Goal: Task Accomplishment & Management: Use online tool/utility

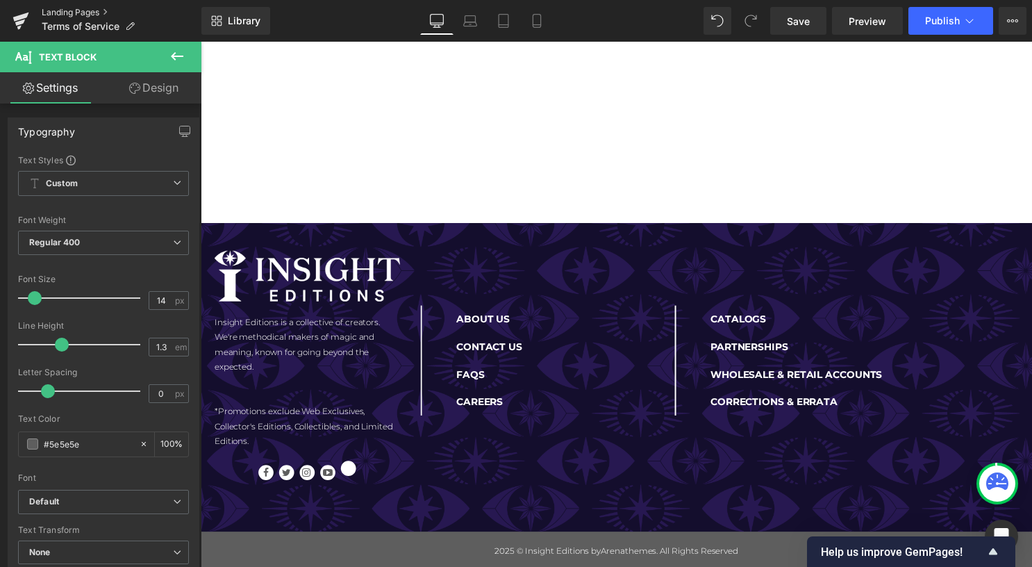
click at [92, 13] on link "Landing Pages" at bounding box center [122, 12] width 160 height 11
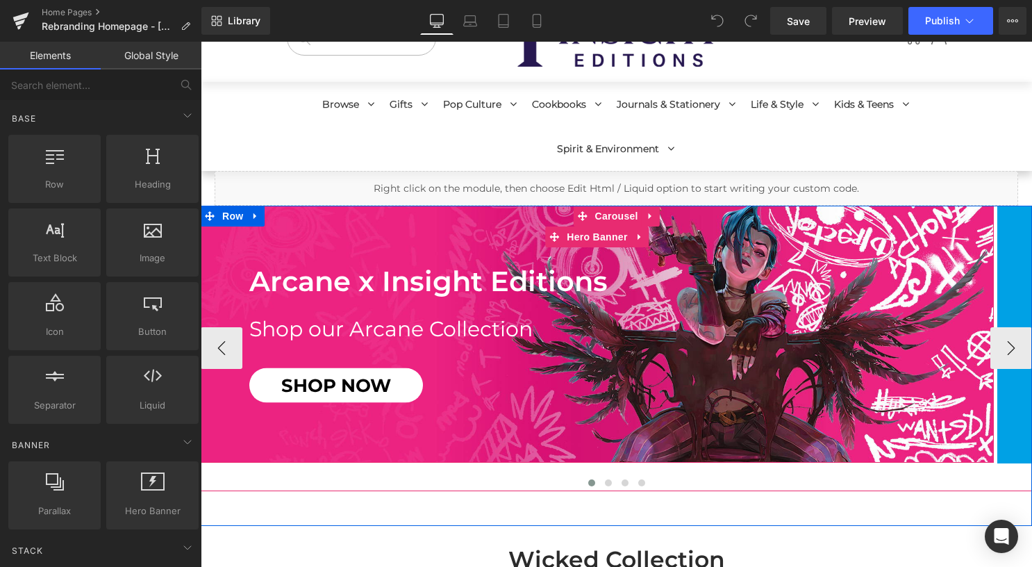
scroll to position [69, 0]
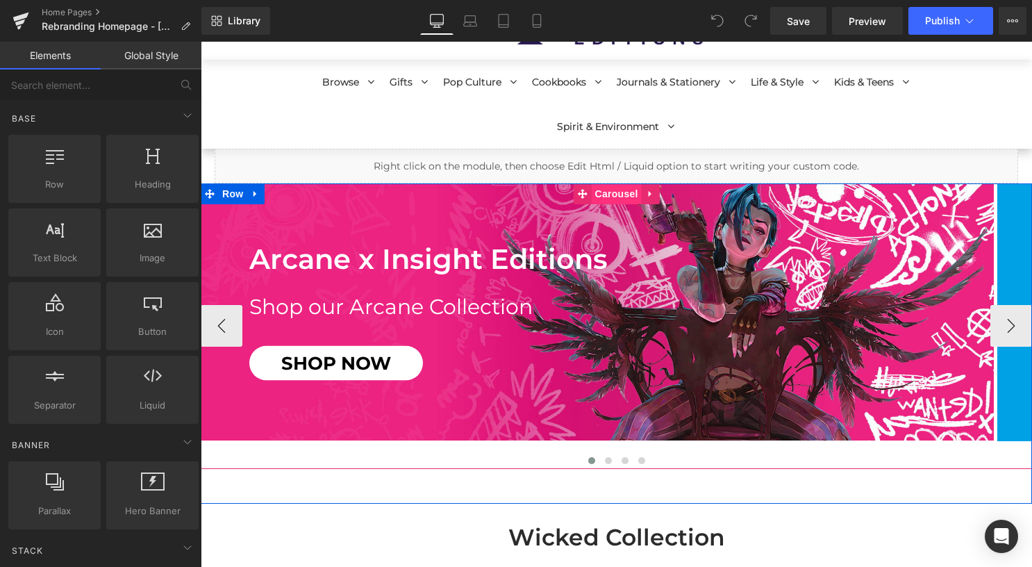
click at [601, 199] on span "Carousel" at bounding box center [617, 193] width 50 height 21
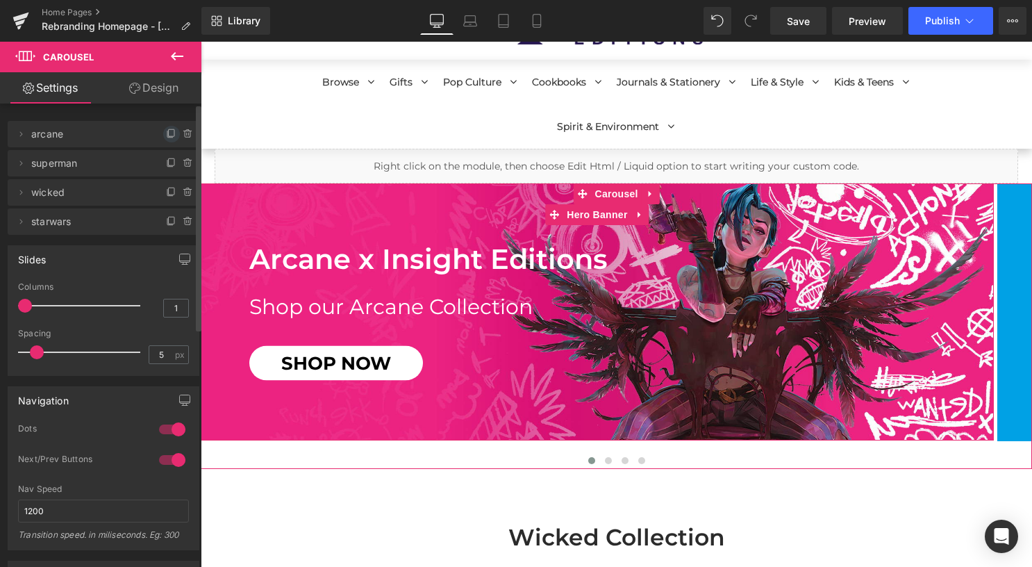
click at [166, 134] on icon at bounding box center [171, 134] width 11 height 11
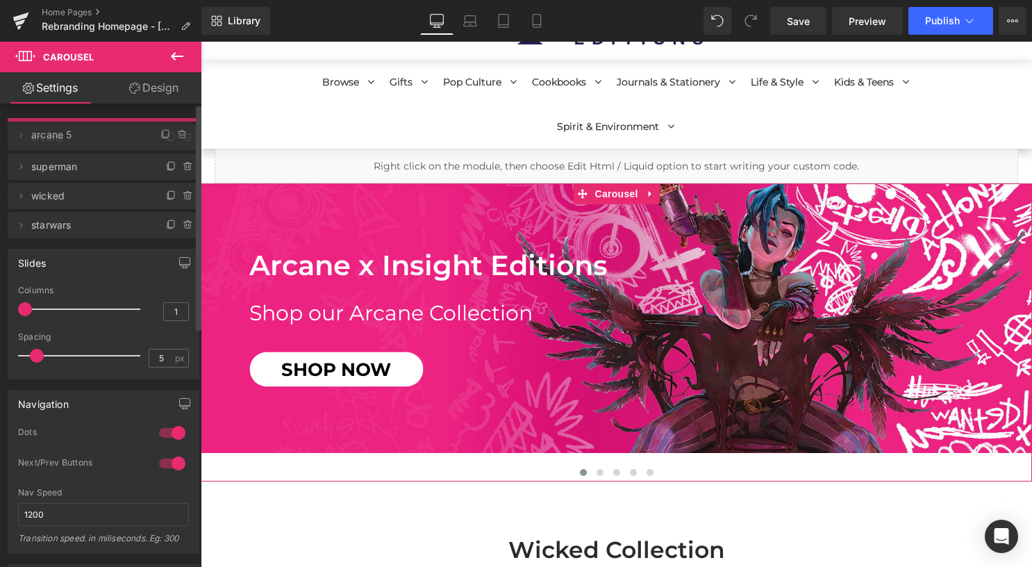
drag, startPoint x: 101, startPoint y: 162, endPoint x: 103, endPoint y: 133, distance: 28.5
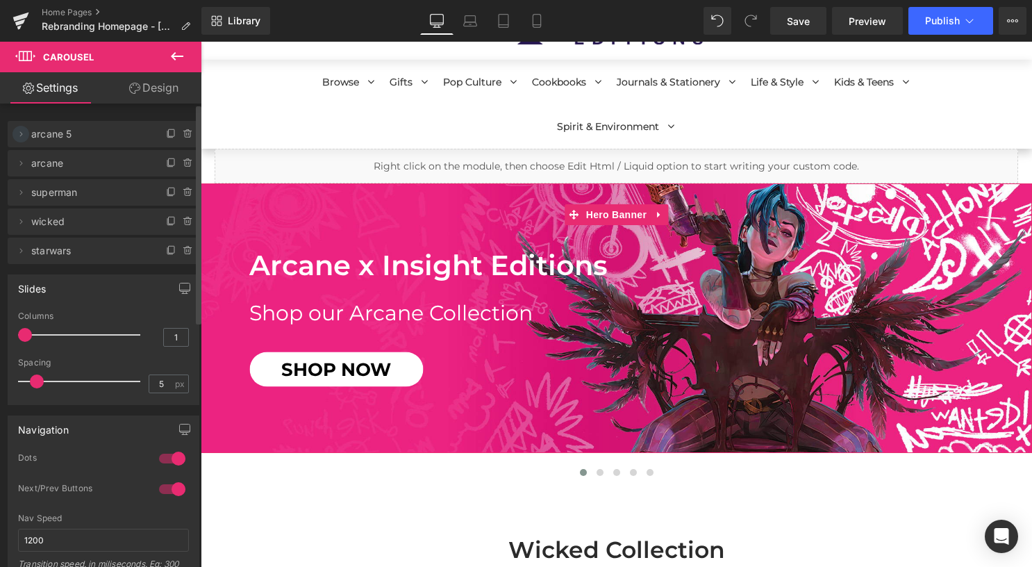
click at [20, 135] on icon at bounding box center [21, 133] width 3 height 5
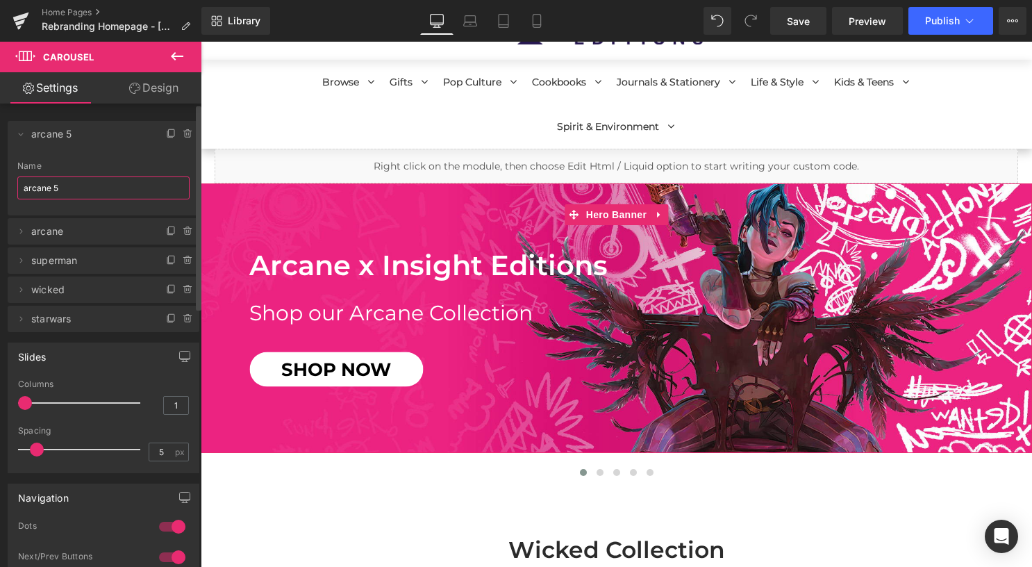
drag, startPoint x: 65, startPoint y: 186, endPoint x: 14, endPoint y: 183, distance: 50.8
click at [14, 183] on div "arcane 5 Name arcane 5" at bounding box center [104, 188] width 192 height 54
type input "halloween"
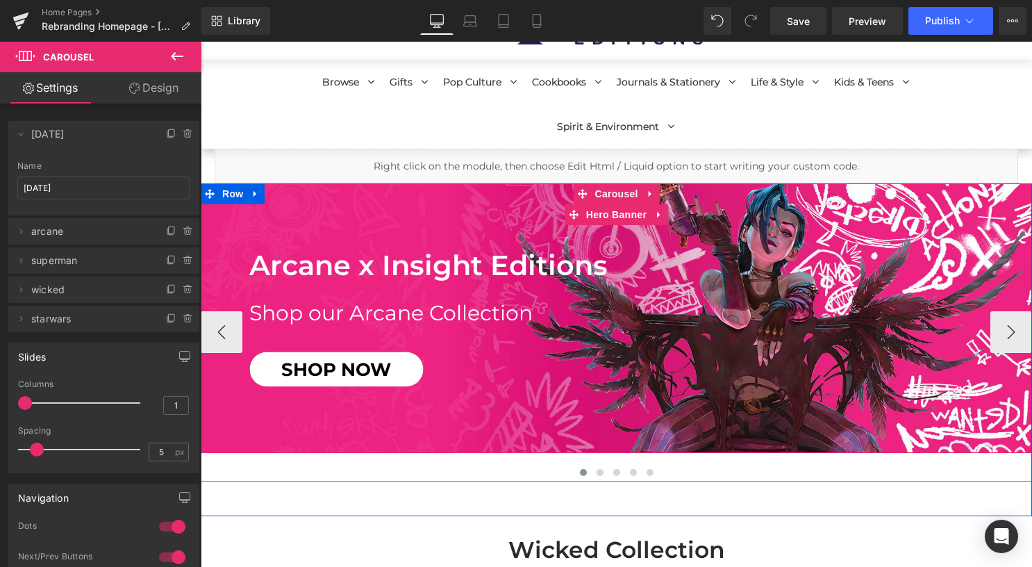
click at [326, 214] on div "Arcane x Insight Editions Heading Shop our Arcane Collection Heading SHOP NOW B…" at bounding box center [617, 318] width 832 height 270
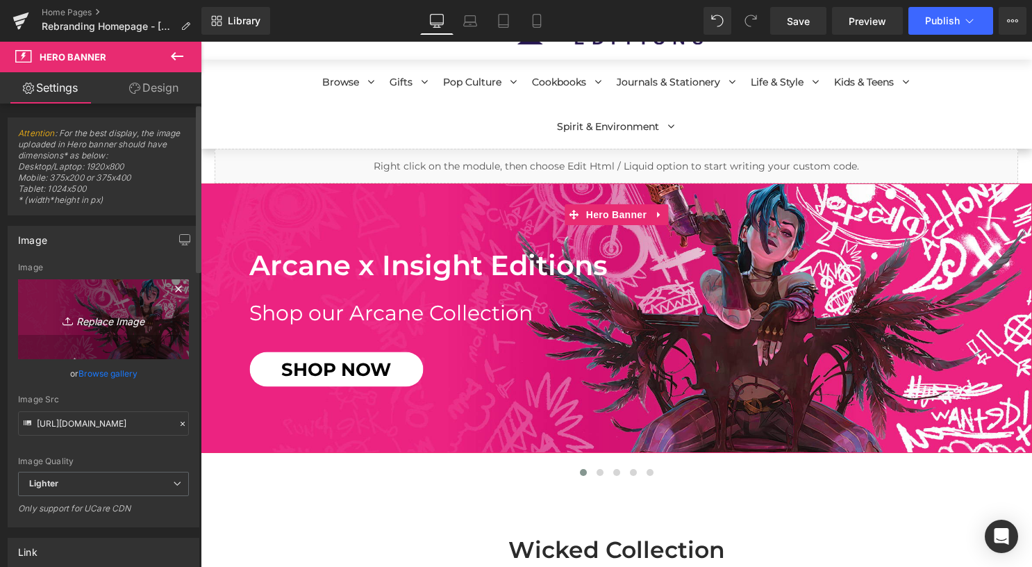
click at [108, 317] on icon "Replace Image" at bounding box center [103, 319] width 111 height 17
type input "C:\fakepath\desktop (6).jpg"
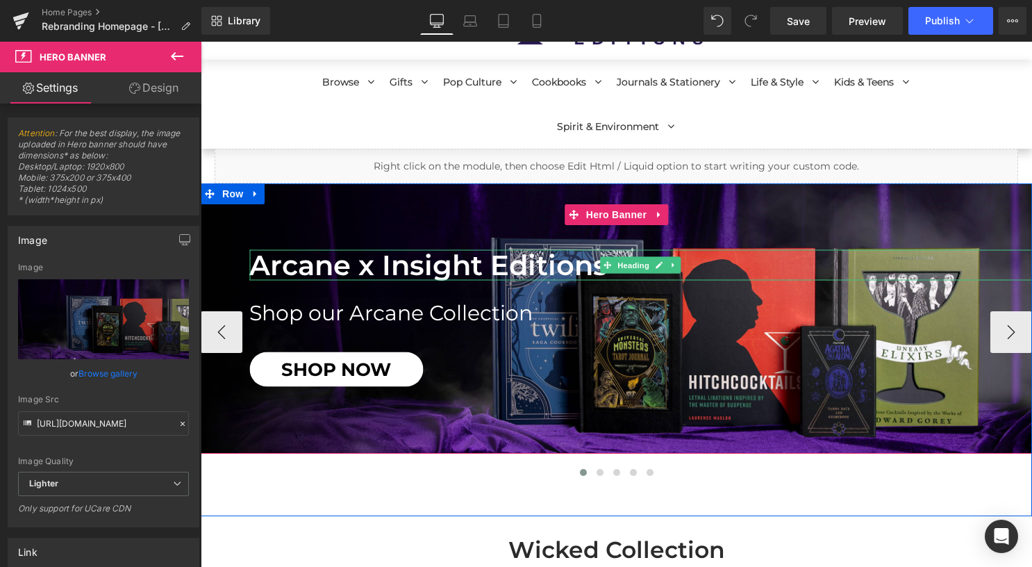
click at [390, 270] on h1 "Arcane x Insight Editions" at bounding box center [640, 265] width 783 height 31
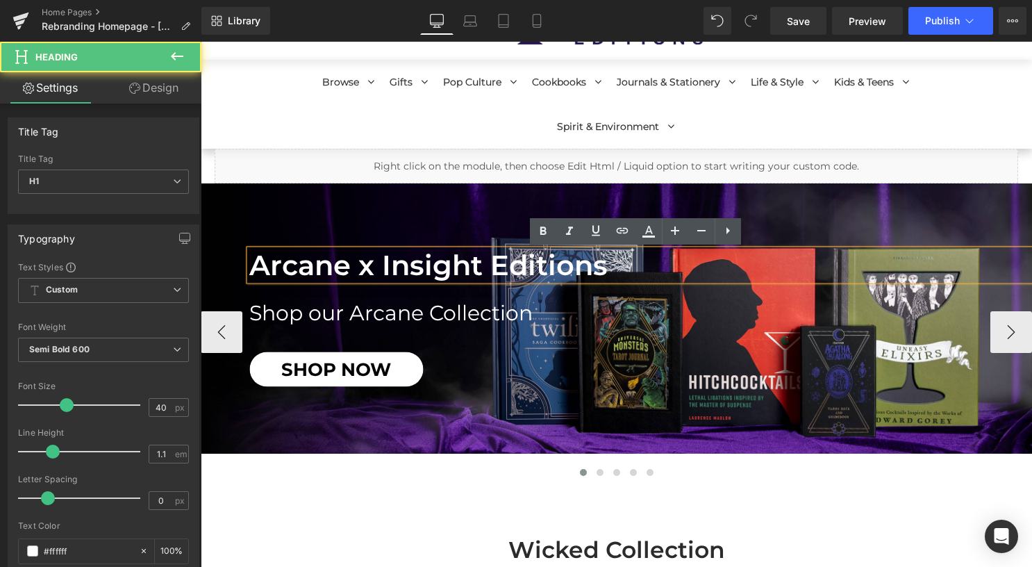
click at [390, 269] on h1 "Arcane x Insight Editions" at bounding box center [640, 265] width 783 height 31
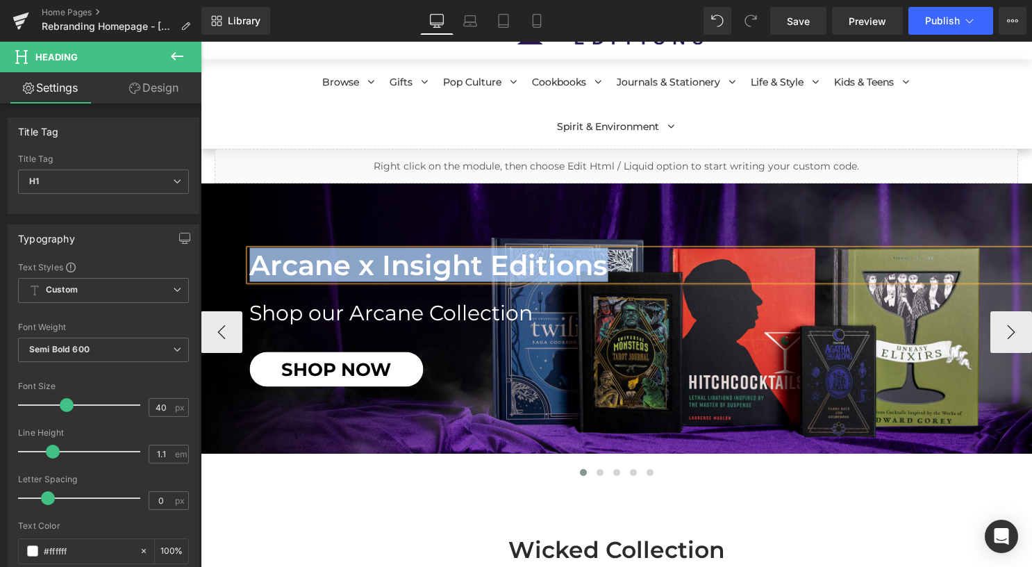
paste div
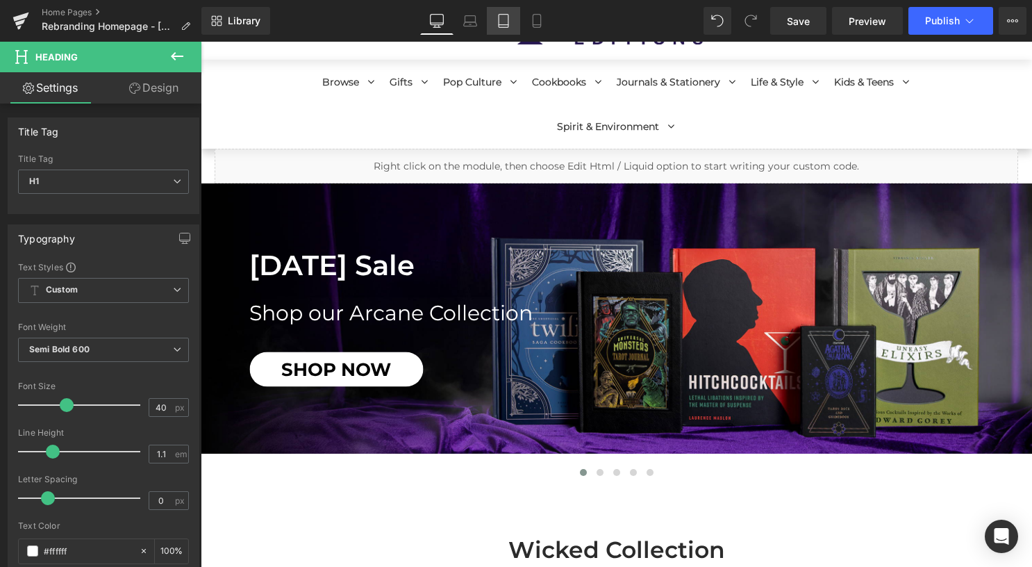
click at [497, 21] on icon at bounding box center [504, 21] width 14 height 14
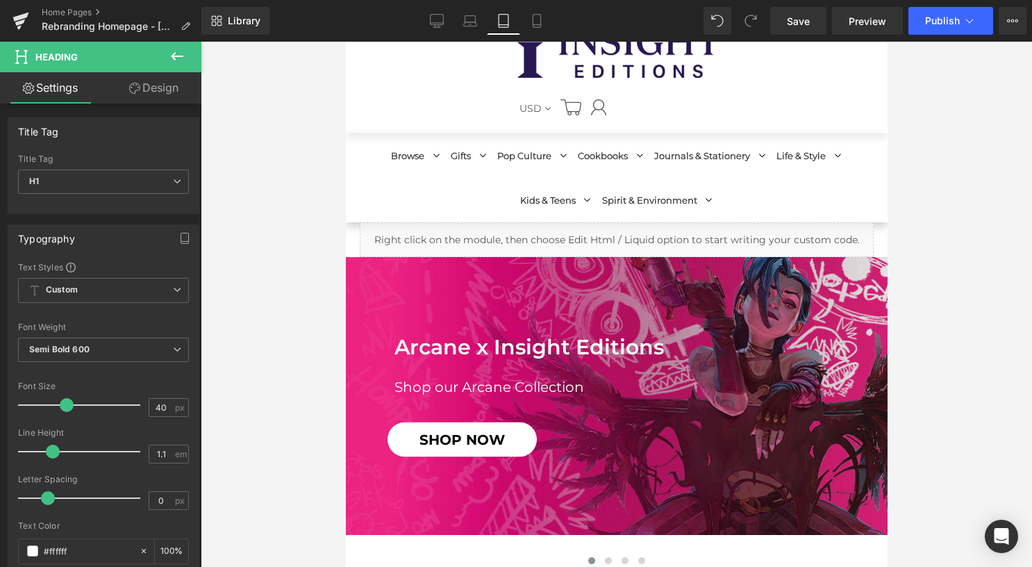
click at [577, 307] on div "Arcane x Insight Editions Heading Shop our Arcane Collection Heading SHOP NOW B…" at bounding box center [616, 396] width 542 height 278
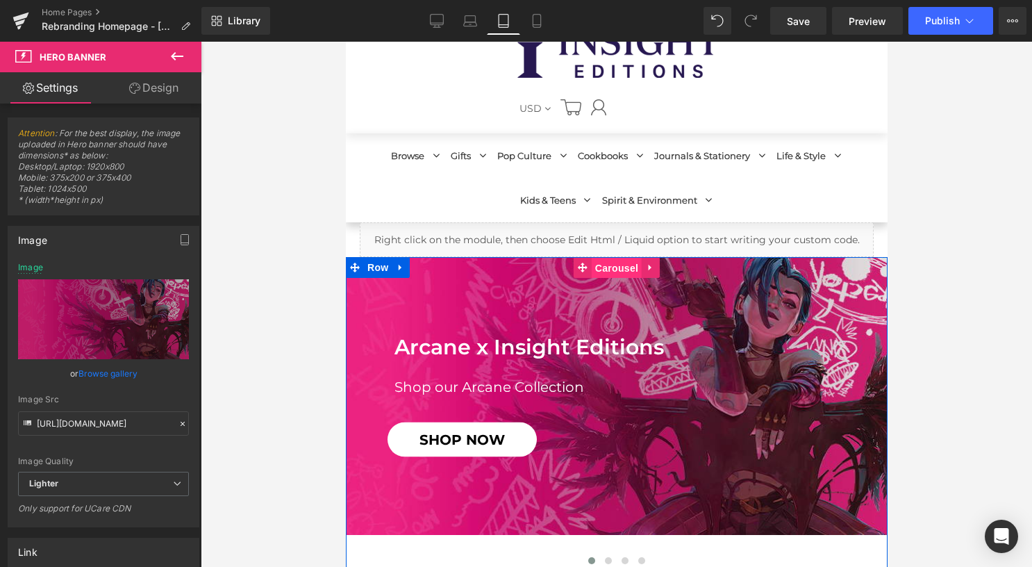
click at [611, 270] on span "Carousel" at bounding box center [616, 268] width 50 height 21
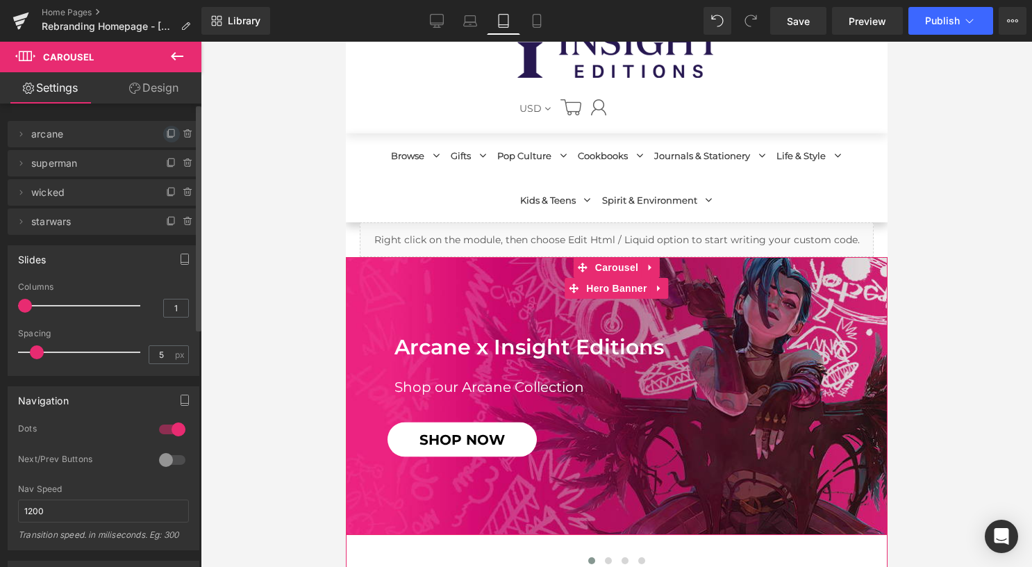
click at [166, 130] on icon at bounding box center [171, 134] width 11 height 11
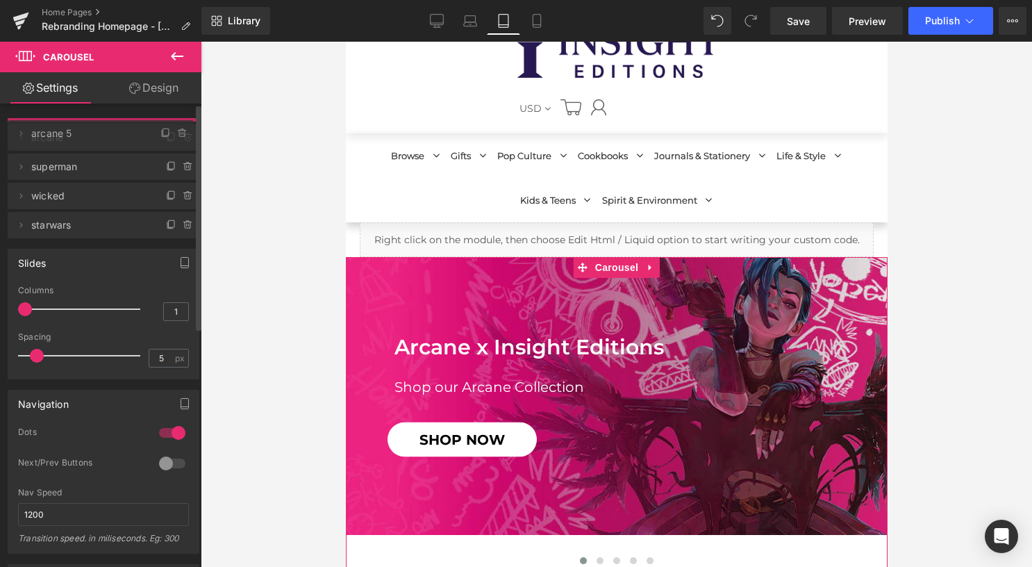
drag, startPoint x: 89, startPoint y: 162, endPoint x: 89, endPoint y: 133, distance: 29.2
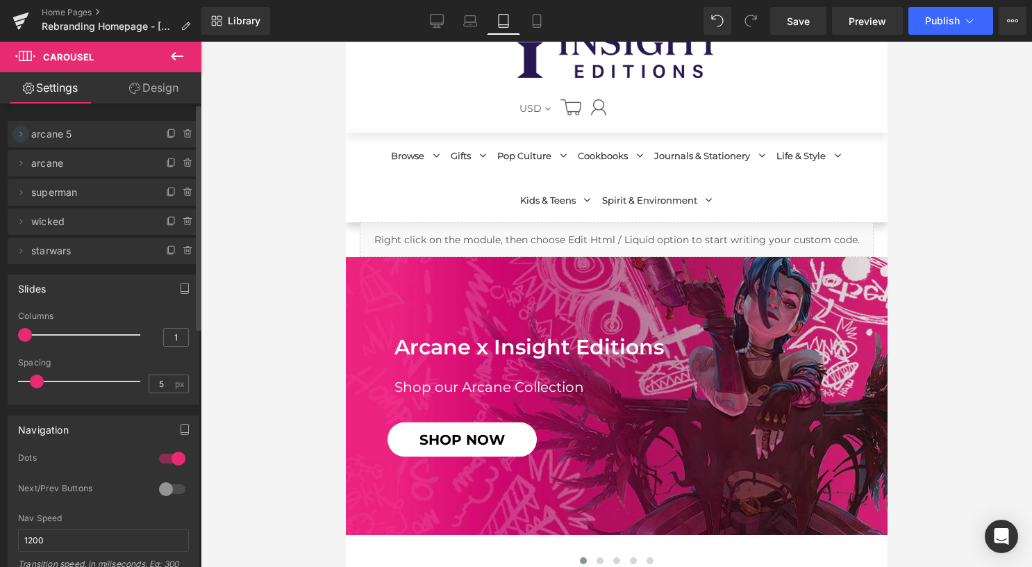
click at [18, 133] on icon at bounding box center [20, 134] width 11 height 11
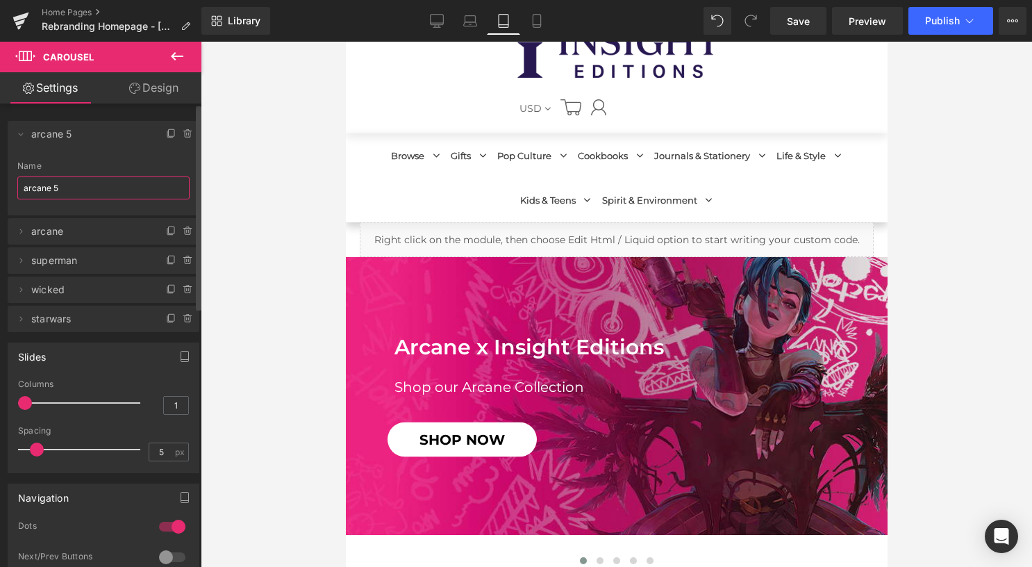
drag, startPoint x: 44, startPoint y: 190, endPoint x: 3, endPoint y: 188, distance: 41.8
click at [3, 188] on div "Delete Cancel arcane 5 arcane 5 Name arcane 5 Delete Cancel arcane arcane Name …" at bounding box center [104, 219] width 208 height 225
paste input "Halloween Sale"
type input "Halloween Sale"
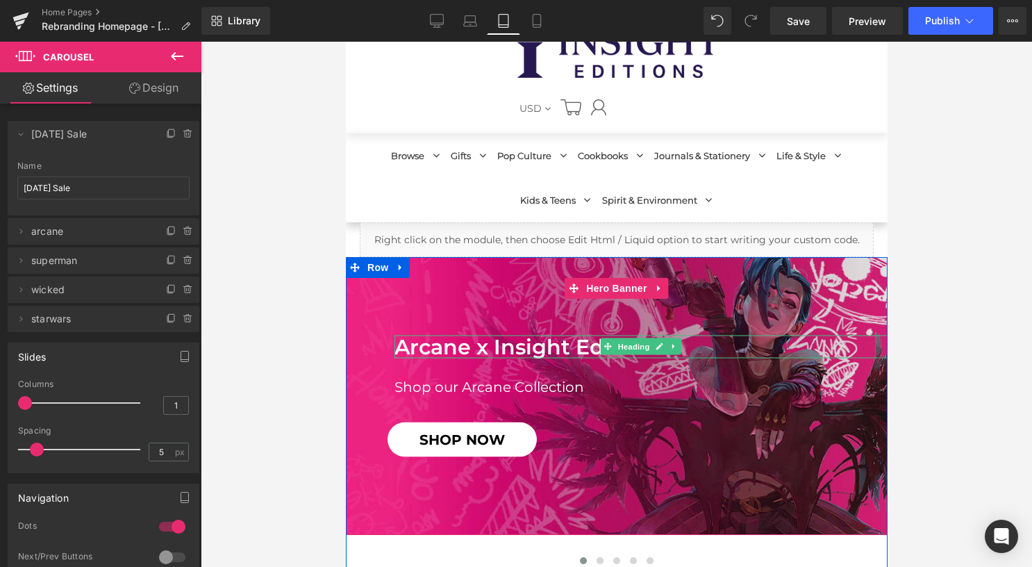
click at [433, 344] on h1 "Arcane x Insight Editions" at bounding box center [640, 346] width 493 height 23
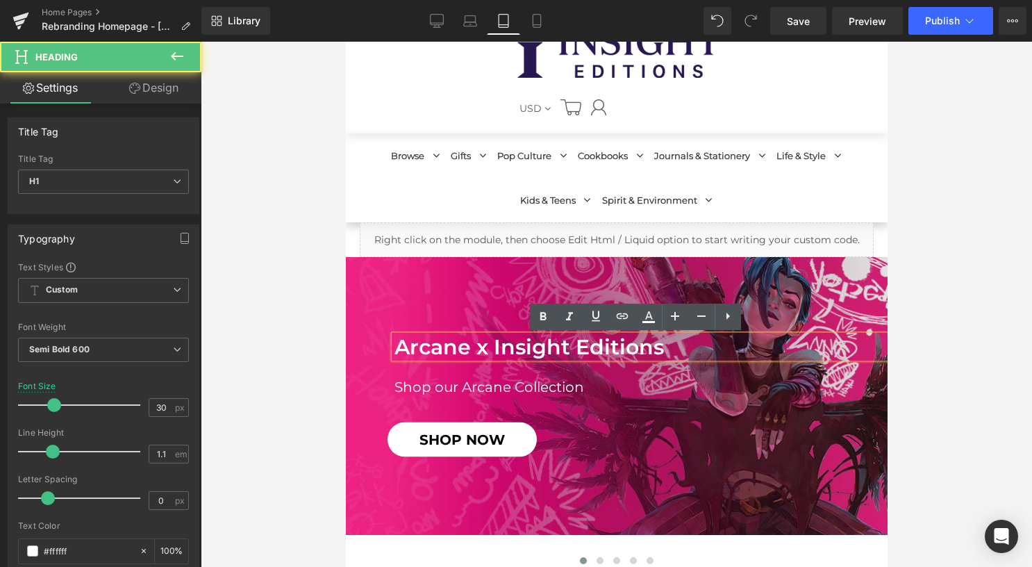
click at [435, 347] on h1 "Arcane x Insight Editions" at bounding box center [640, 346] width 493 height 23
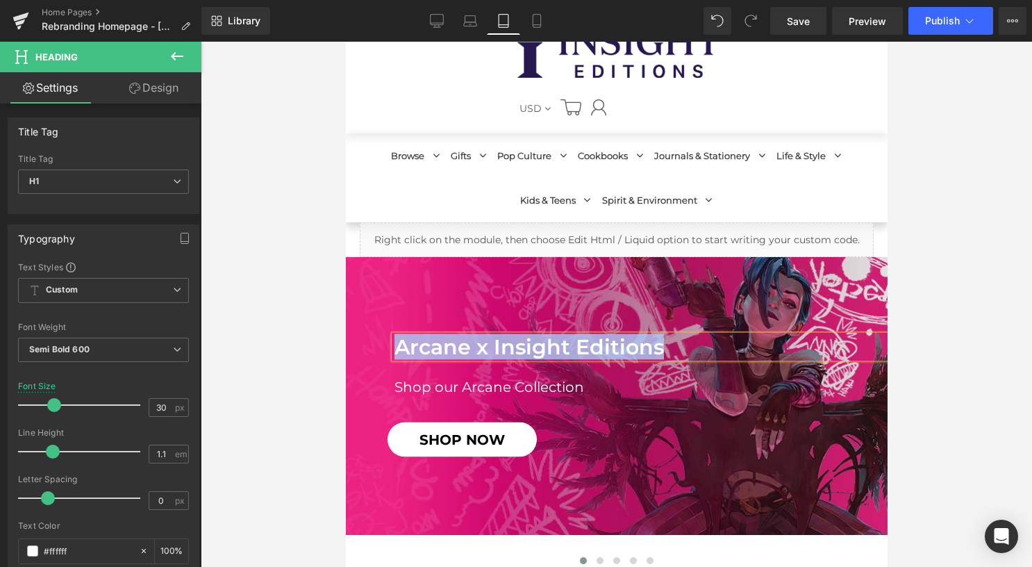
paste div
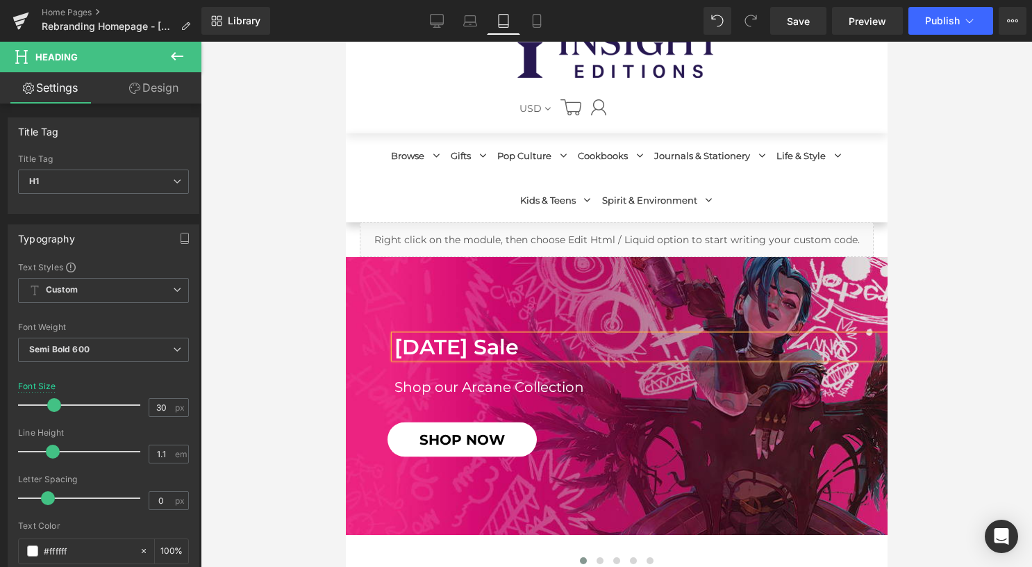
click at [559, 299] on div "Halloween Sale Heading Shop our Arcane Collection Heading SHOP NOW Button" at bounding box center [616, 396] width 542 height 278
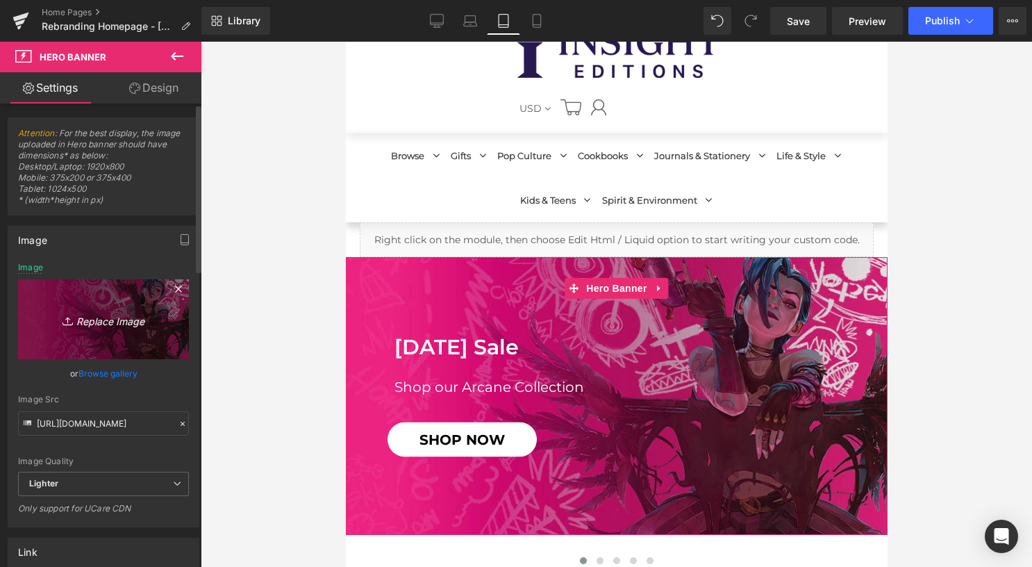
click at [109, 316] on icon "Replace Image" at bounding box center [103, 319] width 111 height 17
type input "C:\fakepath\tablet (2) (1).jpg"
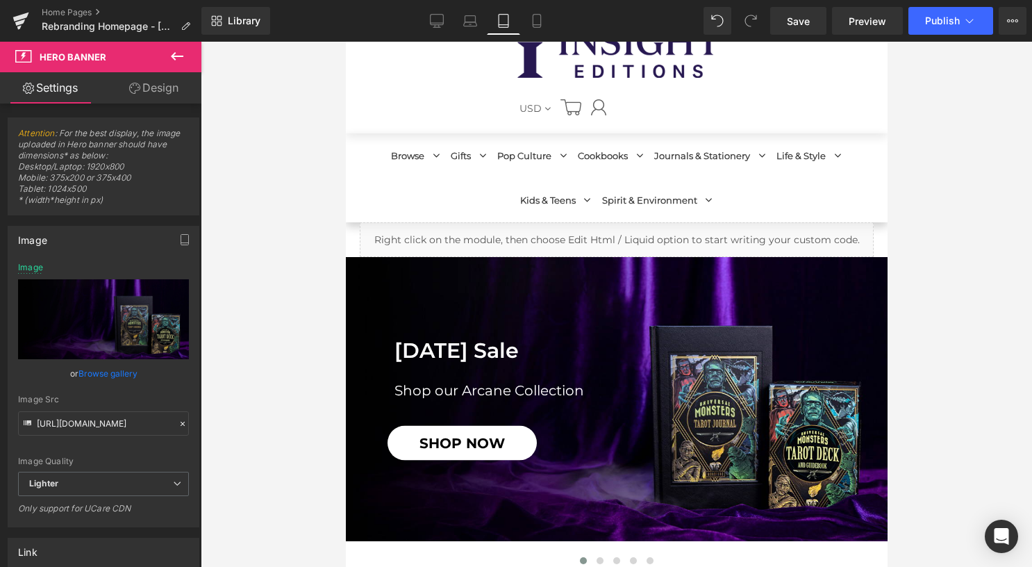
click at [543, 19] on icon at bounding box center [537, 21] width 14 height 14
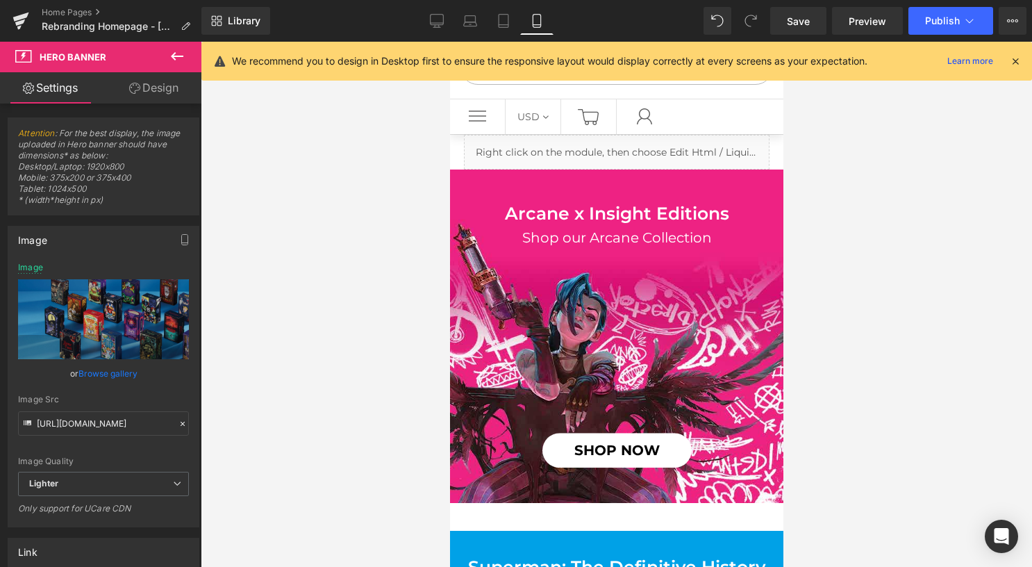
scroll to position [0, 0]
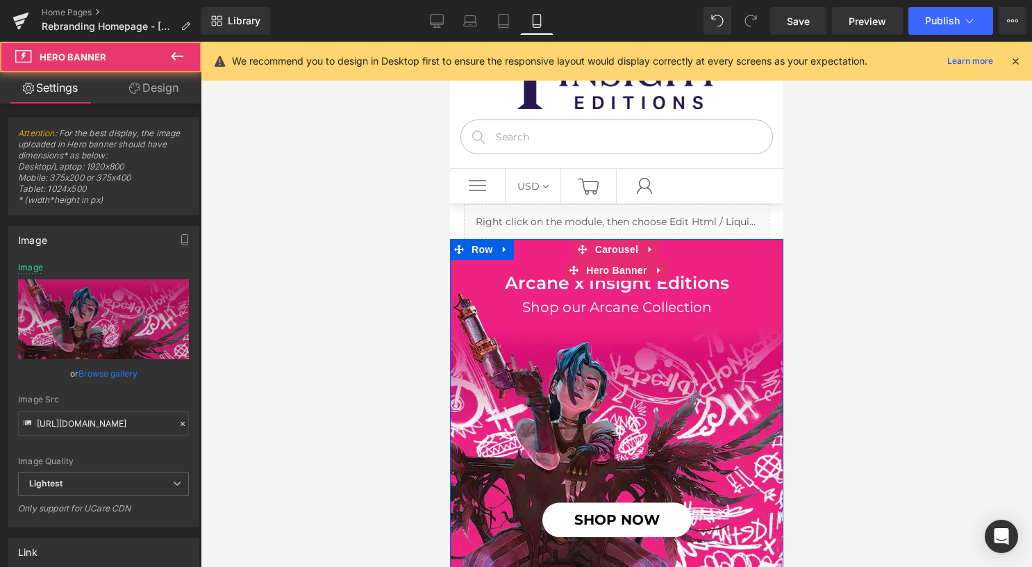
click at [613, 357] on span "Arcane x Insight Editions Heading Shop our Arcane Collection Heading SHOP NOW B…" at bounding box center [615, 406] width 333 height 264
click at [604, 250] on span "Carousel" at bounding box center [616, 249] width 50 height 21
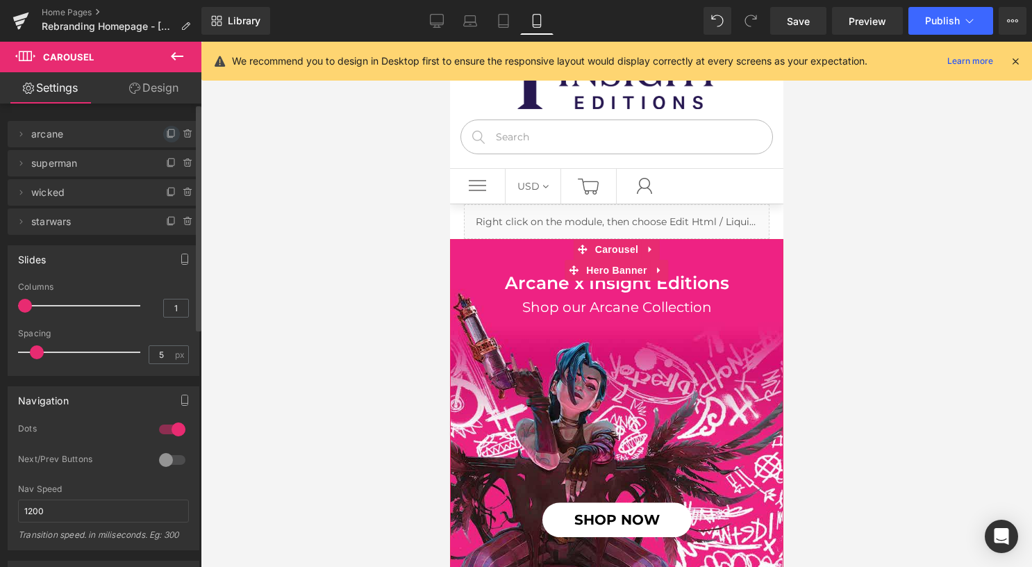
click at [166, 135] on icon at bounding box center [171, 134] width 11 height 11
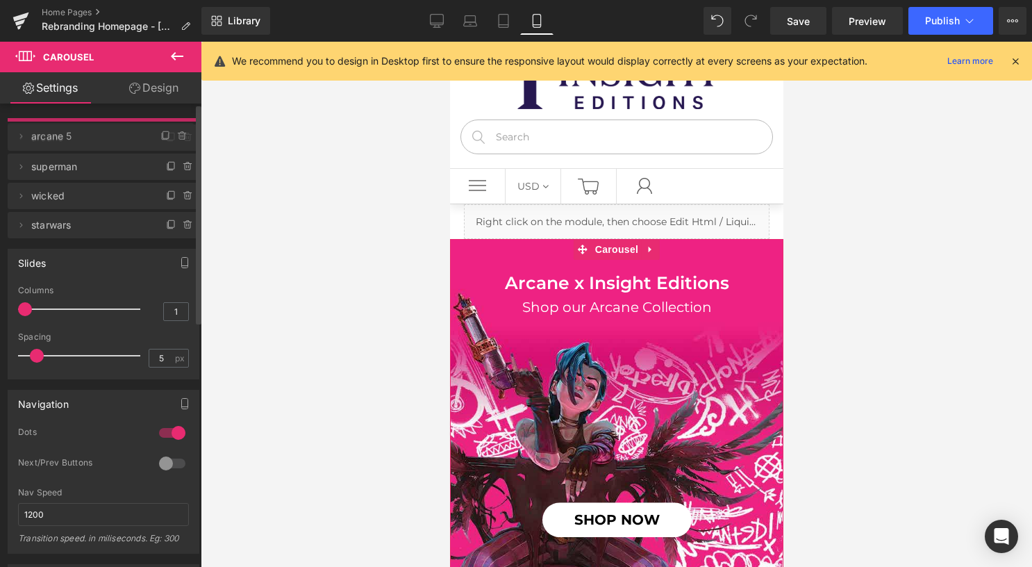
drag, startPoint x: 81, startPoint y: 165, endPoint x: 81, endPoint y: 136, distance: 28.5
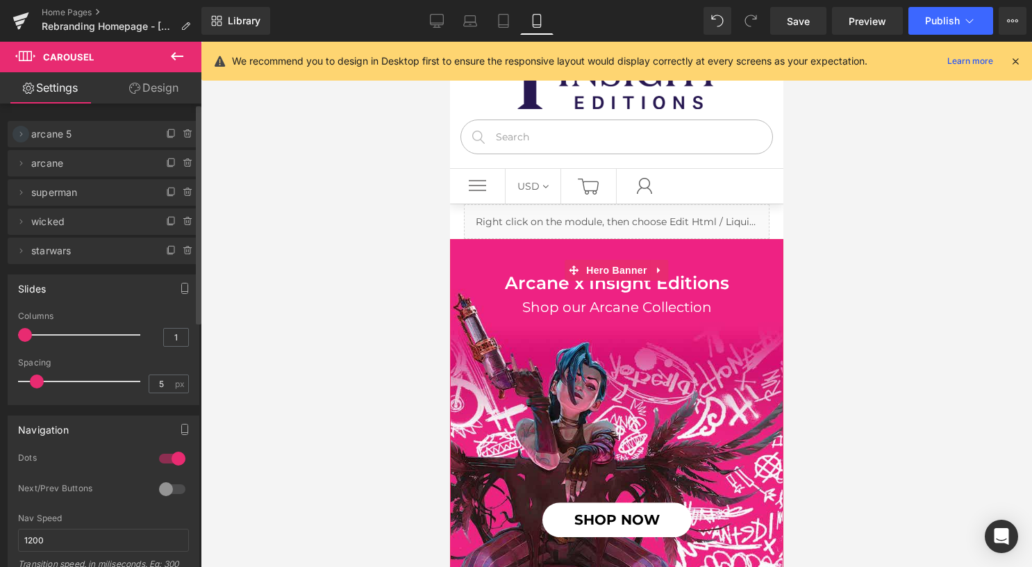
click at [22, 131] on icon at bounding box center [20, 134] width 11 height 11
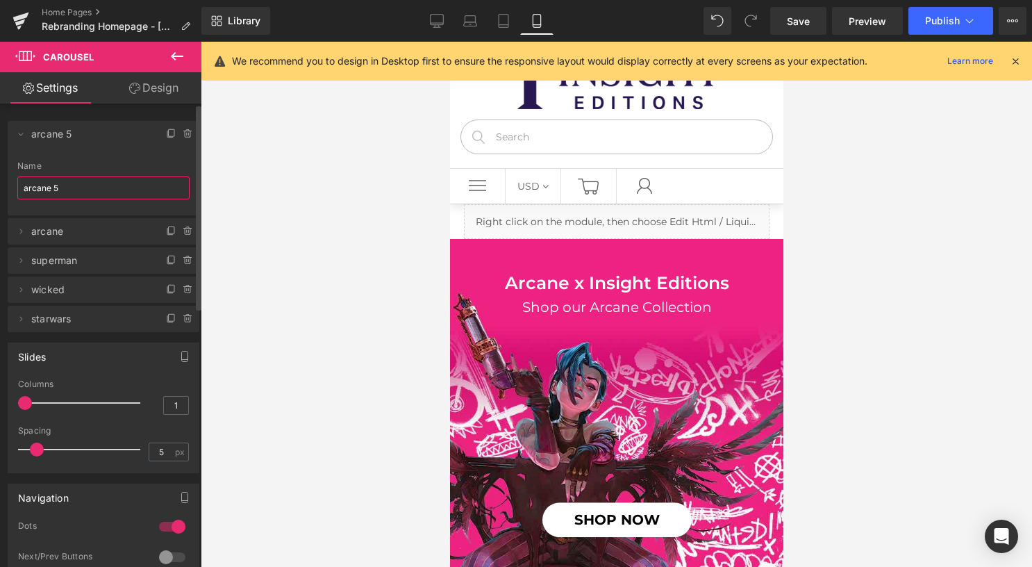
drag, startPoint x: 65, startPoint y: 181, endPoint x: 6, endPoint y: 178, distance: 59.8
click at [6, 178] on div "Delete Cancel arcane 5 arcane 5 Name arcane 5 Delete Cancel arcane arcane Name …" at bounding box center [104, 219] width 208 height 225
paste input "Halloween Sale"
type input "Halloween Sale"
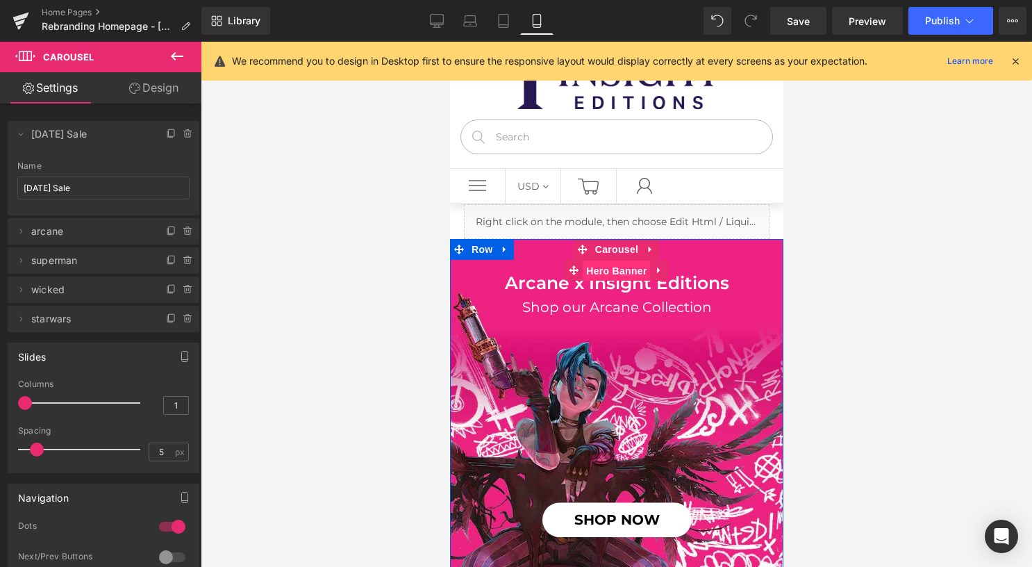
click at [597, 270] on span "Hero Banner" at bounding box center [615, 270] width 67 height 21
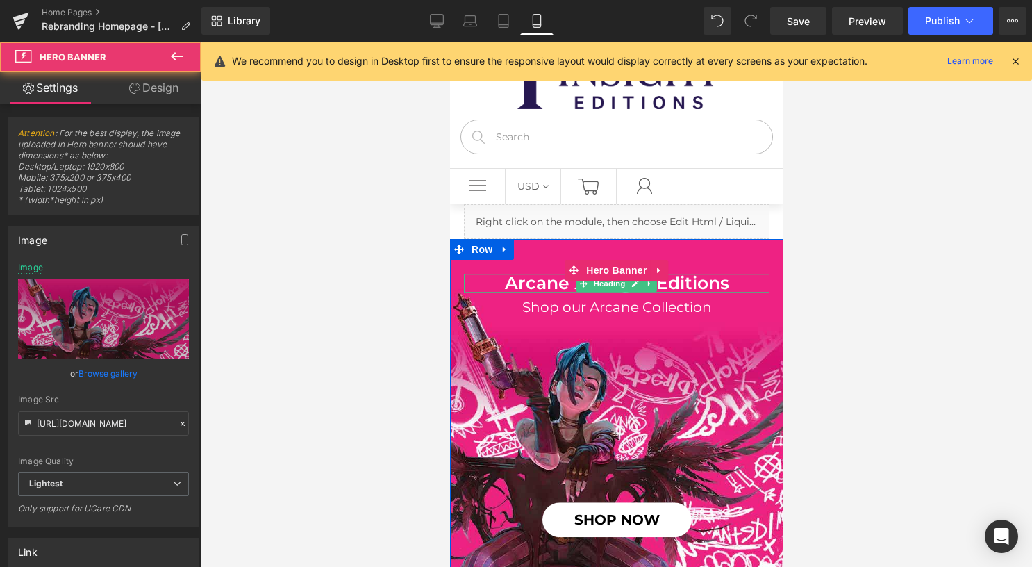
click at [531, 283] on h1 "Arcane x Insight Editions" at bounding box center [616, 283] width 306 height 19
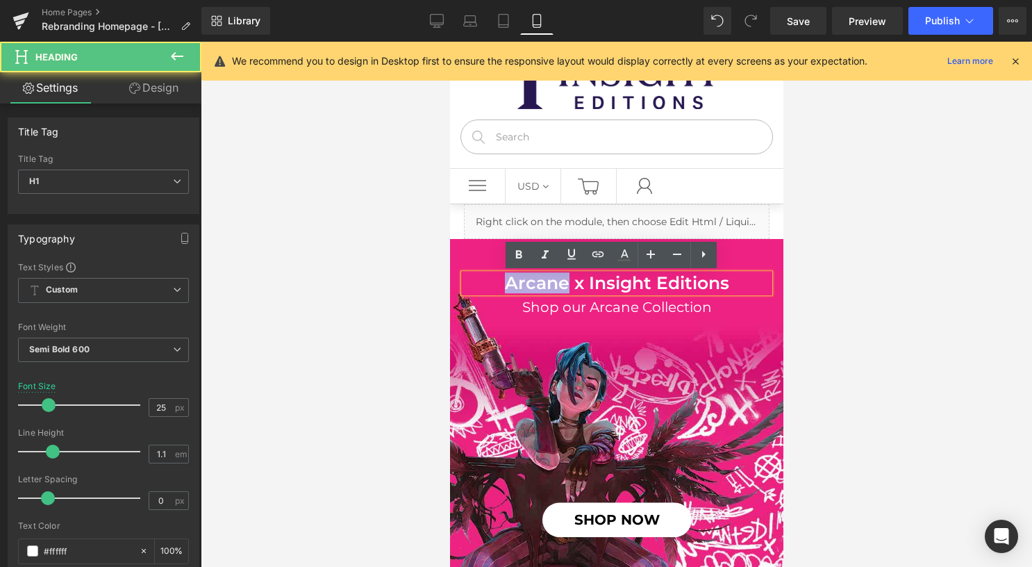
click at [532, 283] on h1 "Arcane x Insight Editions" at bounding box center [616, 283] width 306 height 19
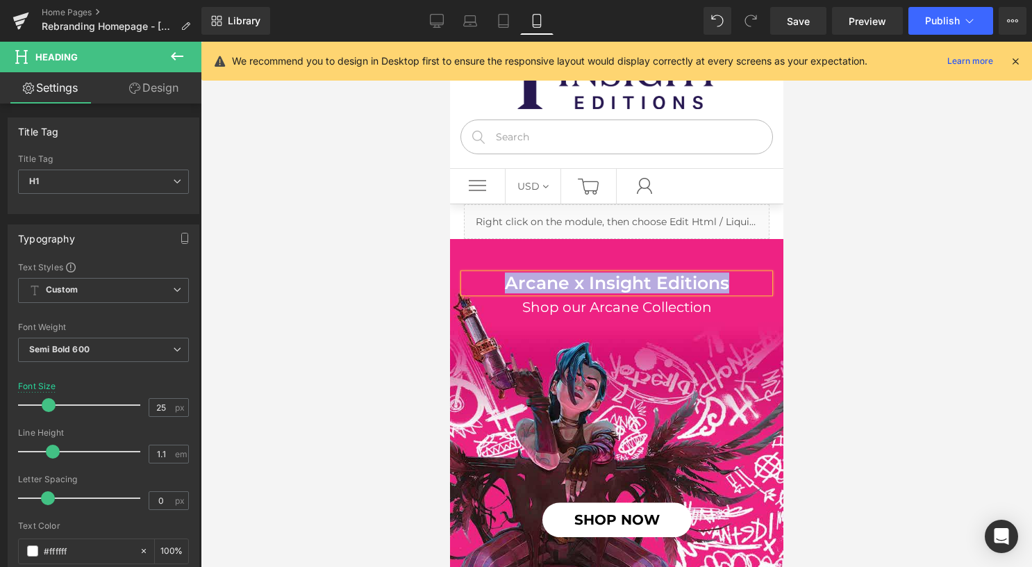
paste div
click at [475, 340] on span "Halloween Sale Heading Shop our Arcane Collection Heading SHOP NOW Button" at bounding box center [615, 406] width 333 height 264
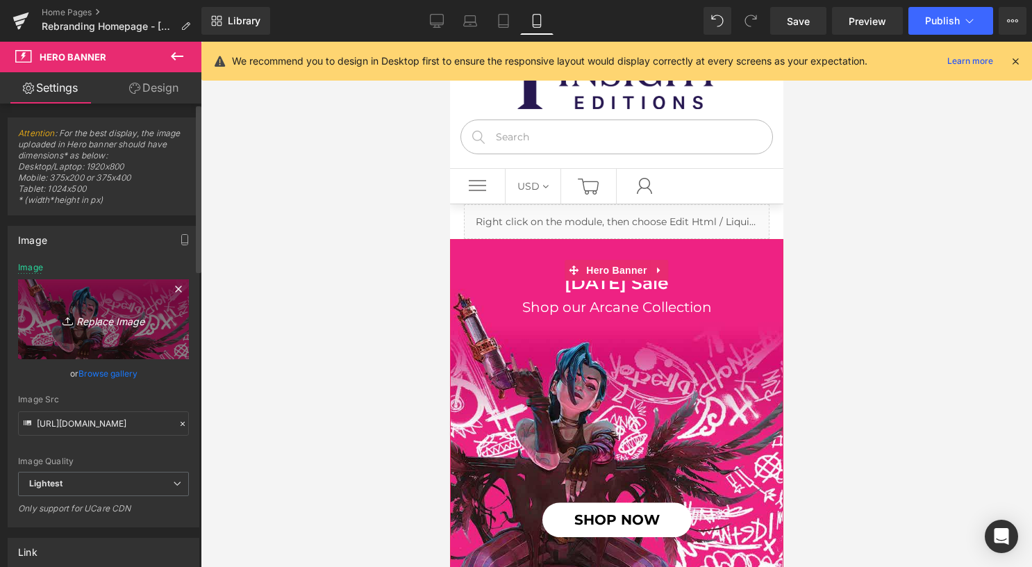
click at [119, 311] on icon "Replace Image" at bounding box center [103, 319] width 111 height 17
type input "C:\fakepath\square.jpg"
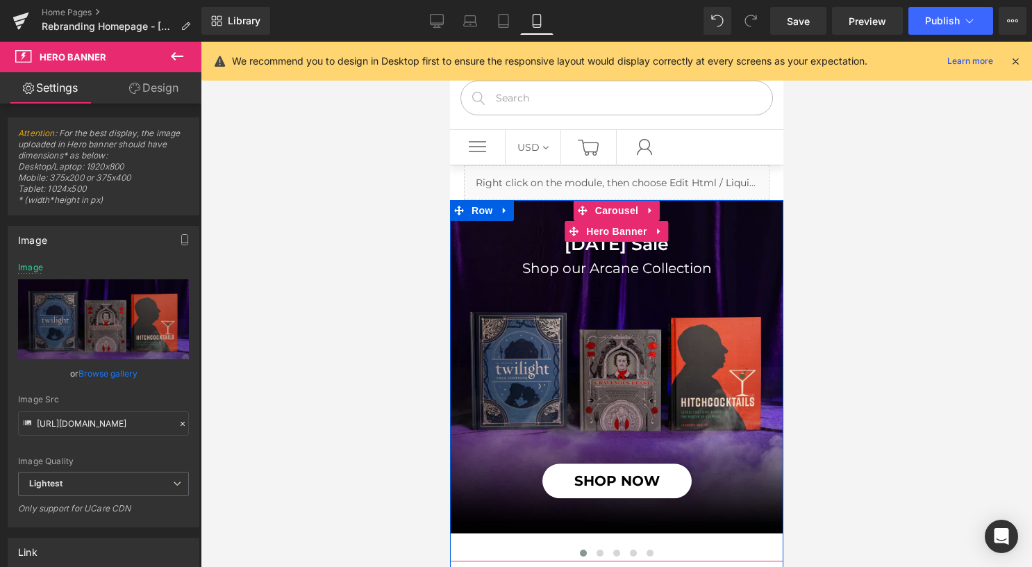
scroll to position [69, 0]
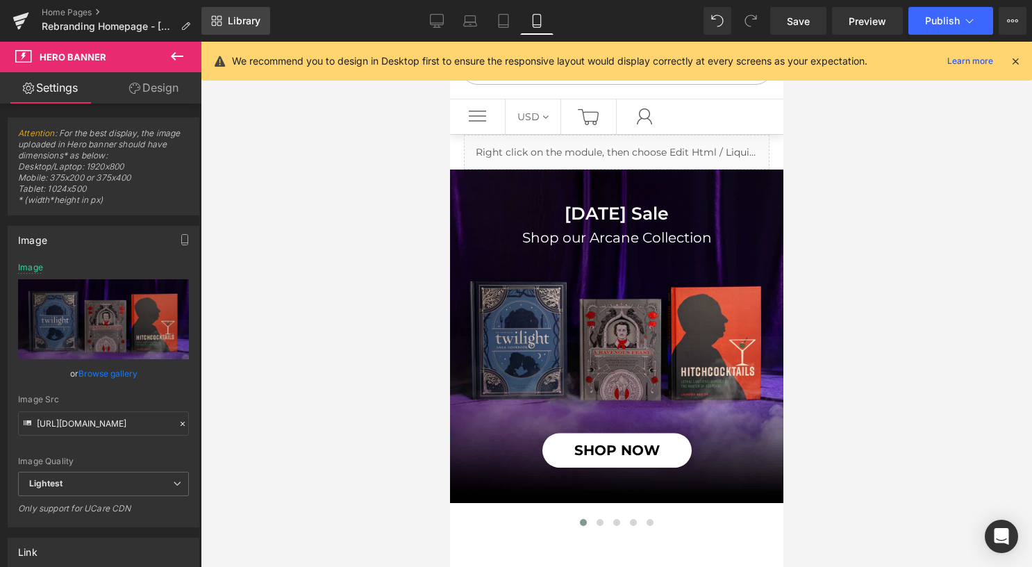
click at [232, 19] on span "Library" at bounding box center [244, 21] width 33 height 13
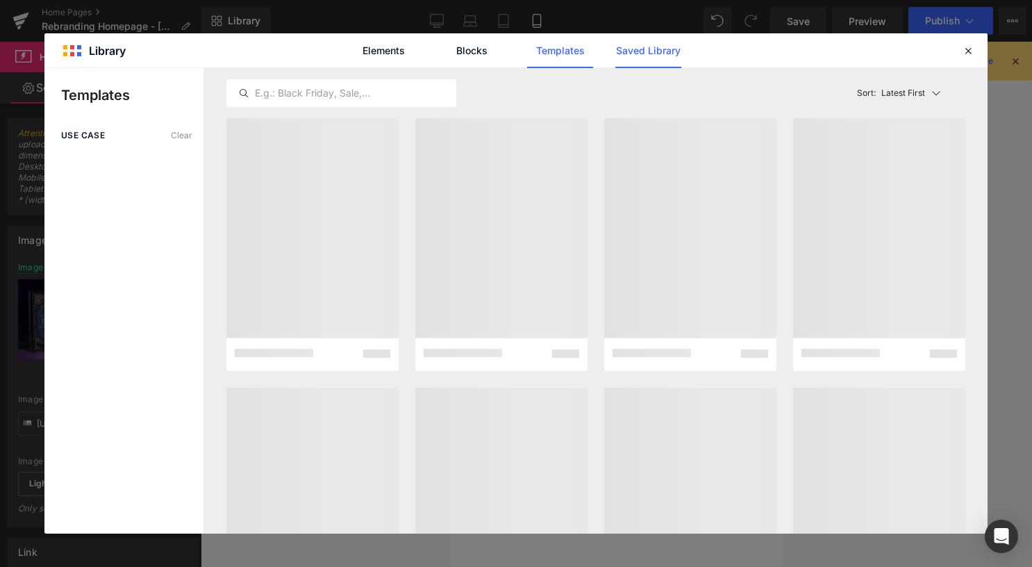
click at [673, 56] on link "Saved Library" at bounding box center [648, 50] width 66 height 35
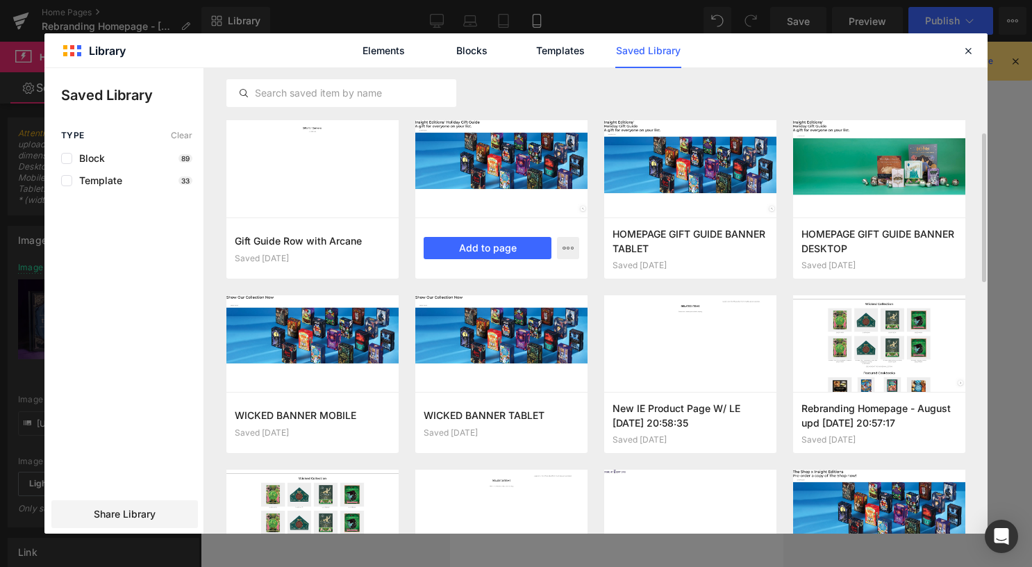
scroll to position [313, 0]
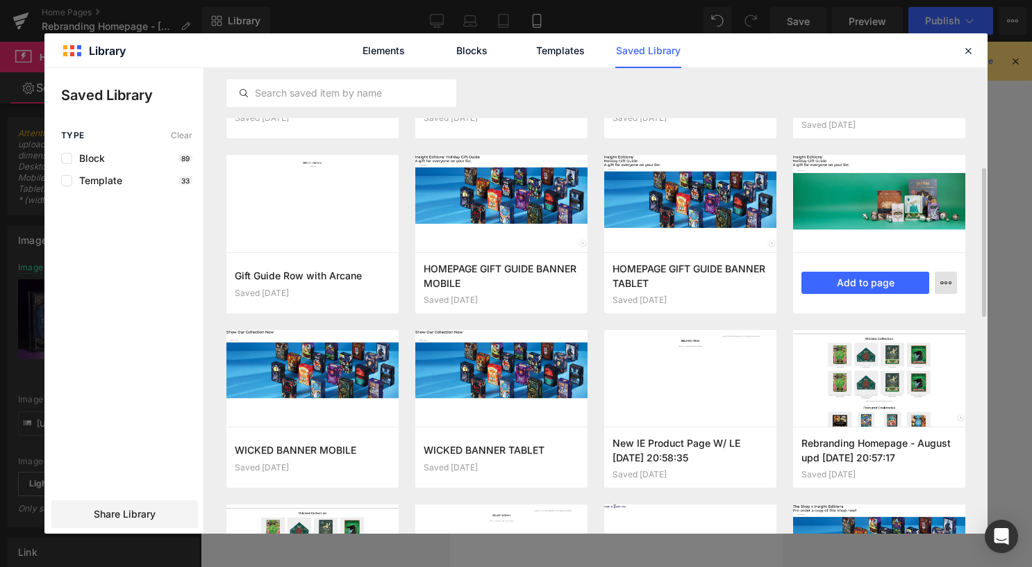
click at [952, 283] on button "button" at bounding box center [946, 283] width 22 height 22
click at [952, 283] on div at bounding box center [515, 300] width 943 height 465
click at [861, 281] on button "Add to page" at bounding box center [866, 283] width 128 height 22
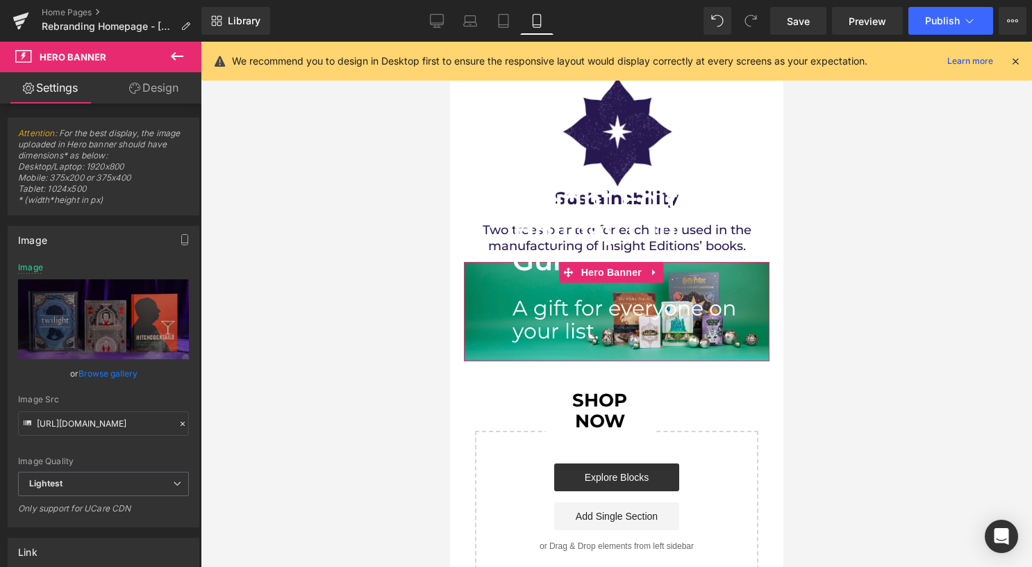
scroll to position [6907, 0]
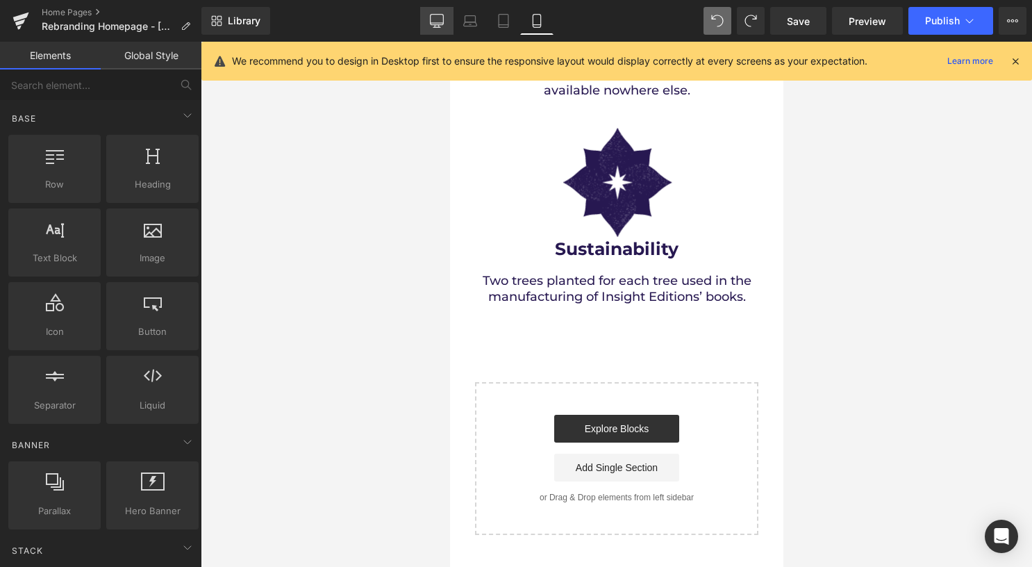
click at [431, 27] on icon at bounding box center [437, 21] width 14 height 14
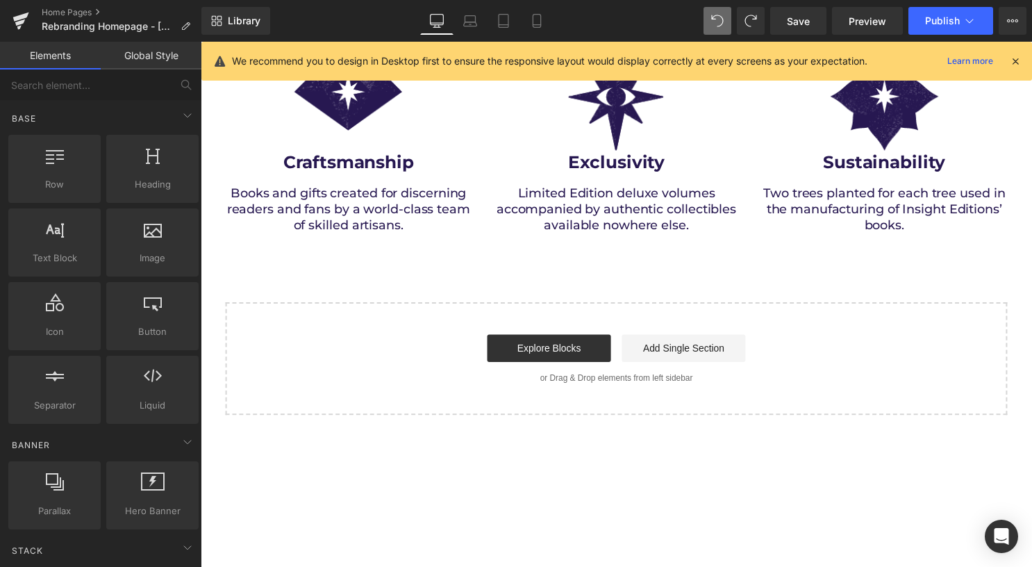
scroll to position [3007, 0]
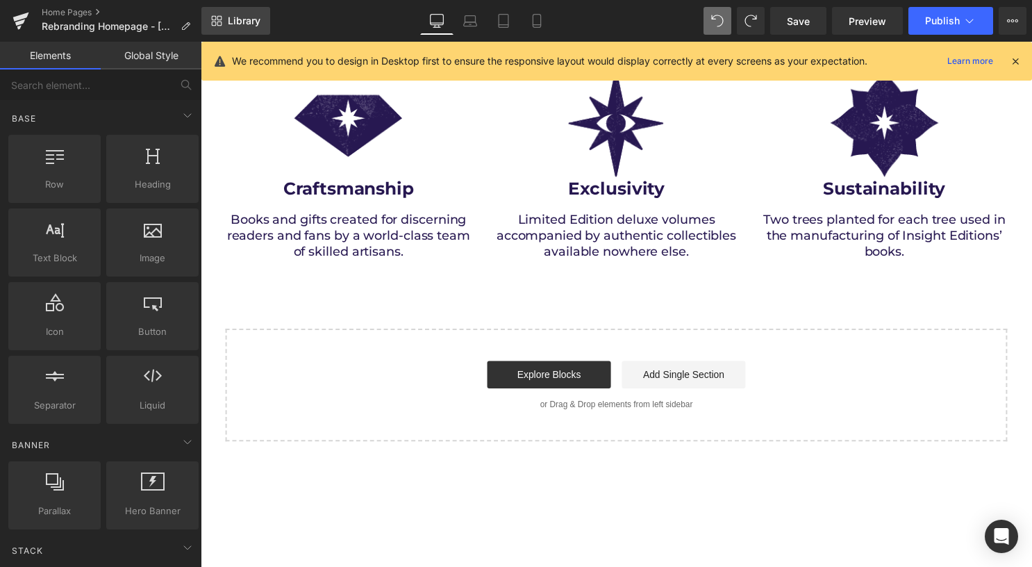
click at [259, 19] on span "Library" at bounding box center [244, 21] width 33 height 13
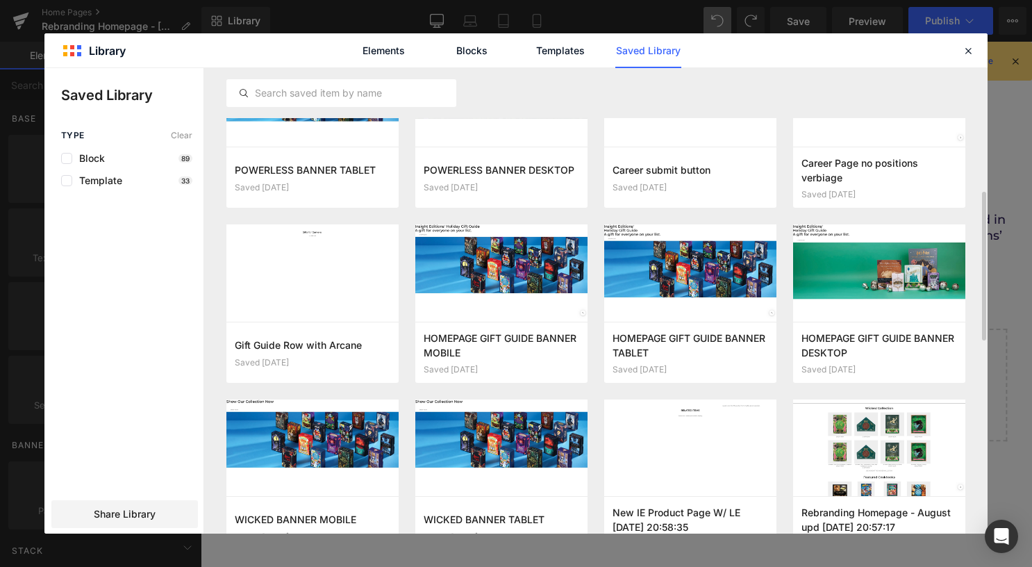
scroll to position [278, 0]
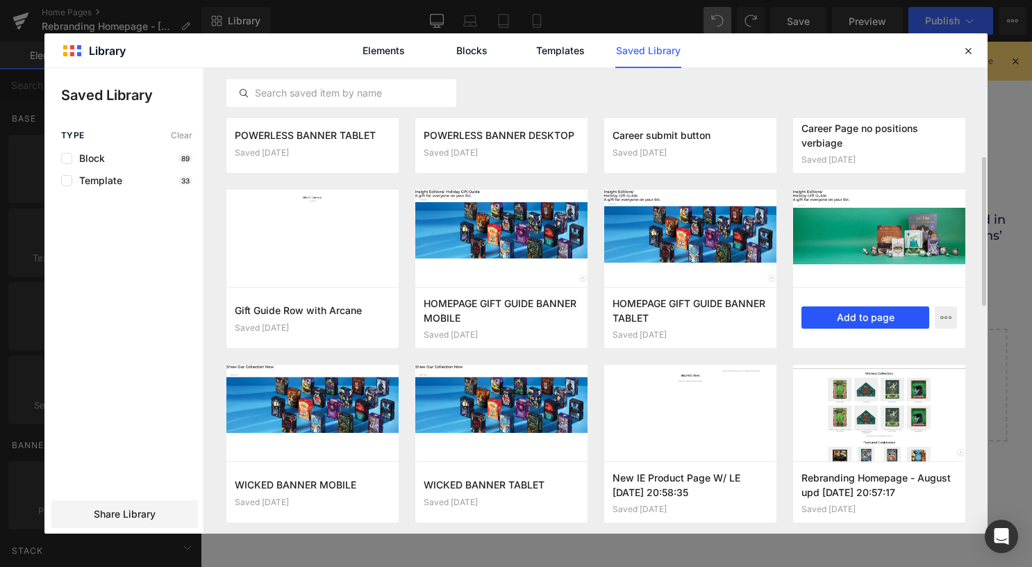
click at [853, 315] on button "Add to page" at bounding box center [866, 317] width 128 height 22
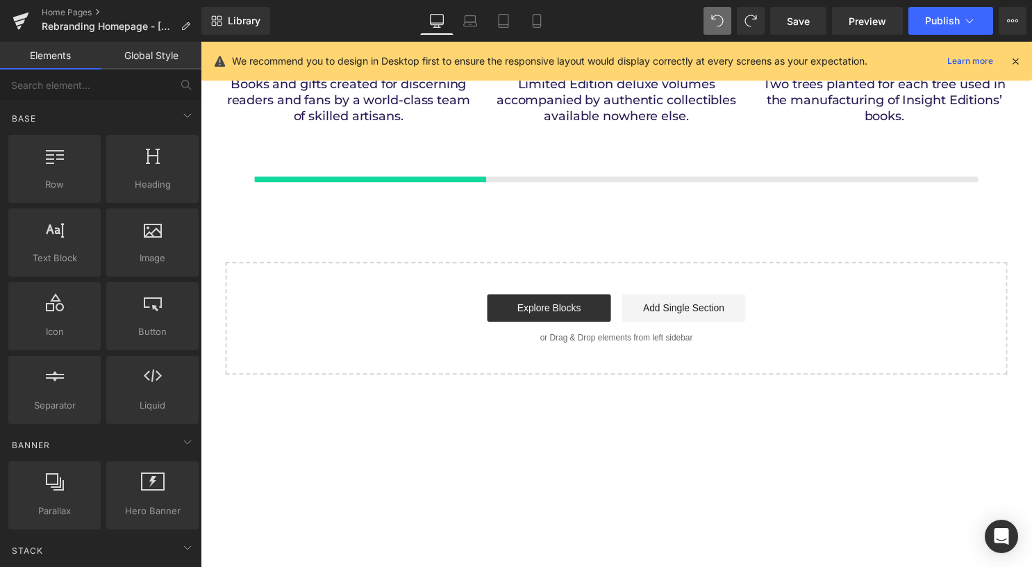
scroll to position [3146, 0]
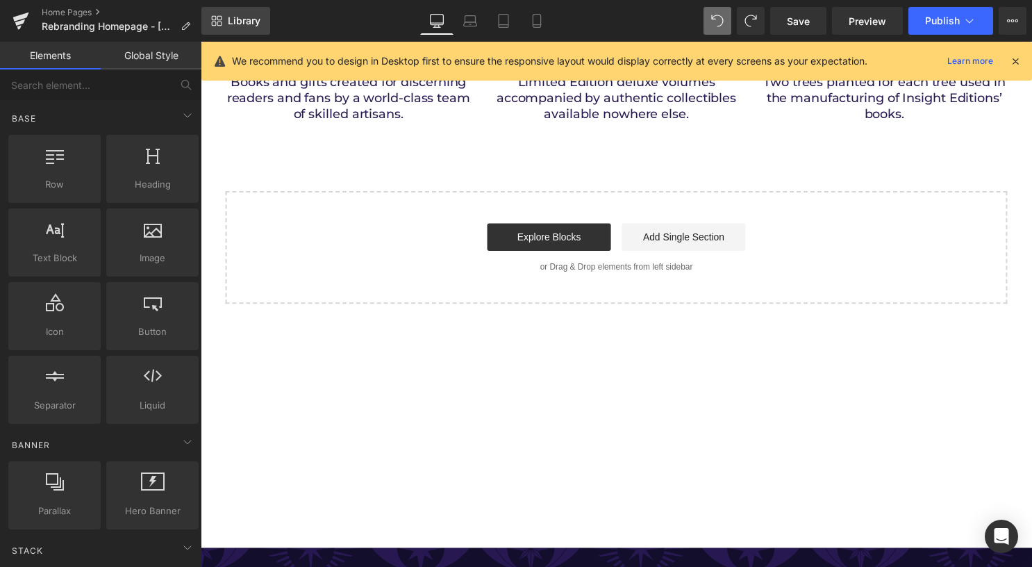
click at [231, 21] on span "Library" at bounding box center [244, 21] width 33 height 13
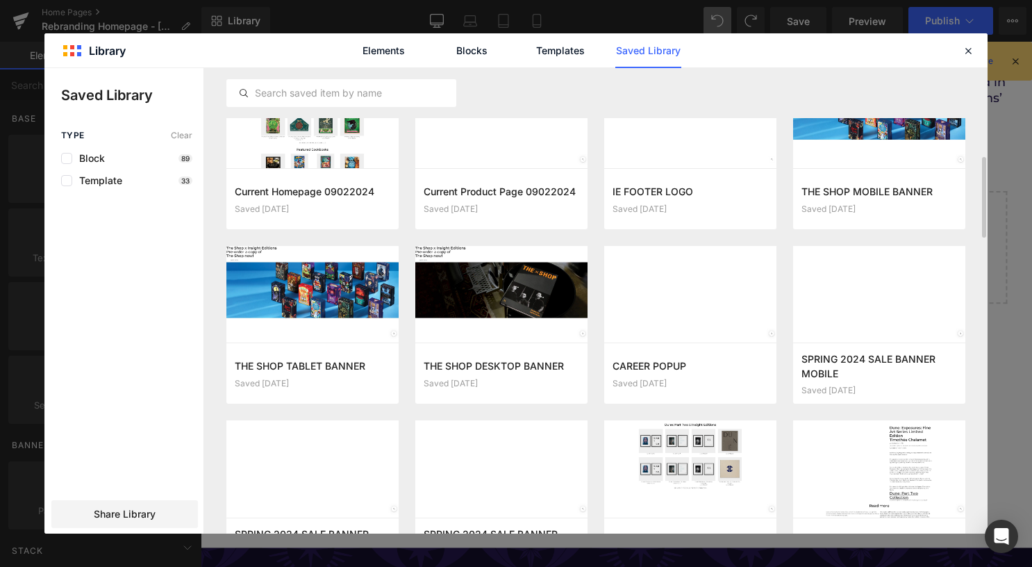
scroll to position [642, 0]
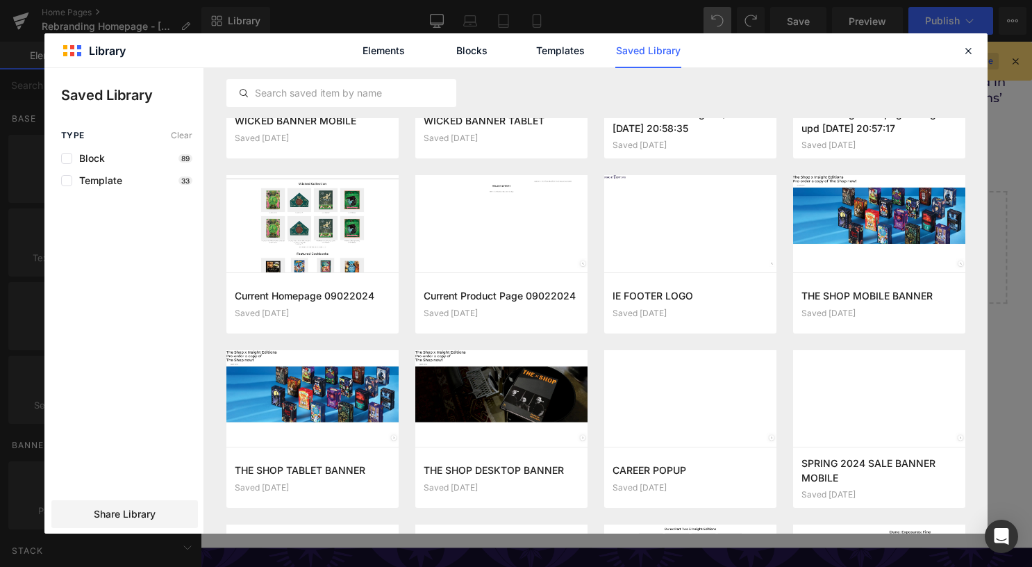
drag, startPoint x: 970, startPoint y: 53, endPoint x: 966, endPoint y: 67, distance: 15.2
click at [971, 53] on icon at bounding box center [968, 50] width 13 height 13
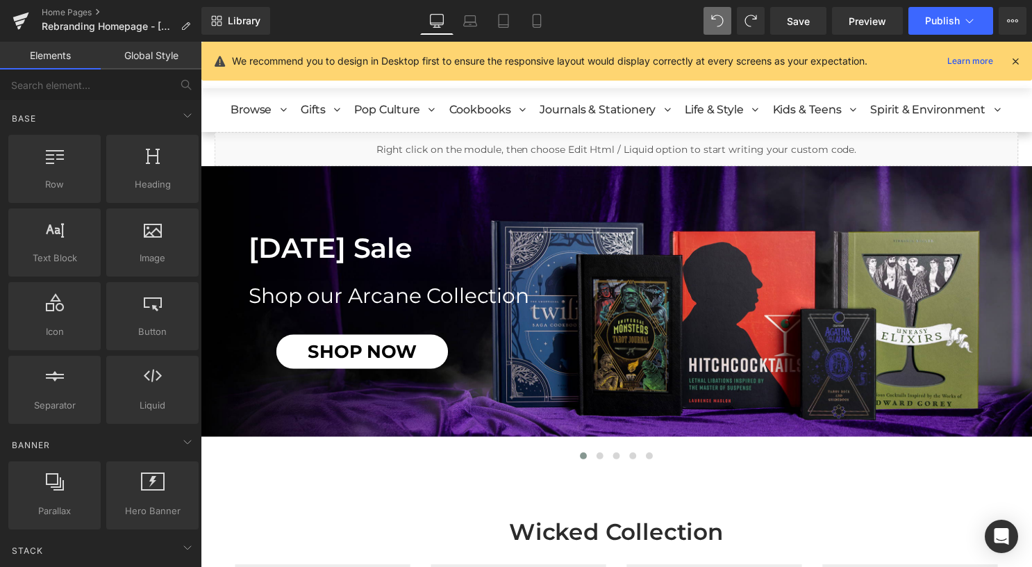
scroll to position [0, 0]
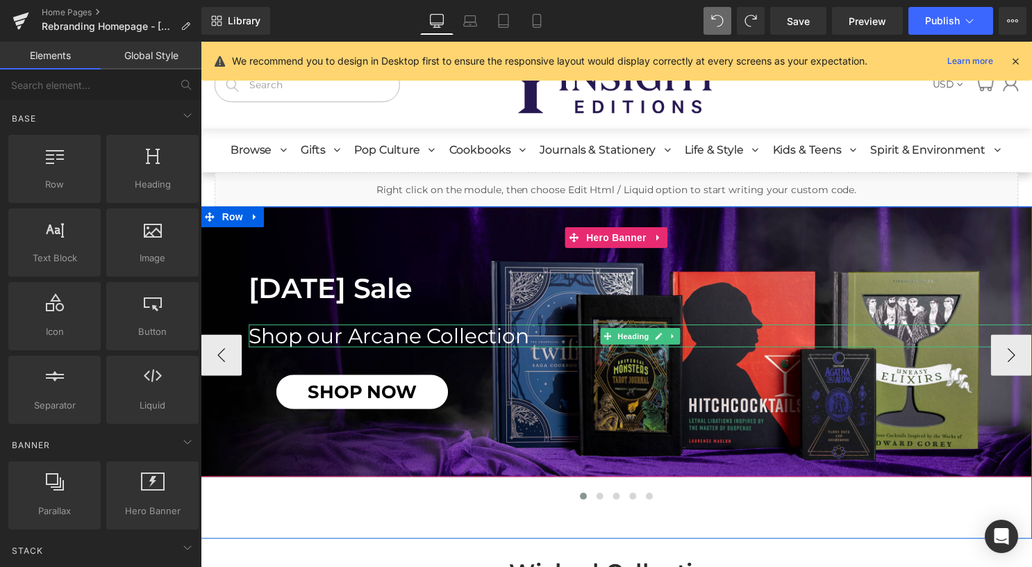
click at [401, 333] on h1 "Shop our Arcane Collection" at bounding box center [645, 339] width 792 height 23
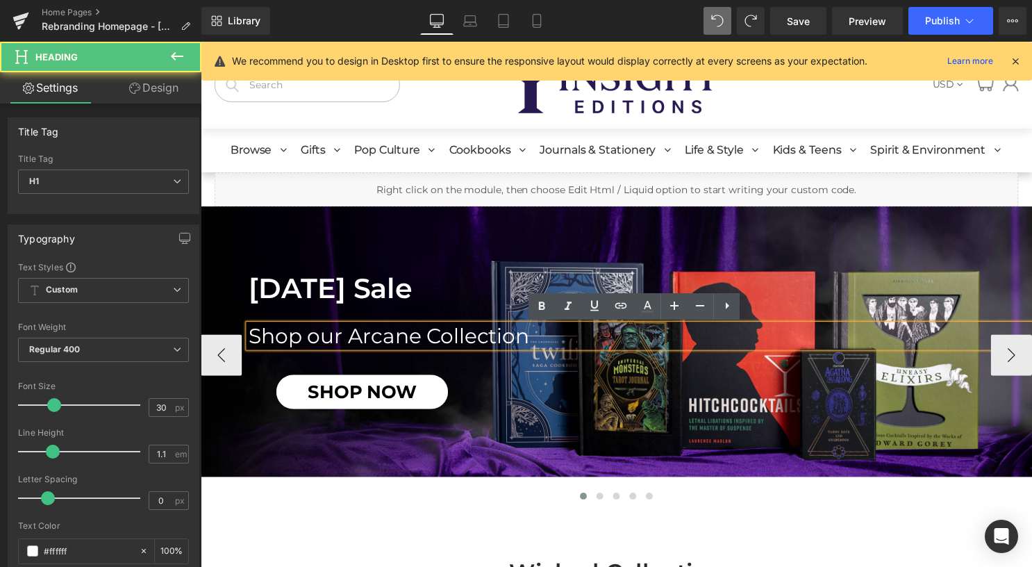
click at [402, 337] on h1 "Shop our Arcane Collection" at bounding box center [645, 339] width 792 height 23
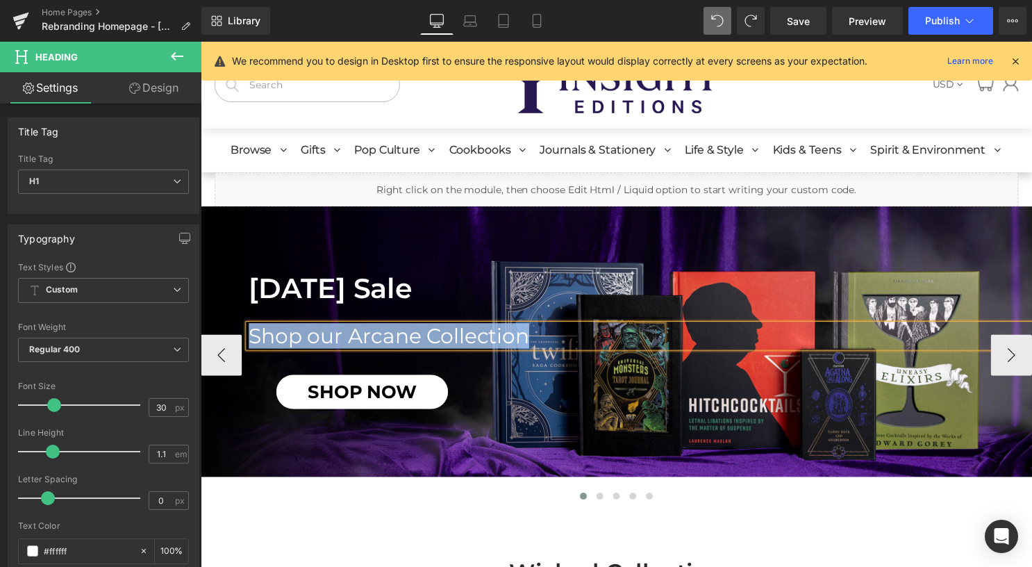
paste div
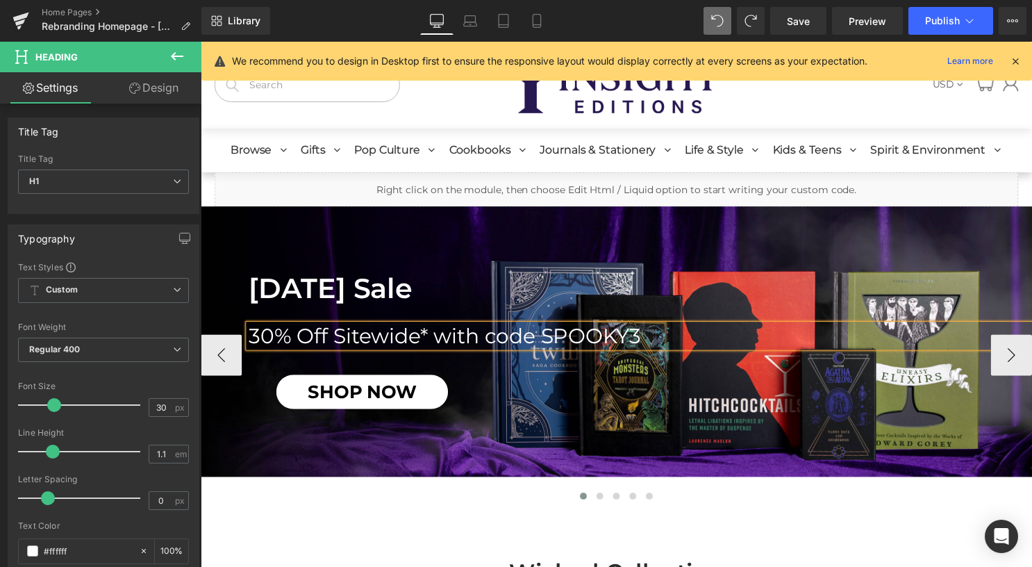
click at [429, 339] on h1 "30% Off Sitewide* with code SPOOKY3" at bounding box center [645, 339] width 792 height 23
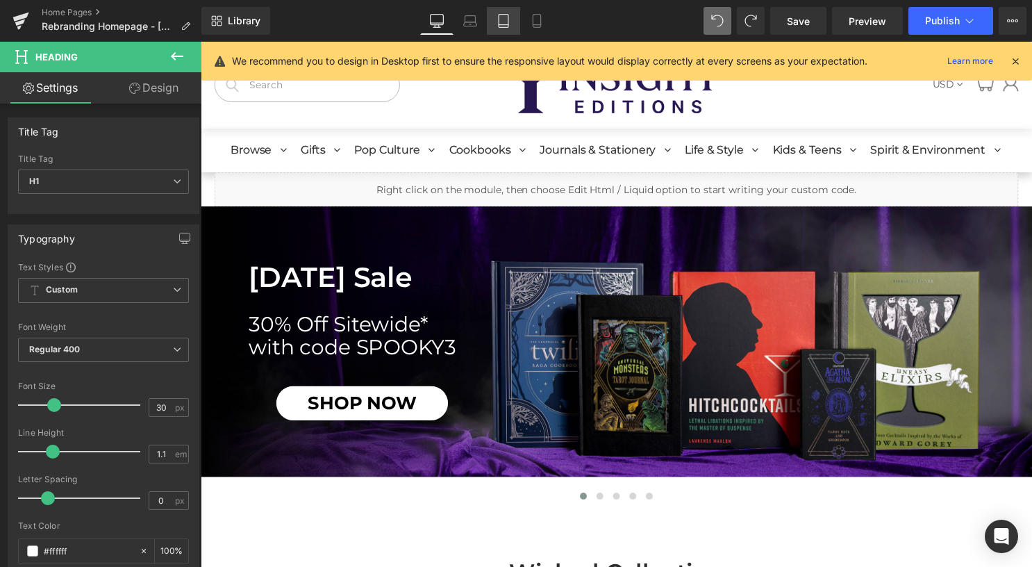
click at [510, 25] on icon at bounding box center [504, 21] width 14 height 14
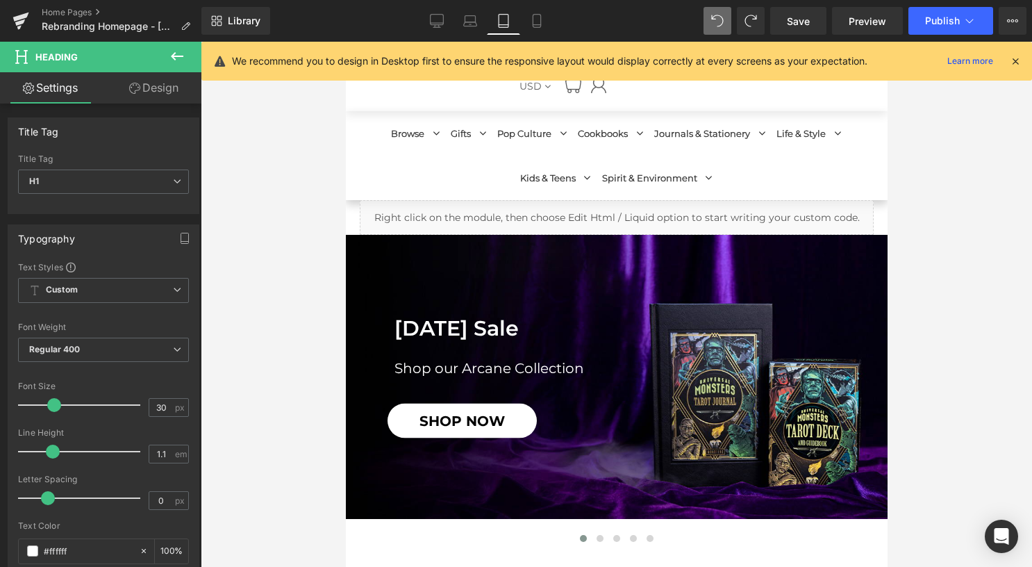
scroll to position [69, 0]
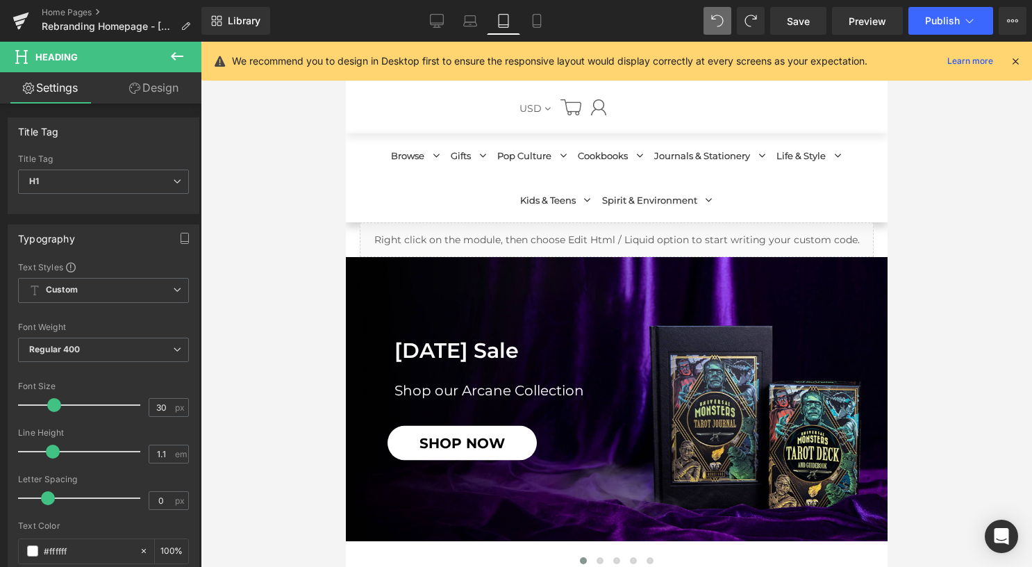
click at [525, 386] on h1 "Shop our Arcane Collection" at bounding box center [640, 389] width 493 height 15
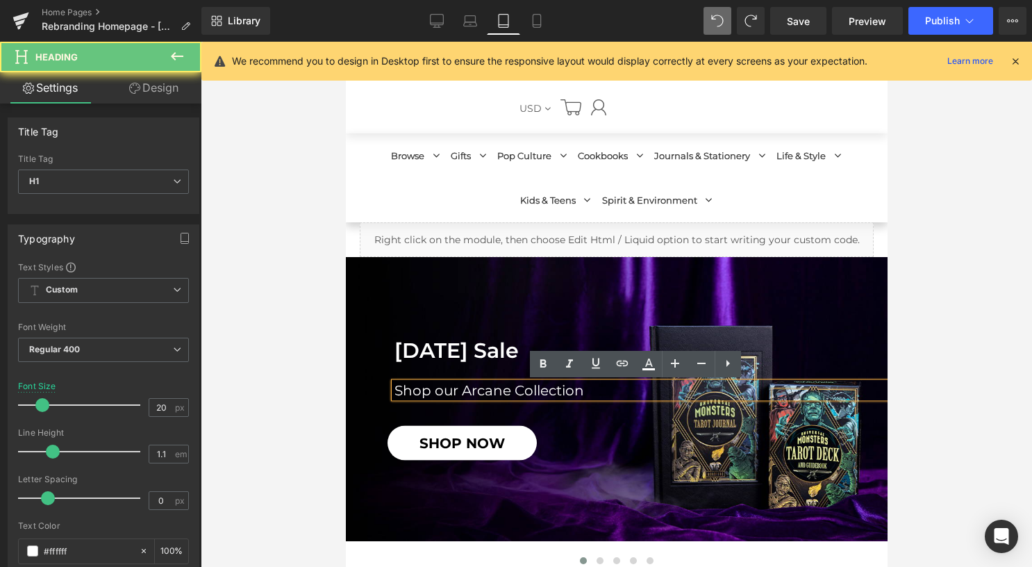
click at [527, 389] on h1 "Shop our Arcane Collection" at bounding box center [640, 389] width 493 height 15
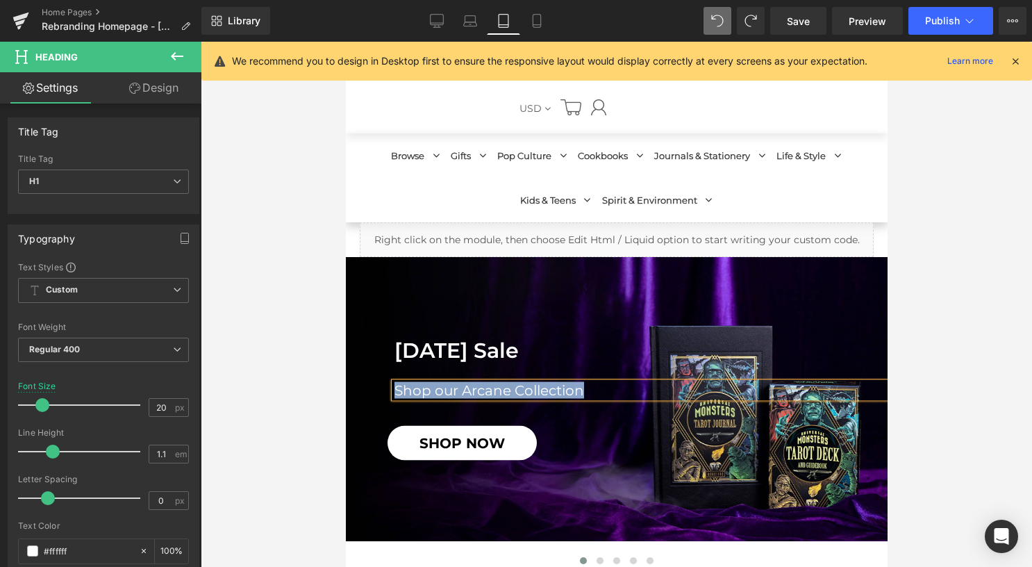
paste div
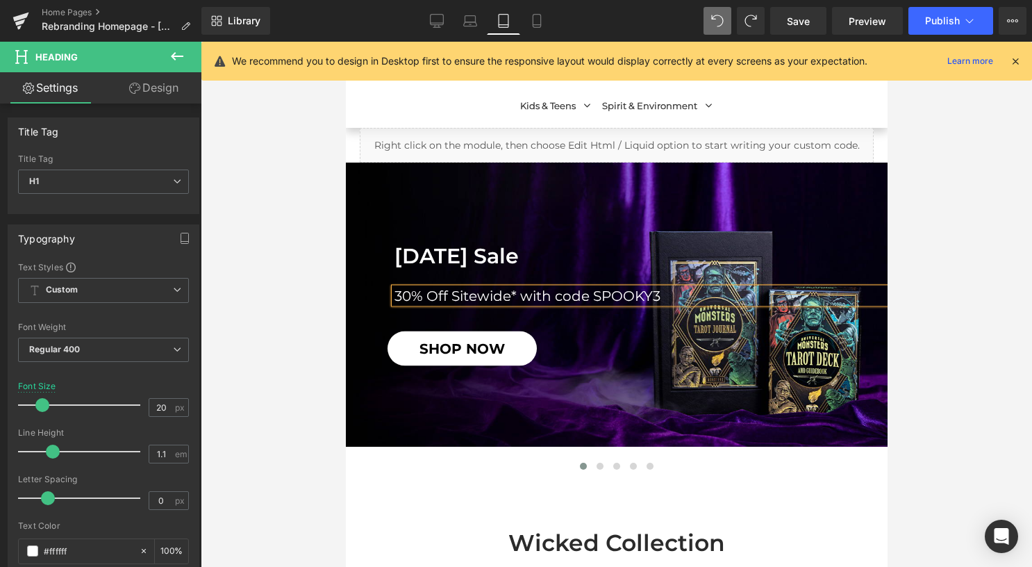
scroll to position [208, 0]
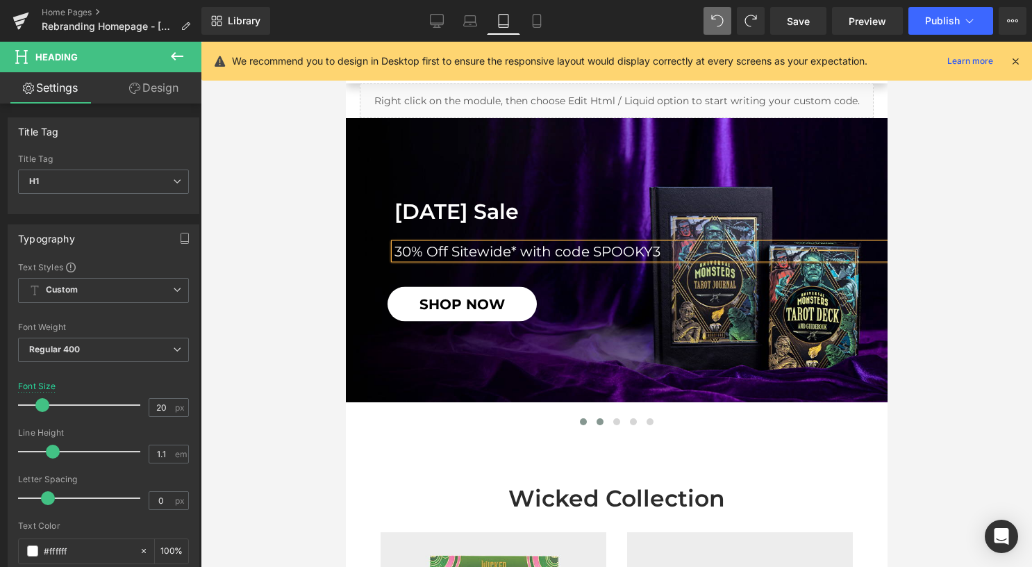
click at [597, 417] on button at bounding box center [599, 422] width 17 height 14
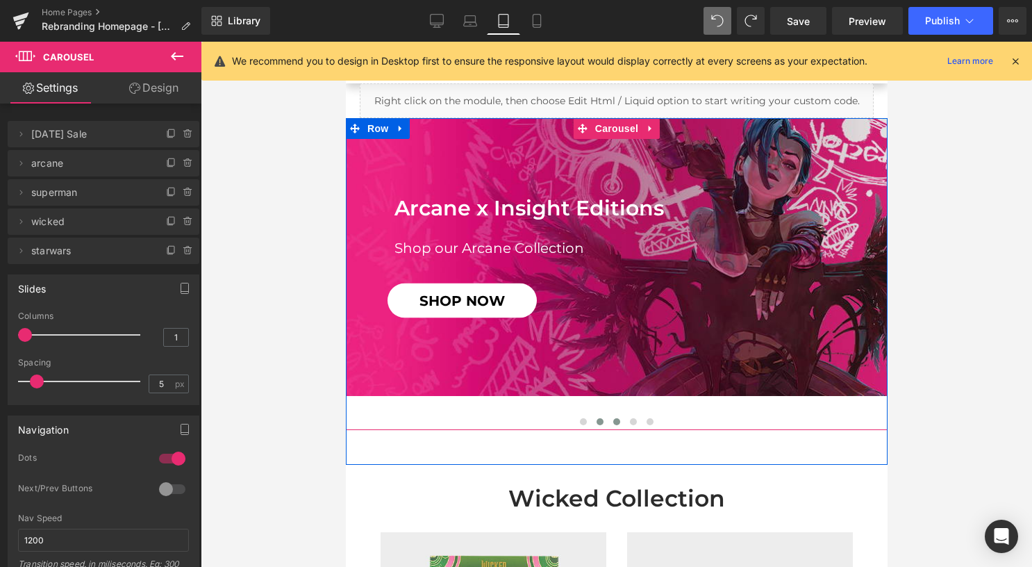
click at [613, 421] on span at bounding box center [616, 421] width 7 height 7
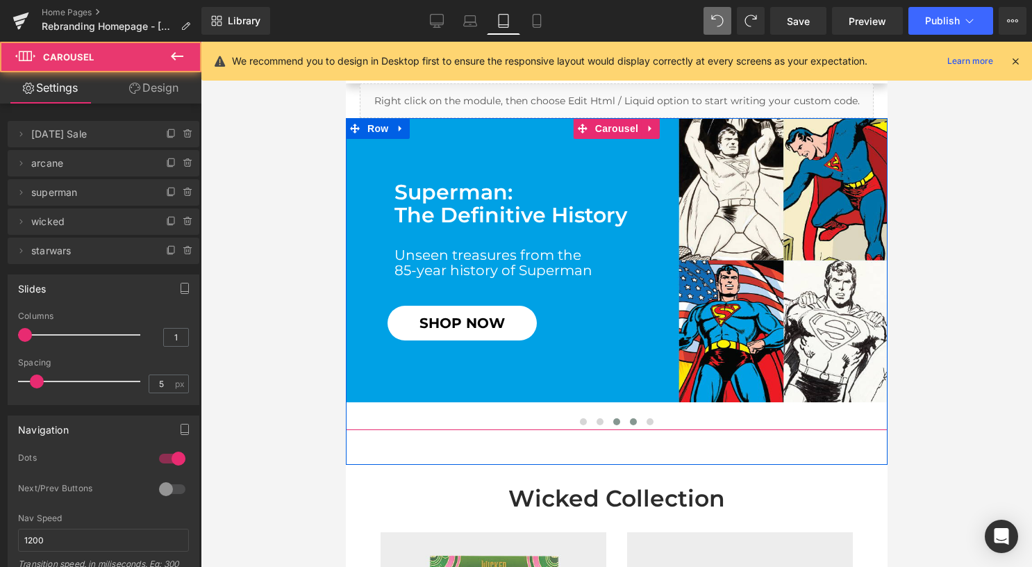
click at [629, 424] on span at bounding box center [632, 421] width 7 height 7
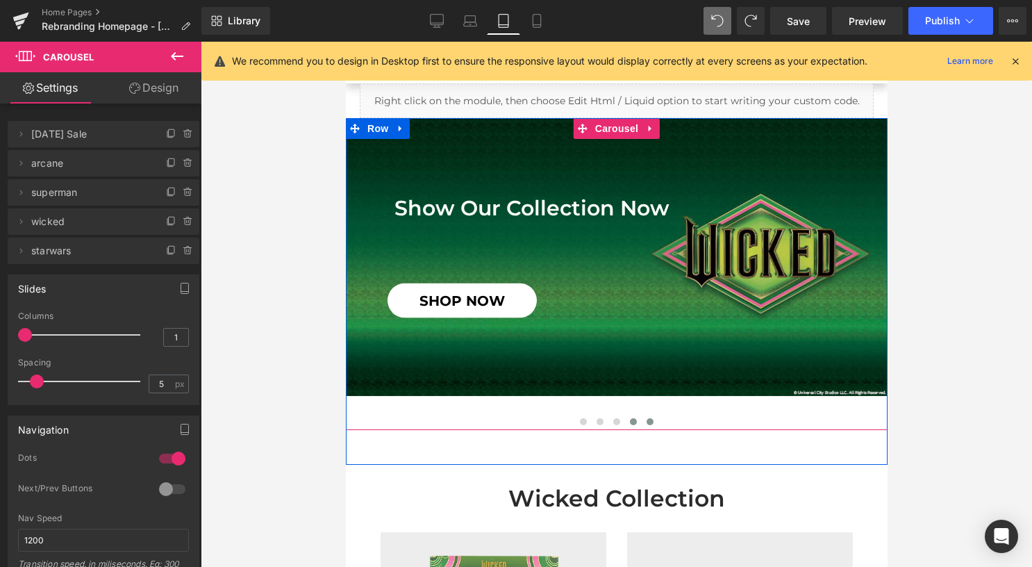
click at [652, 422] on button at bounding box center [649, 422] width 17 height 14
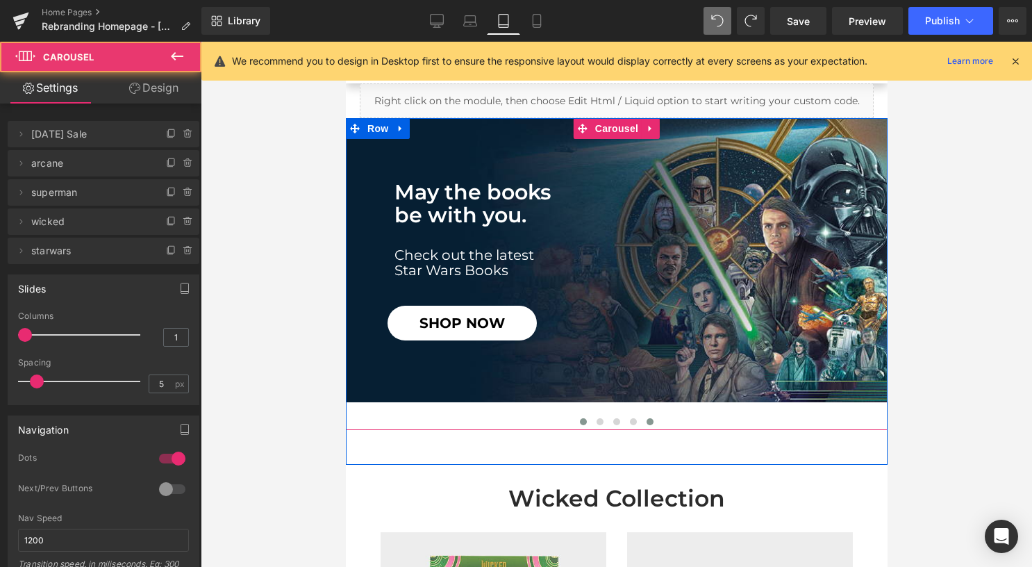
click at [579, 419] on span at bounding box center [582, 421] width 7 height 7
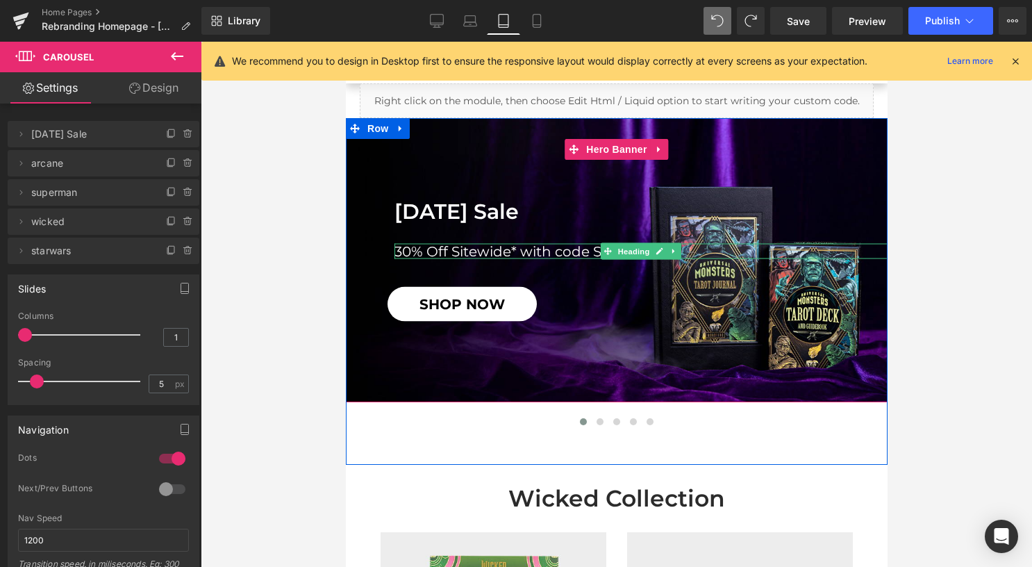
click at [520, 250] on h1 "30% Off Sitewide* with code SPOOKY3" at bounding box center [640, 250] width 493 height 15
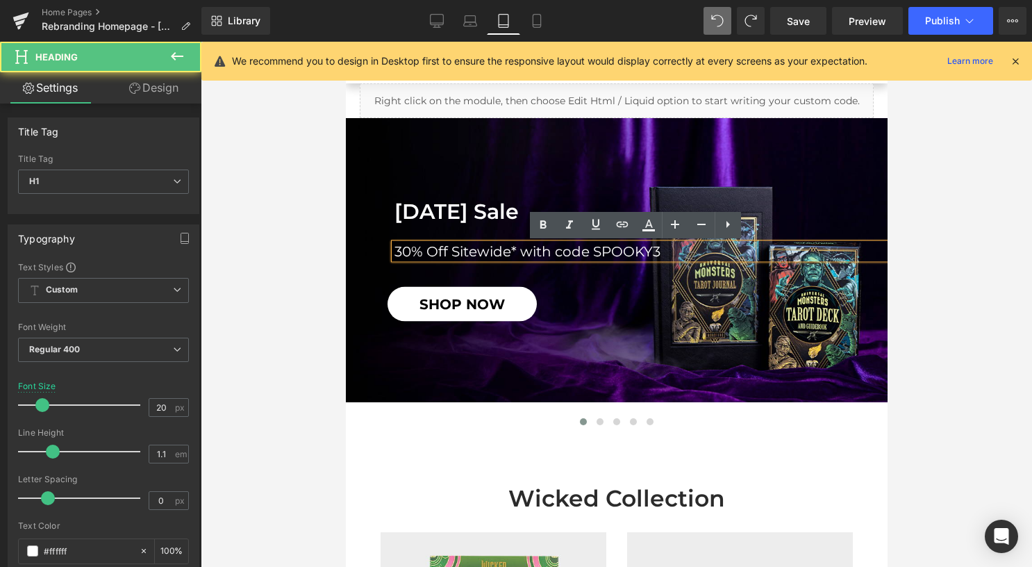
click at [515, 250] on h1 "30% Off Sitewide* with code SPOOKY3" at bounding box center [640, 250] width 493 height 15
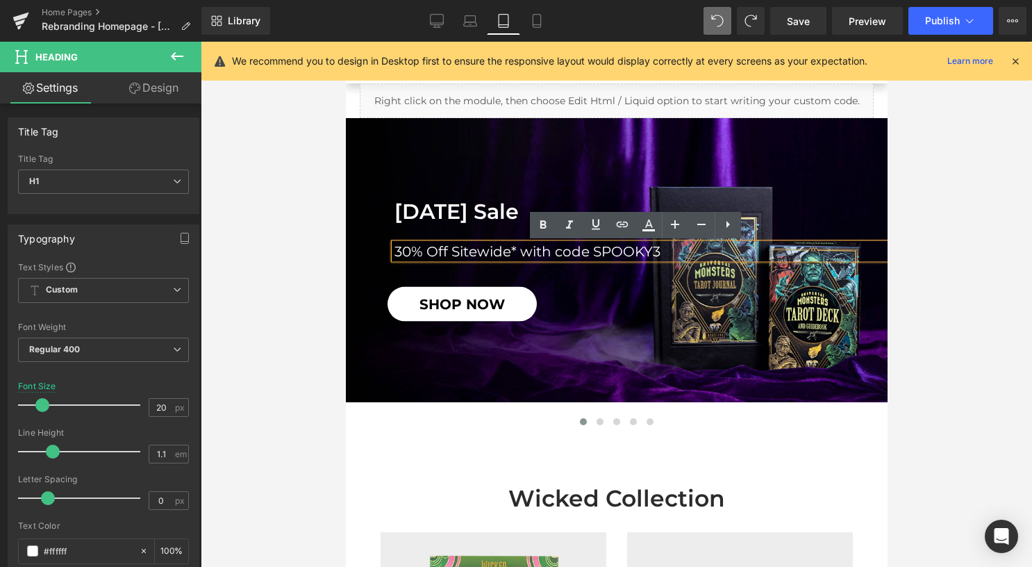
scroll to position [200, 0]
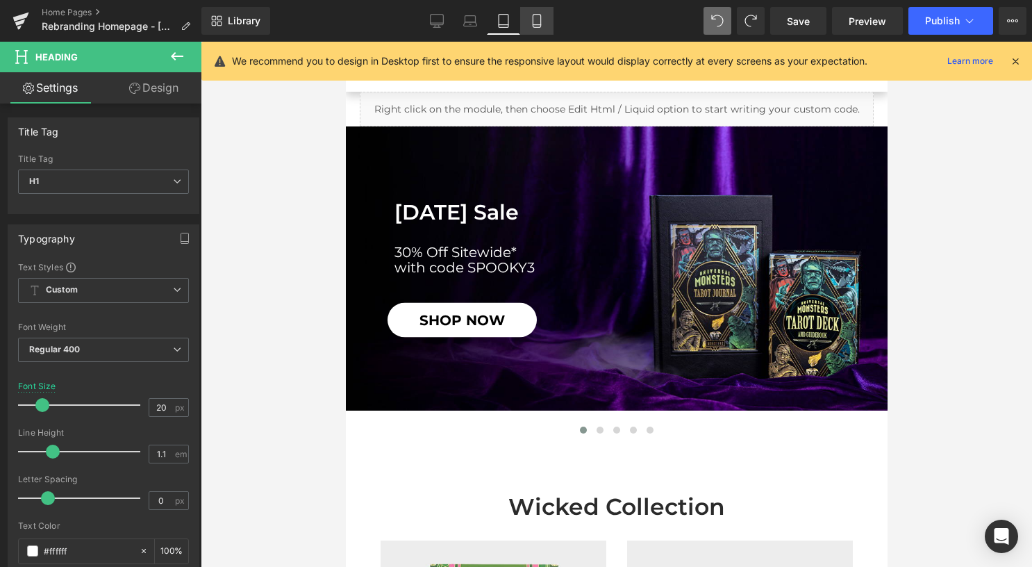
click at [532, 28] on link "Mobile" at bounding box center [536, 21] width 33 height 28
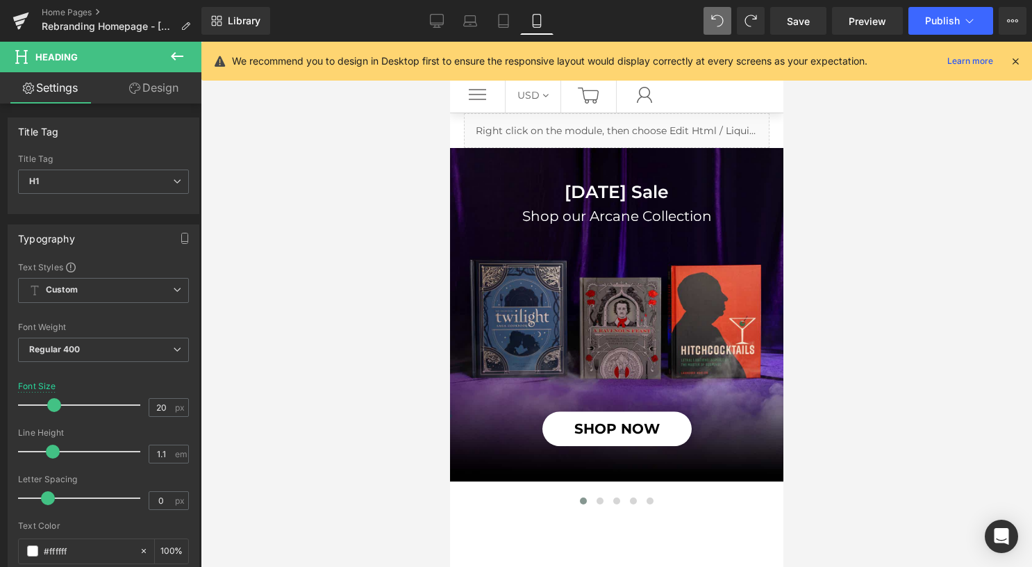
scroll to position [69, 0]
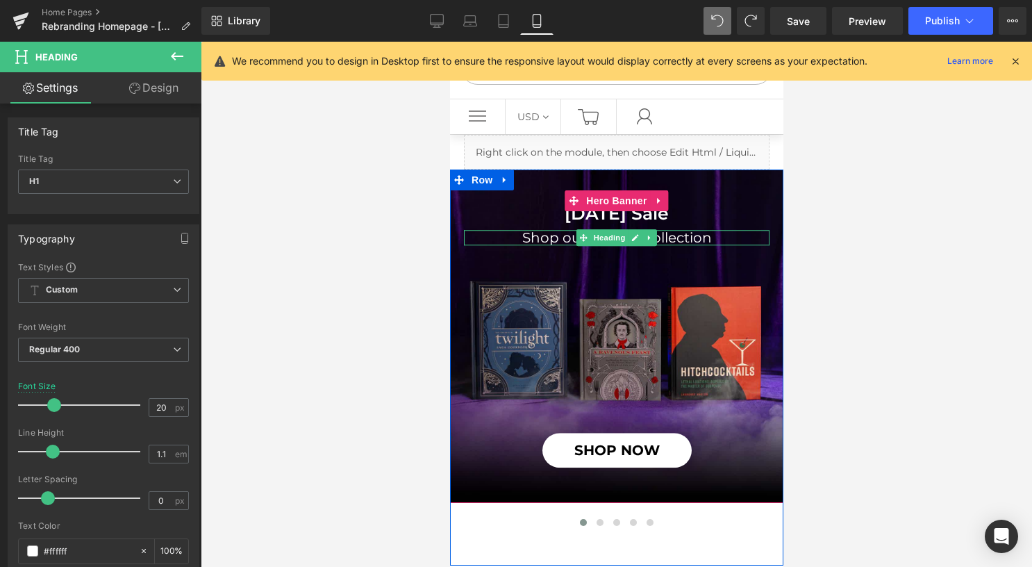
click at [565, 233] on h1 "Shop our Arcane Collection" at bounding box center [616, 238] width 306 height 15
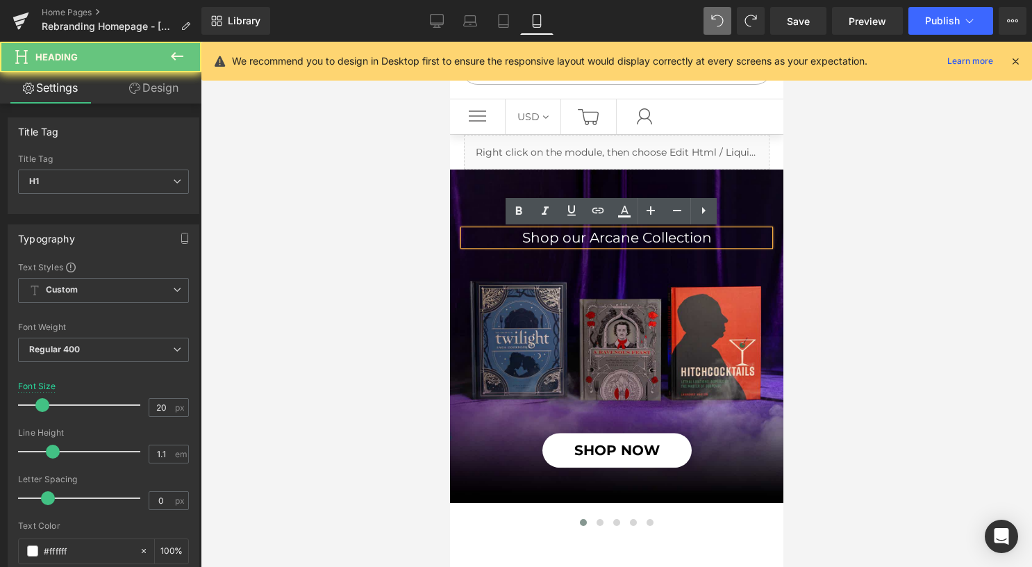
click at [565, 236] on h1 "Shop our Arcane Collection" at bounding box center [616, 238] width 306 height 15
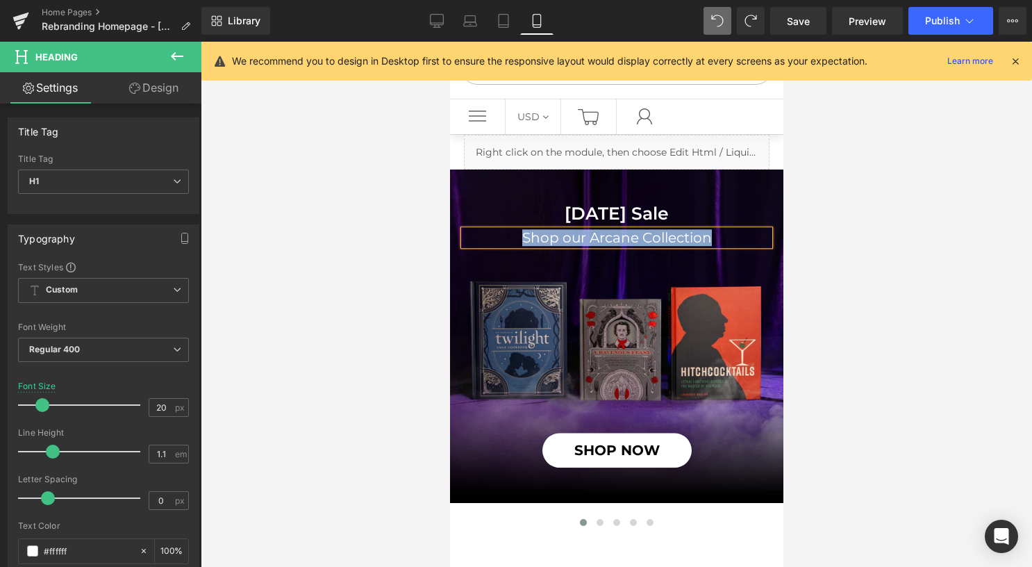
paste div
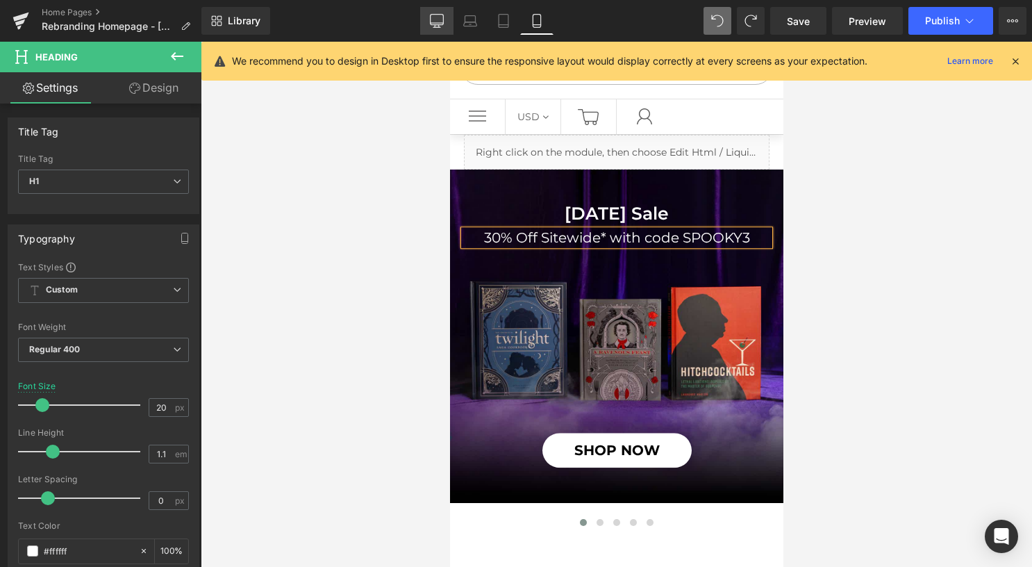
click at [438, 18] on icon at bounding box center [437, 21] width 14 height 14
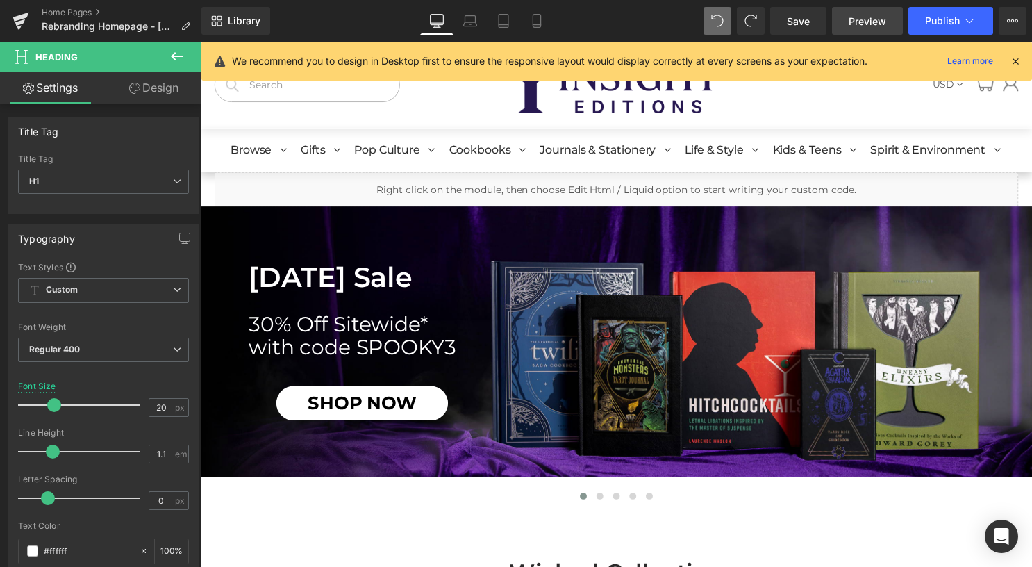
click at [856, 14] on span "Preview" at bounding box center [868, 21] width 38 height 15
click at [816, 15] on link "Save" at bounding box center [798, 21] width 56 height 28
click at [179, 50] on icon at bounding box center [177, 56] width 17 height 17
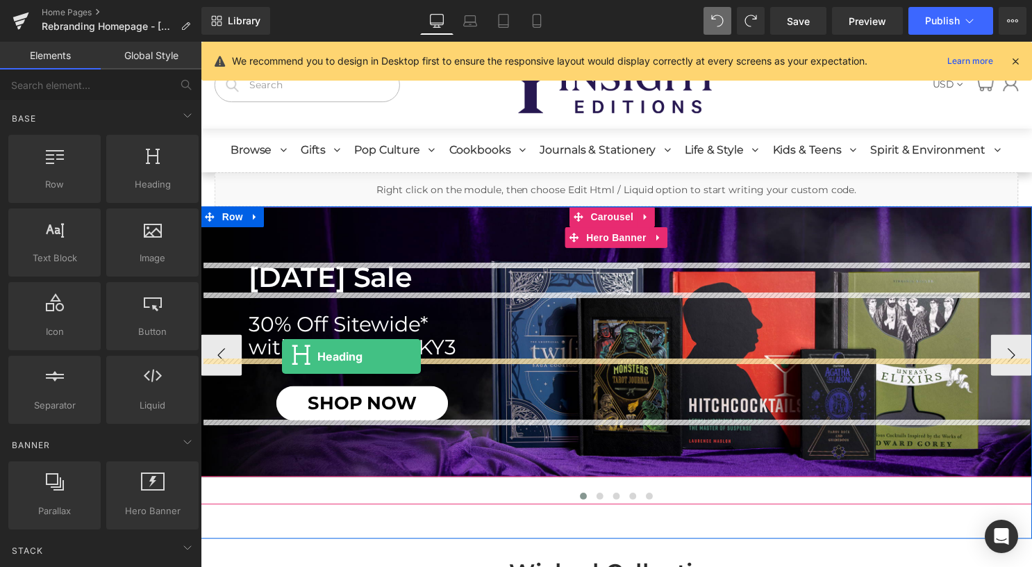
drag, startPoint x: 347, startPoint y: 199, endPoint x: 283, endPoint y: 360, distance: 172.7
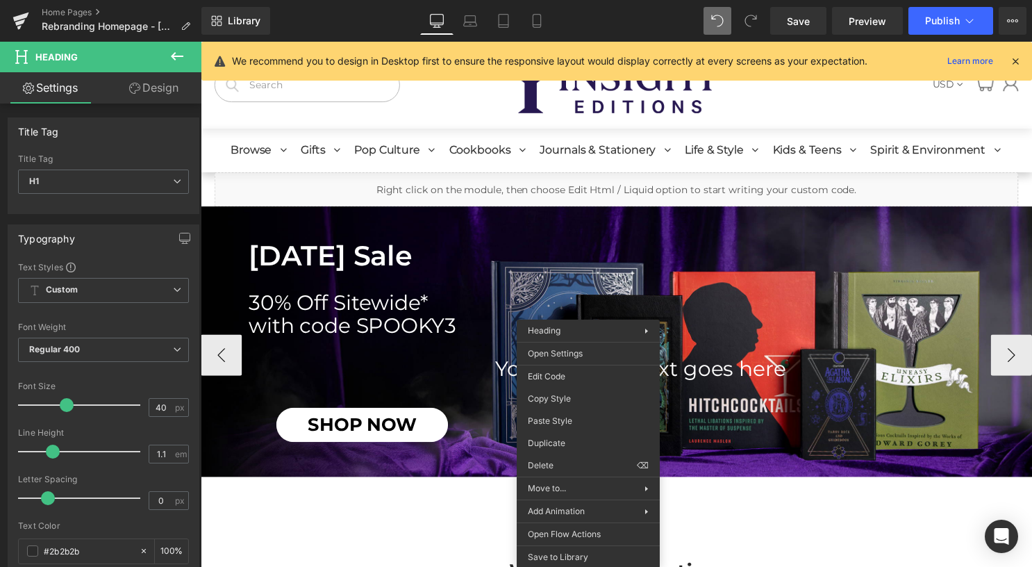
drag, startPoint x: 802, startPoint y: 460, endPoint x: 606, endPoint y: 422, distance: 199.6
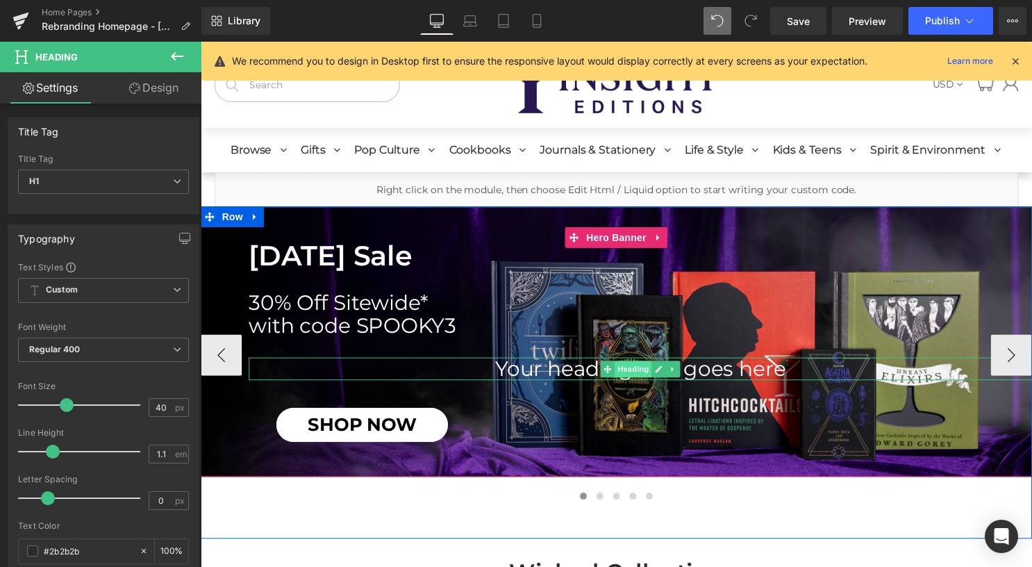
click at [624, 374] on span "Heading" at bounding box center [639, 372] width 38 height 17
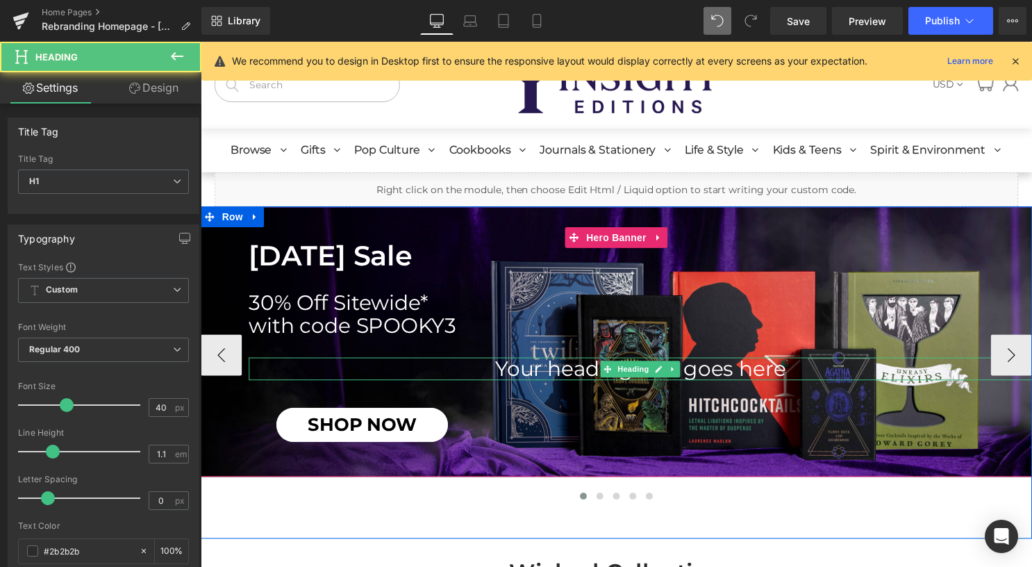
click at [530, 377] on h1 "Your heading text goes here" at bounding box center [645, 372] width 792 height 23
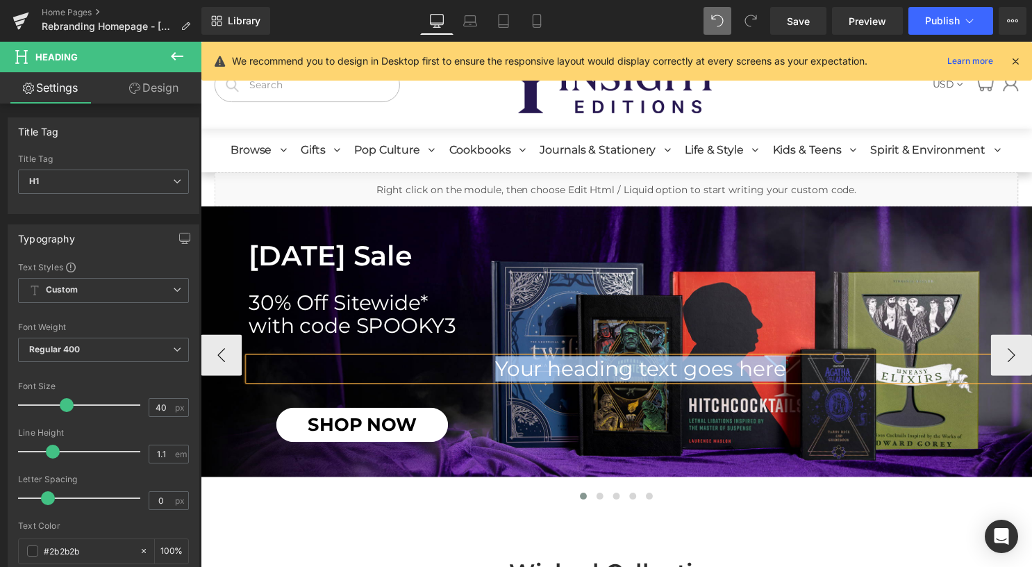
paste div
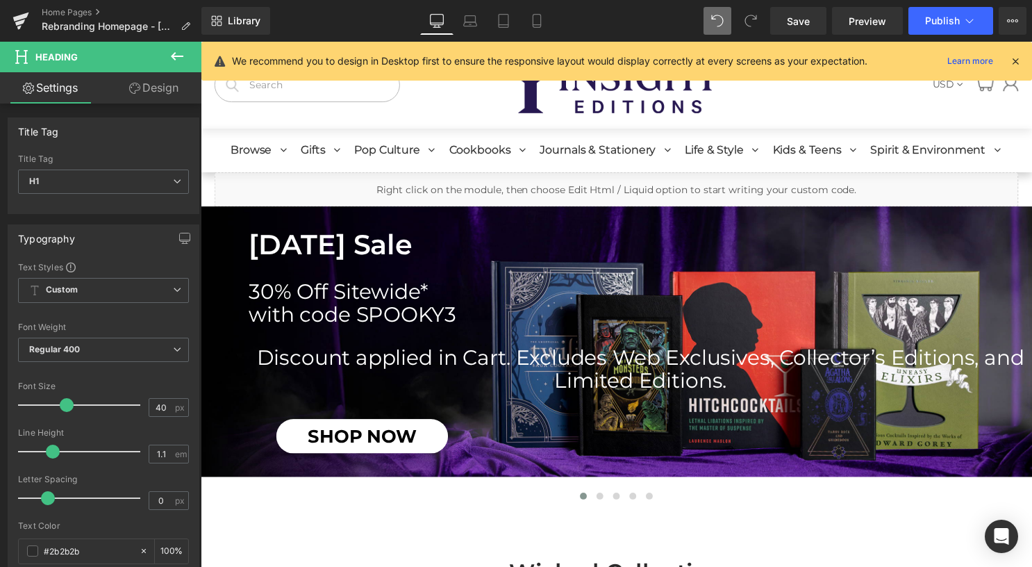
drag, startPoint x: 150, startPoint y: 83, endPoint x: 131, endPoint y: 85, distance: 19.5
click at [151, 83] on link "Design" at bounding box center [154, 87] width 101 height 31
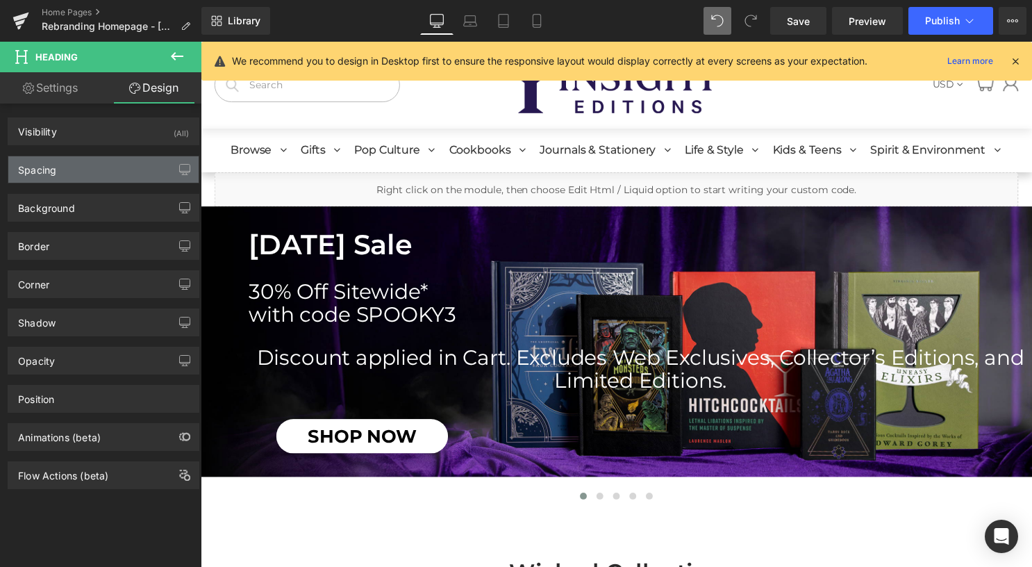
click at [108, 157] on div "Spacing" at bounding box center [103, 169] width 190 height 26
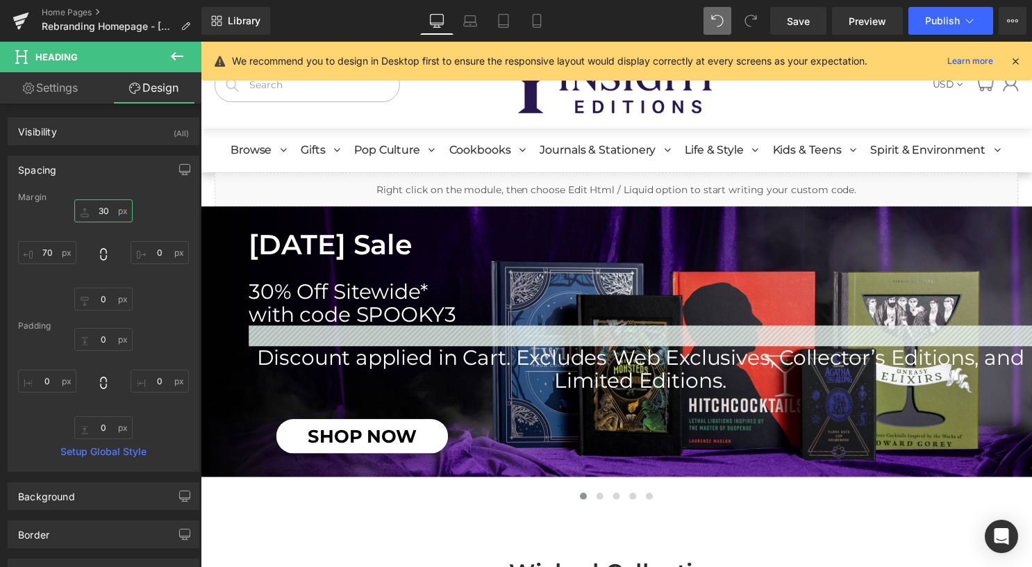
click at [103, 208] on input "30" at bounding box center [103, 210] width 58 height 23
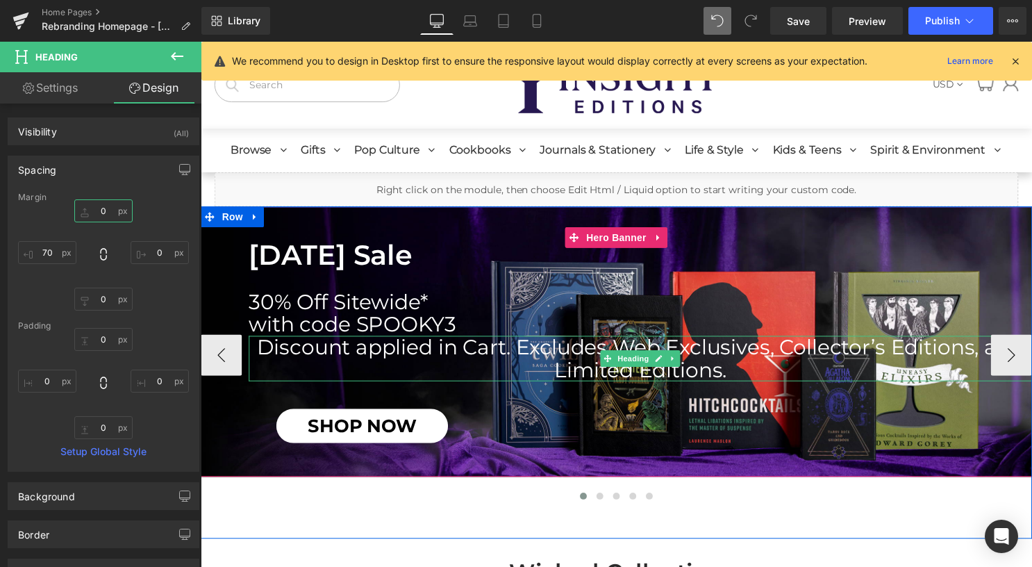
drag, startPoint x: 628, startPoint y: 365, endPoint x: 351, endPoint y: 306, distance: 282.6
click at [629, 364] on span "Heading" at bounding box center [639, 362] width 38 height 17
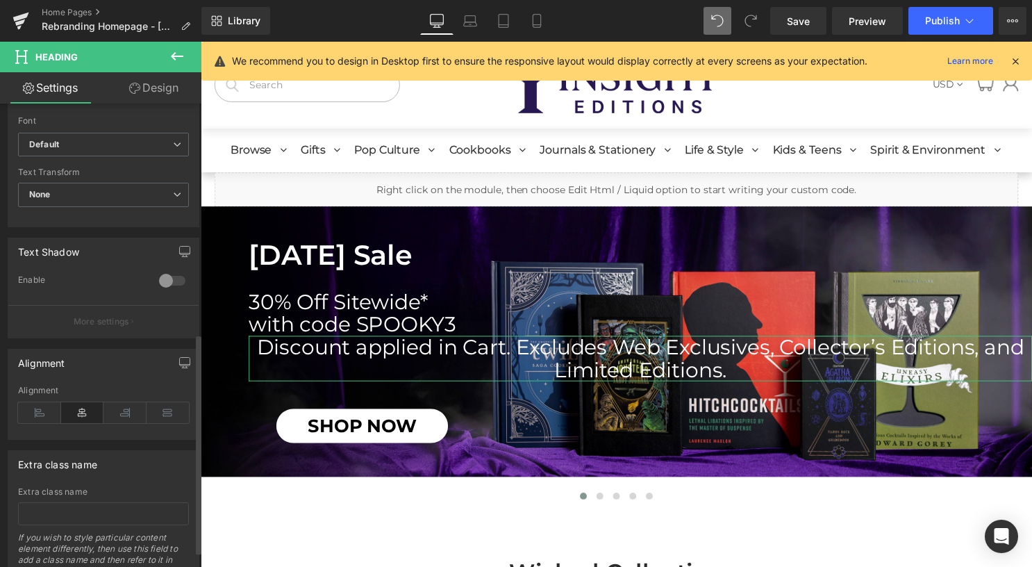
scroll to position [486, 0]
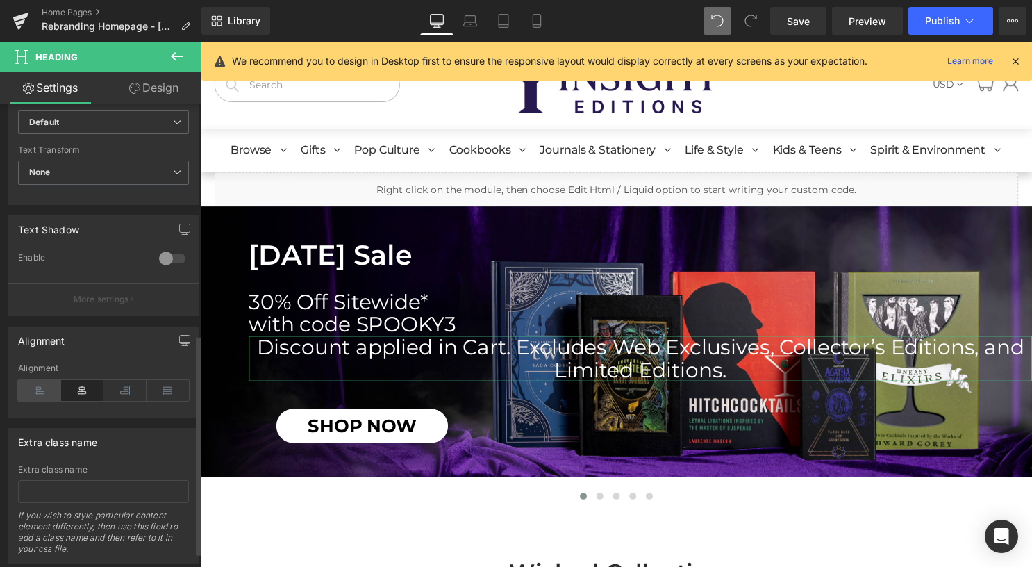
click at [36, 389] on icon at bounding box center [39, 390] width 43 height 21
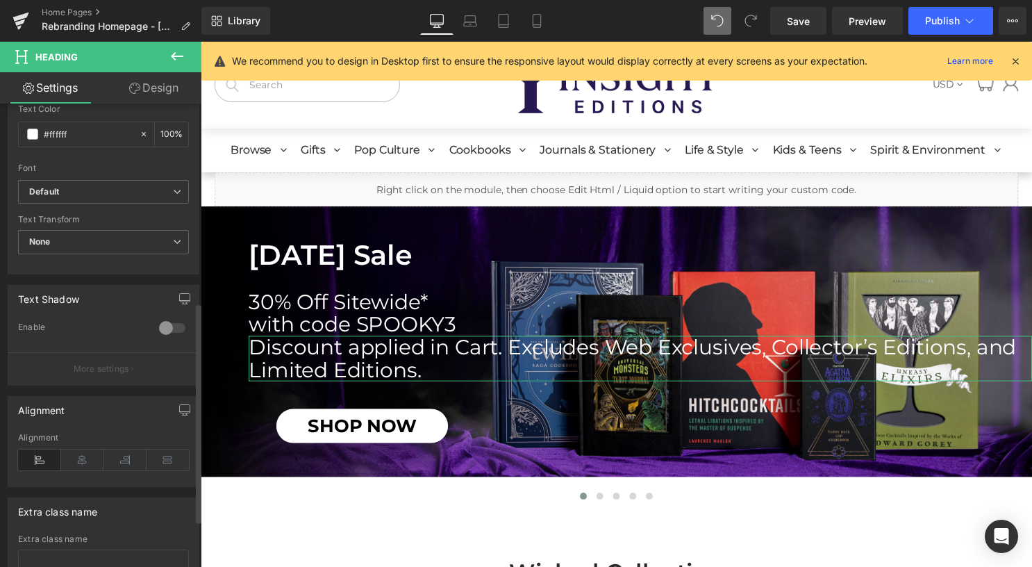
scroll to position [516, 0]
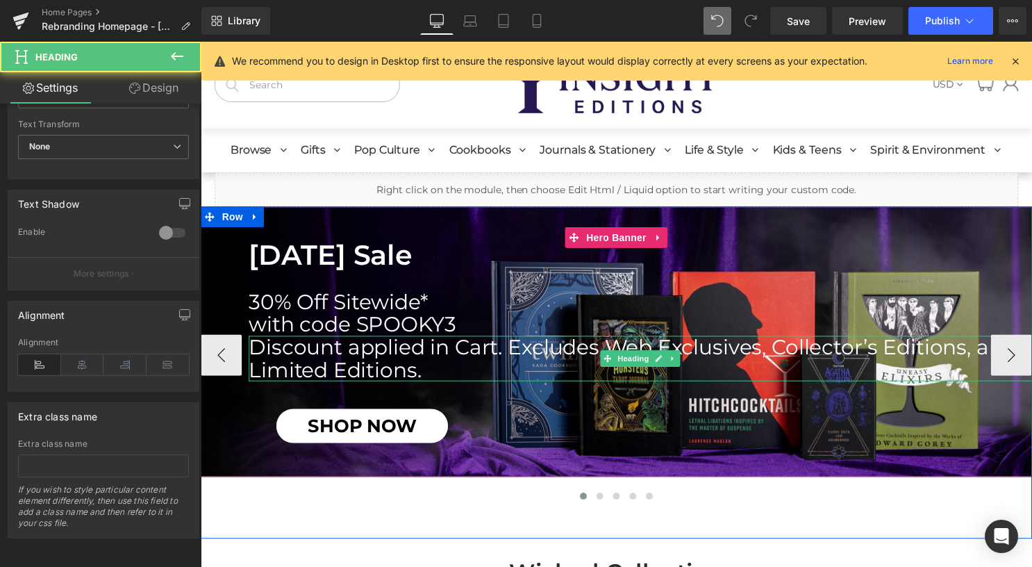
click at [474, 366] on h1 "Discount applied in Cart. Excludes Web Exclusives, Collector’s Editions, and Li…" at bounding box center [645, 362] width 792 height 46
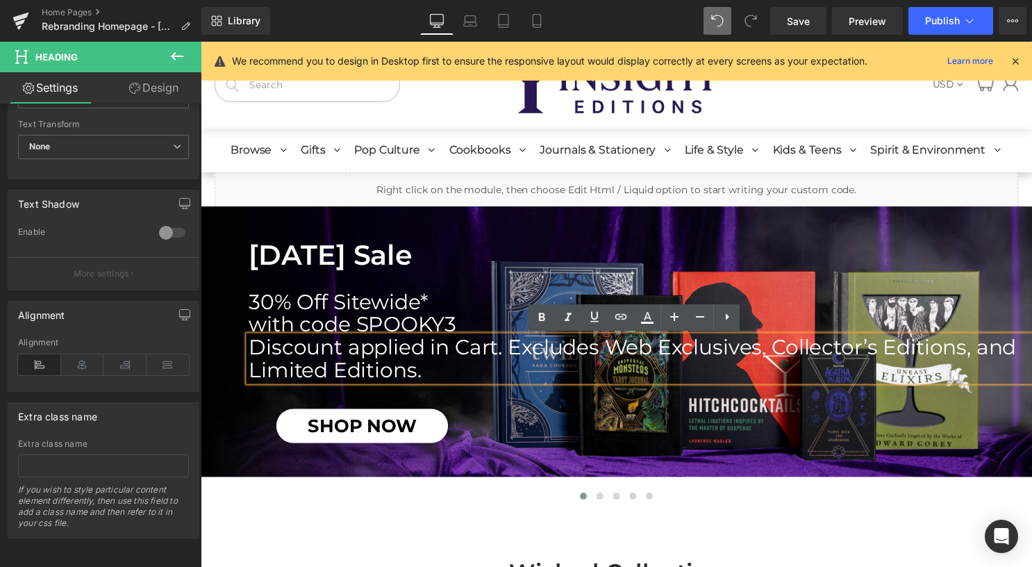
click at [727, 317] on icon at bounding box center [727, 316] width 3 height 7
click at [551, 314] on link at bounding box center [542, 317] width 26 height 26
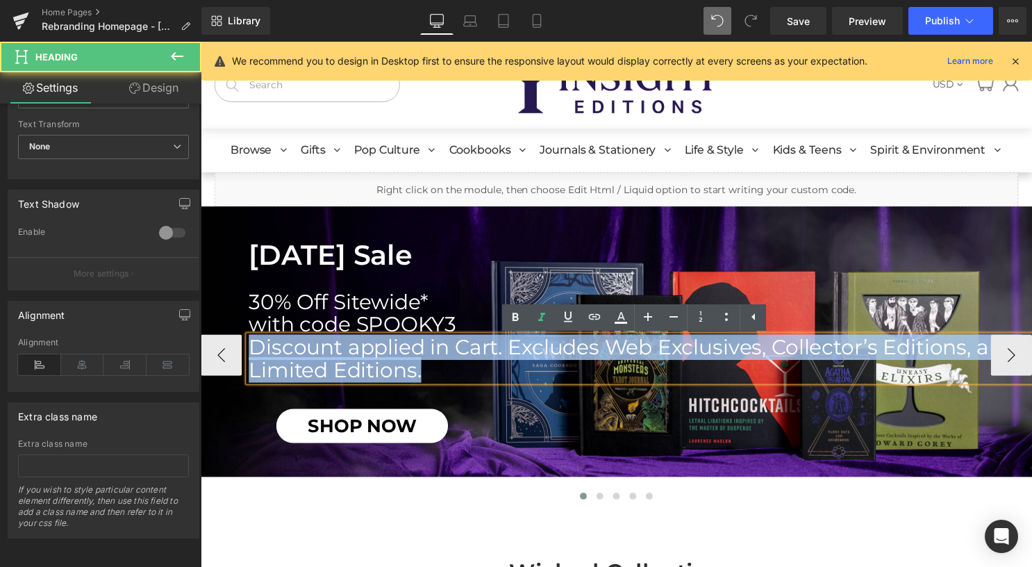
drag, startPoint x: 495, startPoint y: 373, endPoint x: 229, endPoint y: 332, distance: 269.9
click at [229, 332] on span "Halloween Sale Heading 30% Off Sitewide* with code SPOOKY3 Heading Discount app…" at bounding box center [621, 345] width 841 height 206
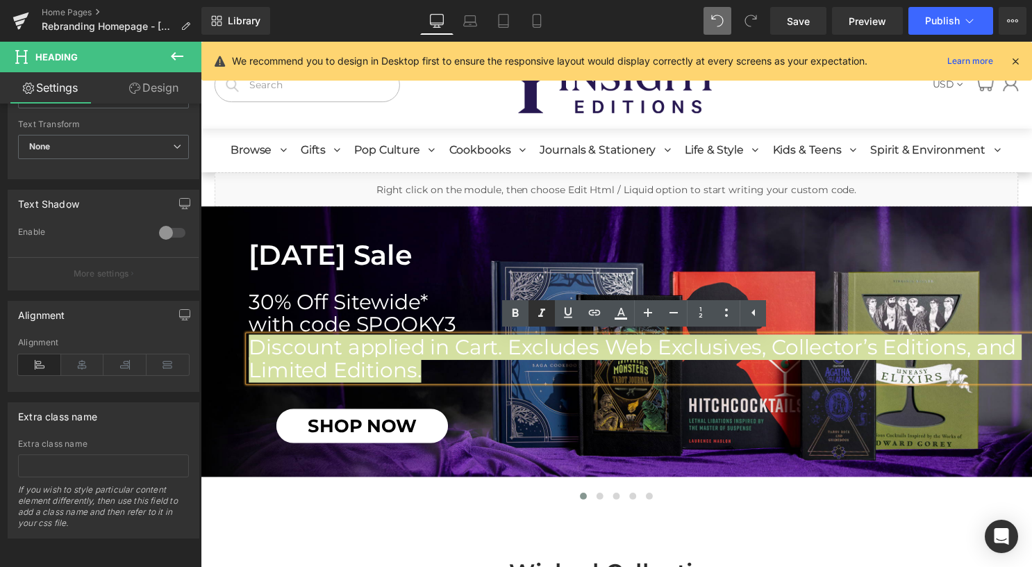
click at [547, 311] on icon at bounding box center [542, 313] width 17 height 17
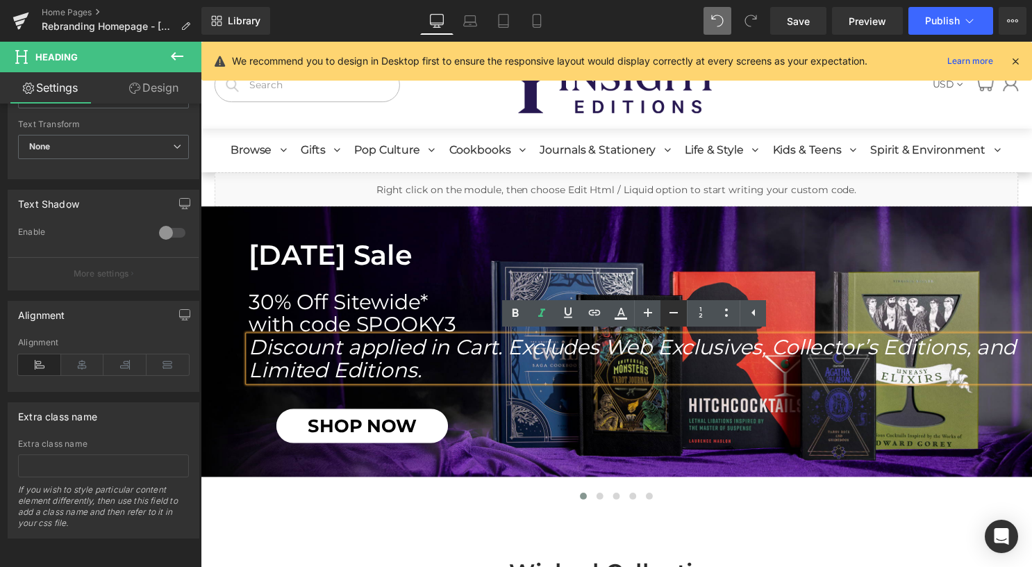
click at [677, 313] on icon at bounding box center [673, 312] width 17 height 17
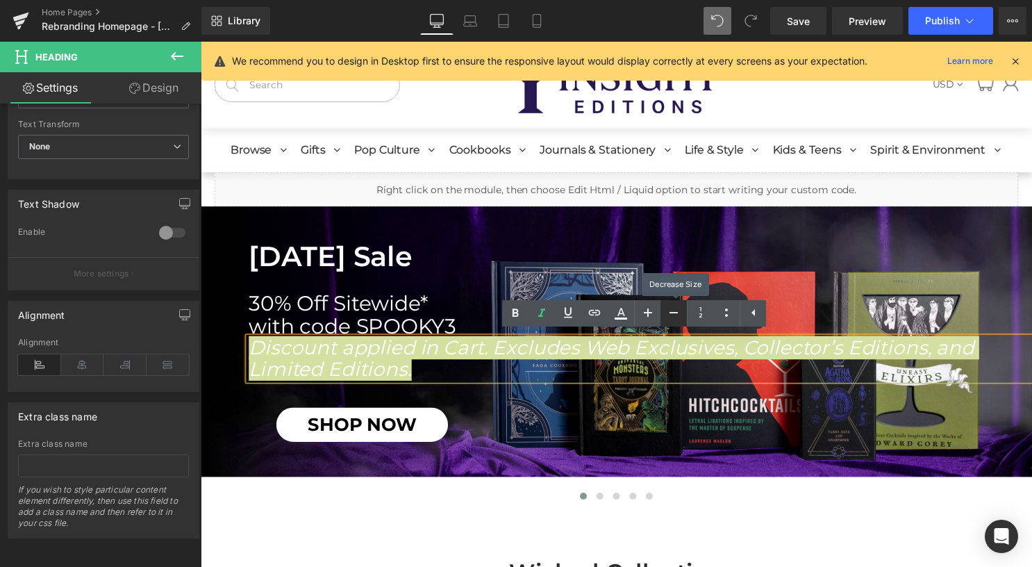
click at [677, 311] on icon at bounding box center [673, 312] width 17 height 17
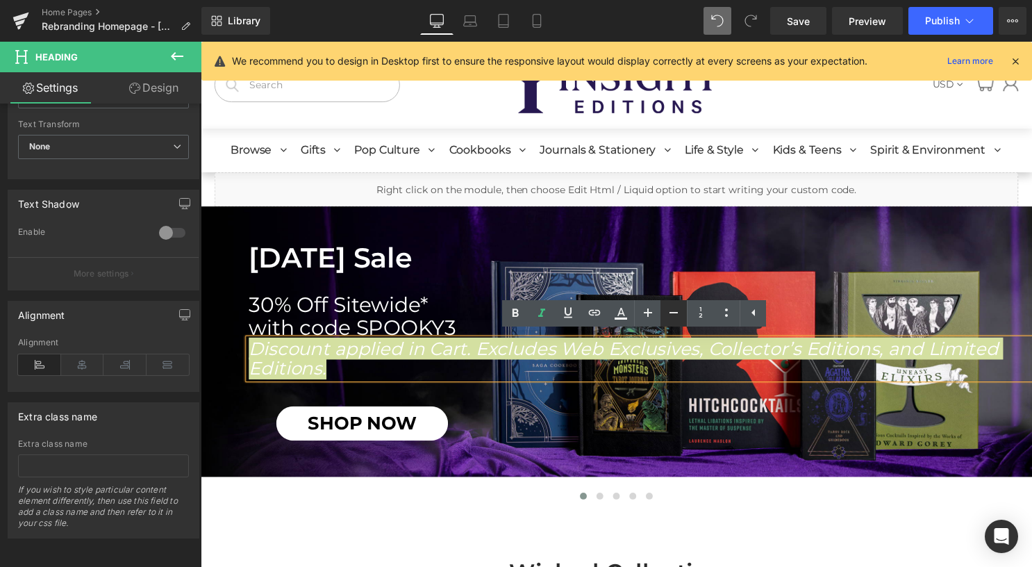
click at [677, 311] on icon at bounding box center [673, 312] width 17 height 17
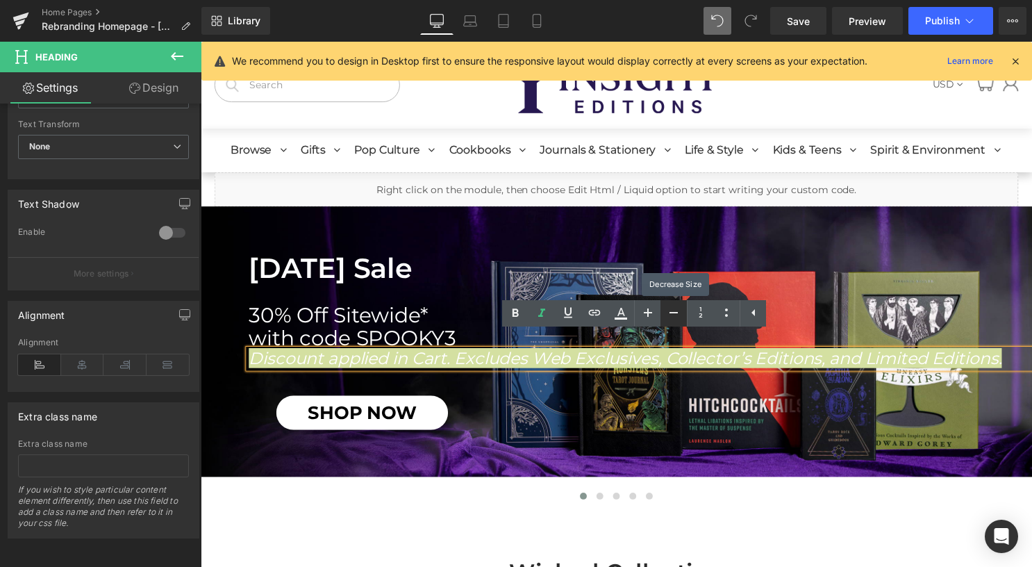
click at [677, 311] on icon at bounding box center [673, 312] width 17 height 17
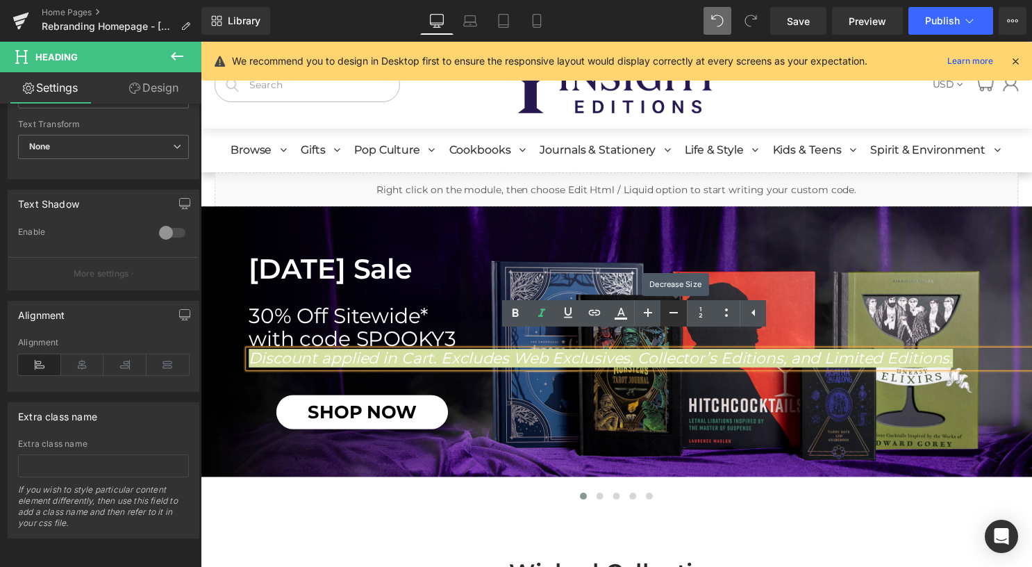
click at [676, 311] on icon at bounding box center [673, 312] width 17 height 17
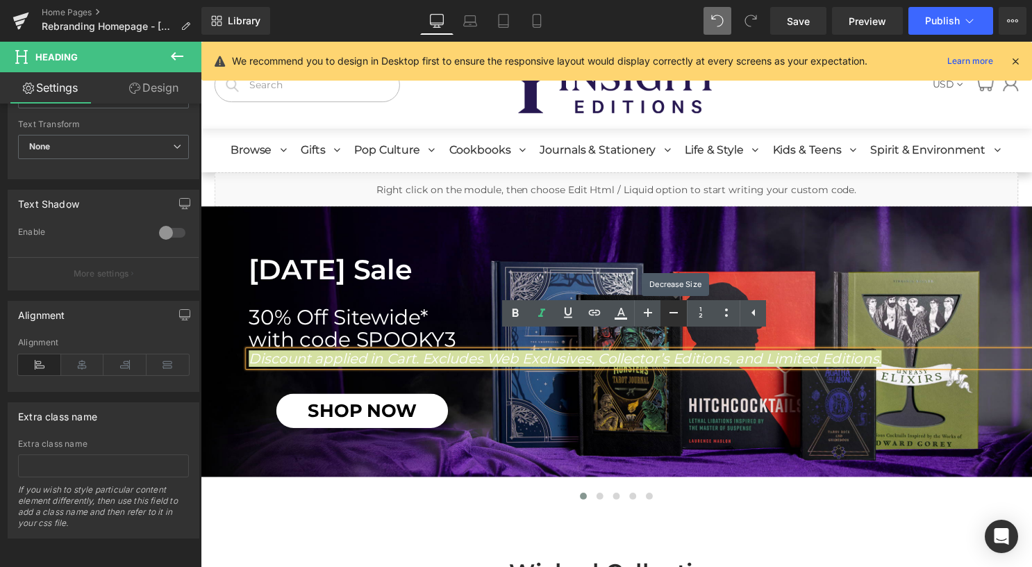
click at [676, 311] on icon at bounding box center [673, 312] width 17 height 17
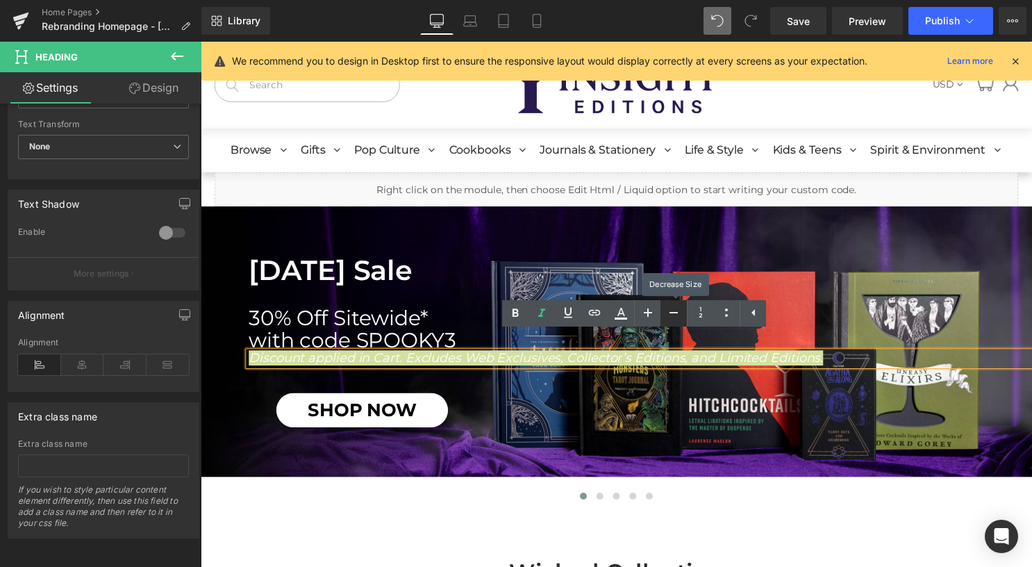
click at [676, 311] on icon at bounding box center [673, 312] width 17 height 17
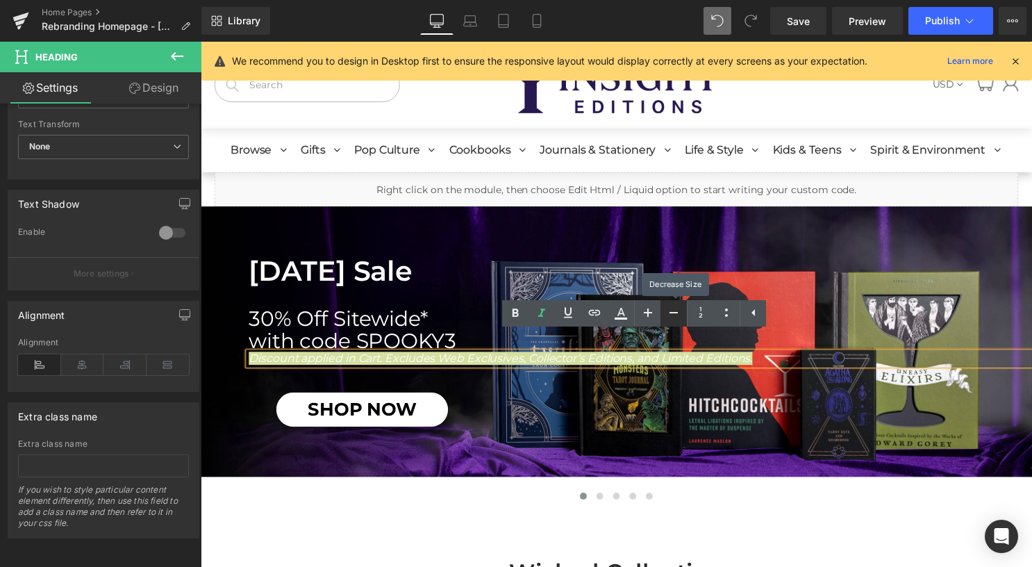
click at [676, 311] on icon at bounding box center [673, 312] width 17 height 17
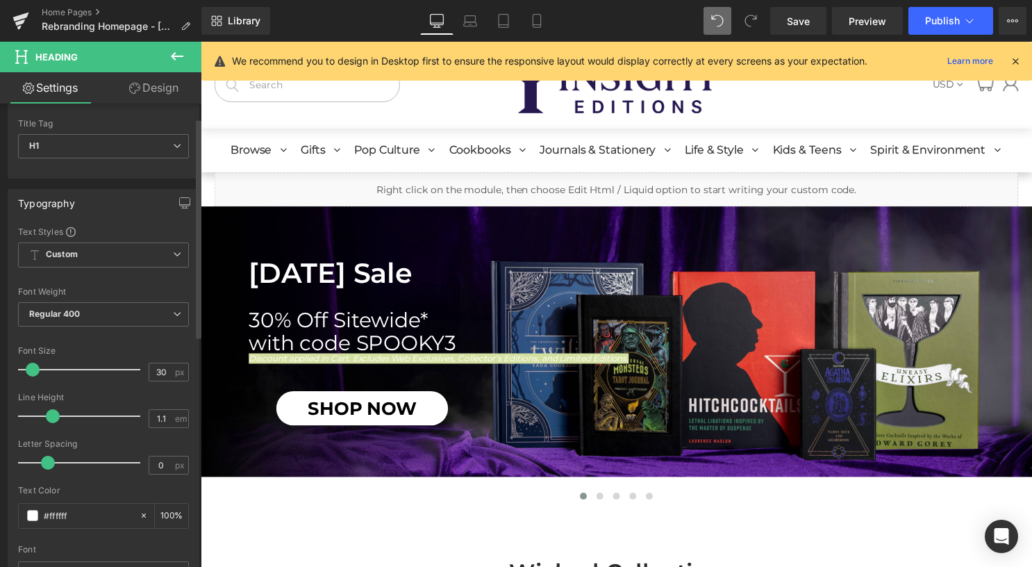
scroll to position [30, 0]
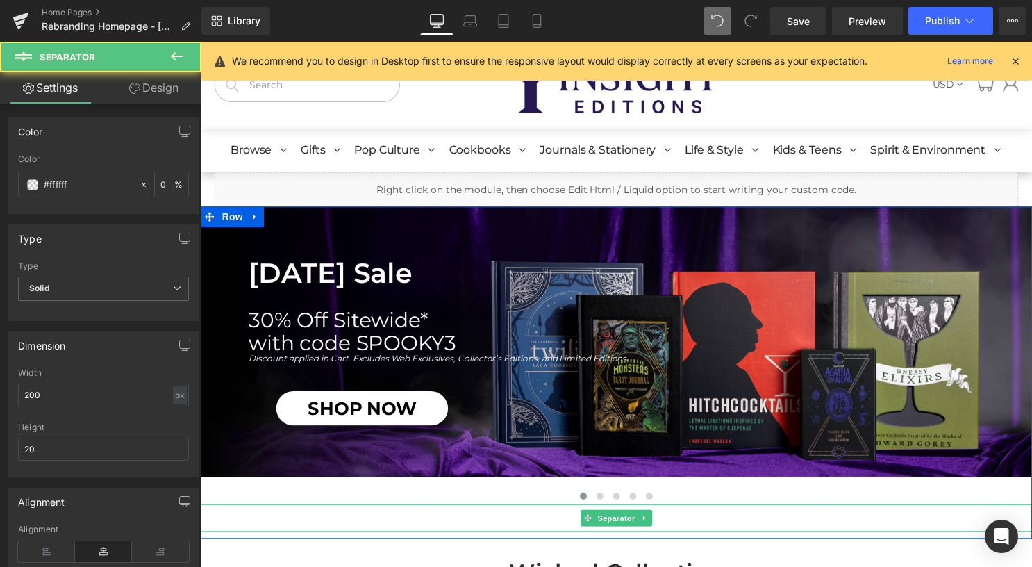
click at [490, 524] on div at bounding box center [621, 523] width 841 height 28
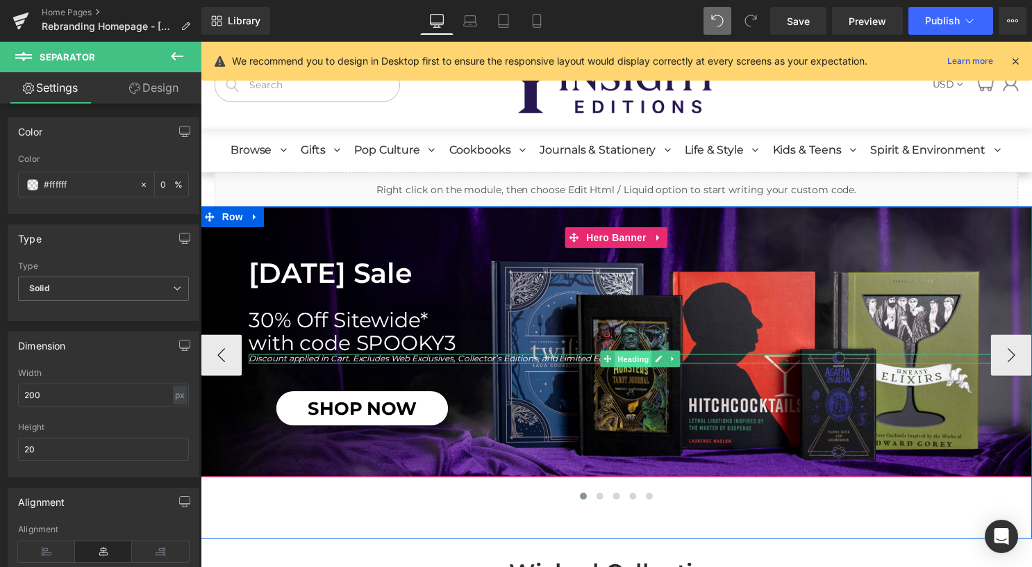
click at [626, 363] on span "Heading" at bounding box center [639, 362] width 38 height 17
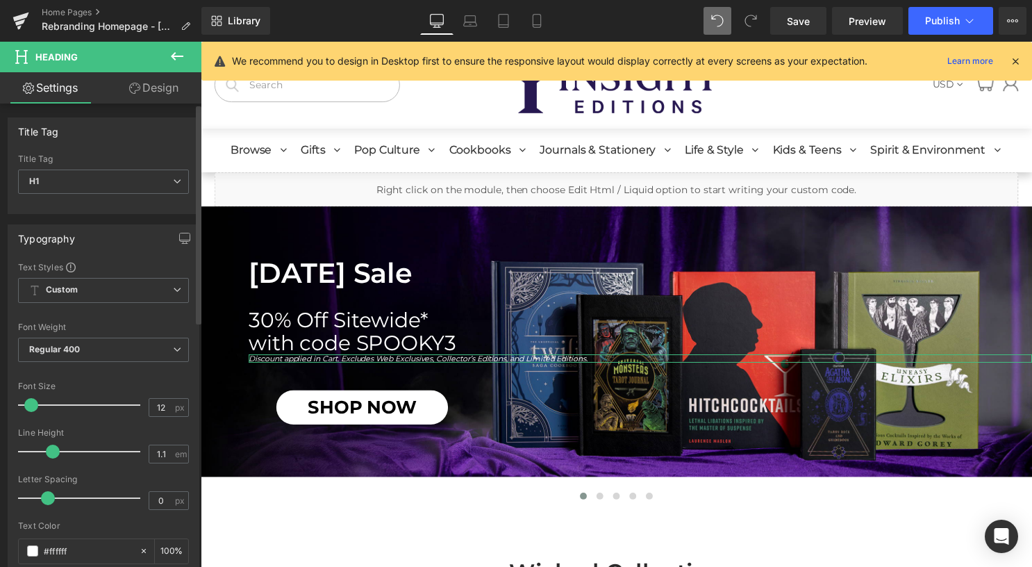
click at [31, 403] on span at bounding box center [31, 405] width 14 height 14
click at [30, 403] on span at bounding box center [31, 405] width 14 height 14
click at [28, 404] on span at bounding box center [30, 405] width 14 height 14
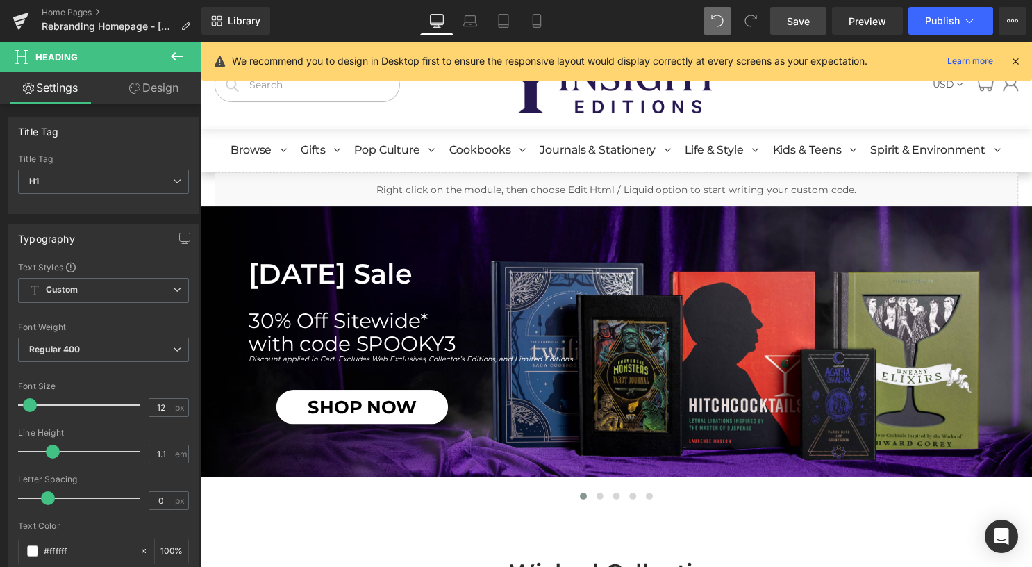
click at [810, 20] on span "Save" at bounding box center [798, 21] width 23 height 15
click at [135, 83] on icon at bounding box center [134, 88] width 11 height 11
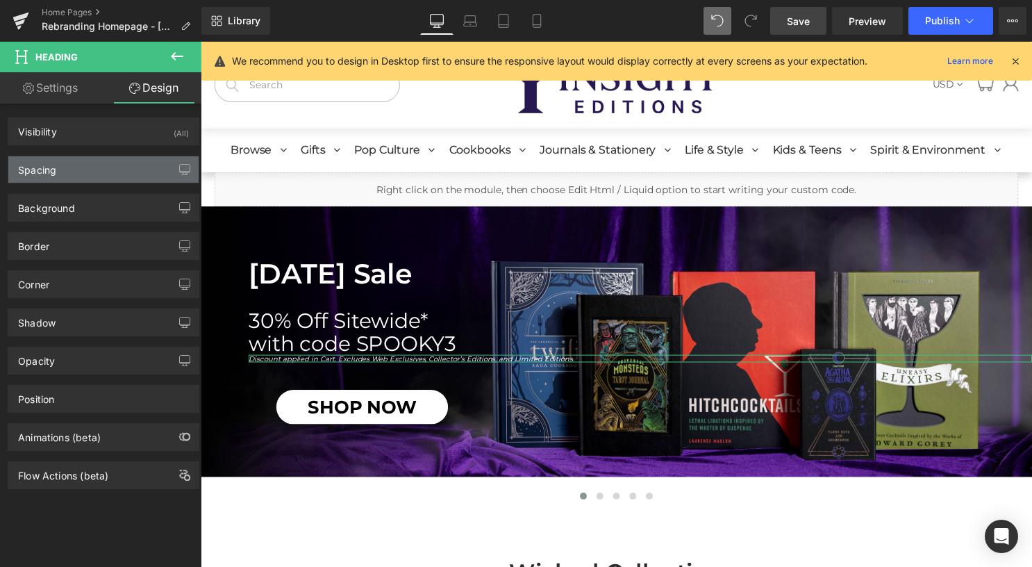
click at [107, 167] on div "Spacing" at bounding box center [103, 169] width 190 height 26
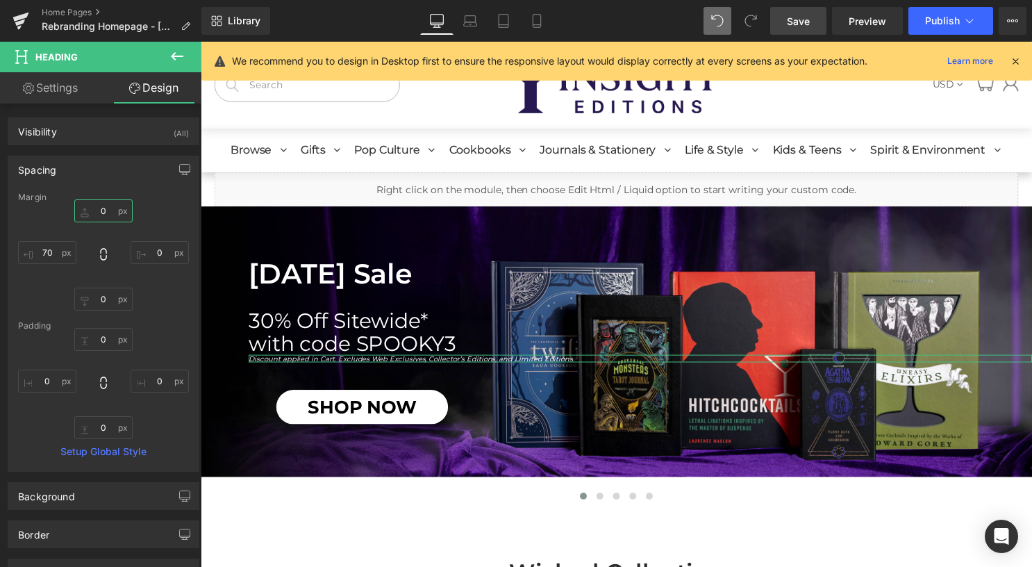
click at [104, 211] on input "0" at bounding box center [103, 210] width 58 height 23
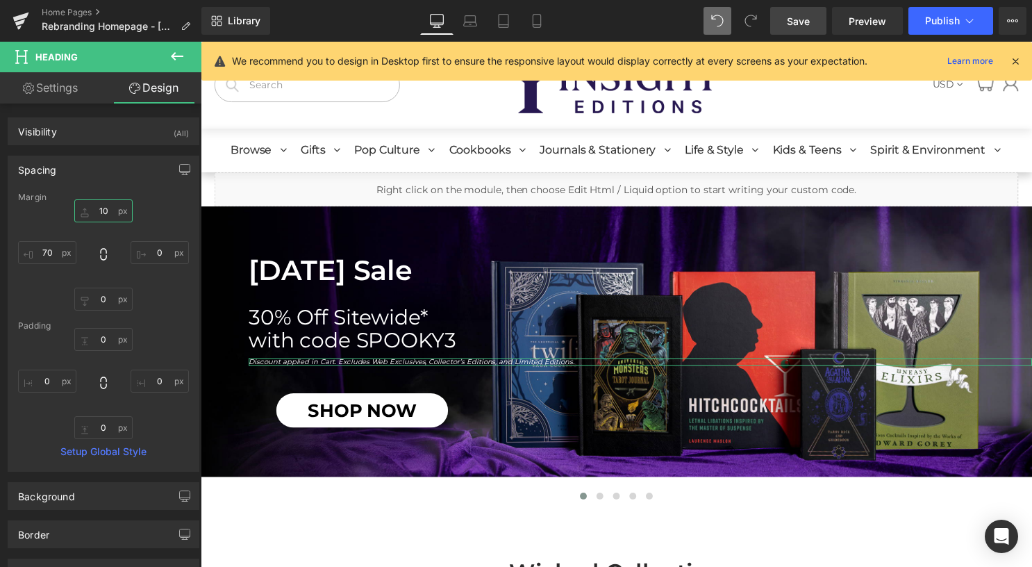
type input "1"
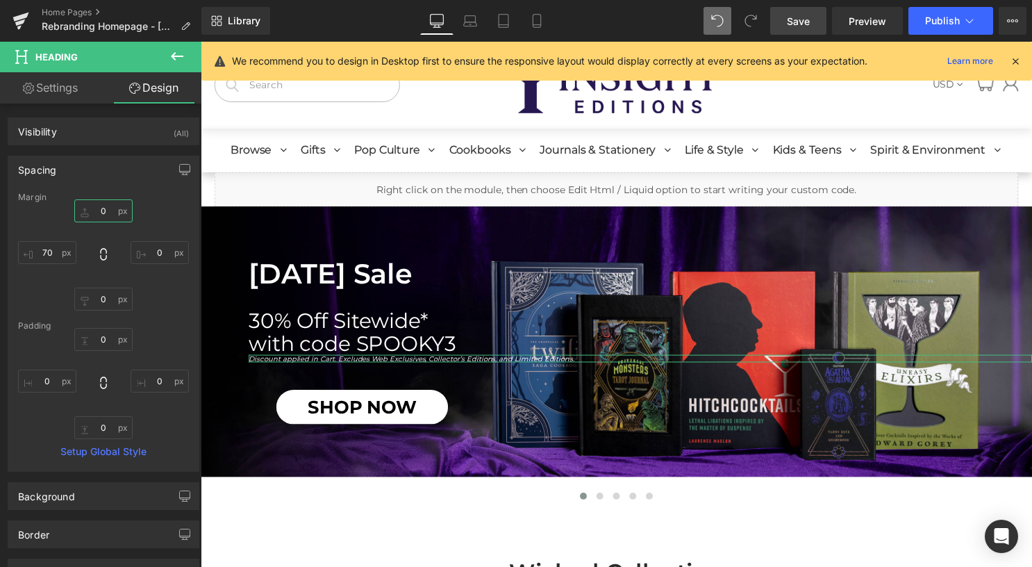
type input "5"
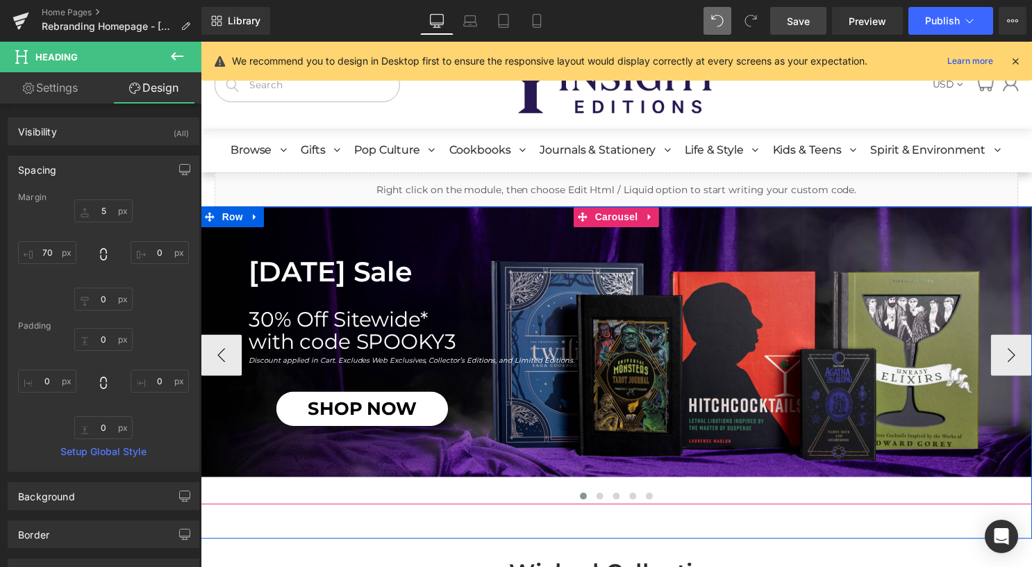
click at [827, 499] on div at bounding box center [621, 502] width 841 height 17
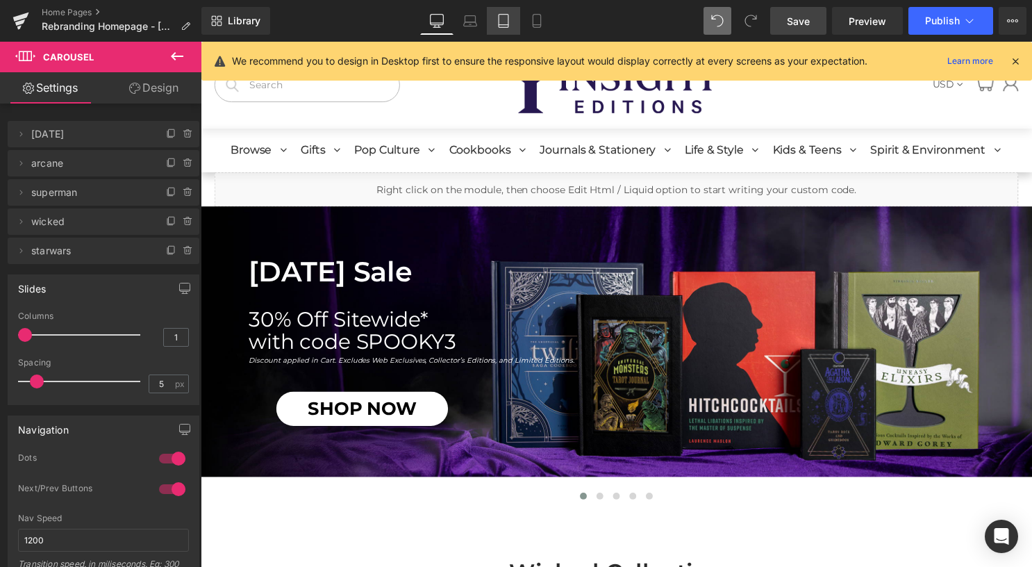
click at [507, 19] on icon at bounding box center [504, 21] width 14 height 14
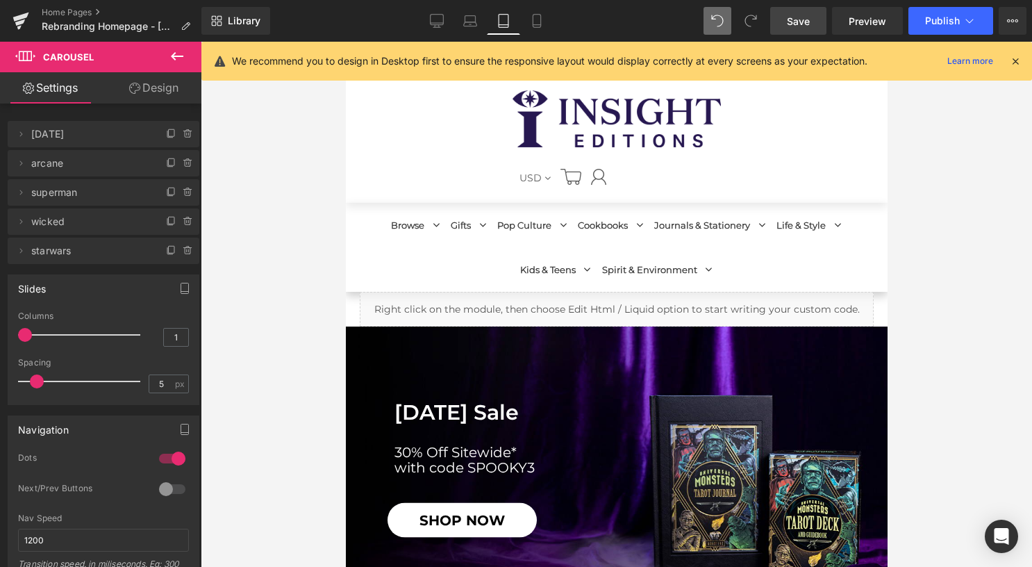
scroll to position [139, 0]
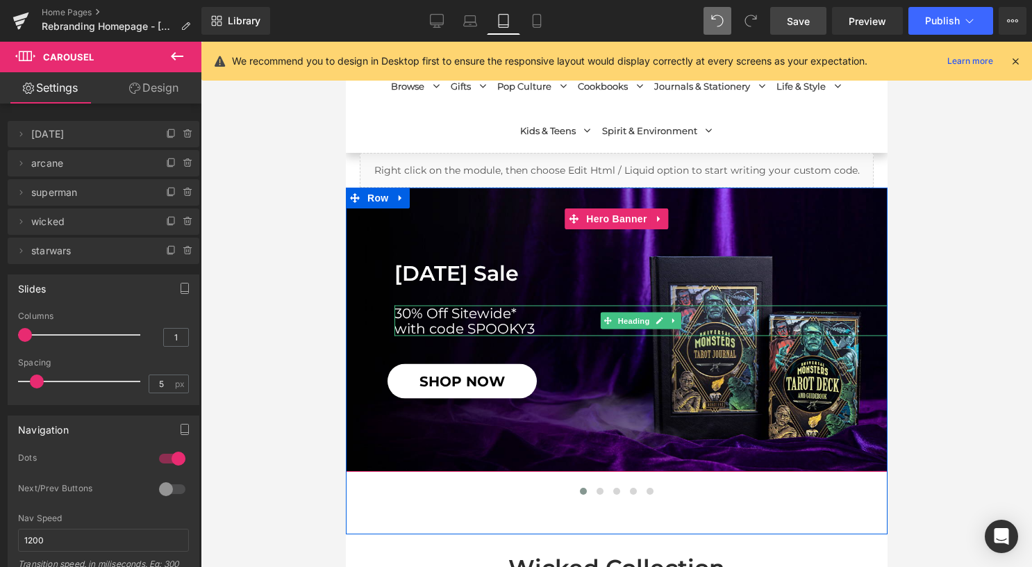
click at [479, 318] on h1 "30% Off Sitewide*" at bounding box center [640, 312] width 493 height 15
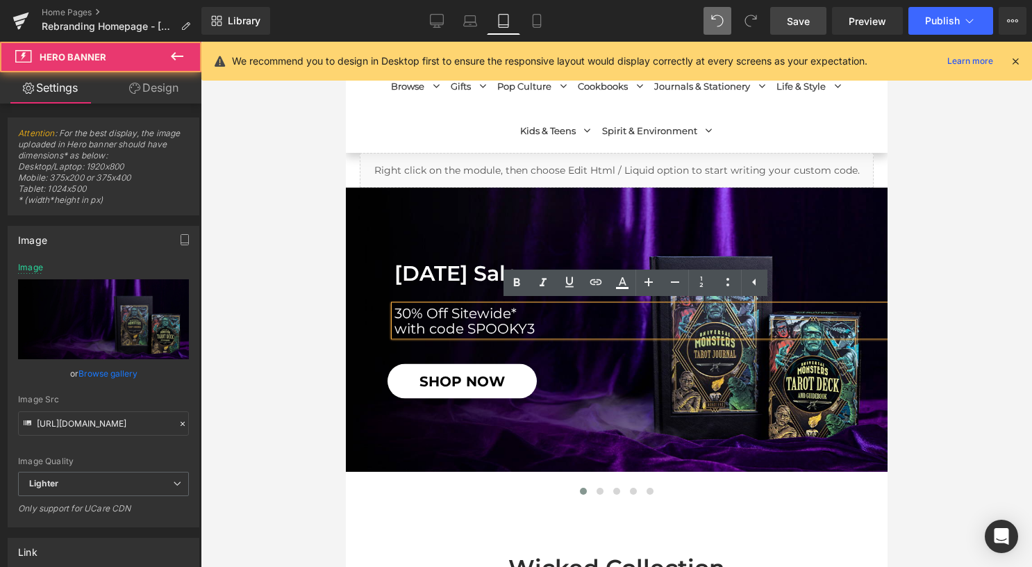
click at [375, 318] on span "Halloween Sale Heading 30% Off Sitewide* with code SPOOKY3 Heading SHOP NOW But…" at bounding box center [616, 329] width 542 height 137
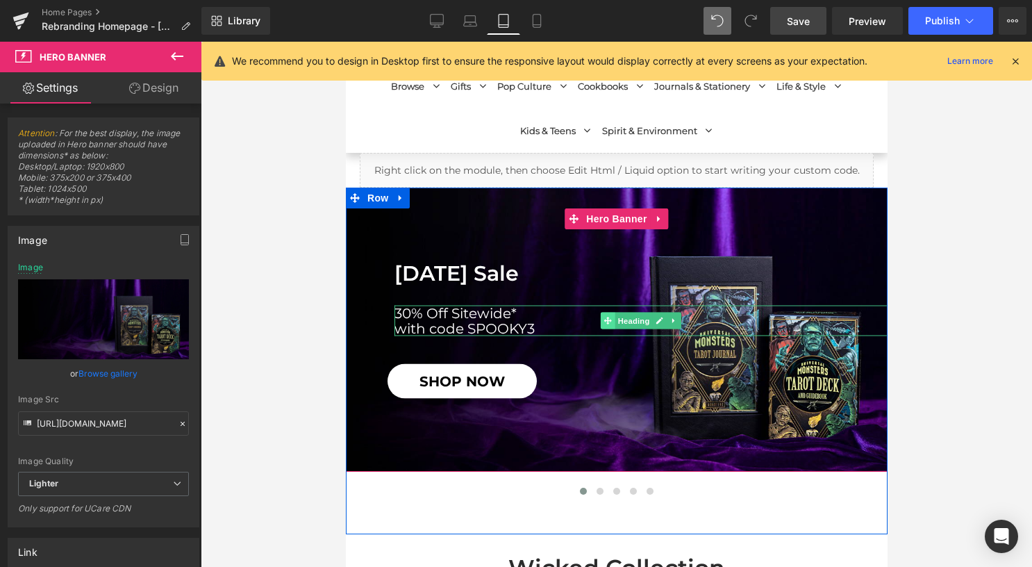
click at [609, 322] on span at bounding box center [607, 320] width 15 height 17
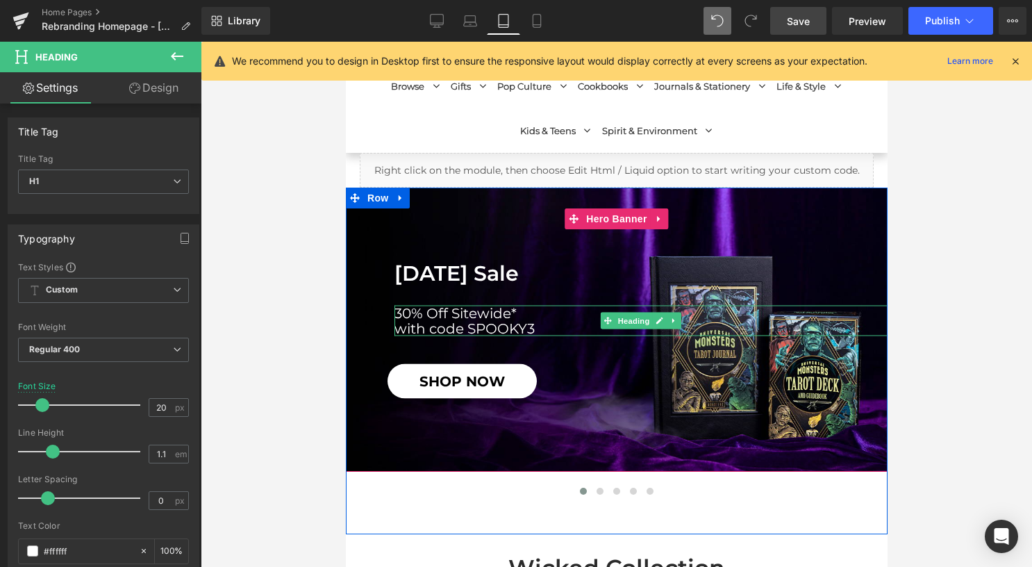
click at [670, 320] on icon at bounding box center [674, 320] width 8 height 8
click at [663, 319] on icon at bounding box center [667, 321] width 8 height 8
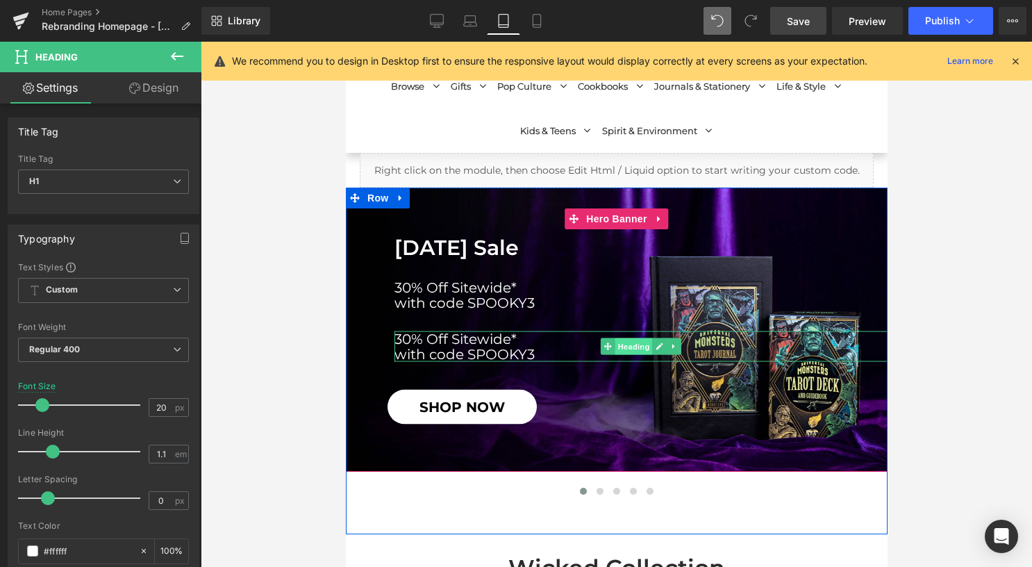
click at [615, 345] on span "Heading" at bounding box center [634, 346] width 38 height 17
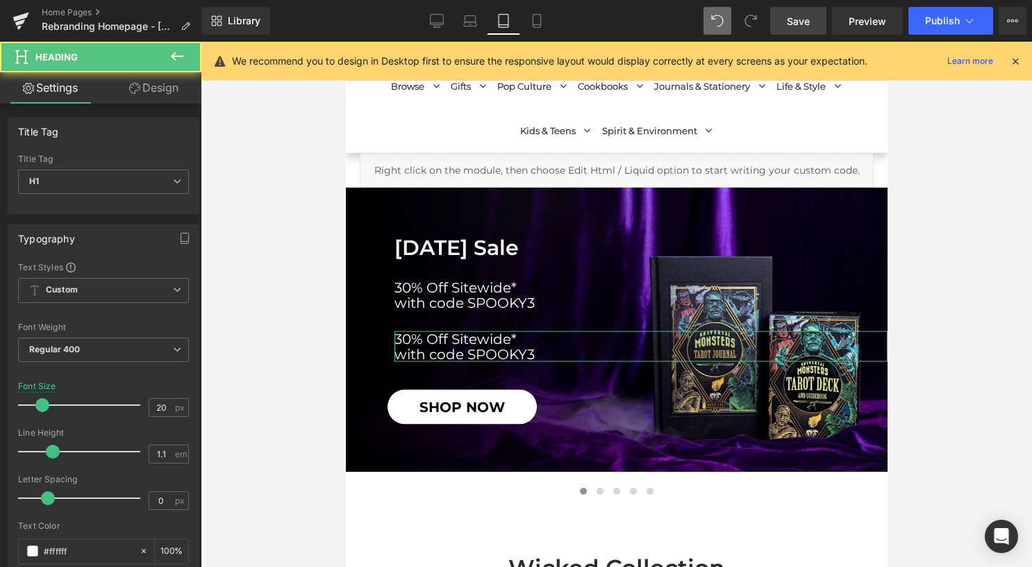
drag, startPoint x: 144, startPoint y: 84, endPoint x: 116, endPoint y: 138, distance: 60.6
click at [144, 83] on link "Design" at bounding box center [154, 87] width 101 height 31
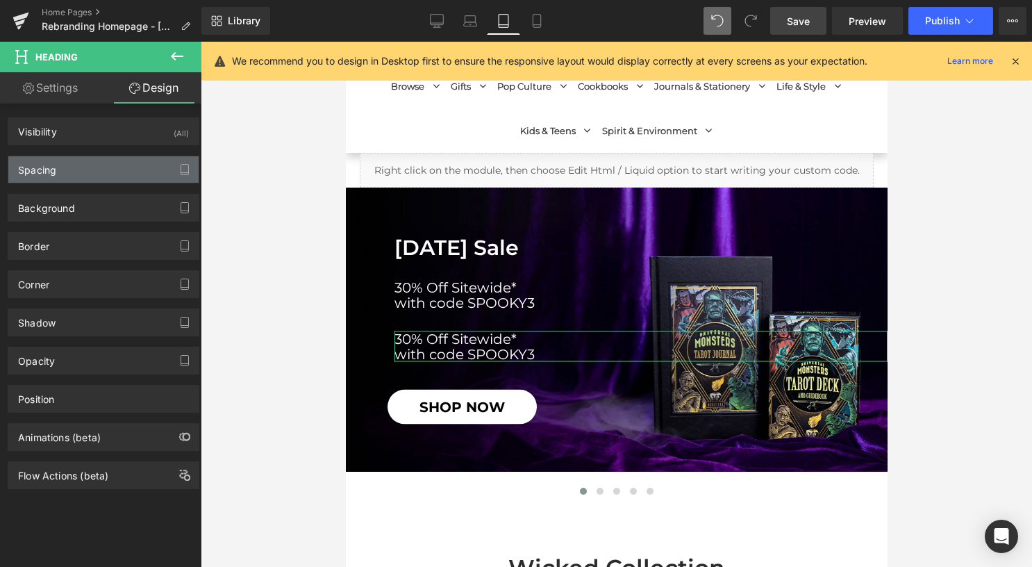
click at [111, 163] on div "Spacing" at bounding box center [103, 169] width 190 height 26
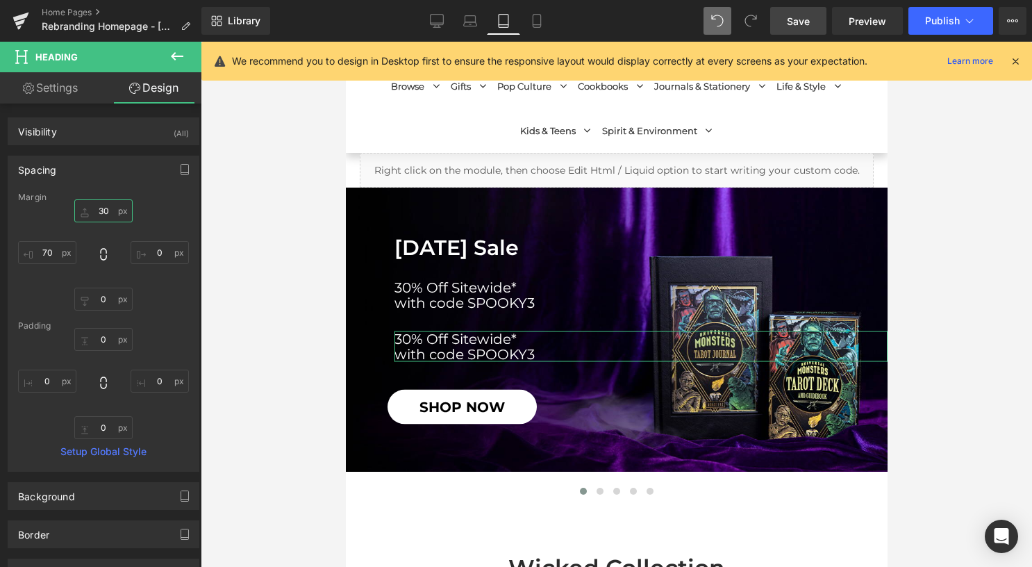
click at [98, 211] on input "30" at bounding box center [103, 210] width 58 height 23
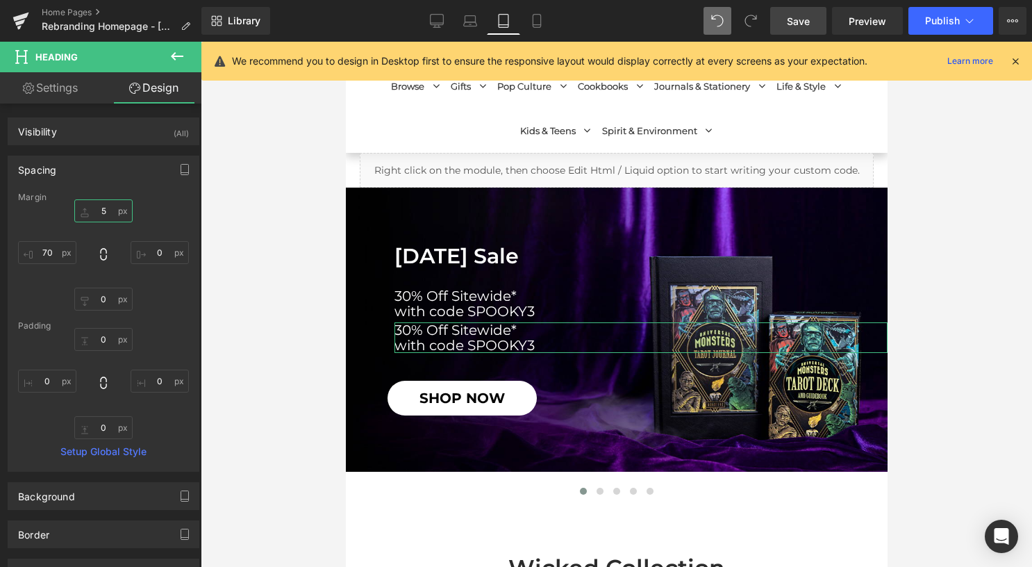
type input "5"
click at [61, 89] on link "Settings" at bounding box center [50, 87] width 101 height 31
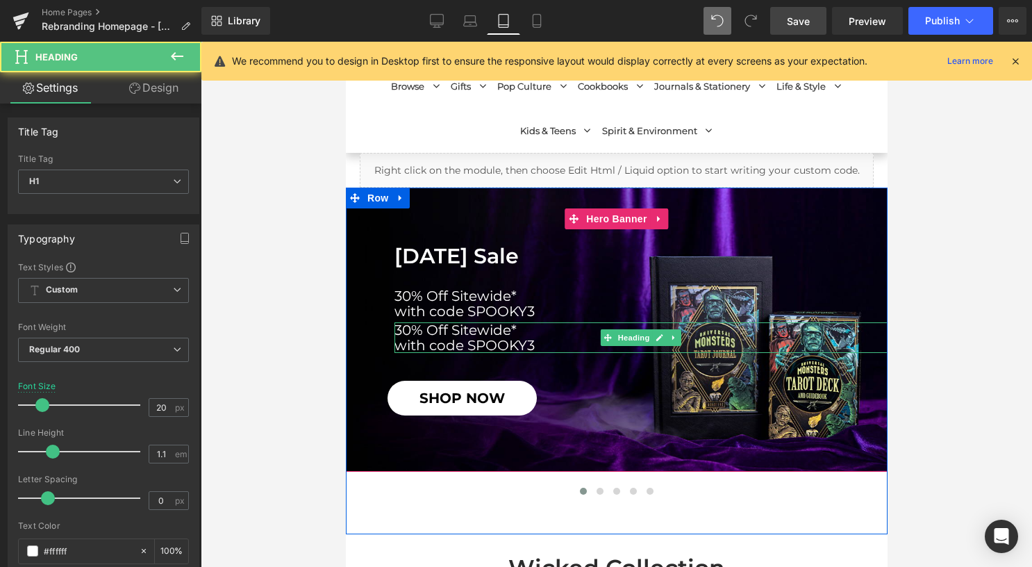
click at [537, 345] on h1 "with code SPOOKY3" at bounding box center [640, 345] width 493 height 15
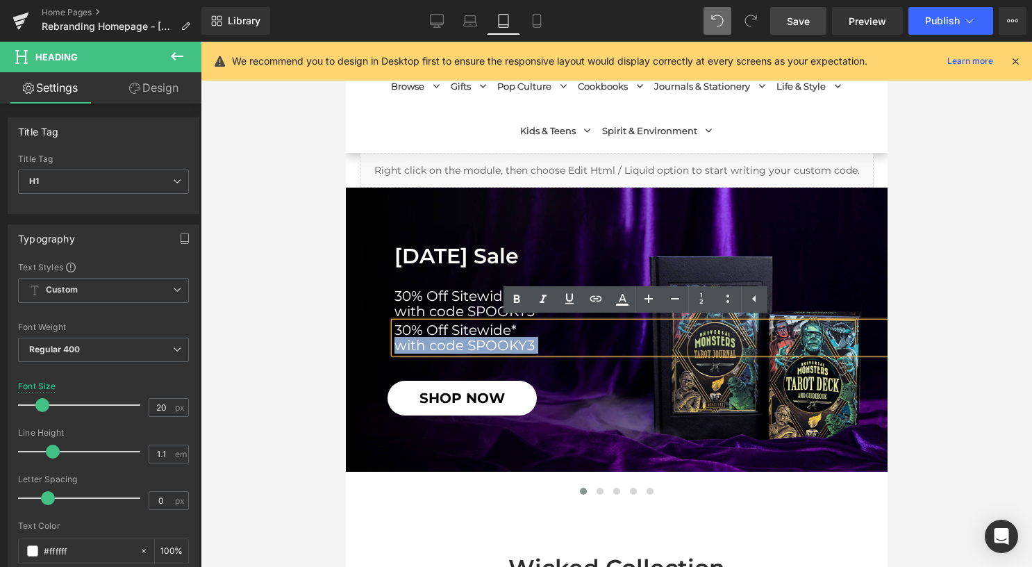
drag, startPoint x: 537, startPoint y: 345, endPoint x: 390, endPoint y: 329, distance: 148.1
click at [394, 329] on div "30% Off Sitewide* with code SPOOKY3" at bounding box center [640, 337] width 493 height 31
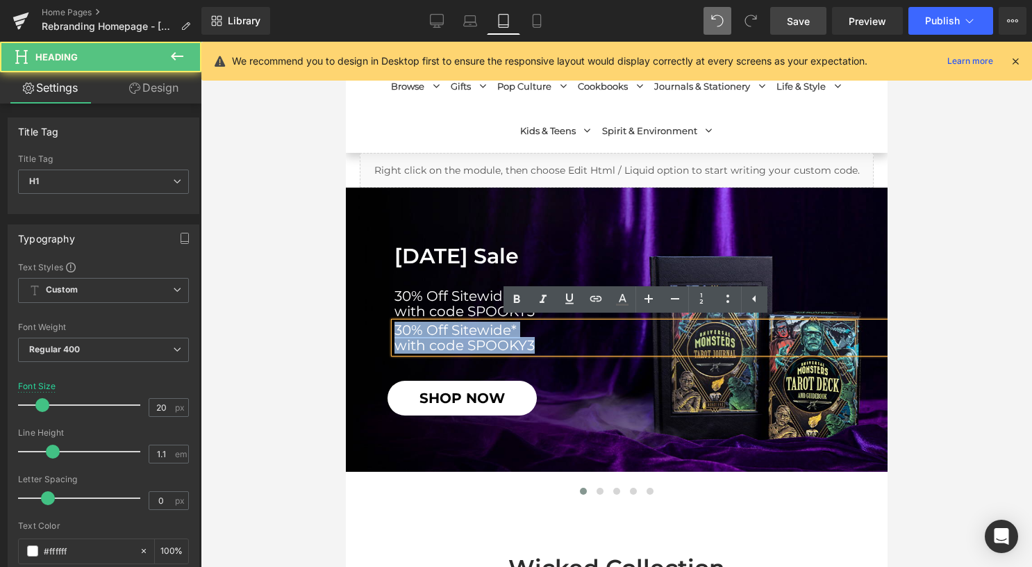
drag, startPoint x: 391, startPoint y: 329, endPoint x: 531, endPoint y: 350, distance: 141.3
click at [531, 351] on div "30% Off Sitewide* with code SPOOKY3" at bounding box center [640, 337] width 493 height 31
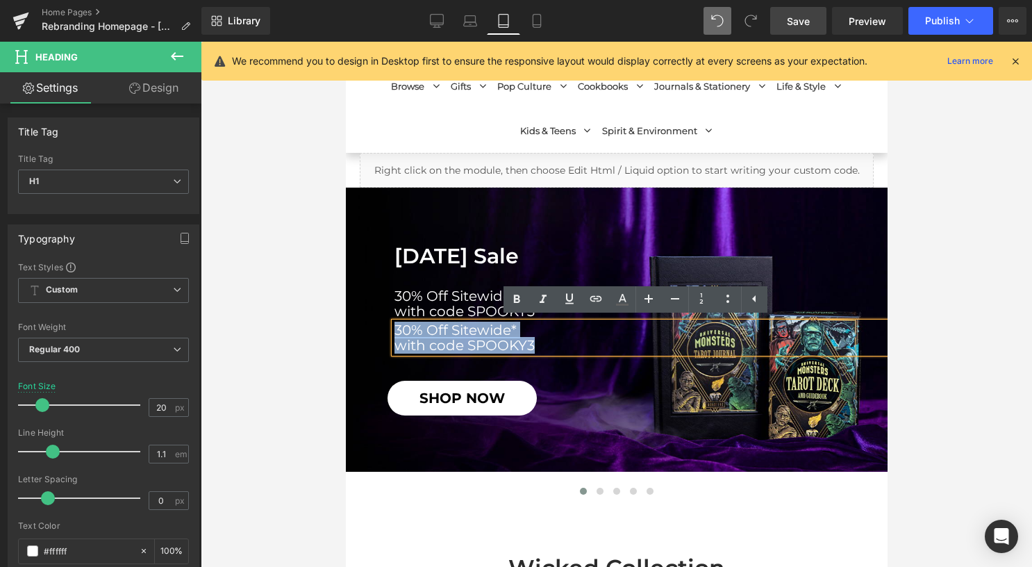
paste div
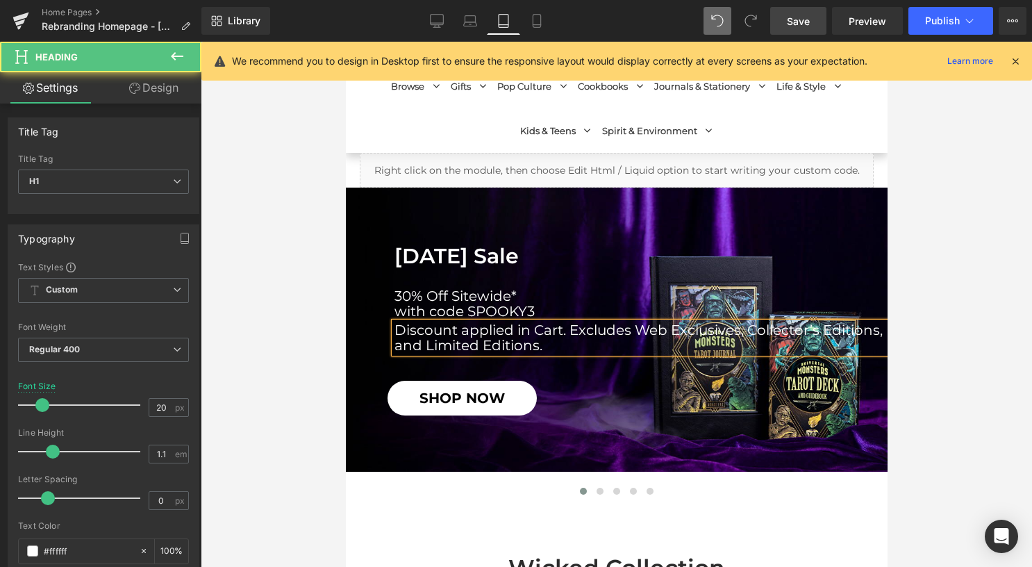
drag, startPoint x: 545, startPoint y: 345, endPoint x: 387, endPoint y: 329, distance: 158.4
click at [394, 329] on div "Discount applied in Cart. Excludes Web Exclusives, Collector’s Editions, and Li…" at bounding box center [640, 337] width 493 height 31
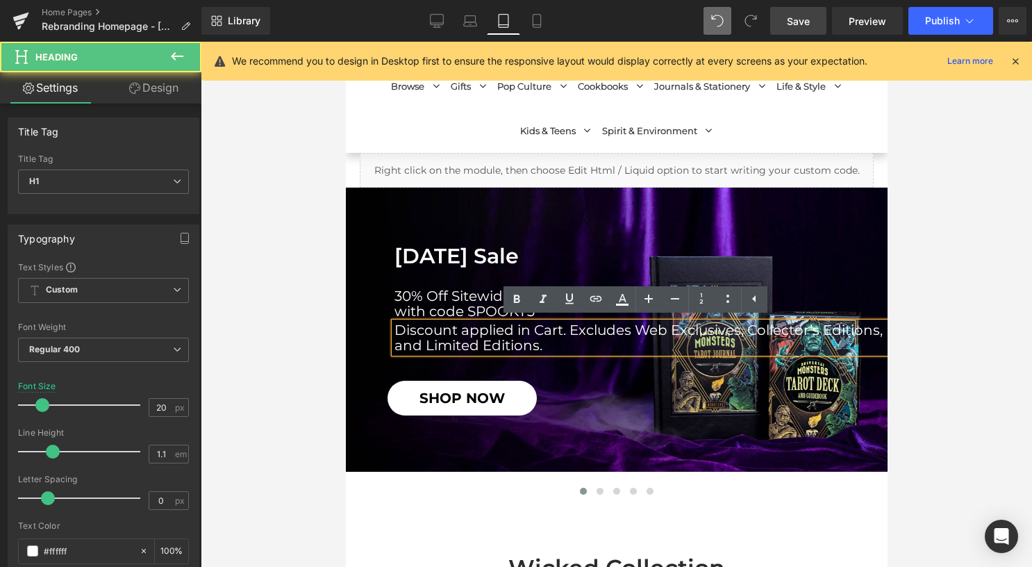
click at [394, 329] on div "Discount applied in Cart. Excludes Web Exclusives, Collector’s Editions, and Li…" at bounding box center [640, 337] width 493 height 31
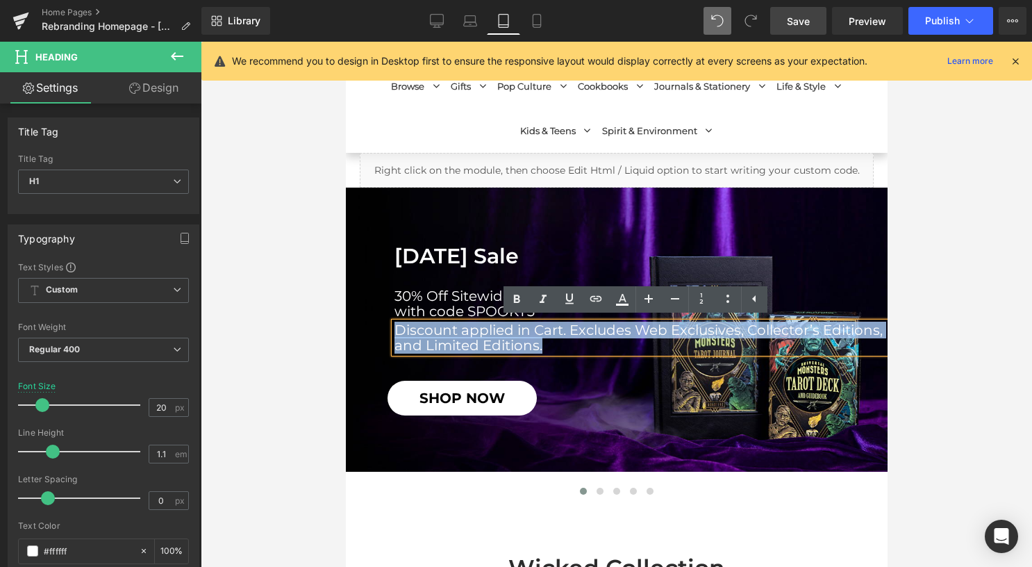
drag, startPoint x: 397, startPoint y: 329, endPoint x: 542, endPoint y: 353, distance: 146.4
click at [542, 353] on h1 "Discount applied in Cart. Excludes Web Exclusives, Collector’s Editions, and Li…" at bounding box center [640, 337] width 493 height 31
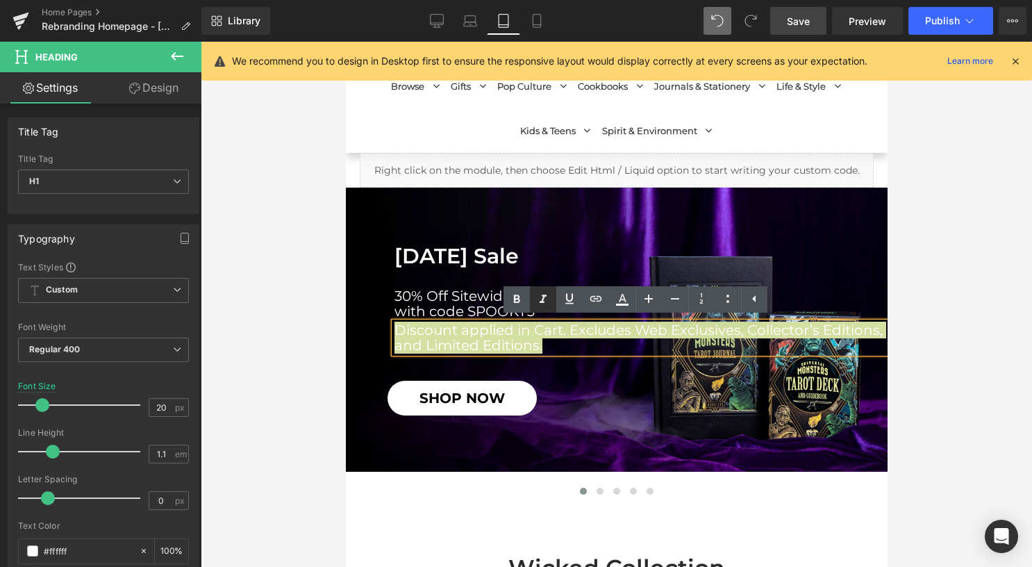
click at [546, 299] on icon at bounding box center [543, 299] width 17 height 17
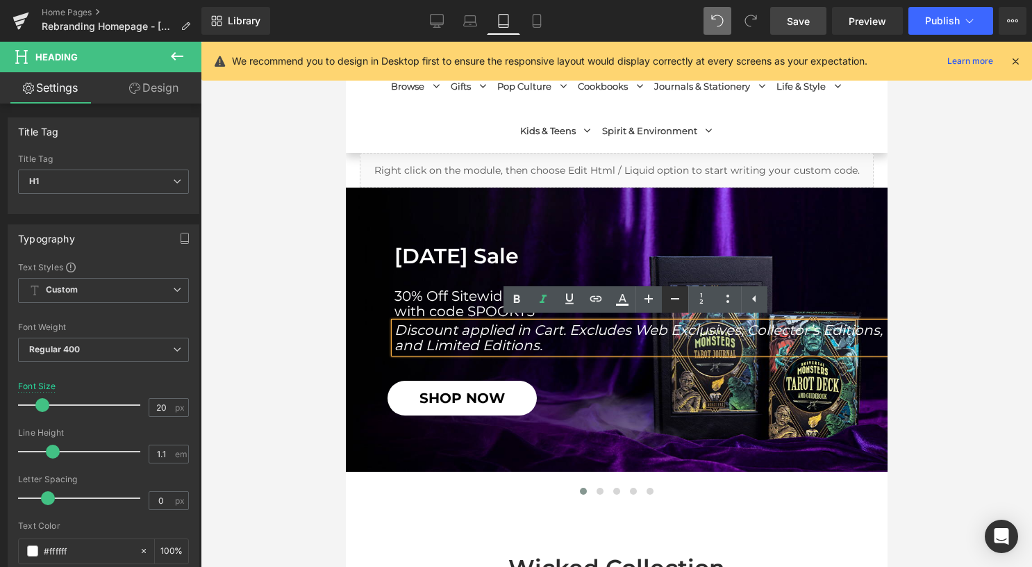
click at [674, 300] on icon at bounding box center [675, 298] width 17 height 17
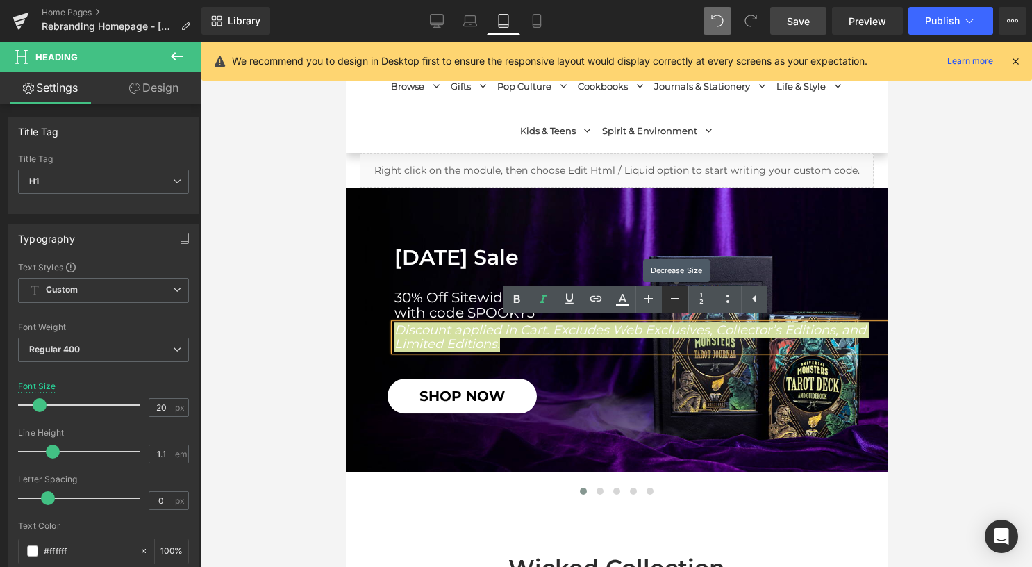
click at [674, 300] on icon at bounding box center [675, 298] width 17 height 17
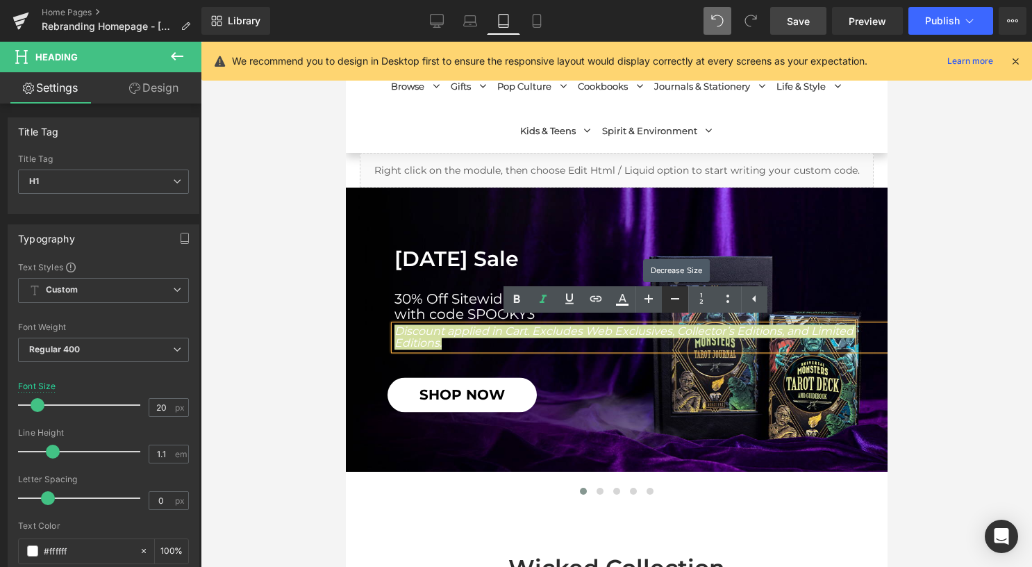
click at [674, 300] on icon at bounding box center [675, 298] width 17 height 17
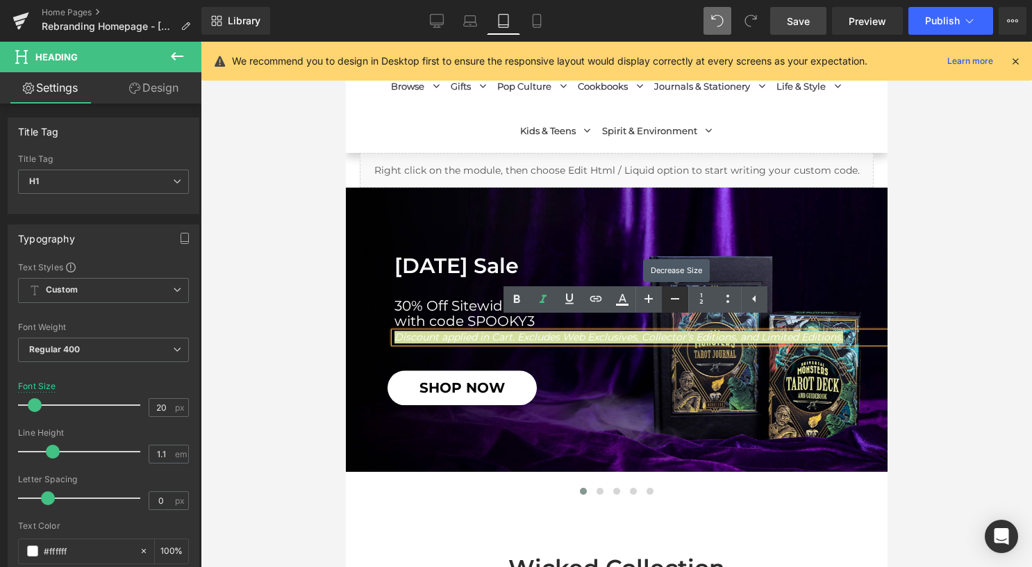
click at [674, 300] on icon at bounding box center [675, 298] width 17 height 17
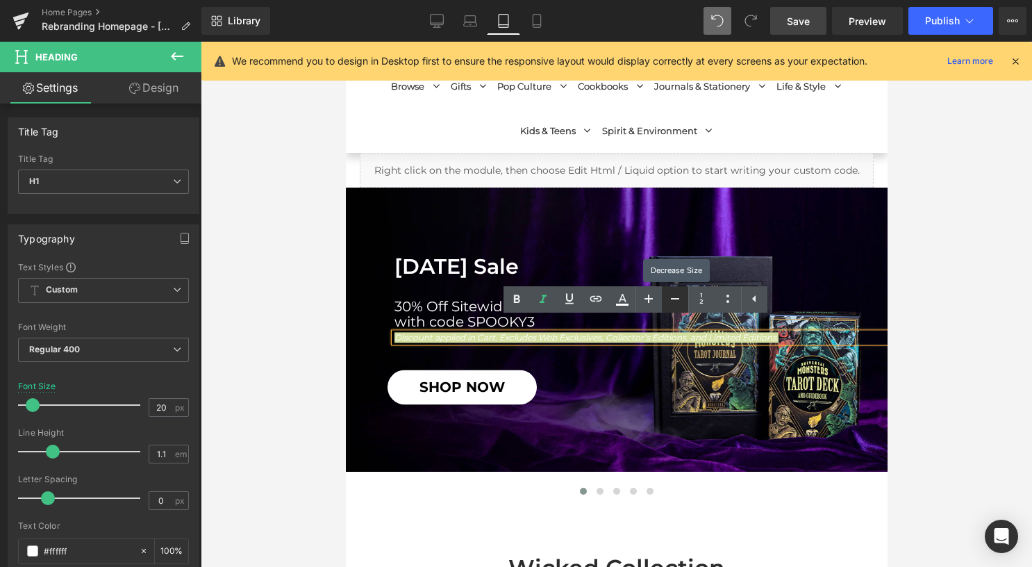
click at [674, 300] on icon at bounding box center [675, 298] width 17 height 17
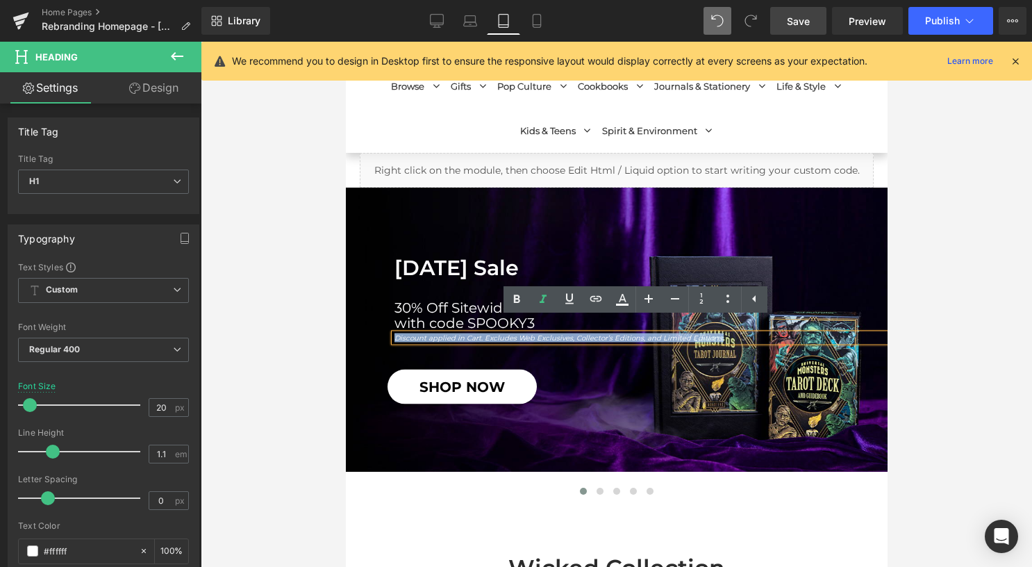
click at [852, 267] on h1 "Halloween Sale" at bounding box center [640, 267] width 493 height 23
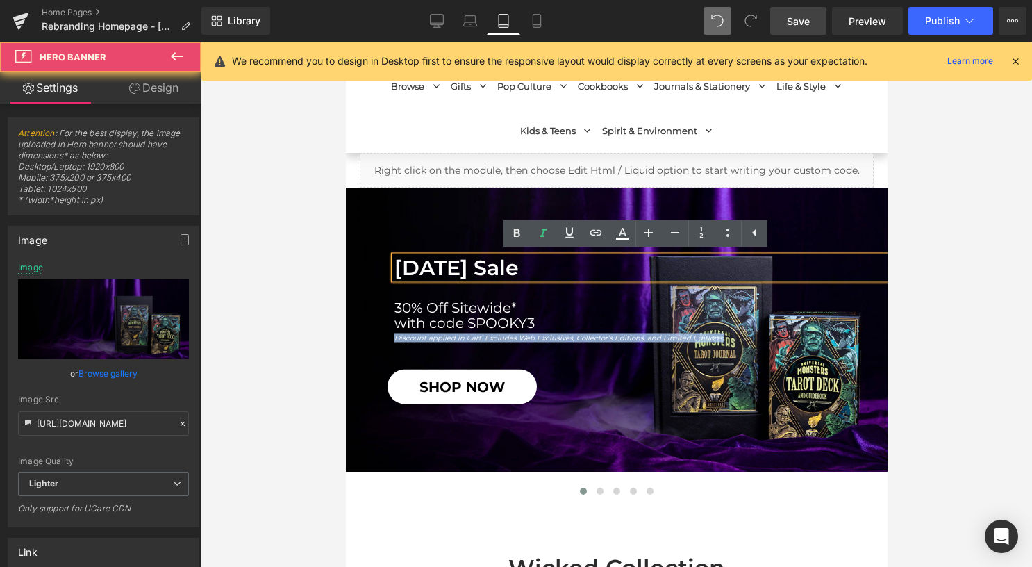
click at [576, 367] on span "Halloween Sale Heading 30% Off Sitewide* with code SPOOKY3 Heading Discount app…" at bounding box center [616, 330] width 542 height 148
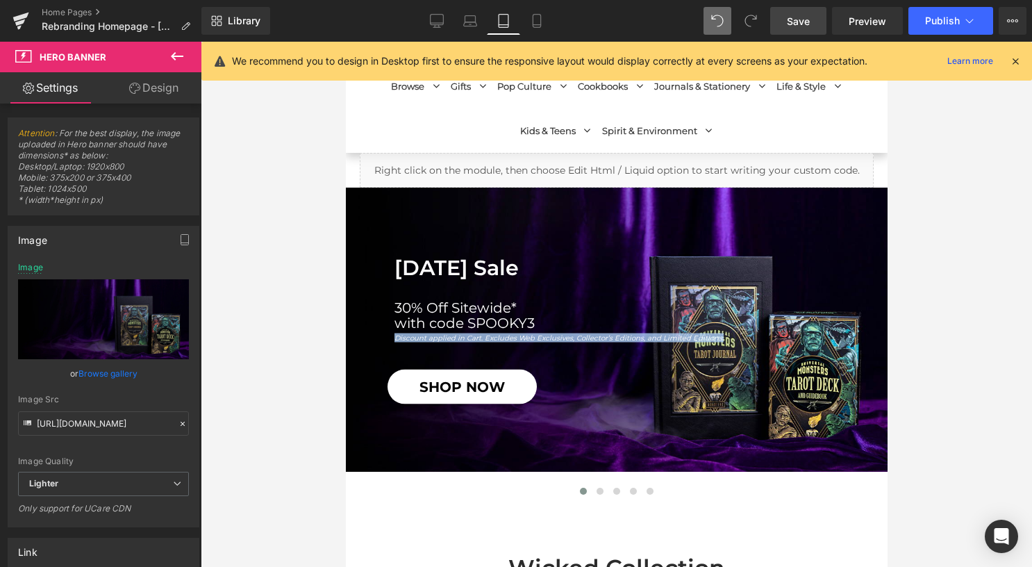
click at [568, 341] on div "Discount applied in Cart. Excludes Web Exclusives, Collector’s Editions, and Li…" at bounding box center [640, 337] width 493 height 8
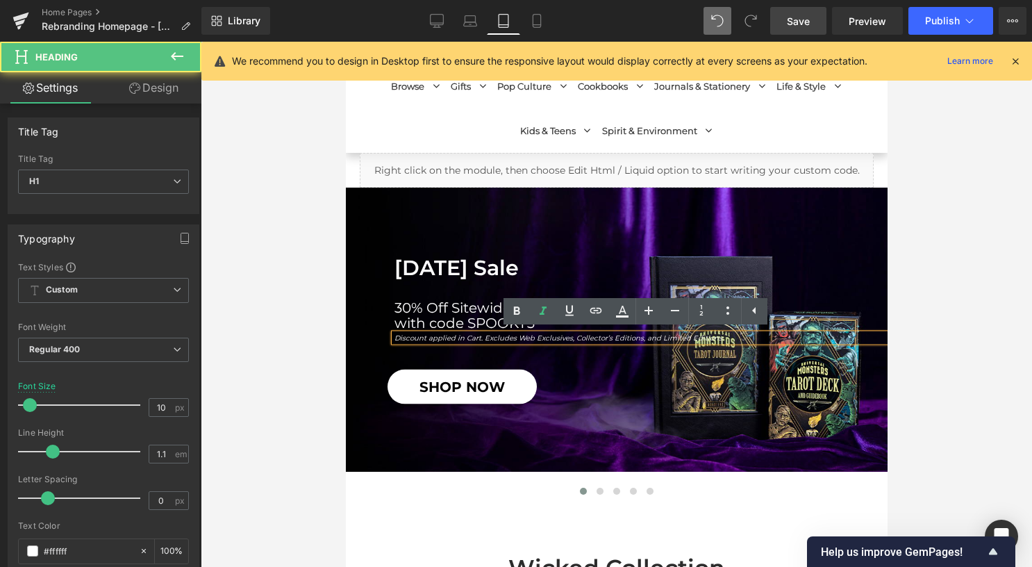
drag, startPoint x: 566, startPoint y: 336, endPoint x: 1057, endPoint y: 357, distance: 490.9
click at [566, 336] on icon "Discount applied in Cart. Excludes Web Exclusives, Collector’s Editions, and Li…" at bounding box center [558, 337] width 329 height 9
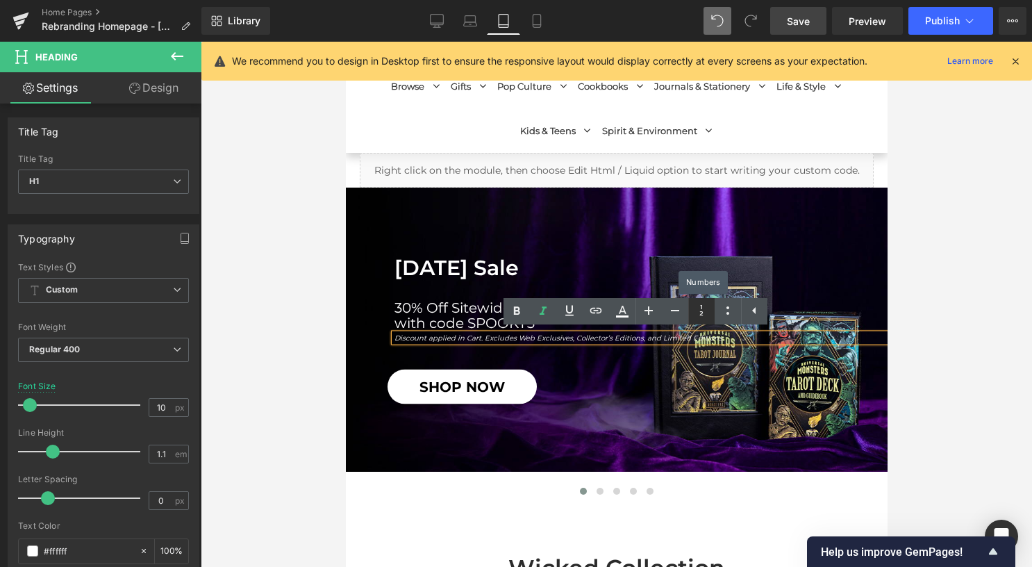
scroll to position [135, 0]
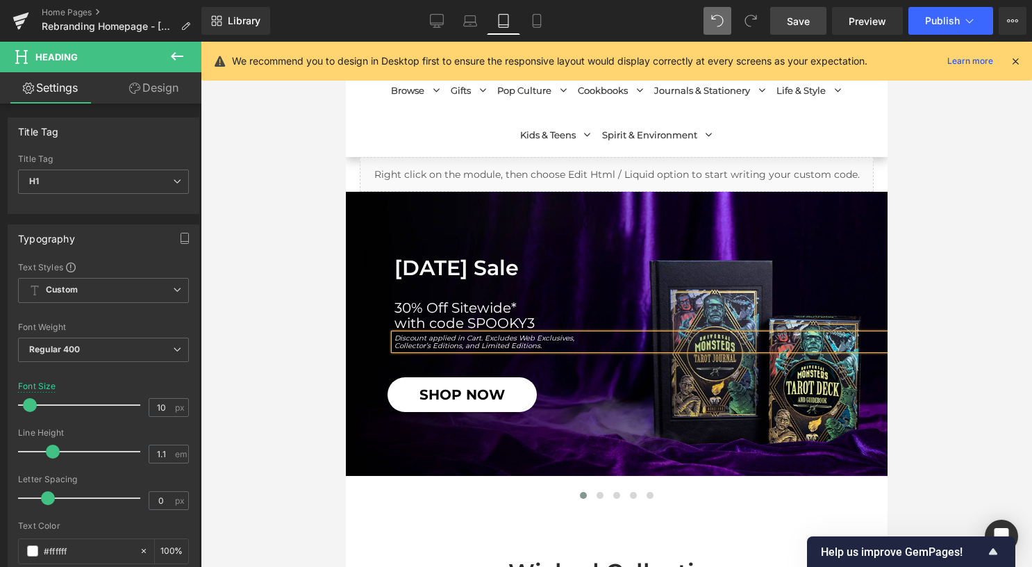
click at [311, 352] on div at bounding box center [617, 304] width 832 height 525
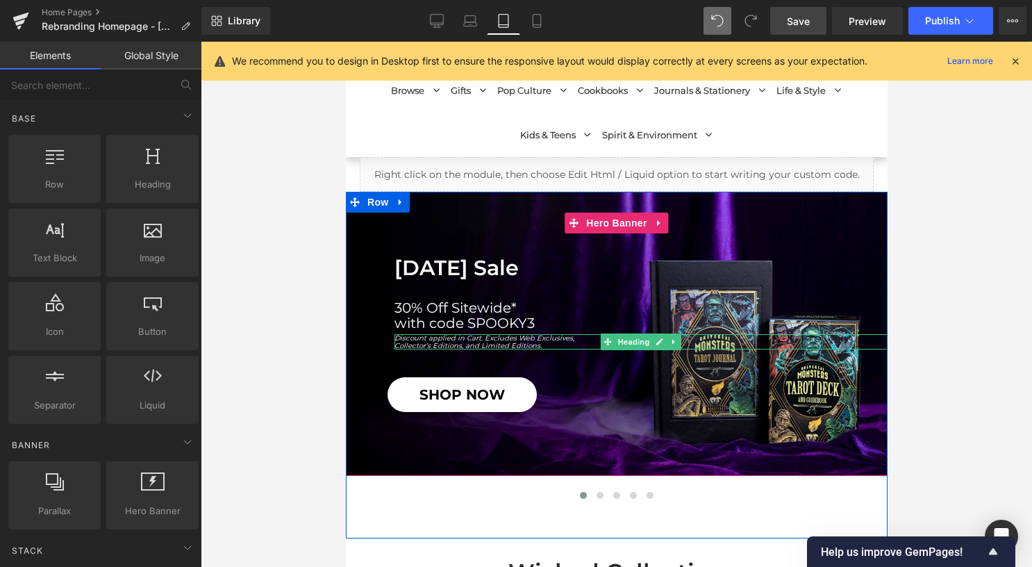
click at [555, 352] on span "Halloween Sale Heading 30% Off Sitewide* with code SPOOKY3 Heading Discount app…" at bounding box center [616, 334] width 542 height 156
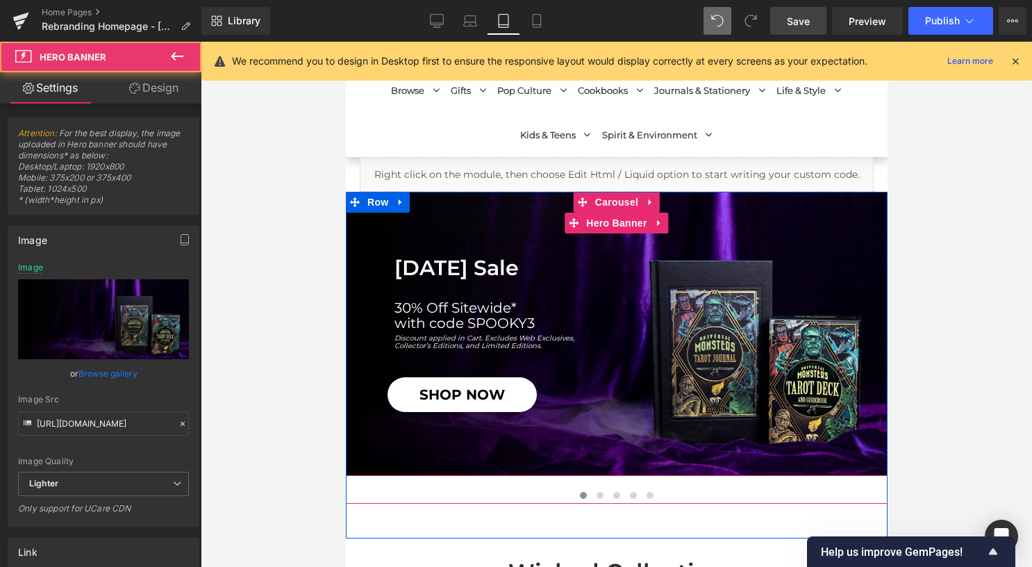
click at [550, 345] on h1 "Collector’s Editions, and Limited Editions." at bounding box center [640, 346] width 493 height 8
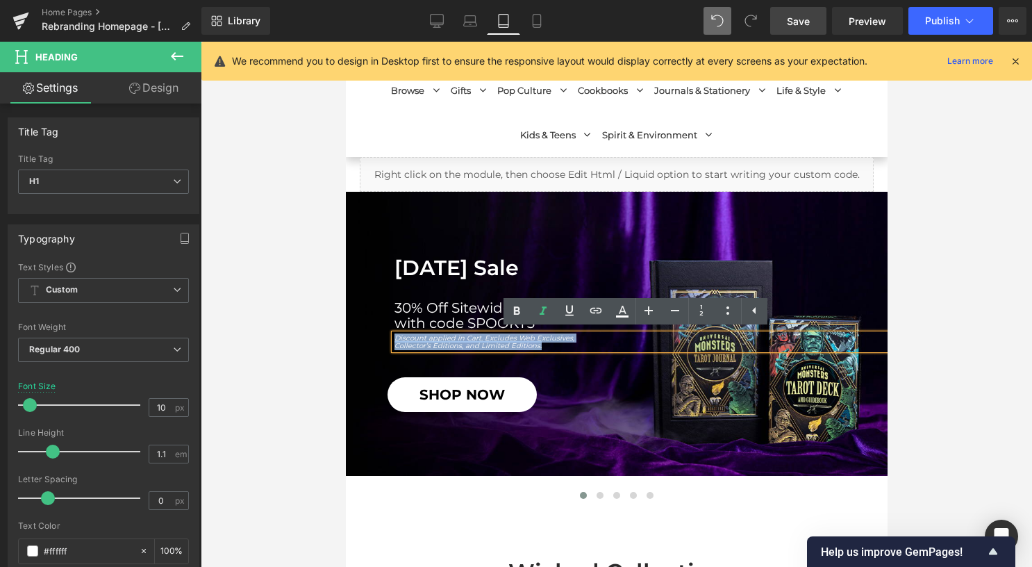
drag, startPoint x: 547, startPoint y: 345, endPoint x: 389, endPoint y: 338, distance: 158.6
click at [394, 338] on div "Discount applied in Cart. Excludes Web Exclusives, Collector’s Editions, and Li…" at bounding box center [640, 341] width 493 height 15
click at [682, 313] on icon at bounding box center [675, 310] width 17 height 17
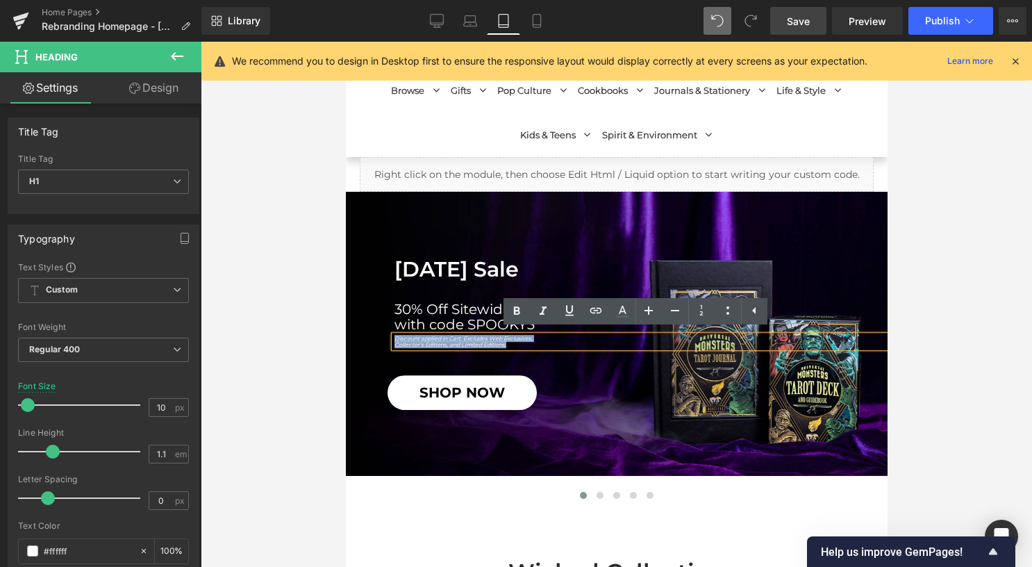
click at [588, 347] on div "Discount applied in Cart. Excludes Web Exclusives, Collector’s Editions, and Li…" at bounding box center [640, 342] width 493 height 13
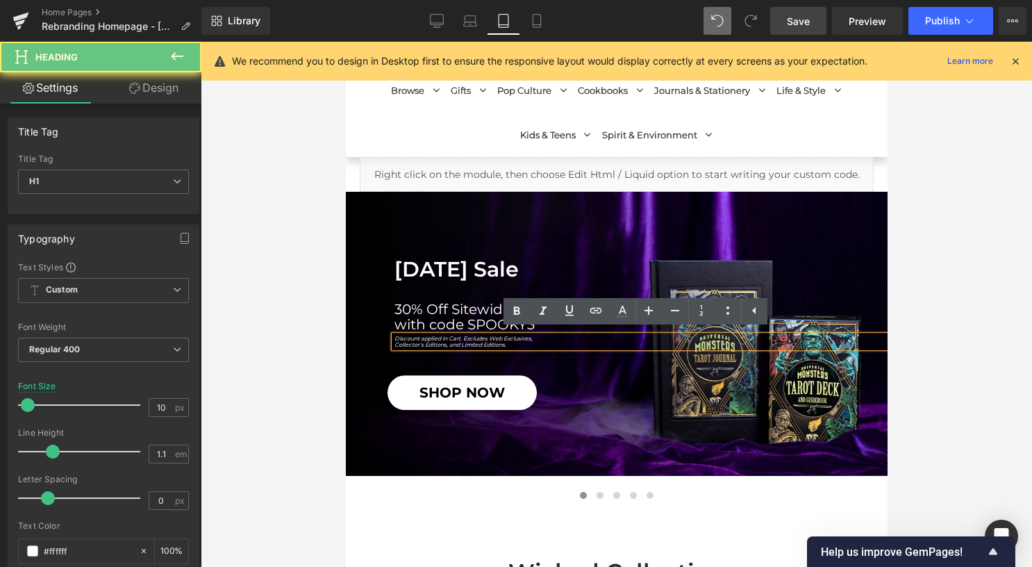
click at [581, 339] on h1 "Discount applied in Cart. Excludes Web Exclusives," at bounding box center [640, 339] width 493 height 6
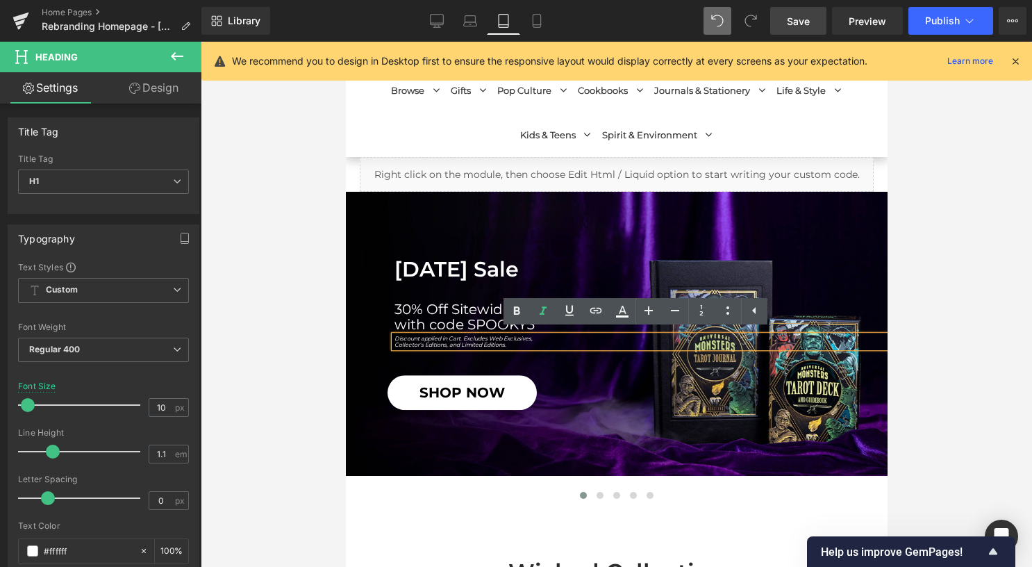
scroll to position [138, 0]
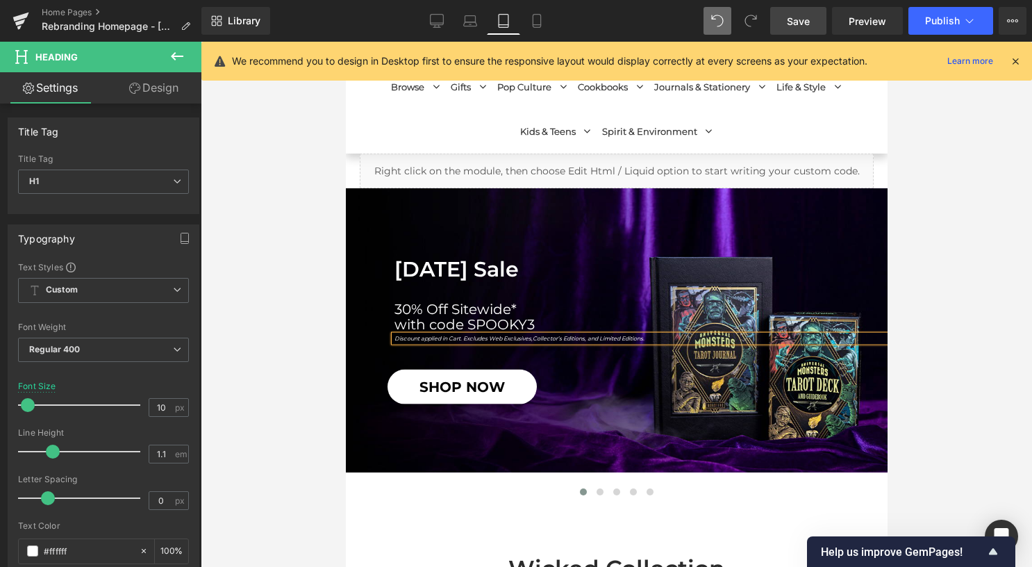
click at [315, 417] on div at bounding box center [617, 304] width 832 height 525
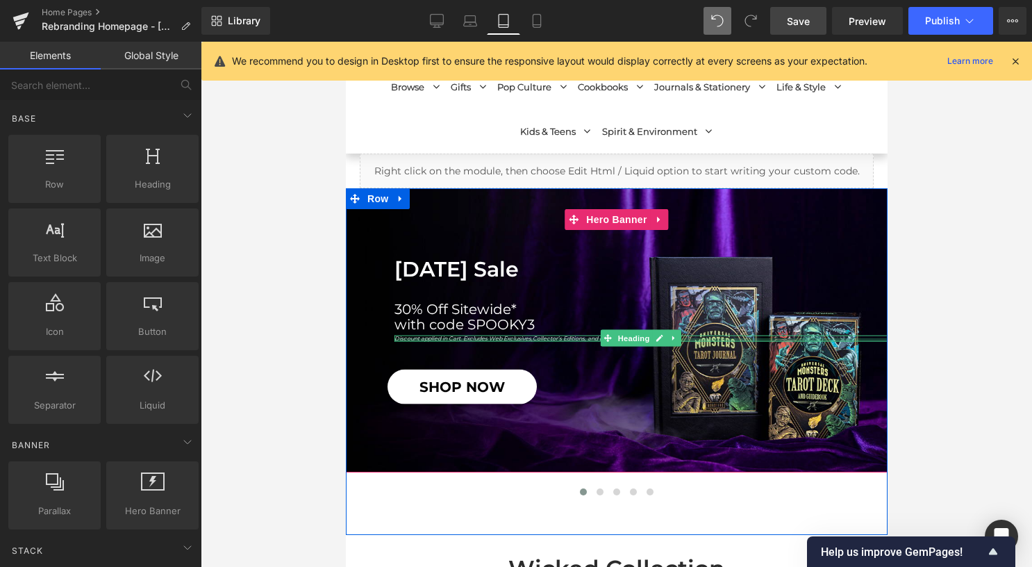
drag, startPoint x: 395, startPoint y: 339, endPoint x: 417, endPoint y: 336, distance: 22.4
click at [395, 339] on div "Discount applied in Cart. Excludes Web Exclusives, Collector’s Editions, and Li…" at bounding box center [640, 338] width 493 height 6
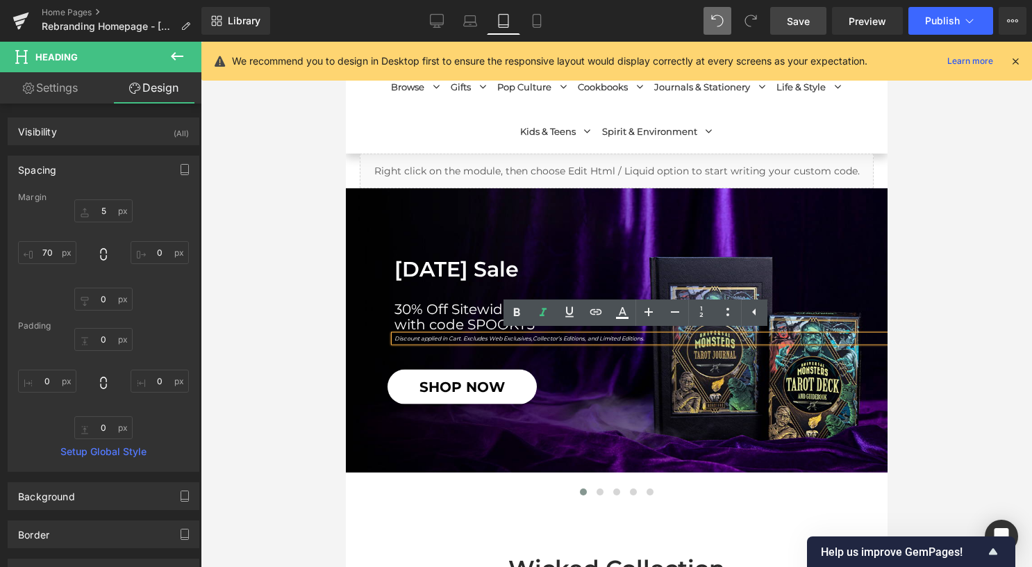
click at [456, 338] on icon "Discount applied in Cart. Excludes Web Exclusives," at bounding box center [463, 337] width 138 height 7
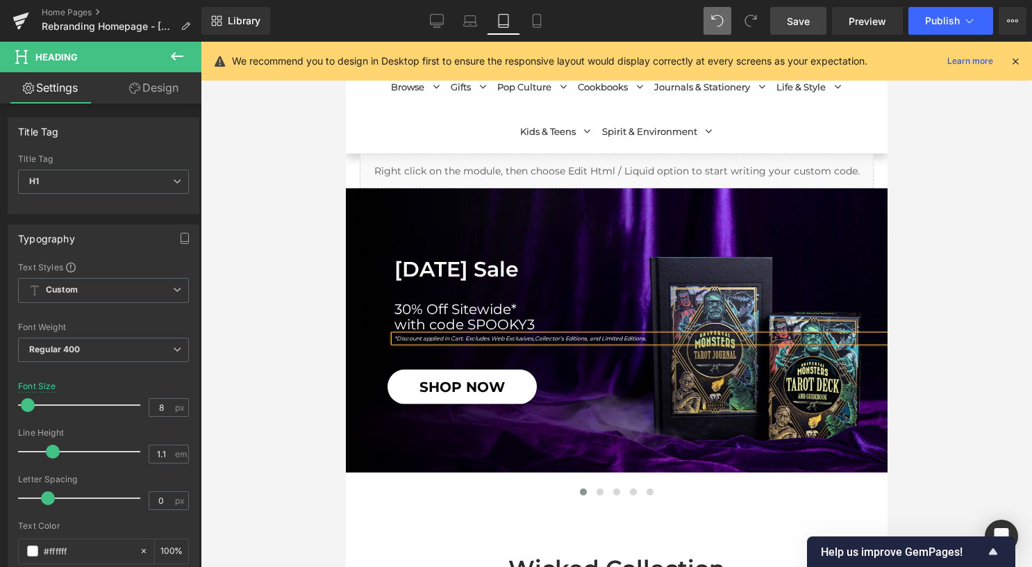
click at [290, 284] on div at bounding box center [617, 304] width 832 height 525
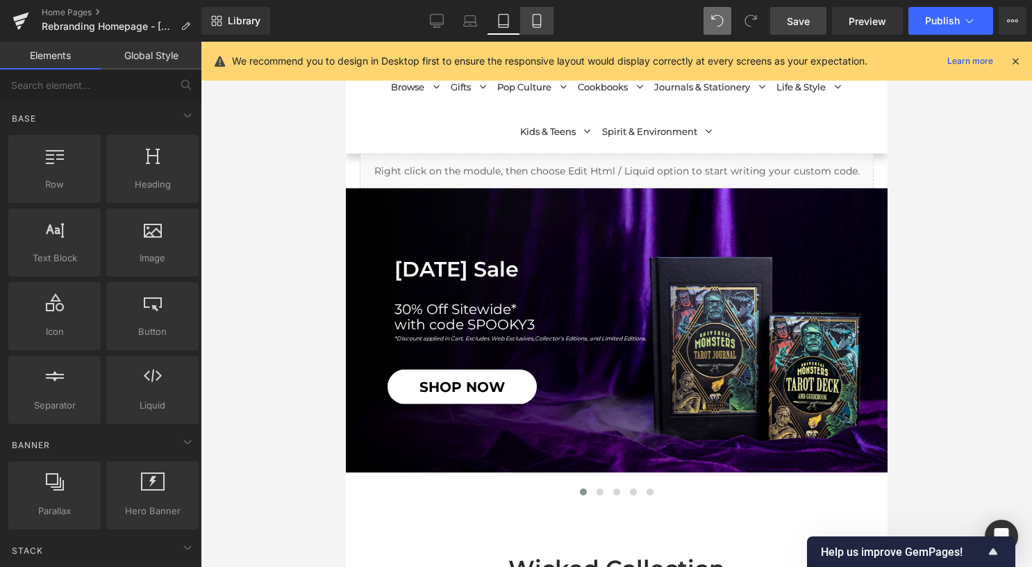
click at [538, 21] on icon at bounding box center [537, 21] width 14 height 14
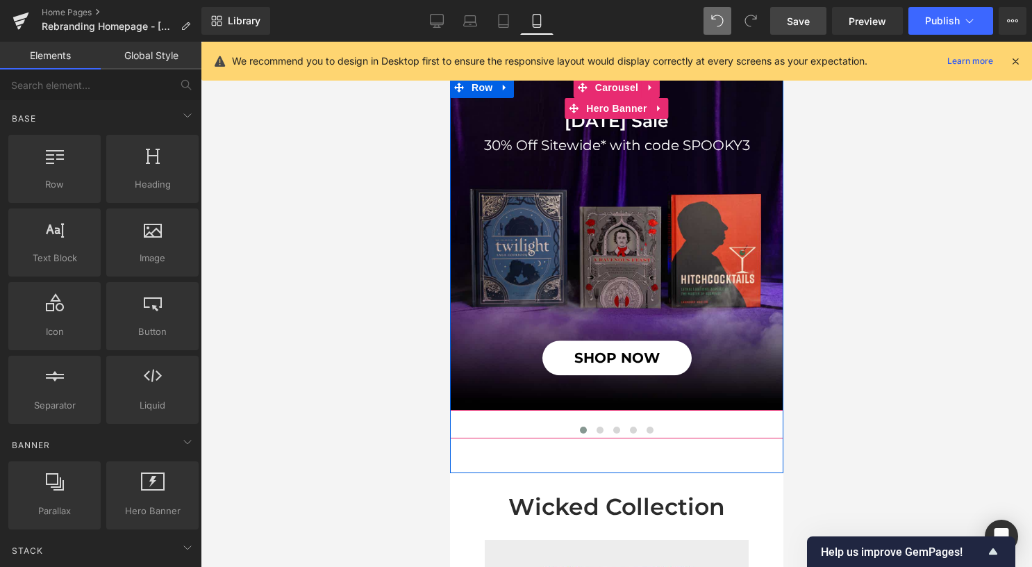
scroll to position [92, 0]
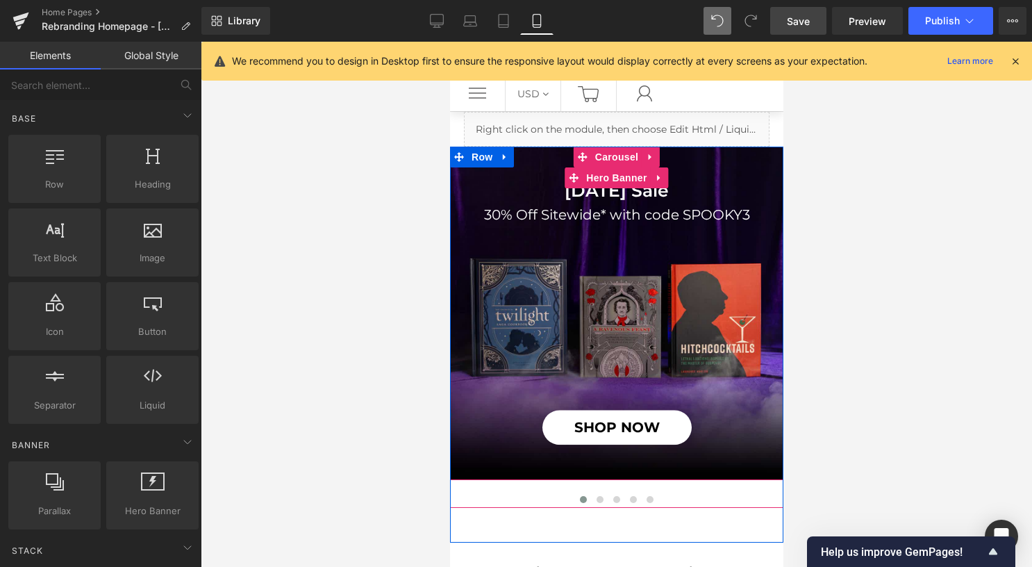
click at [449, 42] on div at bounding box center [449, 42] width 0 height 0
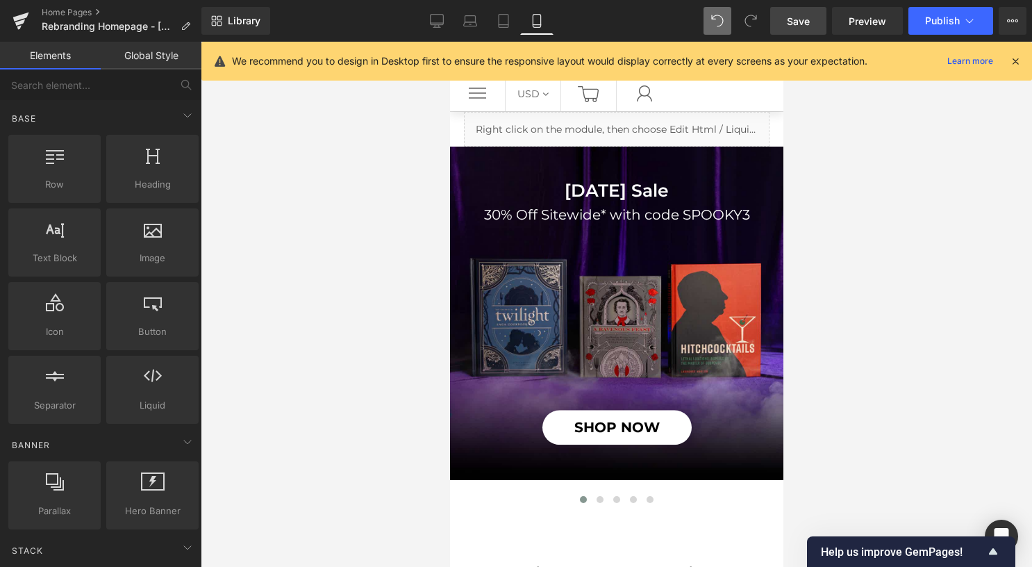
click at [420, 207] on div at bounding box center [617, 304] width 832 height 525
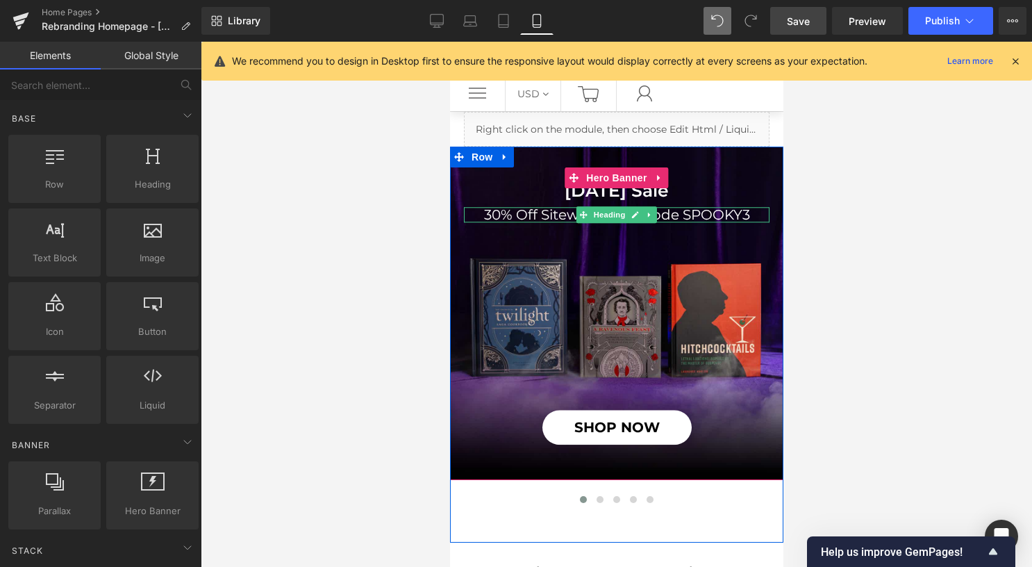
click at [516, 204] on span "Halloween Sale Heading 30% Off Sitewide* with code SPOOKY3 Heading SHOP NOW But…" at bounding box center [615, 313] width 333 height 264
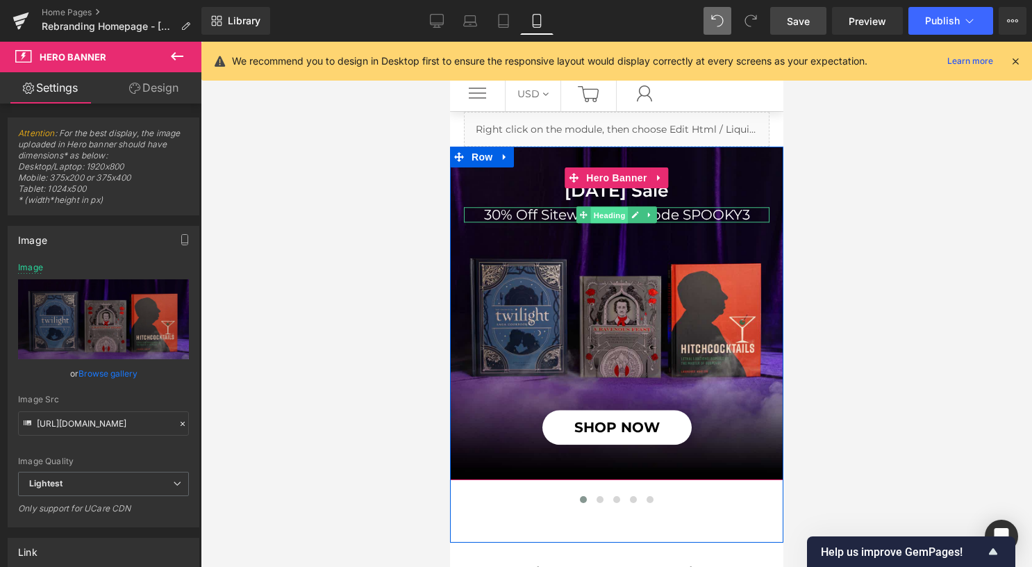
click at [602, 213] on span "Heading" at bounding box center [609, 215] width 38 height 17
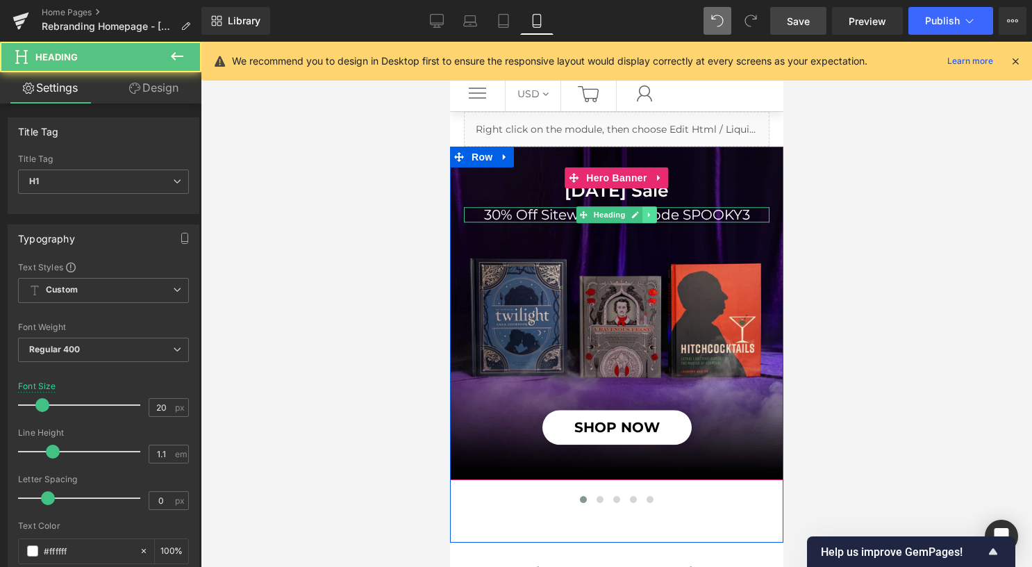
click at [647, 215] on icon at bounding box center [648, 215] width 2 height 5
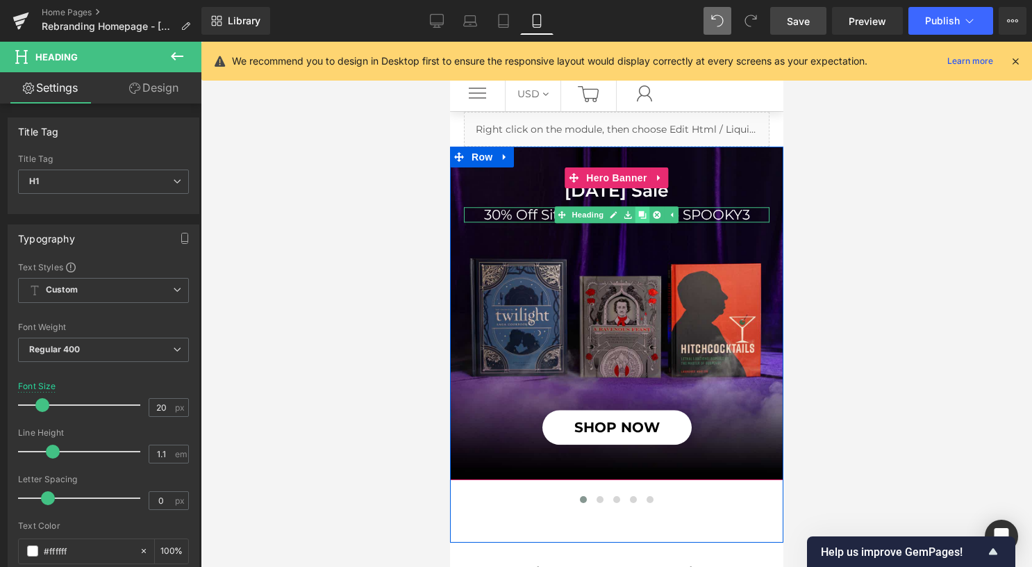
click at [638, 213] on icon at bounding box center [642, 215] width 8 height 8
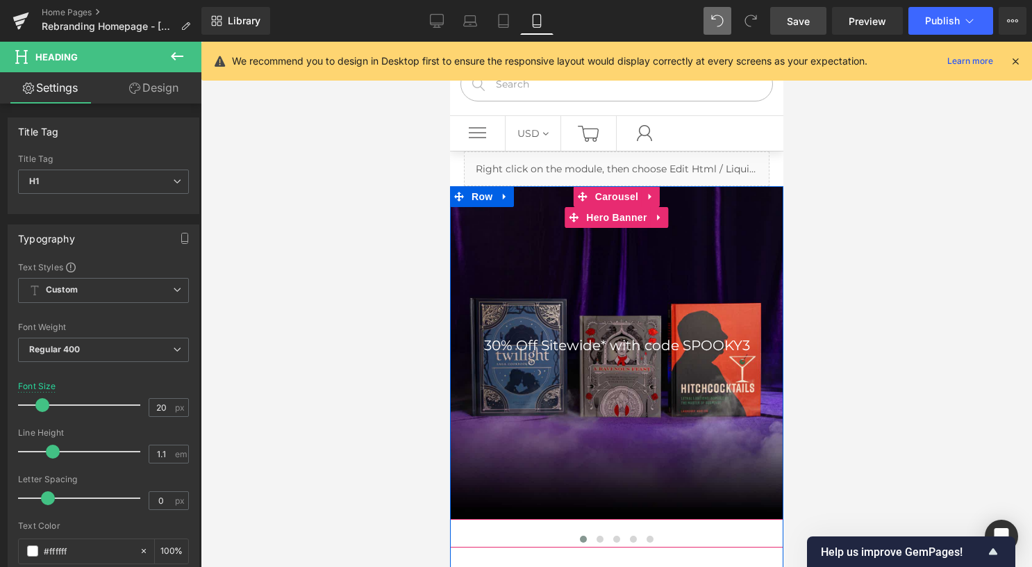
scroll to position [23, 0]
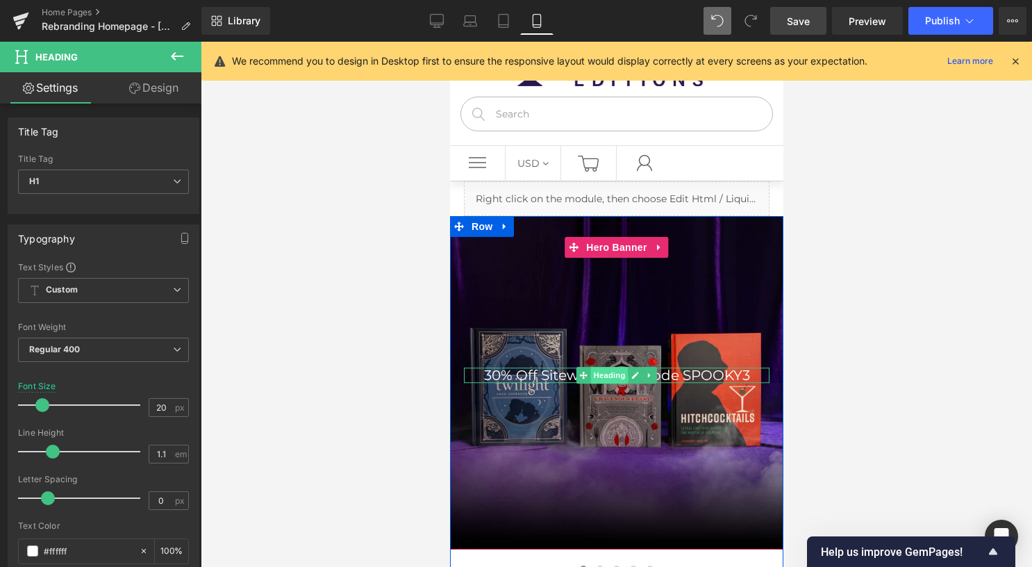
click at [614, 375] on span "Heading" at bounding box center [609, 375] width 38 height 17
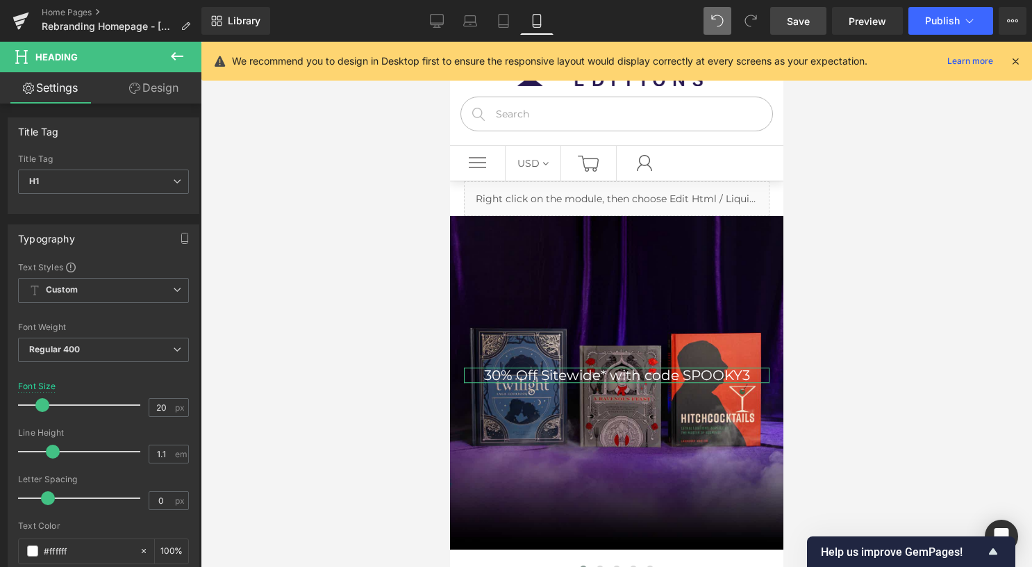
click at [156, 93] on link "Design" at bounding box center [154, 87] width 101 height 31
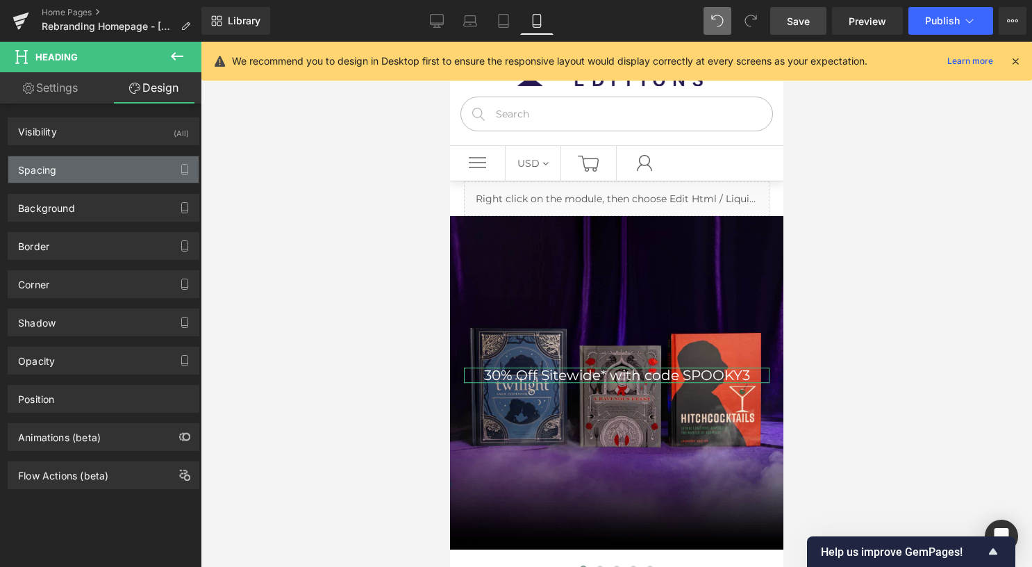
click at [88, 176] on div "Spacing" at bounding box center [103, 169] width 190 height 26
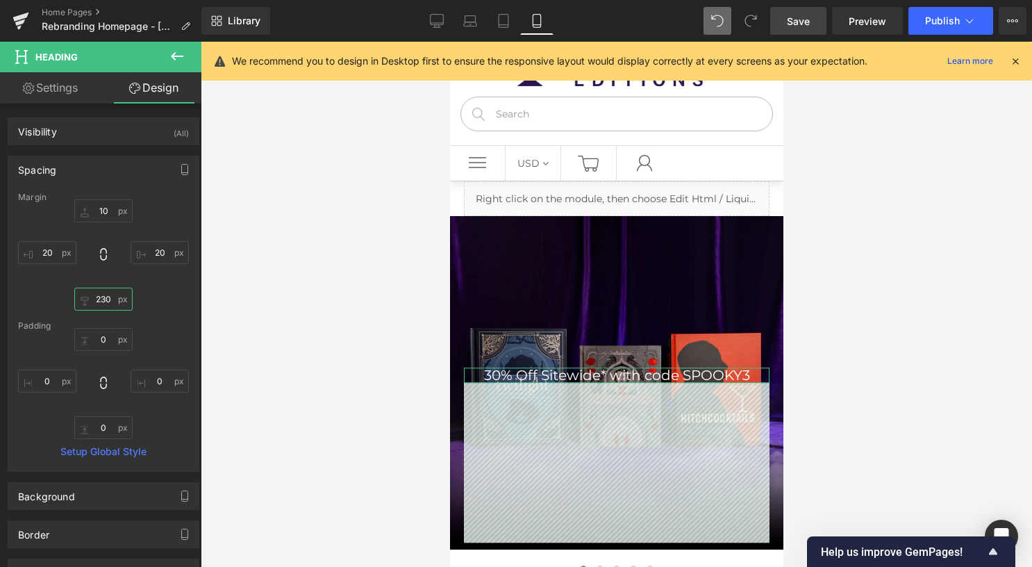
click at [101, 301] on input "text" at bounding box center [103, 299] width 58 height 23
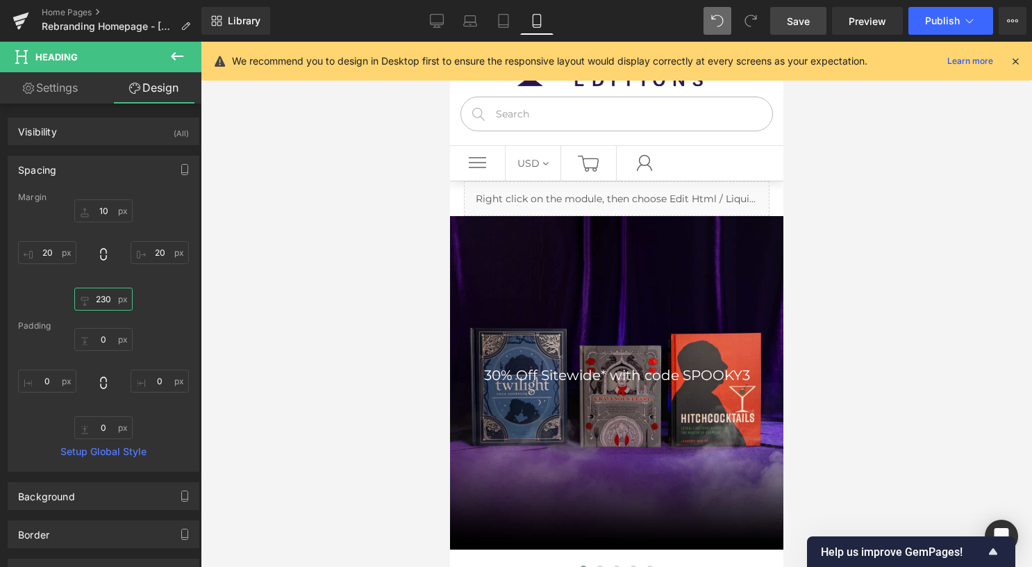
type input "230"
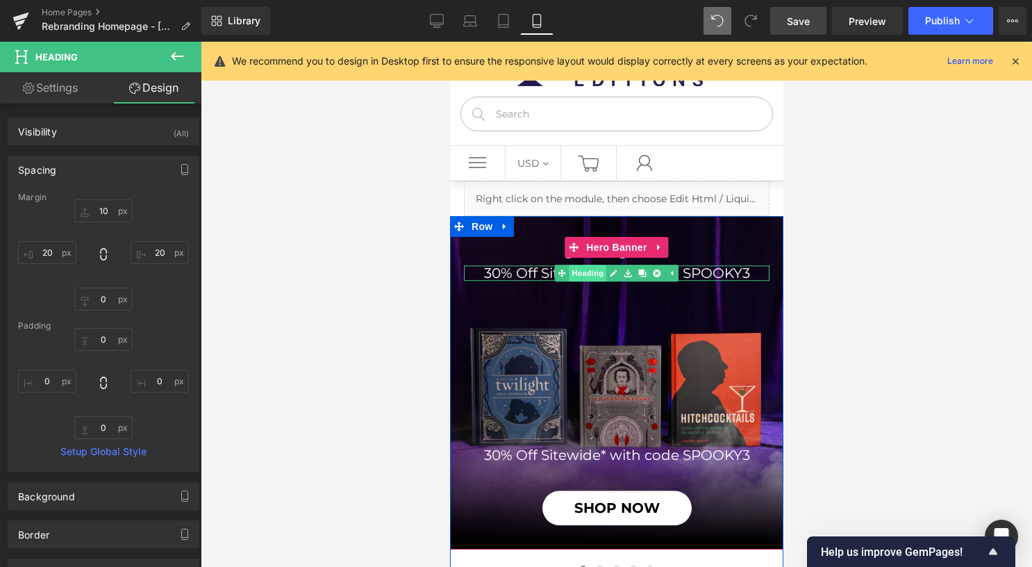
click at [578, 267] on link "Heading" at bounding box center [580, 273] width 52 height 17
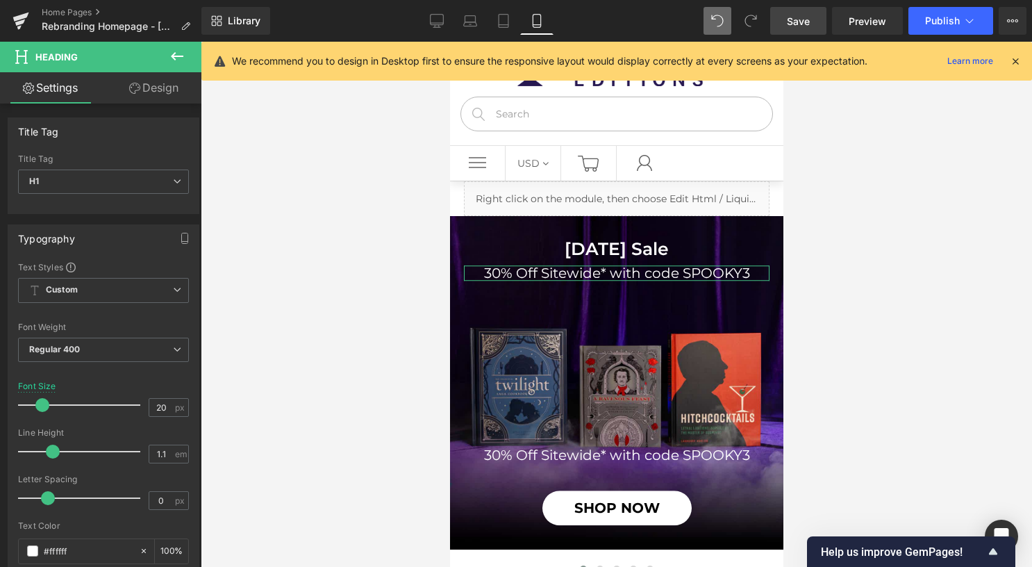
drag, startPoint x: 144, startPoint y: 84, endPoint x: 104, endPoint y: 176, distance: 100.2
click at [145, 84] on link "Design" at bounding box center [154, 87] width 101 height 31
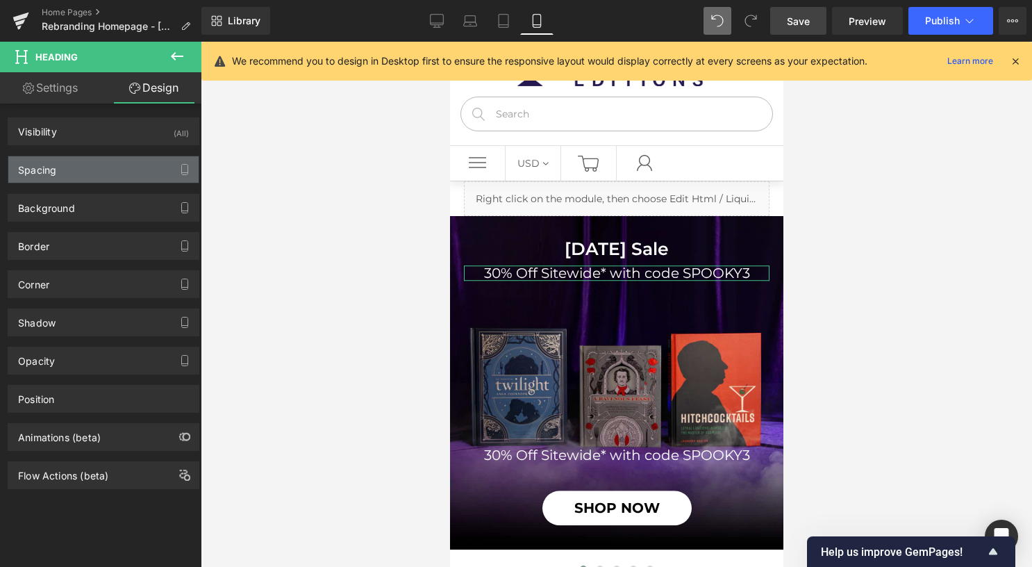
click at [105, 175] on div "Spacing" at bounding box center [103, 169] width 190 height 26
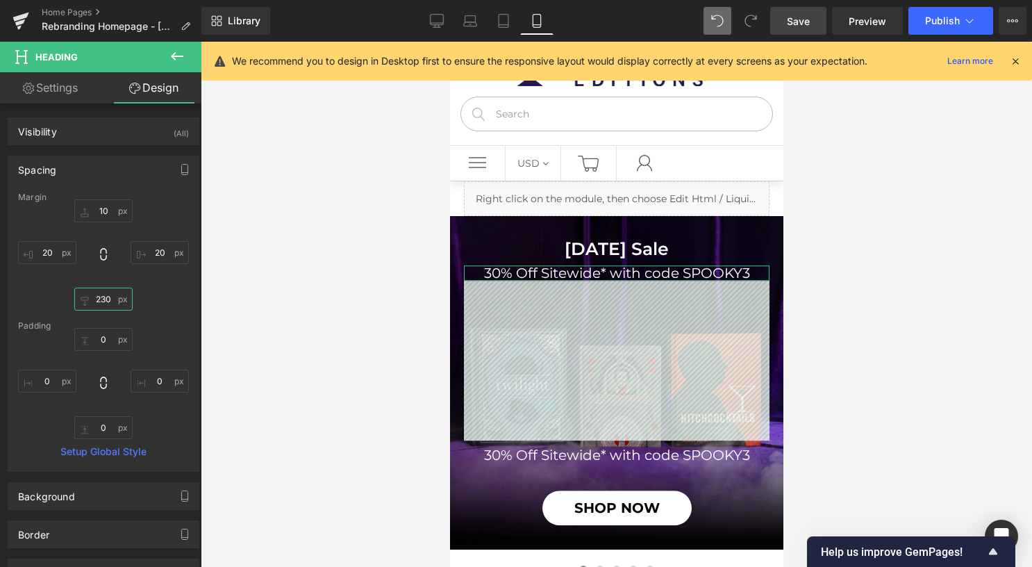
click at [101, 299] on input "230" at bounding box center [103, 299] width 58 height 23
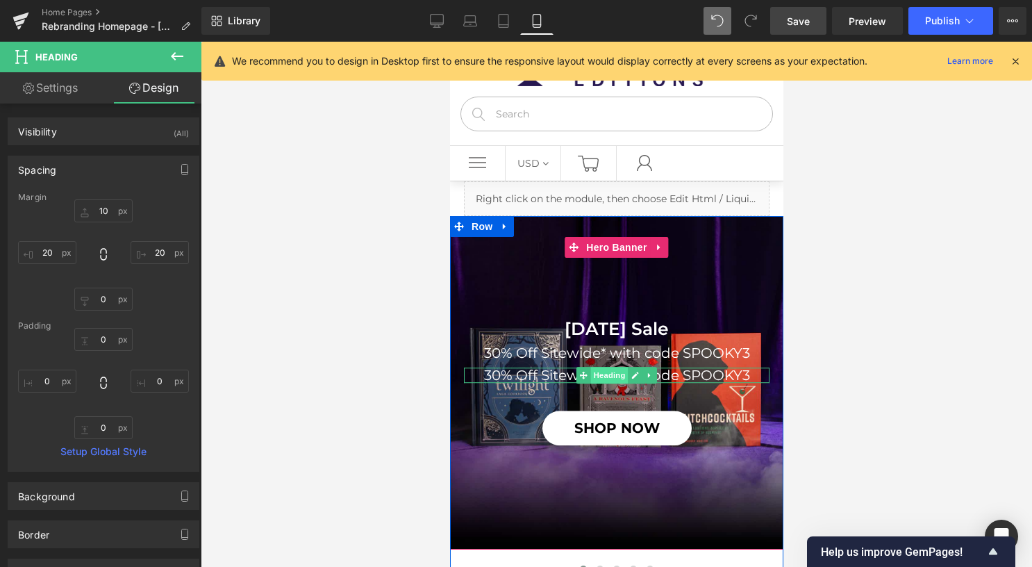
click at [609, 374] on span "Heading" at bounding box center [609, 375] width 38 height 17
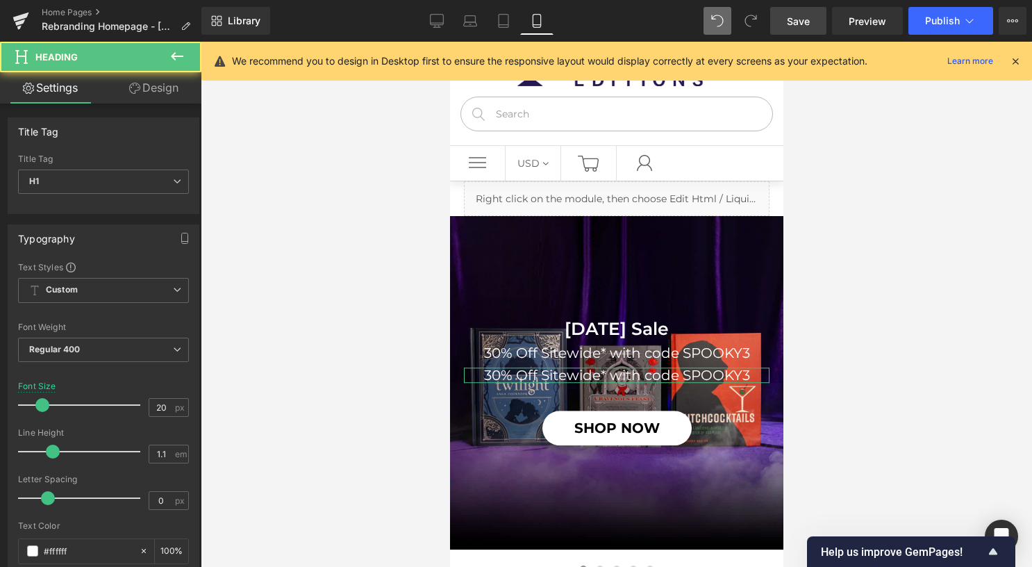
click at [160, 96] on link "Design" at bounding box center [154, 87] width 101 height 31
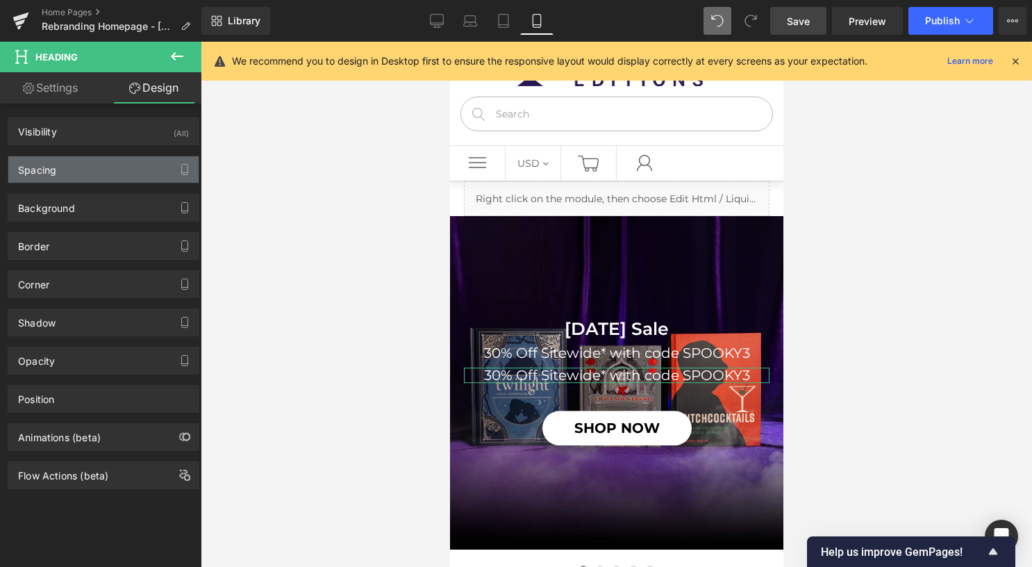
click at [97, 173] on div "Spacing" at bounding box center [103, 169] width 190 height 26
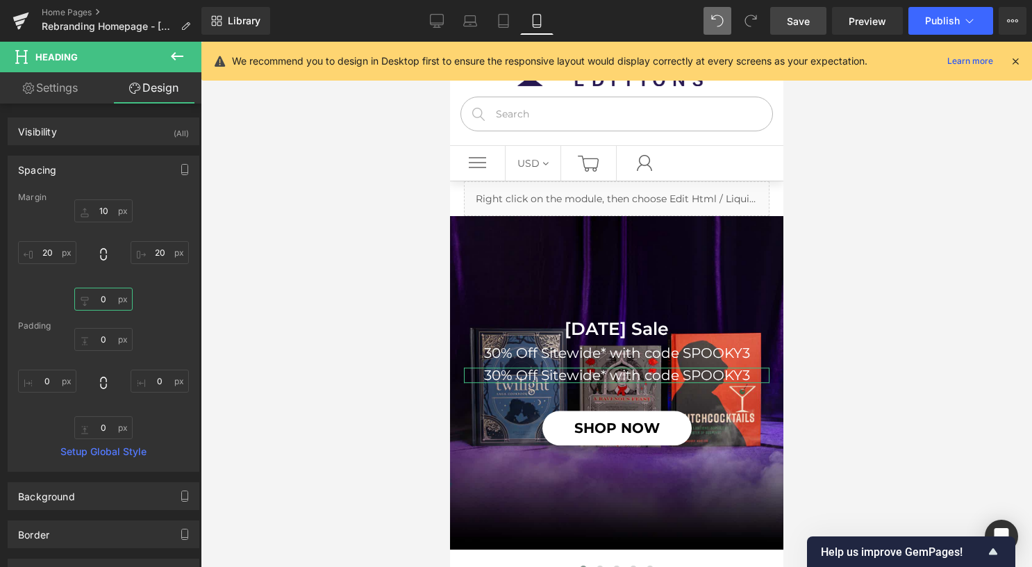
click at [103, 297] on input "0" at bounding box center [103, 299] width 58 height 23
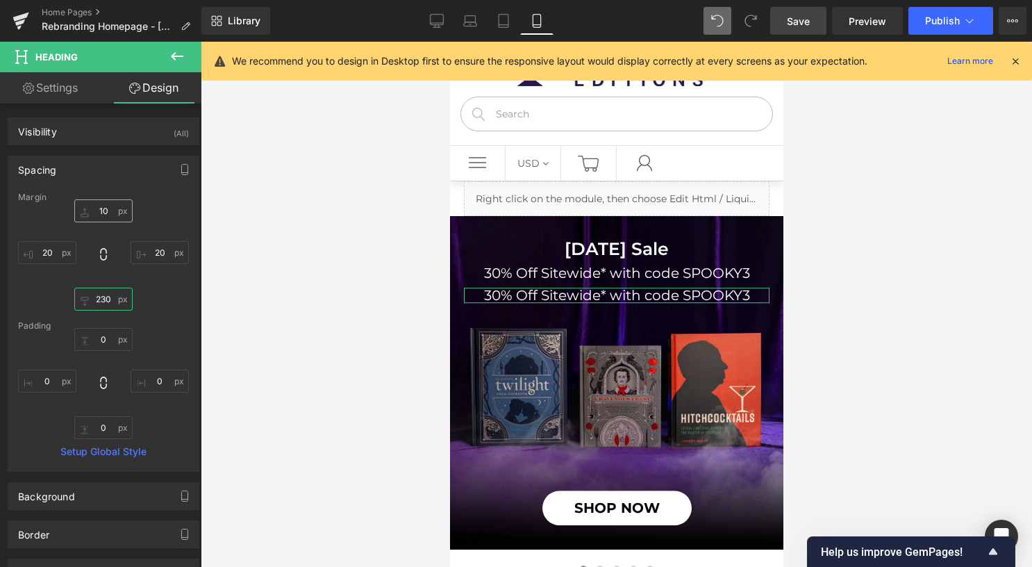
type input "230"
click at [103, 213] on input "10" at bounding box center [103, 210] width 58 height 23
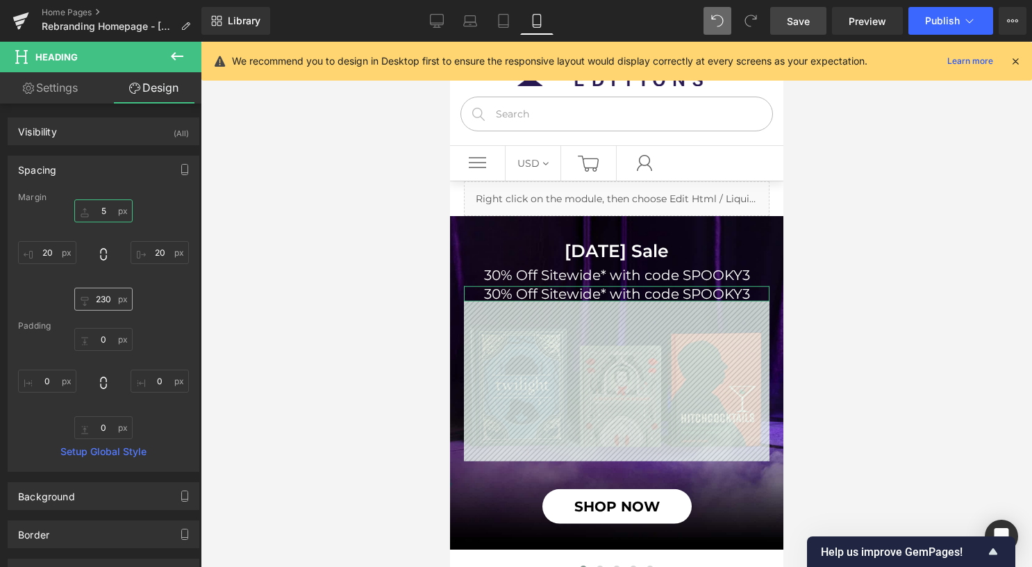
type input "5"
click at [104, 299] on input "230" at bounding box center [103, 299] width 58 height 23
type input "220"
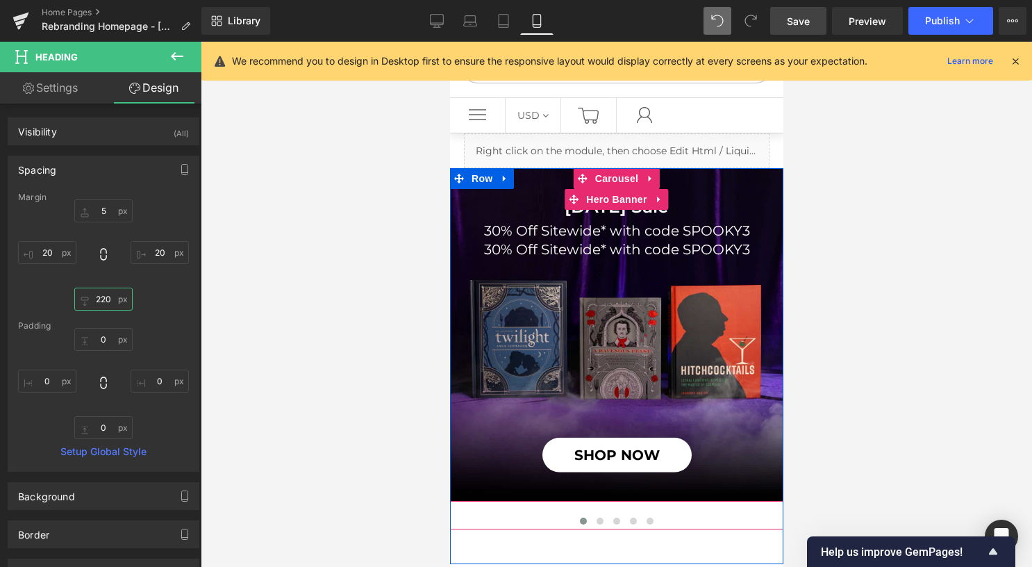
scroll to position [92, 0]
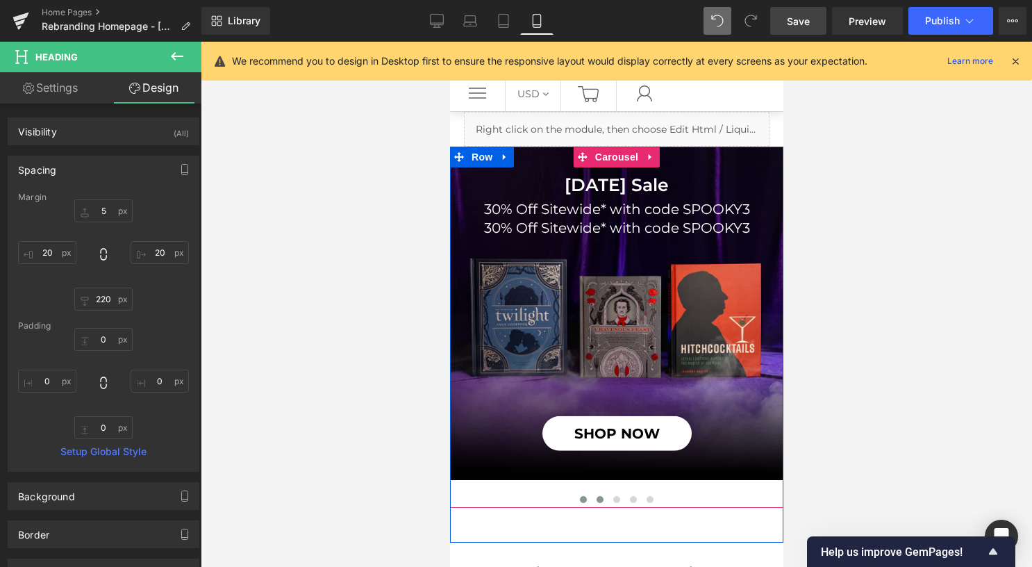
click at [596, 496] on span at bounding box center [599, 499] width 7 height 7
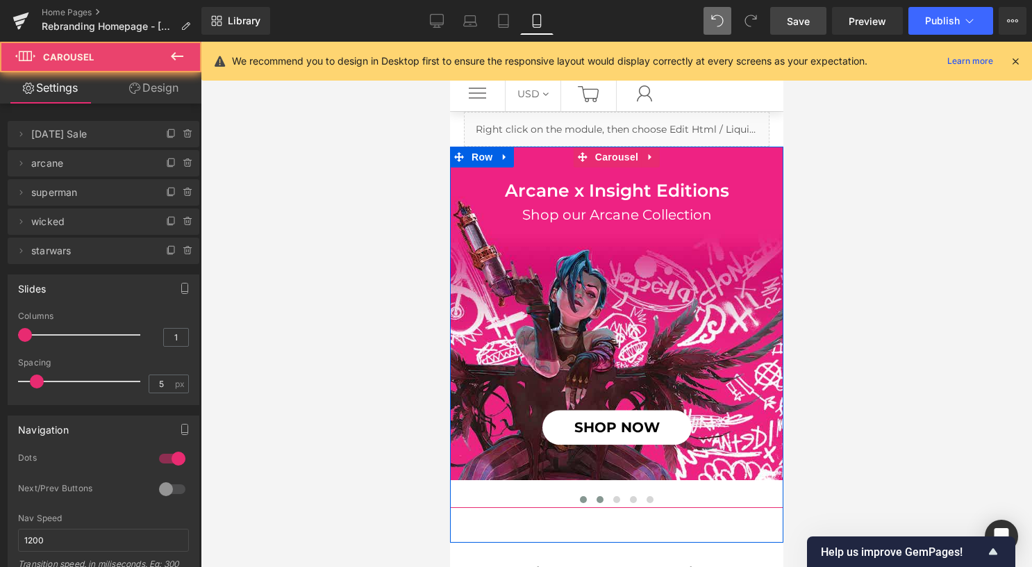
click at [574, 495] on button at bounding box center [582, 500] width 17 height 14
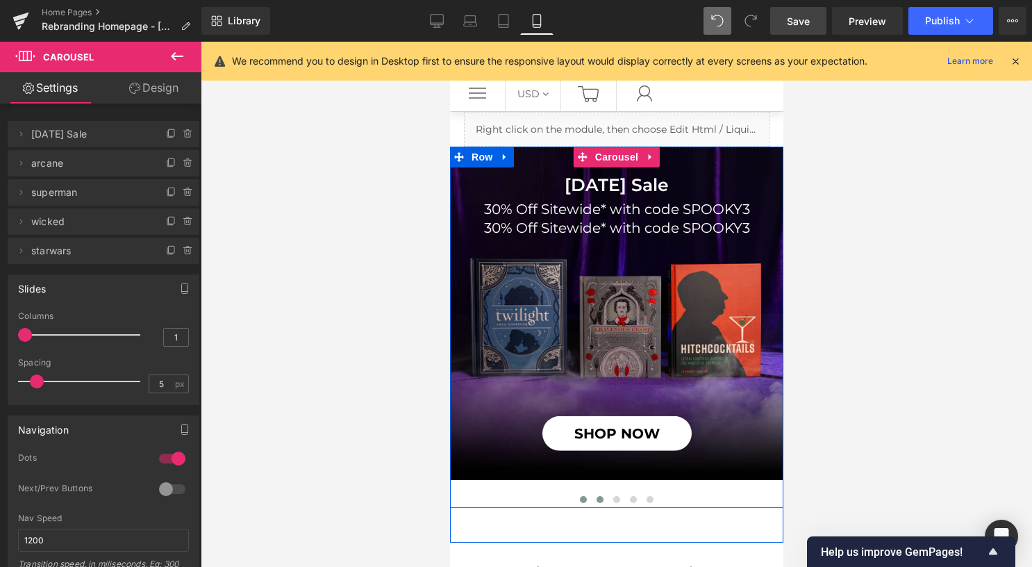
click at [596, 496] on span at bounding box center [599, 499] width 7 height 7
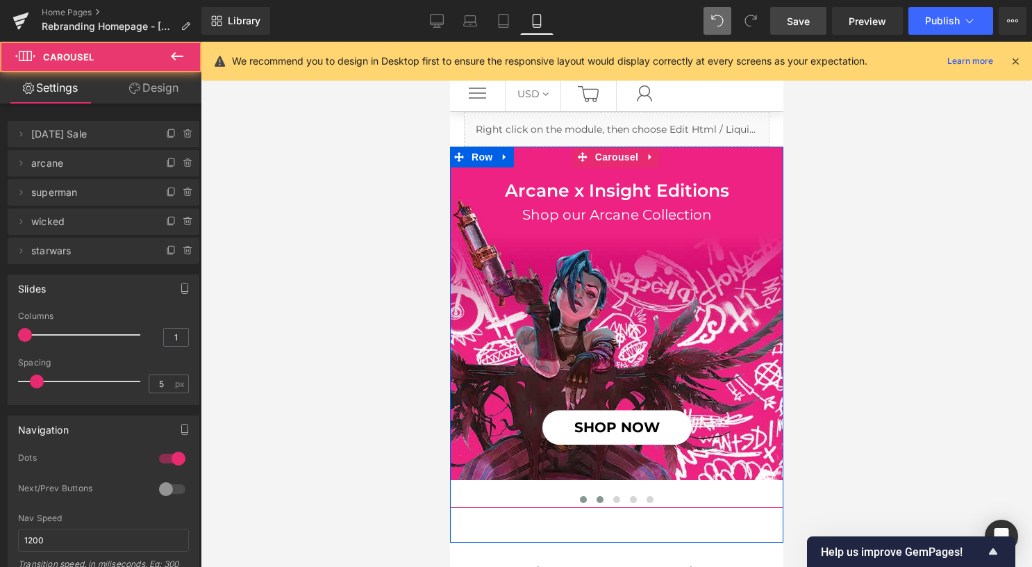
click at [575, 495] on button at bounding box center [582, 500] width 17 height 14
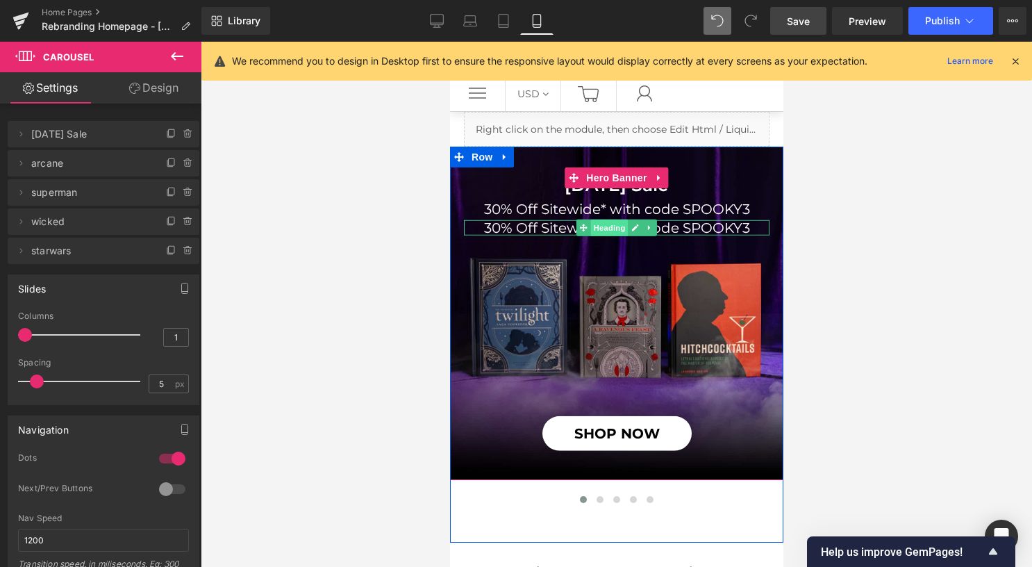
click at [598, 224] on span "Heading" at bounding box center [609, 228] width 38 height 17
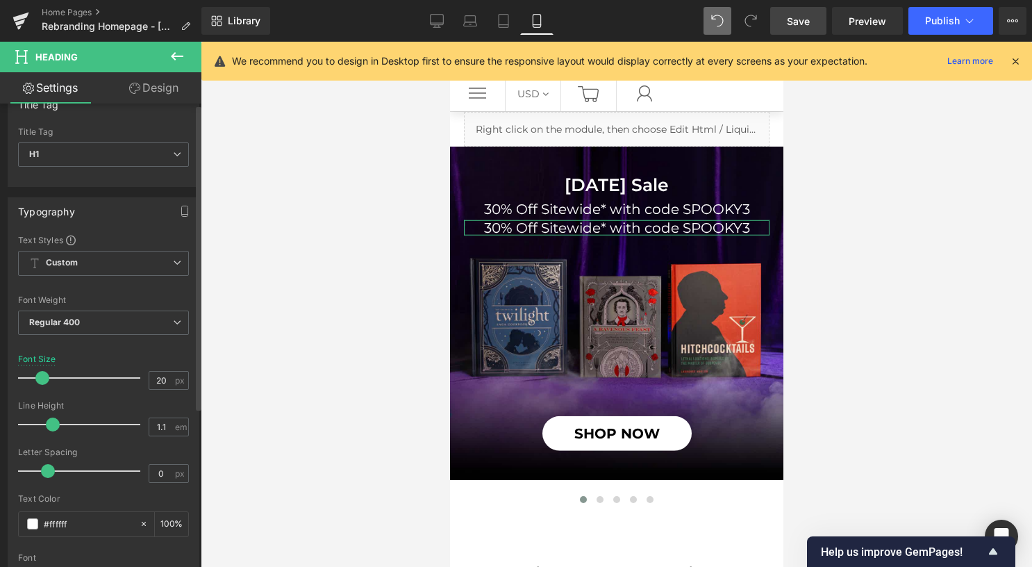
scroll to position [69, 0]
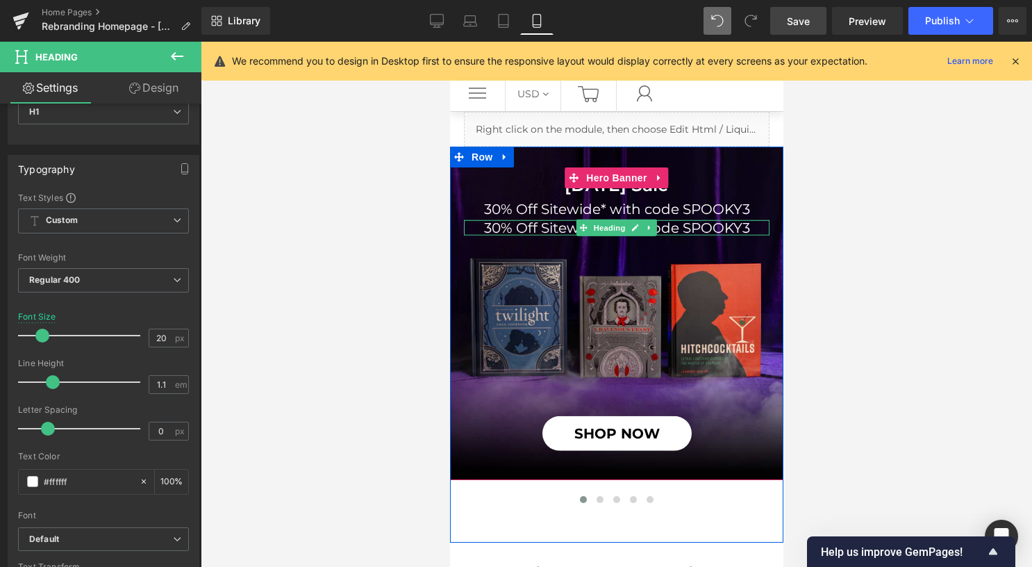
click at [668, 222] on div "30% Off Sitewide* with code SPOOKY3 Heading" at bounding box center [616, 227] width 306 height 15
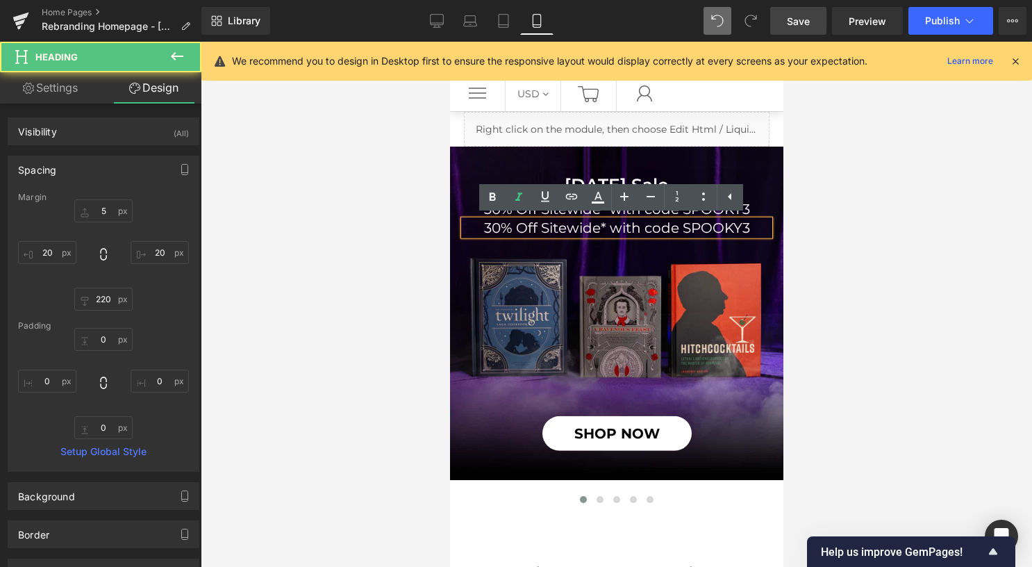
click at [667, 226] on h1 "30% Off Sitewide* with code SPOOKY3" at bounding box center [616, 227] width 306 height 15
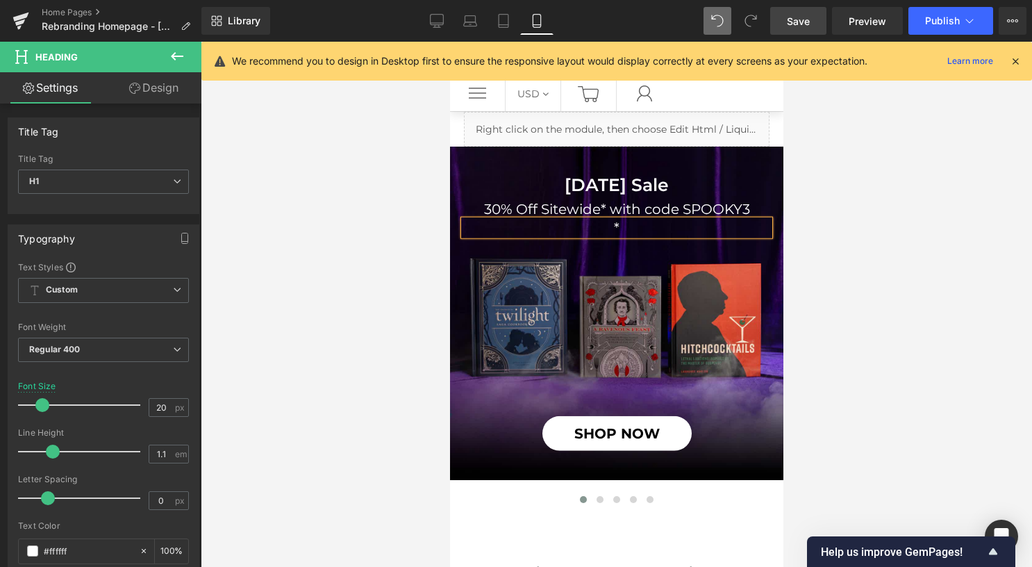
scroll to position [77, 0]
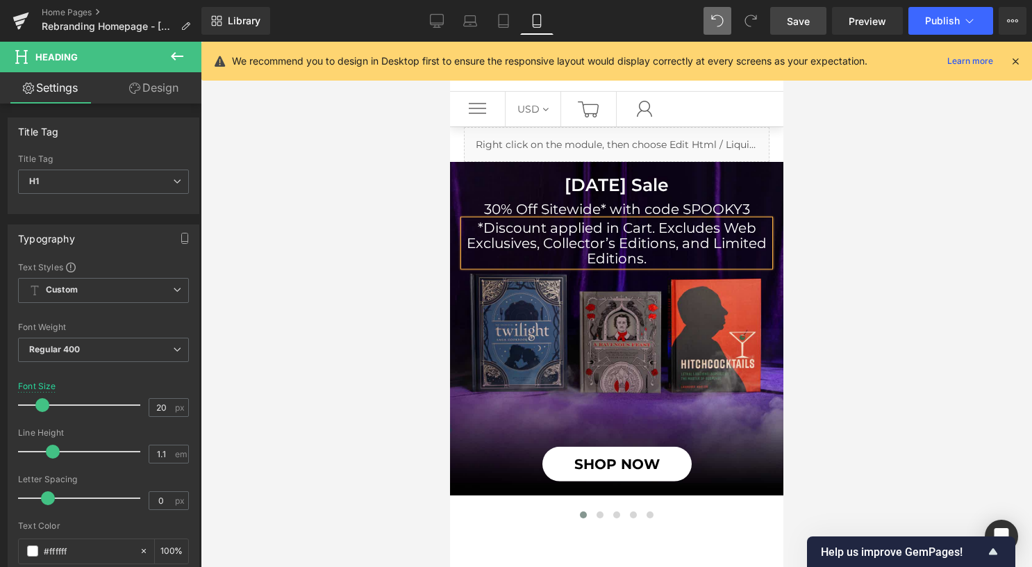
click at [404, 213] on div at bounding box center [617, 304] width 832 height 525
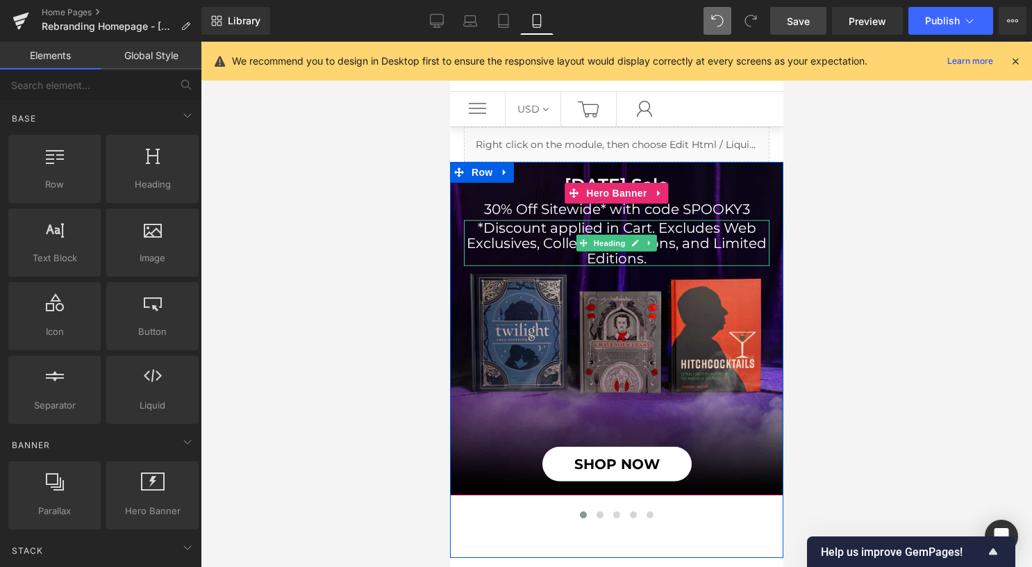
click at [622, 256] on h1 "*Discount applied in Cart. Excludes Web Exclusives, Collector’s Editions, and L…" at bounding box center [616, 243] width 306 height 46
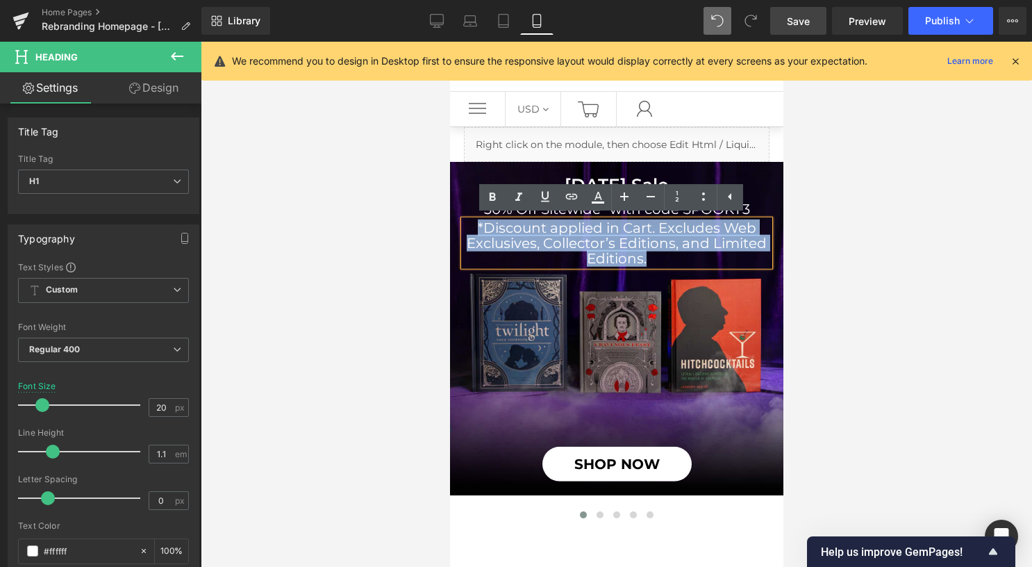
drag, startPoint x: 635, startPoint y: 257, endPoint x: 467, endPoint y: 221, distance: 171.9
click at [467, 221] on h1 "*Discount applied in Cart. Excludes Web Exclusives, Collector’s Editions, and L…" at bounding box center [616, 243] width 306 height 46
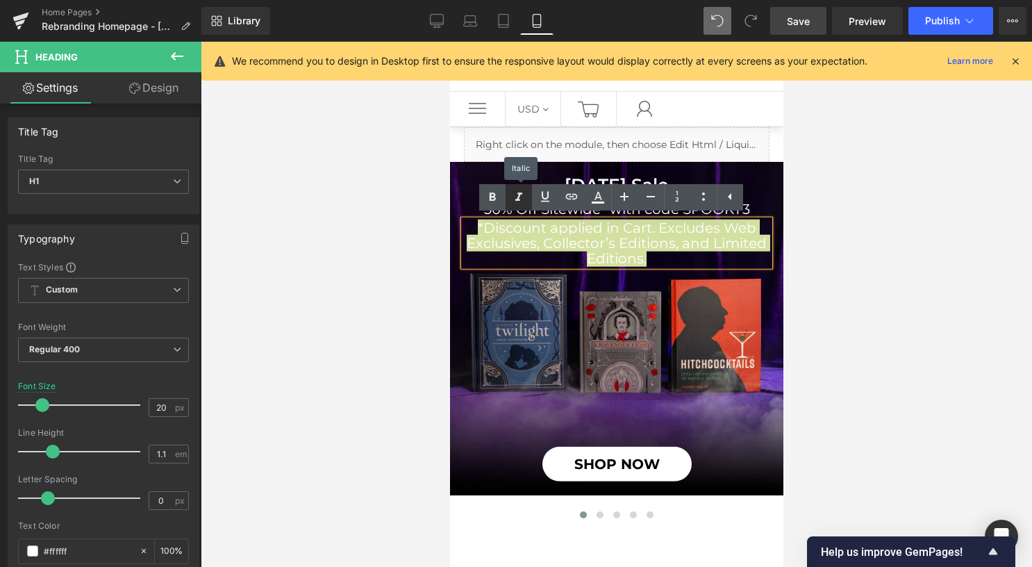
click at [514, 197] on icon at bounding box center [519, 197] width 17 height 17
click at [652, 201] on icon at bounding box center [651, 196] width 17 height 17
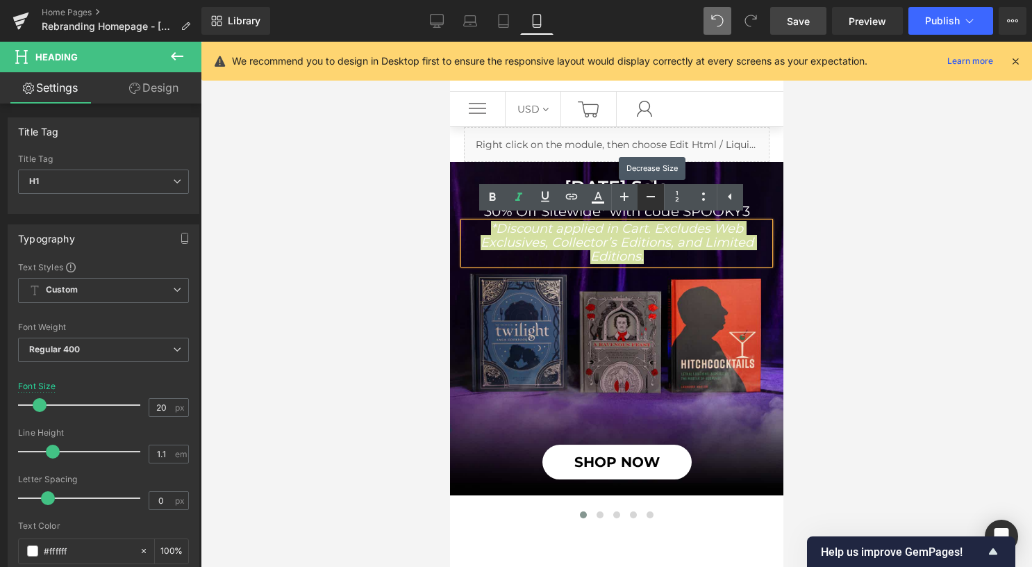
click at [652, 201] on icon at bounding box center [651, 196] width 17 height 17
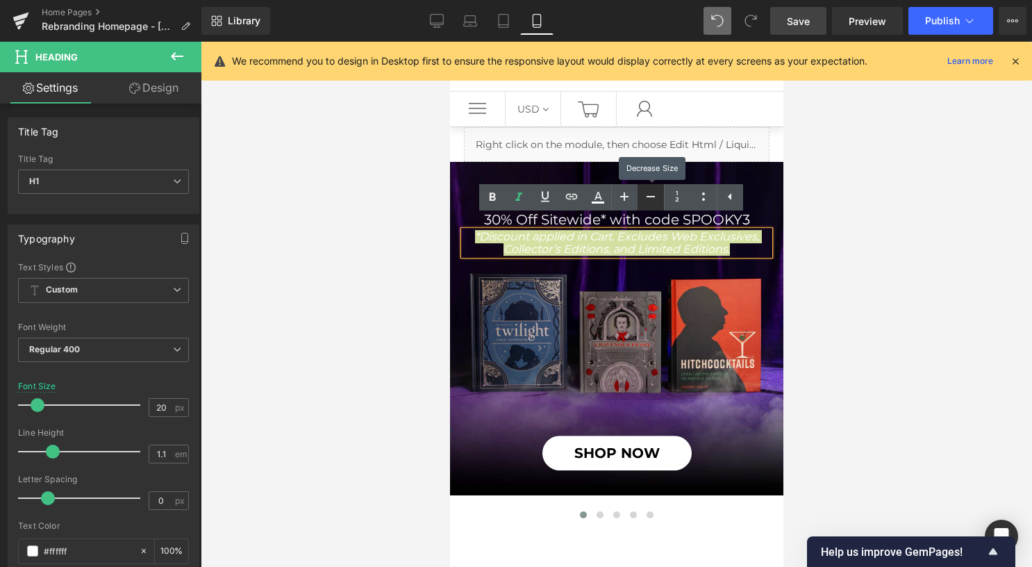
click at [652, 201] on icon at bounding box center [651, 196] width 17 height 17
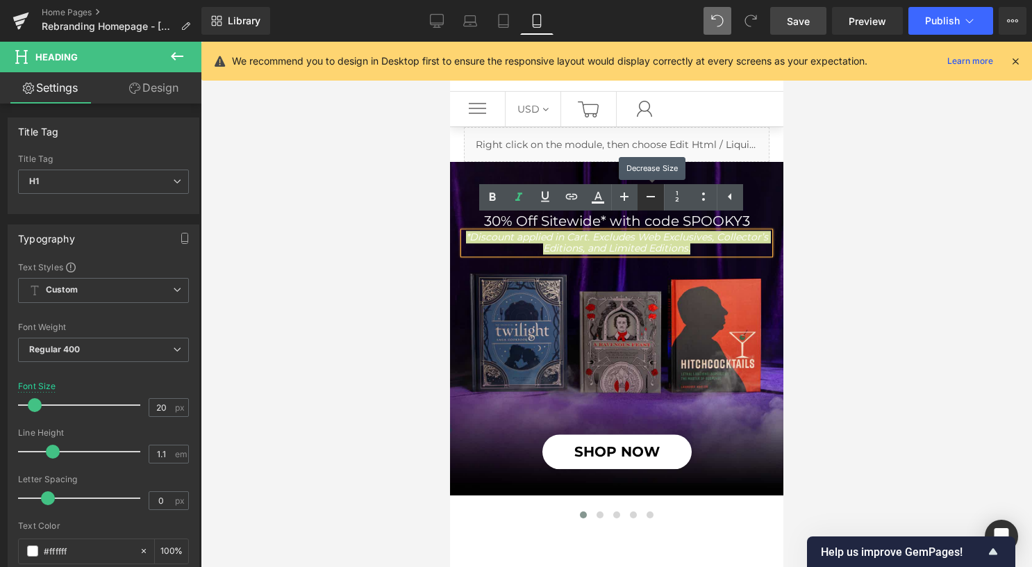
click at [651, 201] on icon at bounding box center [651, 196] width 17 height 17
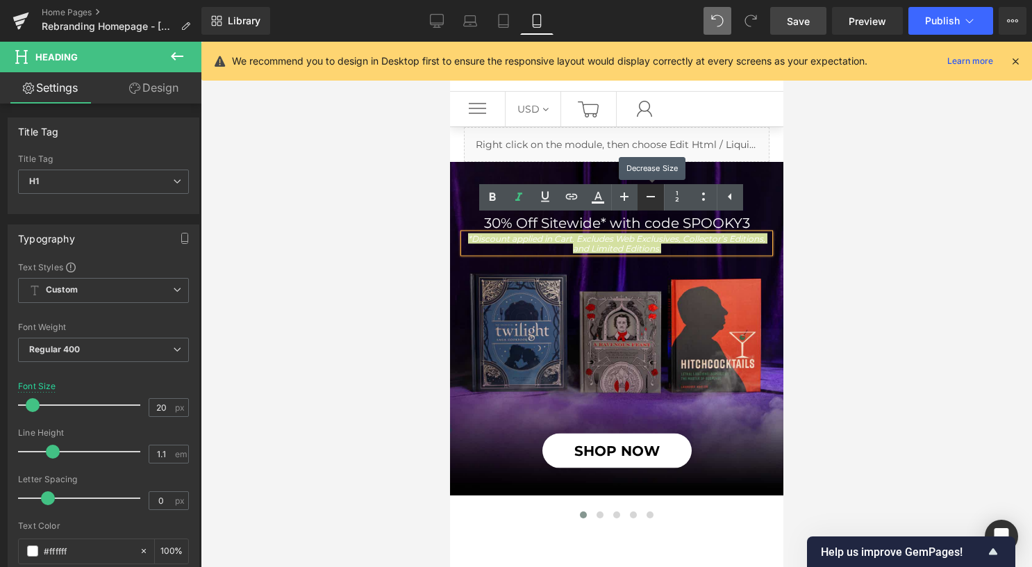
click at [650, 200] on icon at bounding box center [651, 196] width 17 height 17
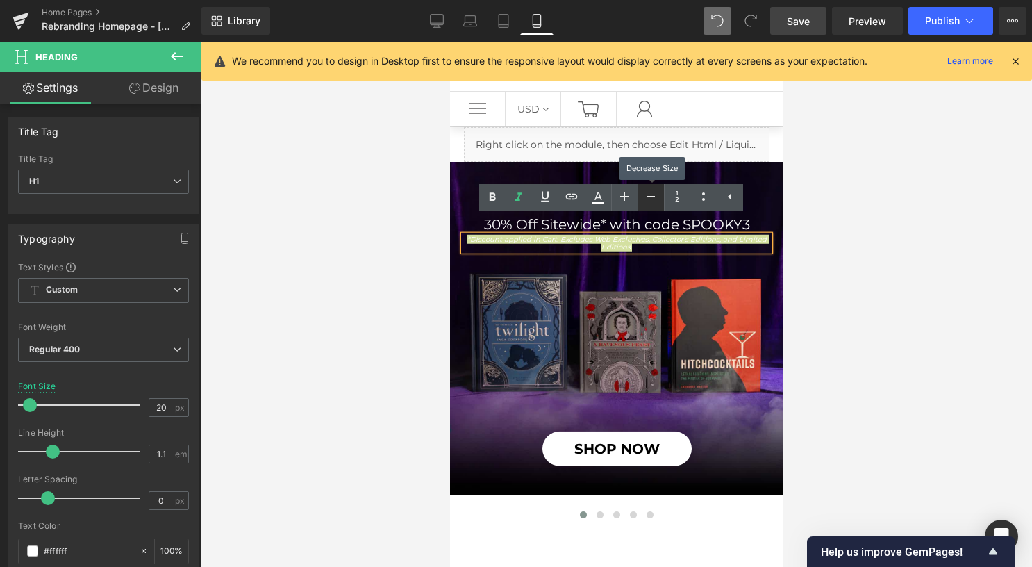
click at [650, 200] on icon at bounding box center [651, 196] width 17 height 17
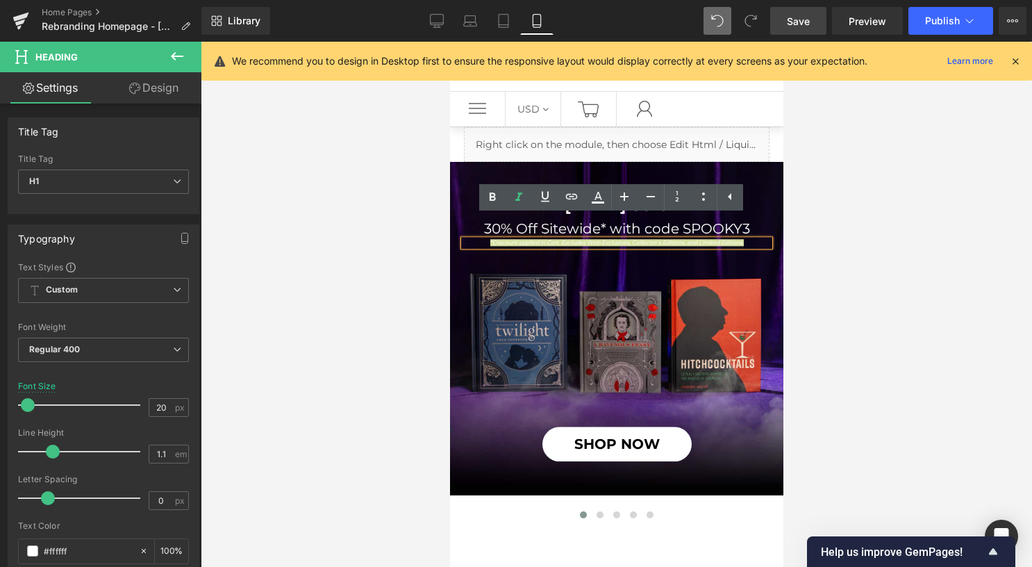
click at [938, 292] on div at bounding box center [617, 304] width 832 height 525
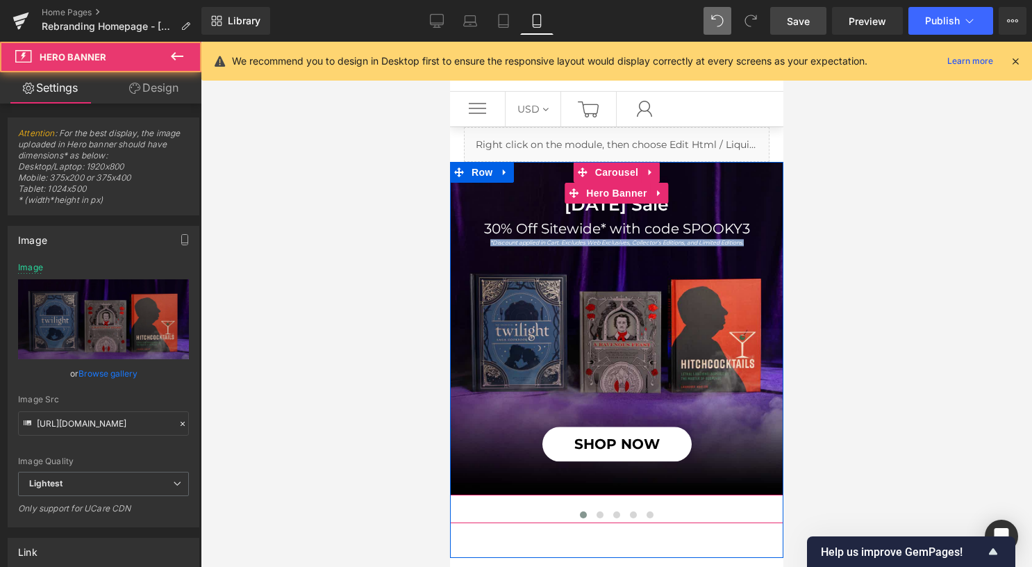
click at [745, 275] on span "Halloween Sale Heading 30% Off Sitewide* with code SPOOKY3 Heading *Discount ap…" at bounding box center [615, 328] width 333 height 266
click at [728, 250] on span "Halloween Sale Heading 30% Off Sitewide* with code SPOOKY3 Heading *Discount ap…" at bounding box center [615, 328] width 333 height 266
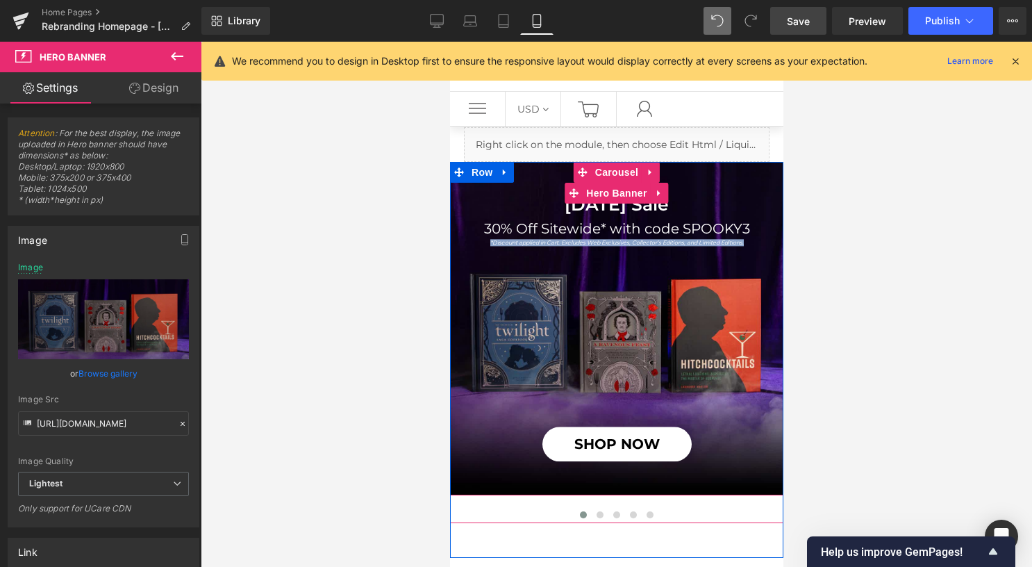
click at [720, 245] on div "*Discount applied in Cart. Excludes Web Exclusives, Collector’s Editions, and L…" at bounding box center [616, 243] width 306 height 6
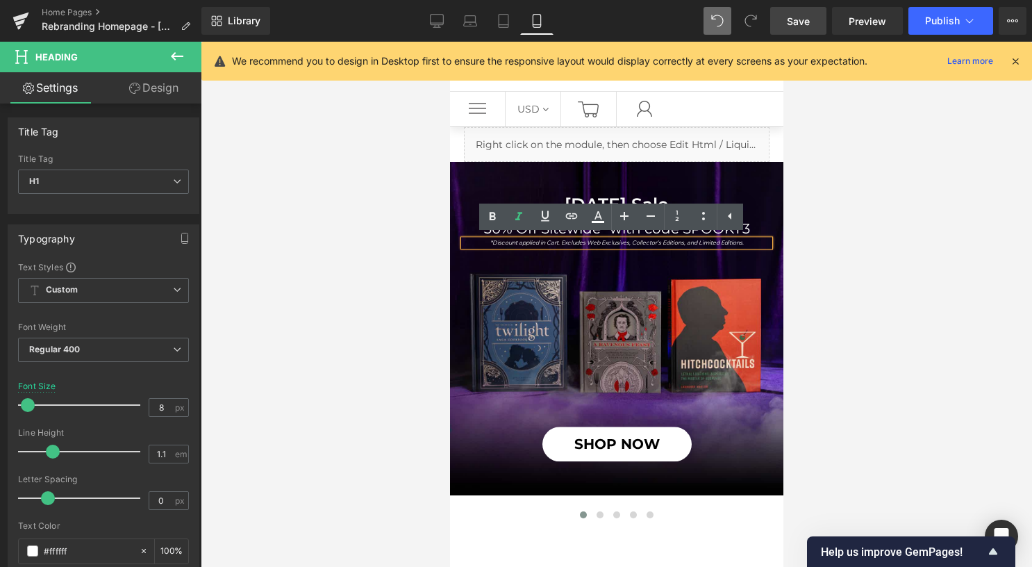
click at [737, 259] on span "Halloween Sale Heading 30% Off Sitewide* with code SPOOKY3 Heading *Discount ap…" at bounding box center [615, 328] width 333 height 266
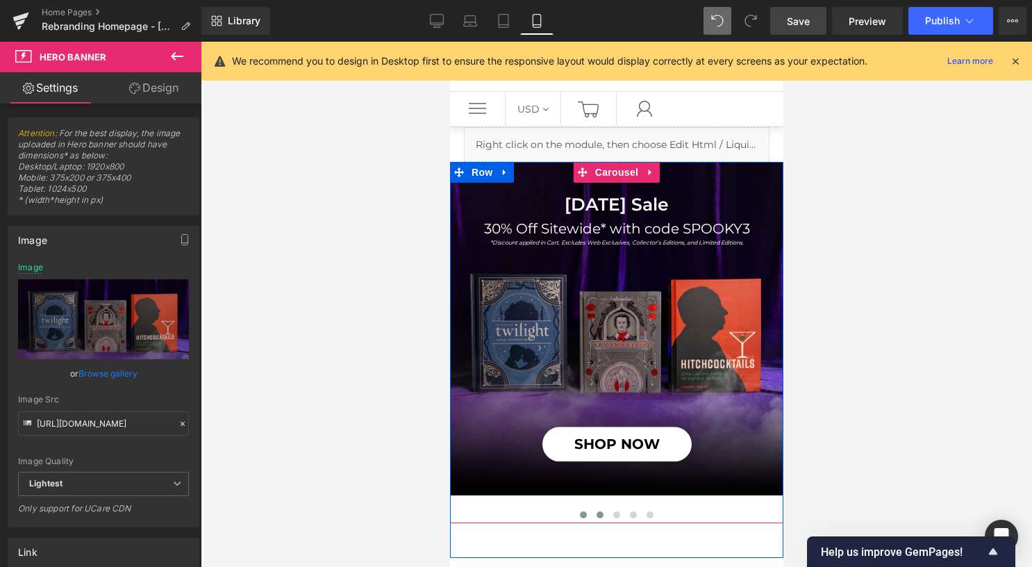
click at [595, 508] on button at bounding box center [599, 515] width 17 height 14
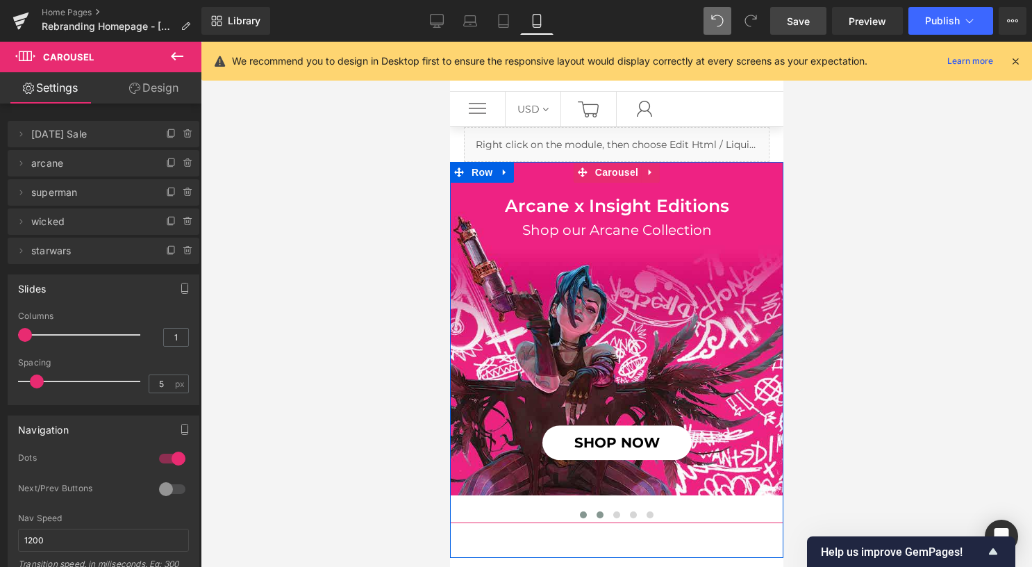
click at [579, 511] on span at bounding box center [582, 514] width 7 height 7
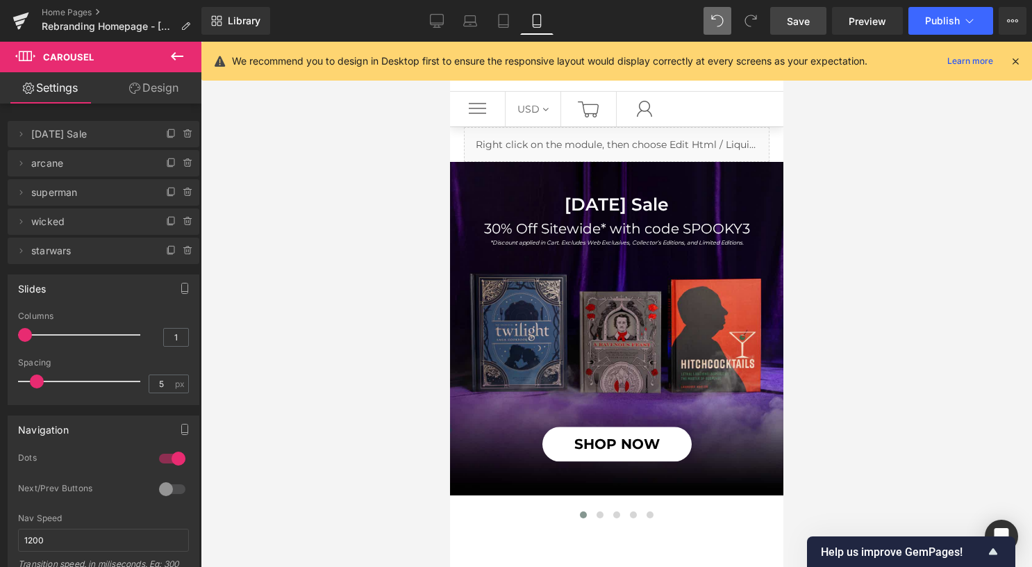
click at [798, 25] on span "Save" at bounding box center [798, 21] width 23 height 15
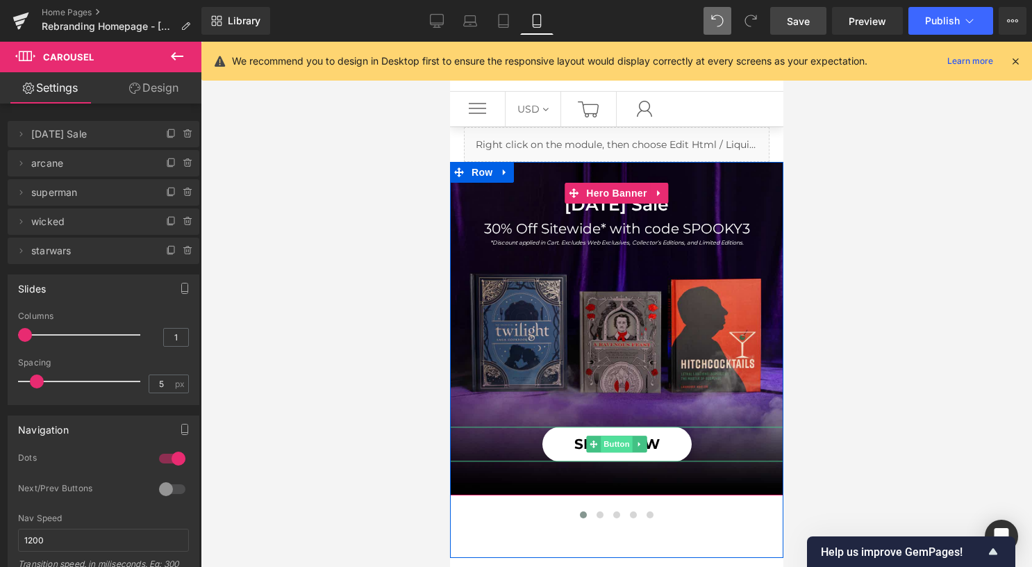
click at [606, 442] on span "Button" at bounding box center [616, 444] width 32 height 17
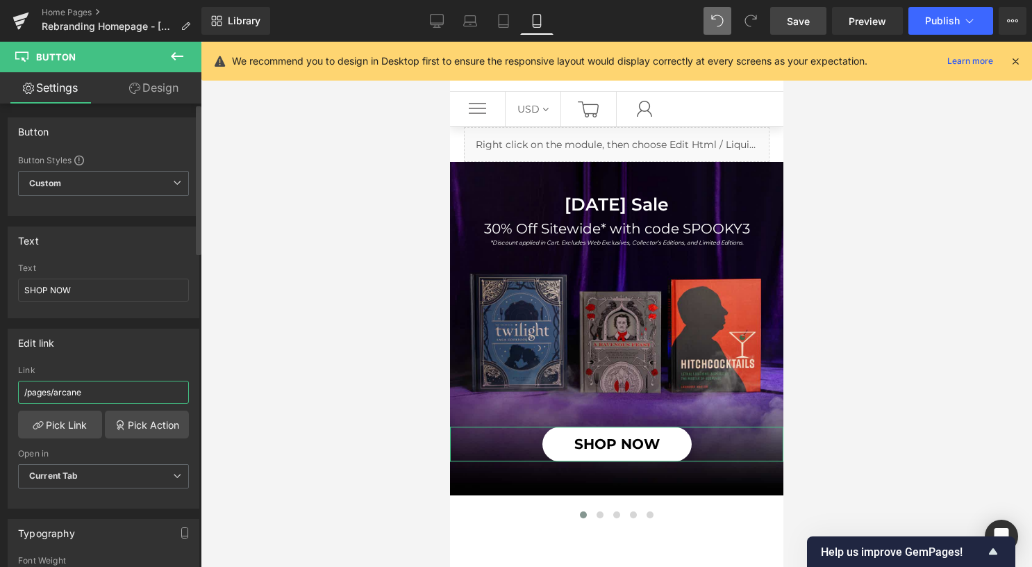
drag, startPoint x: 51, startPoint y: 387, endPoint x: 22, endPoint y: 392, distance: 28.9
click at [22, 392] on input "/pages/arcane" at bounding box center [103, 392] width 171 height 23
paste input "collections/halloween-sal"
type input "/collections/halloween-sale"
click at [508, 18] on icon at bounding box center [504, 21] width 10 height 13
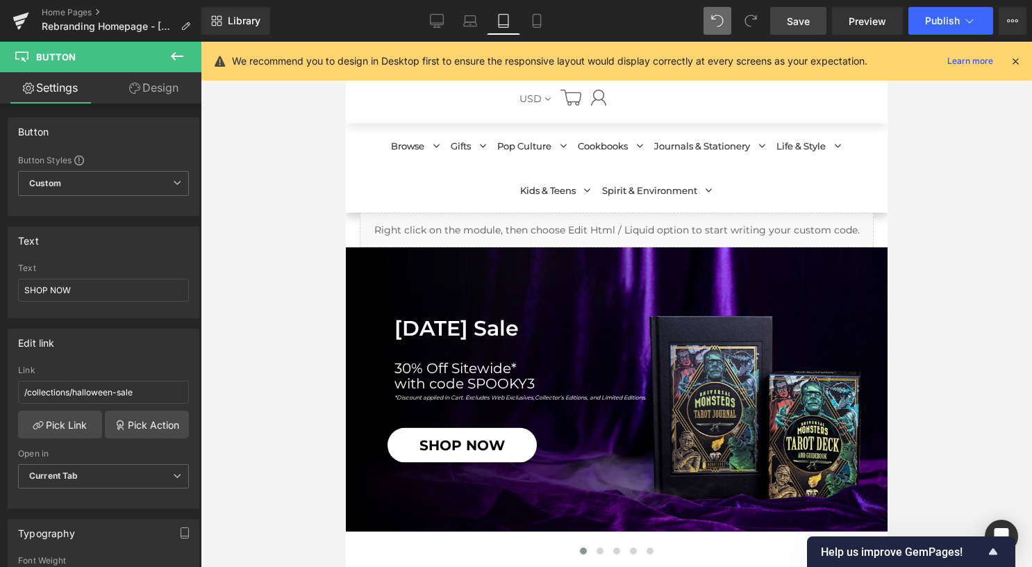
scroll to position [69, 0]
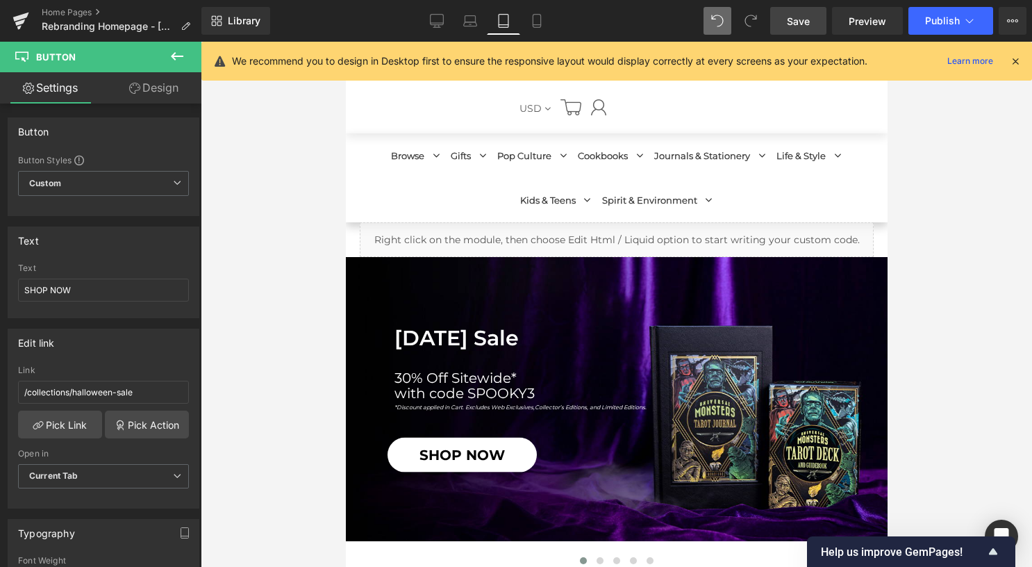
click at [442, 454] on div "SHOP NOW Button" at bounding box center [463, 455] width 153 height 35
drag, startPoint x: 79, startPoint y: 388, endPoint x: -3, endPoint y: 386, distance: 82.0
click at [0, 386] on html "Button You are previewing how the will restyle your page. You can not edit Elem…" at bounding box center [516, 283] width 1032 height 567
paste input "collections/halloween-sal"
type input "/collections/halloween-sale"
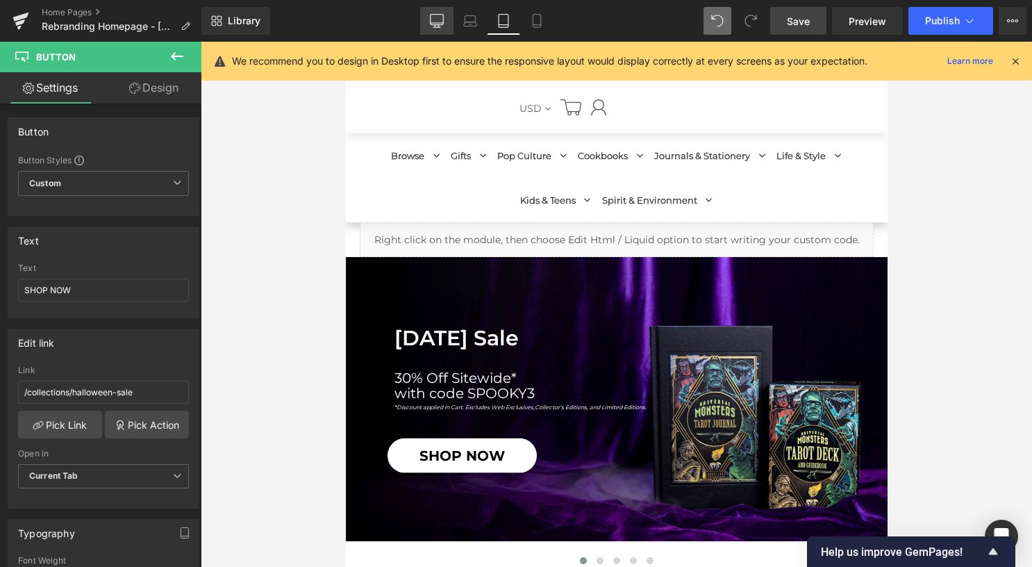
drag, startPoint x: 442, startPoint y: 12, endPoint x: 445, endPoint y: 19, distance: 7.8
click at [443, 12] on link "Desktop" at bounding box center [436, 21] width 33 height 28
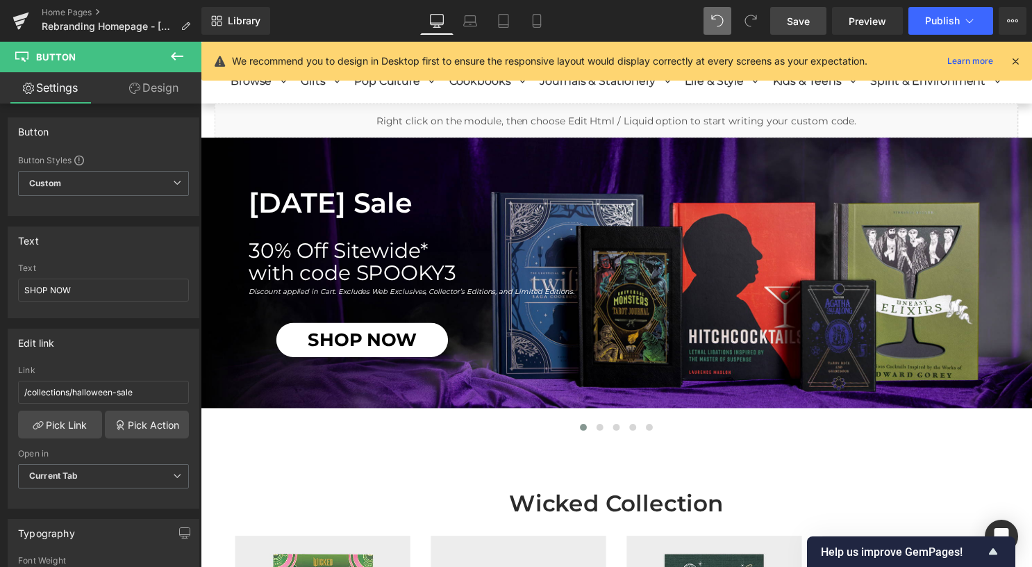
scroll to position [0, 0]
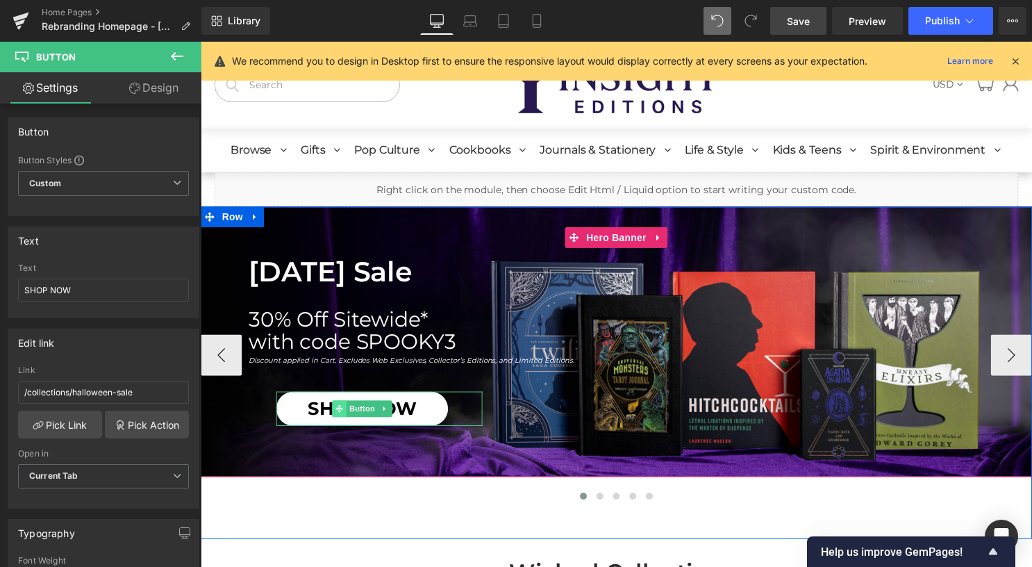
click at [336, 416] on span at bounding box center [340, 412] width 15 height 17
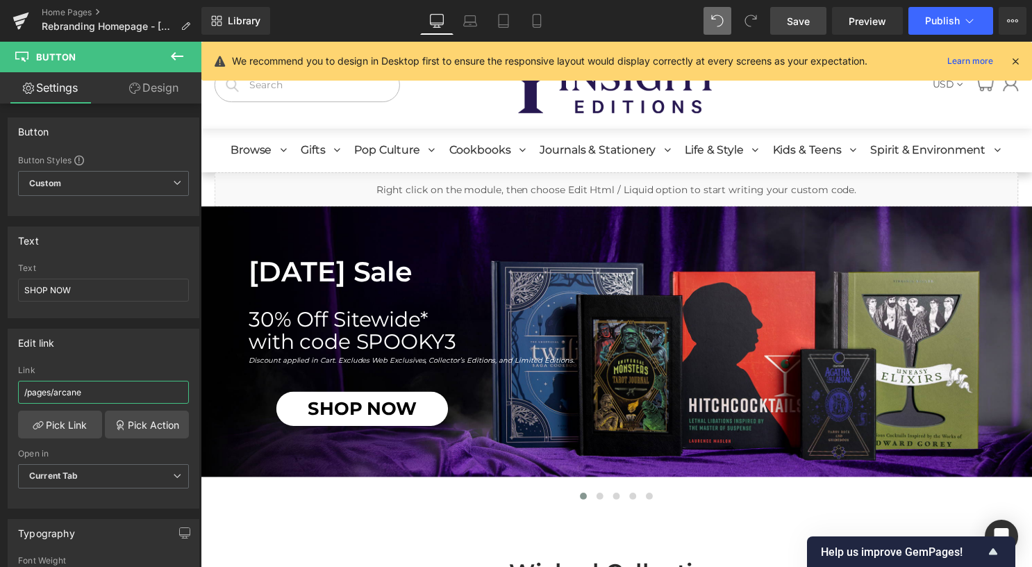
drag, startPoint x: 56, startPoint y: 390, endPoint x: -3, endPoint y: 388, distance: 59.1
click at [0, 388] on html "Button You are previewing how the will restyle your page. You can not edit Elem…" at bounding box center [516, 283] width 1032 height 567
paste input "collections/halloween-sal"
type input "/collections/halloween-sale"
click at [793, 24] on span "Save" at bounding box center [798, 21] width 23 height 15
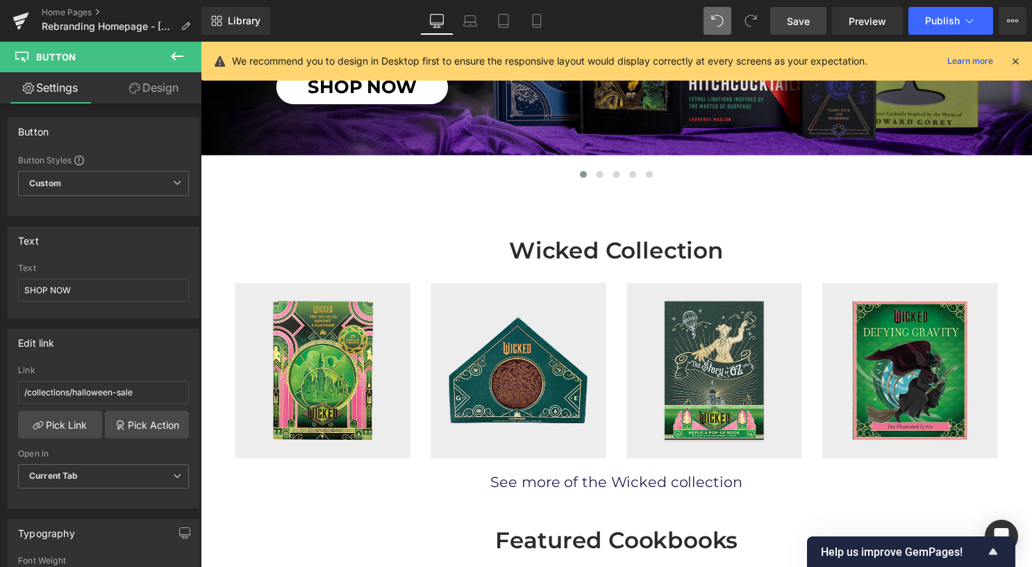
scroll to position [347, 0]
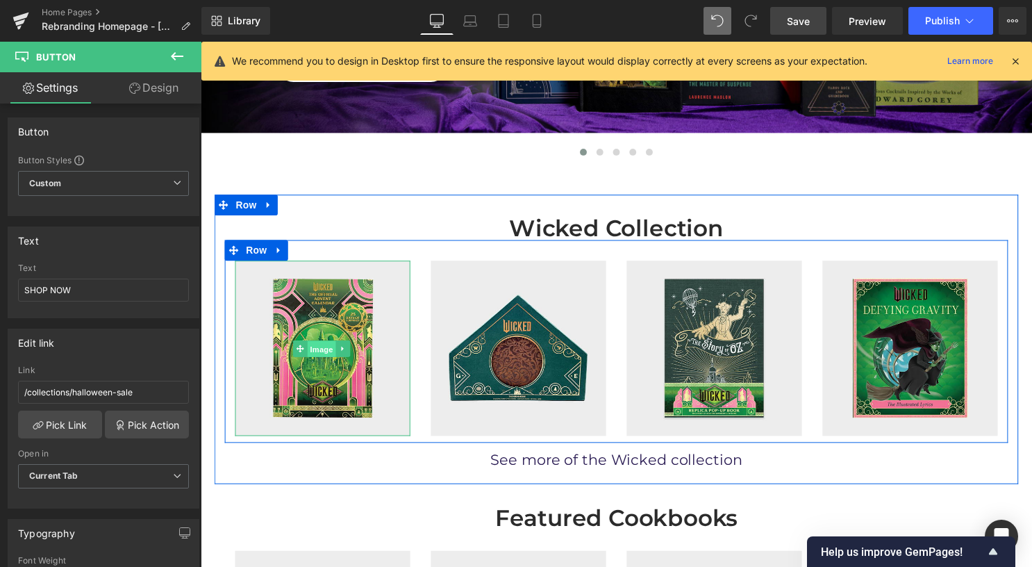
click at [320, 352] on span "Image" at bounding box center [322, 352] width 29 height 17
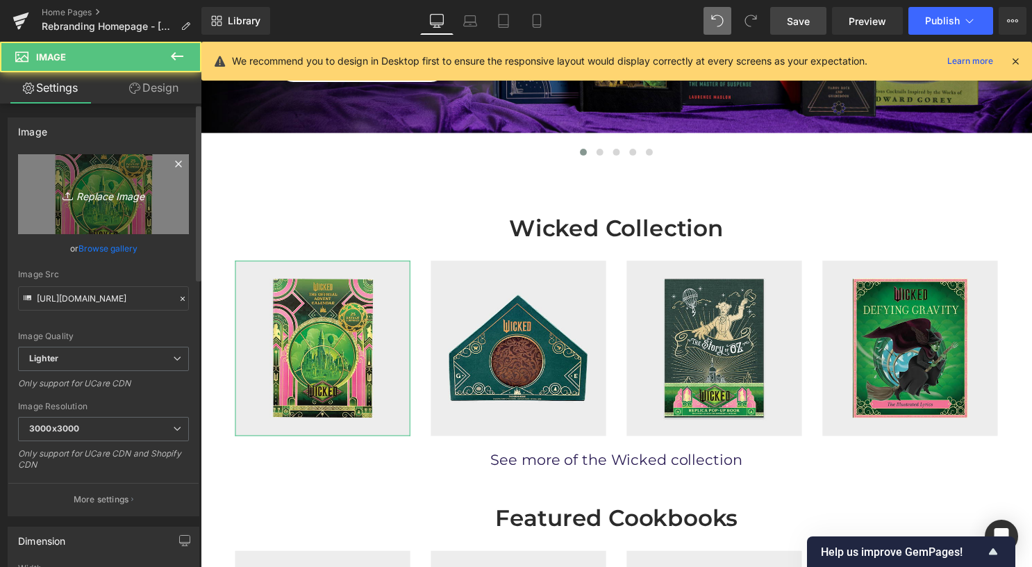
click at [122, 191] on icon "Replace Image" at bounding box center [103, 193] width 111 height 17
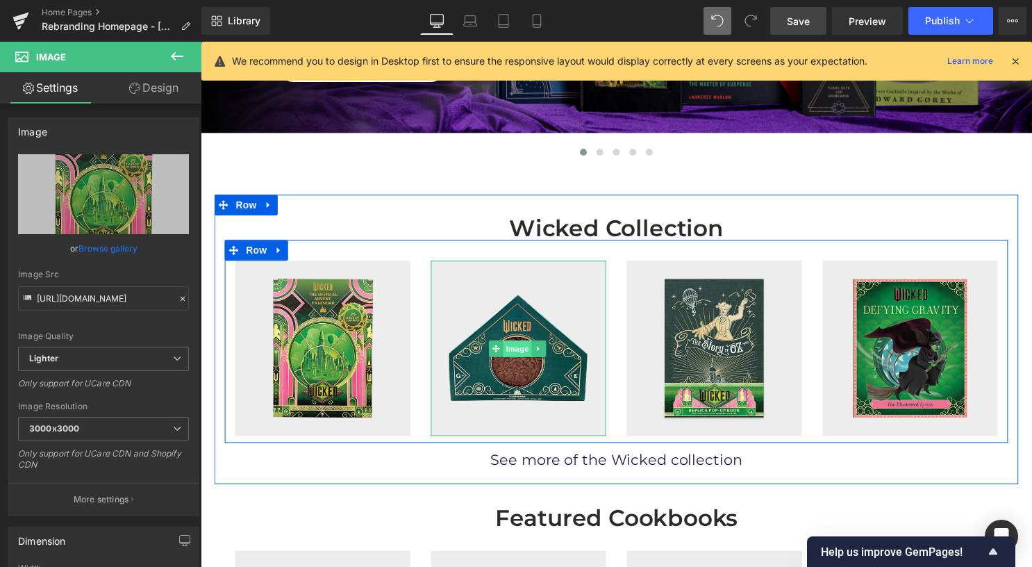
click at [506, 350] on span "Image" at bounding box center [520, 352] width 29 height 17
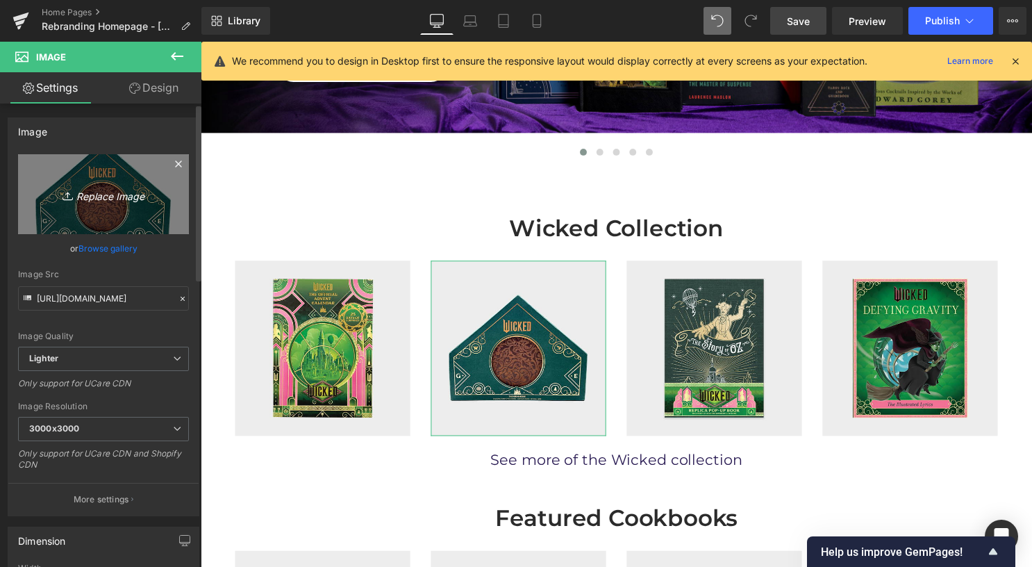
click at [110, 194] on icon "Replace Image" at bounding box center [103, 193] width 111 height 17
type input "C:\fakepath\788364854-wicked3.jpg"
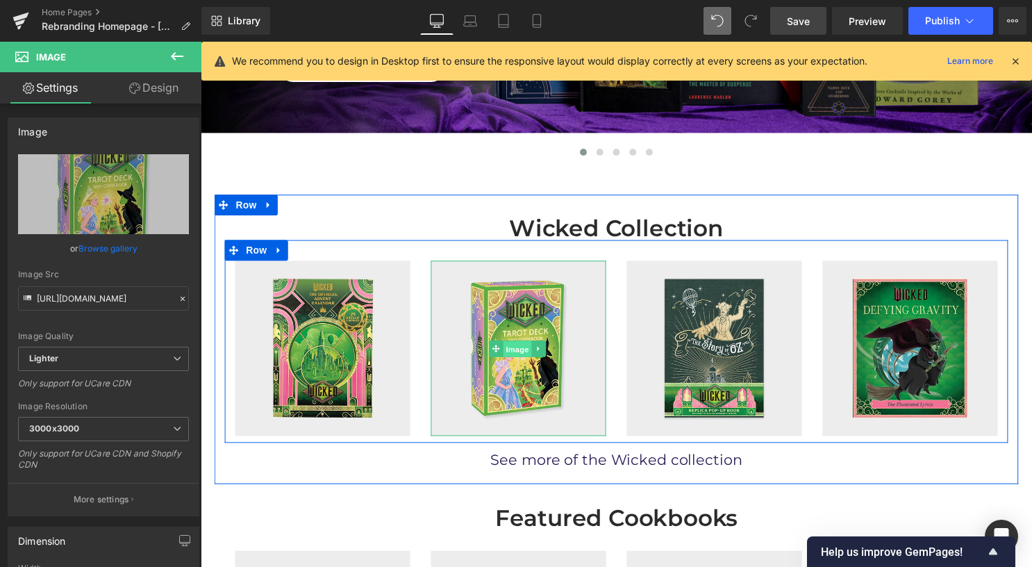
click at [508, 349] on span "Image" at bounding box center [520, 352] width 29 height 17
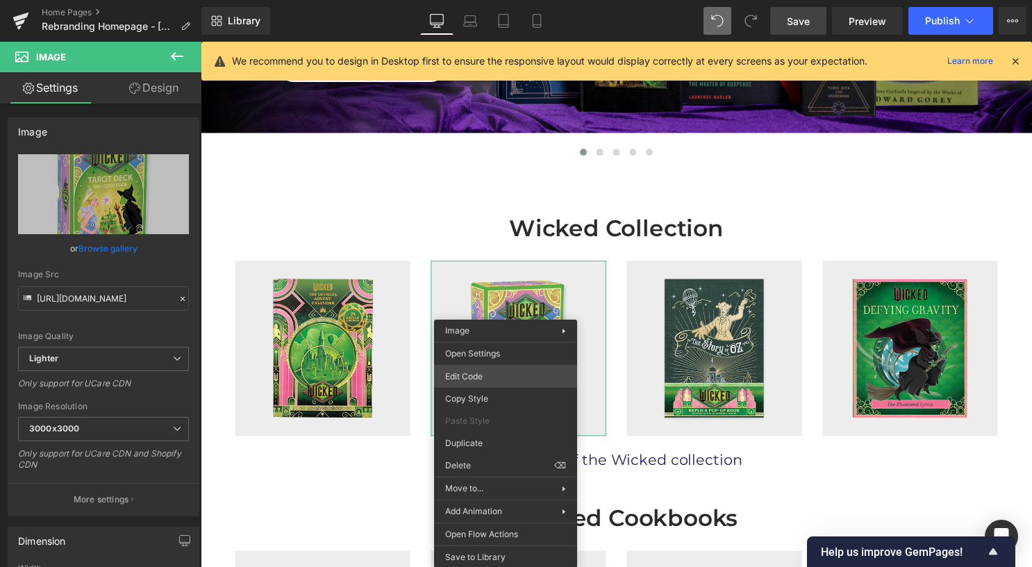
click at [507, 0] on div "Image You are previewing how the will restyle your page. You can not edit Eleme…" at bounding box center [516, 0] width 1032 height 0
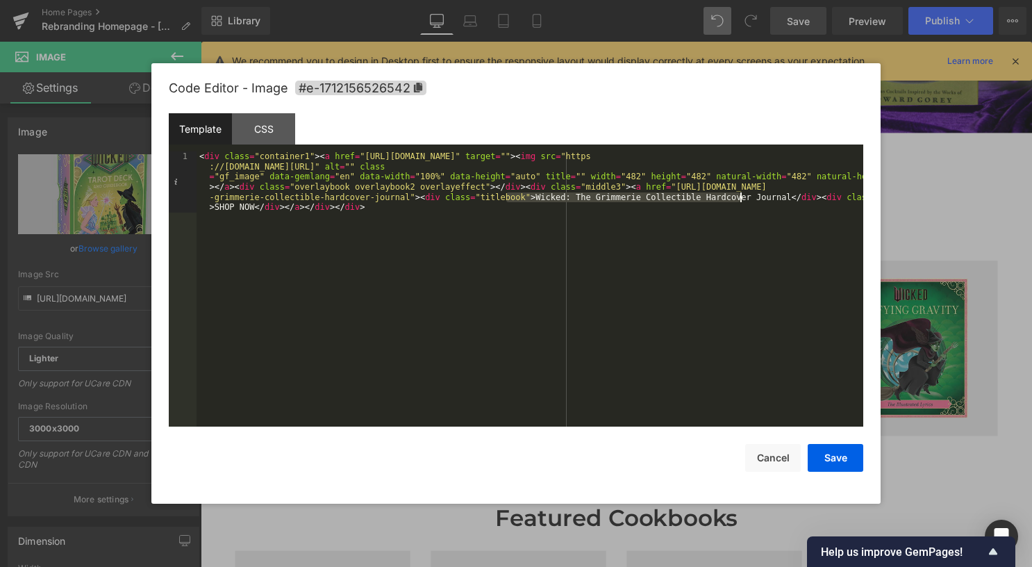
drag, startPoint x: 506, startPoint y: 198, endPoint x: 739, endPoint y: 201, distance: 232.7
click at [739, 201] on div "< div class = "container1" > < a href = "https://insighteditions.com/products/w…" at bounding box center [530, 349] width 667 height 397
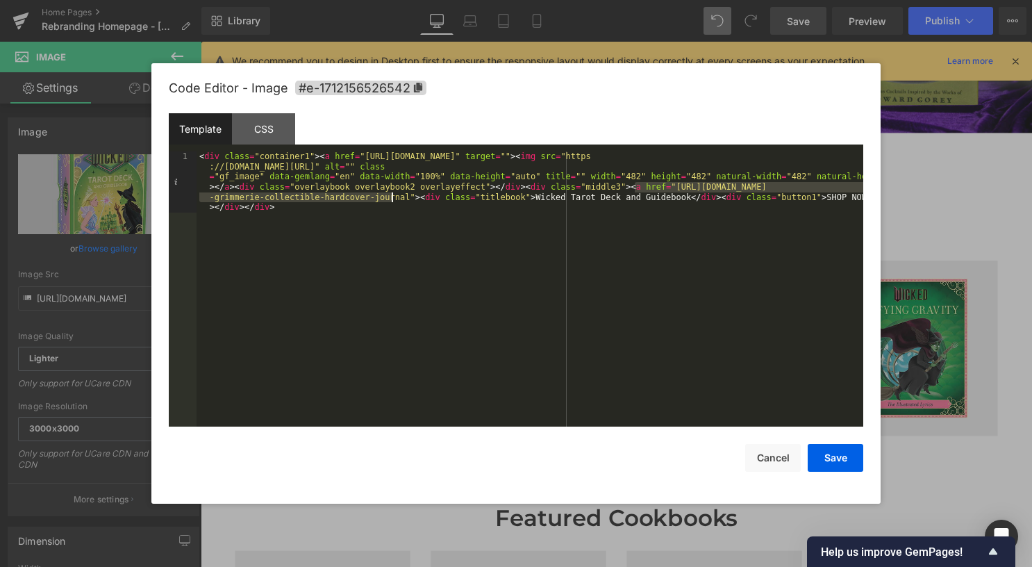
drag, startPoint x: 636, startPoint y: 187, endPoint x: 390, endPoint y: 197, distance: 246.8
click at [390, 197] on div "< div class = "container1" > < a href = "https://insighteditions.com/products/w…" at bounding box center [530, 349] width 667 height 397
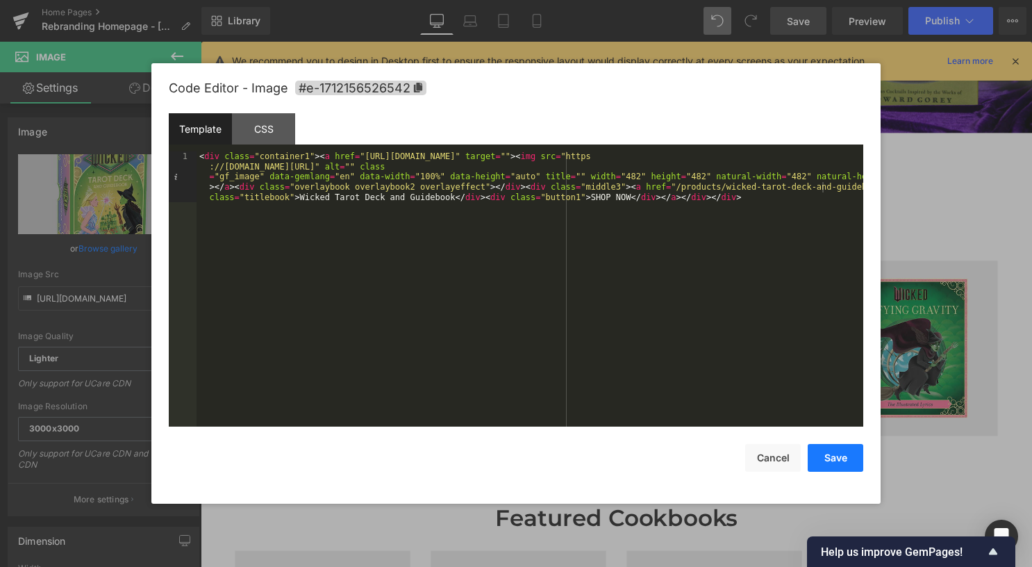
click at [841, 450] on button "Save" at bounding box center [836, 458] width 56 height 28
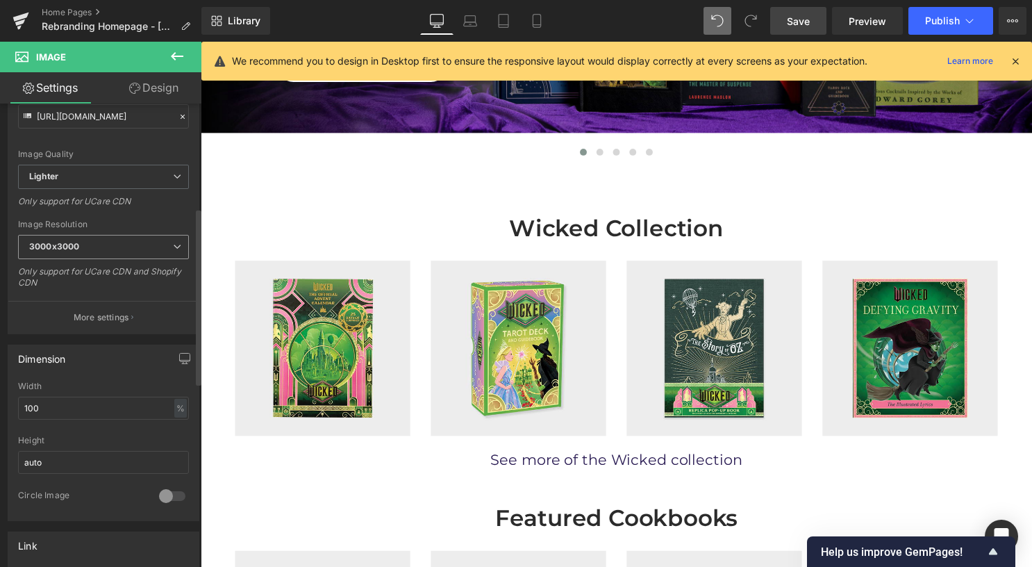
scroll to position [278, 0]
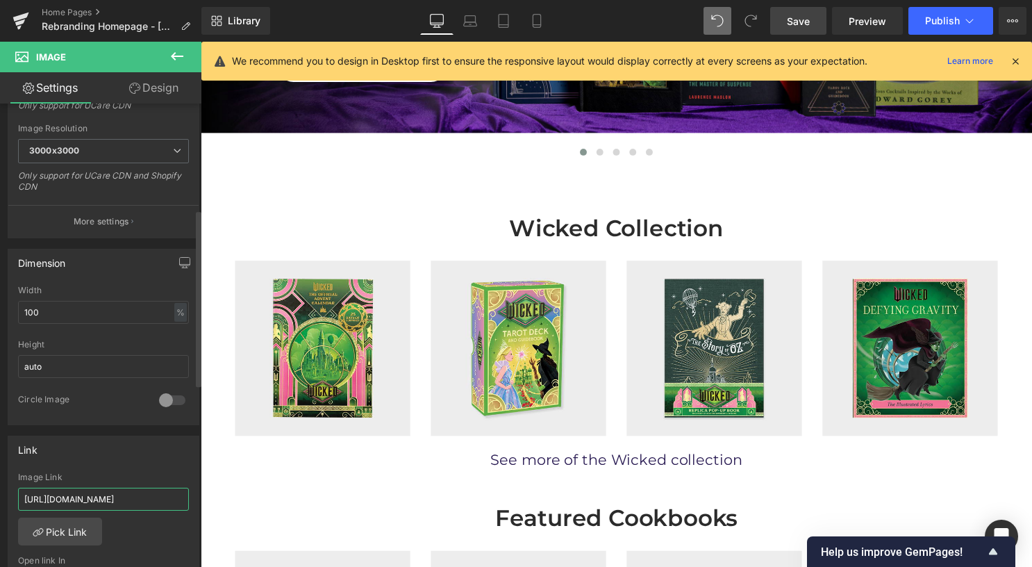
click at [104, 493] on input "https://insighteditions.com/products/wicked-grimmerie-collectible-hardcover-jou…" at bounding box center [103, 499] width 171 height 23
paste input "/products/wicked-tarot-deck-and-guidebook"
type input "/products/wicked-tarot-deck-and-guidebook"
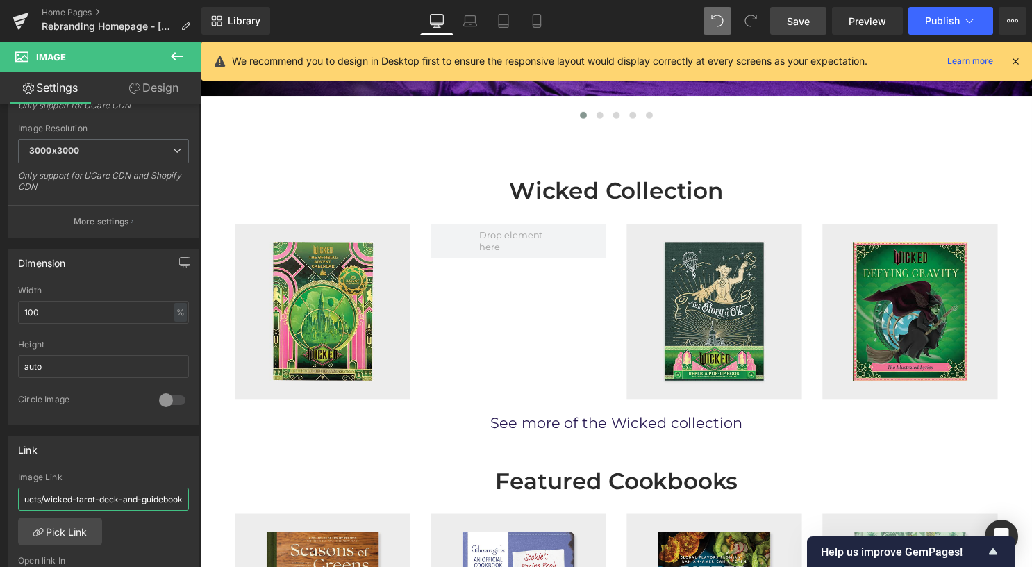
scroll to position [682, 0]
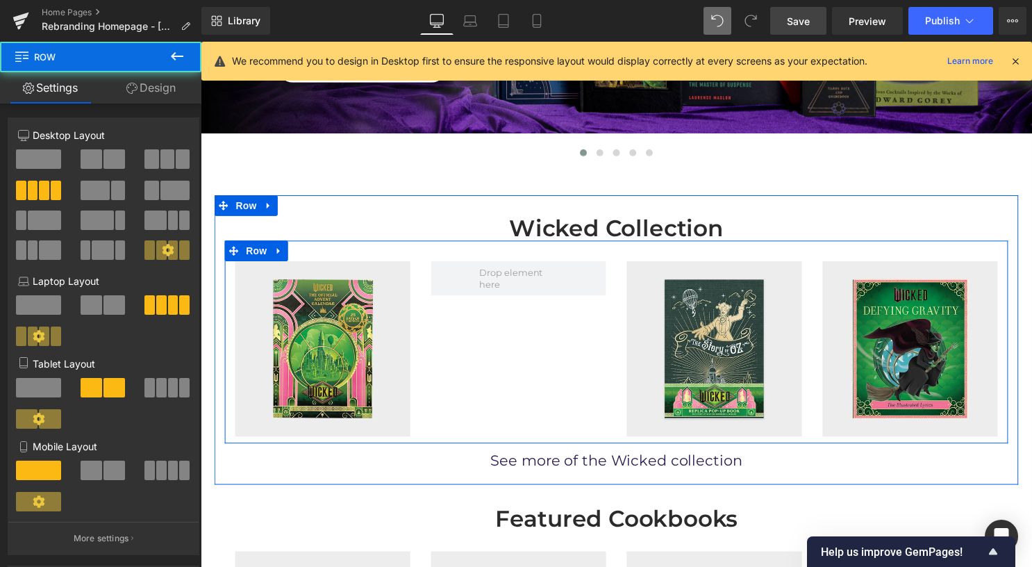
click at [528, 330] on div "Wicked: The Official Advent Calendar SHOP NOW Image Wicked: Replica Pop-Up Book…" at bounding box center [621, 344] width 792 height 205
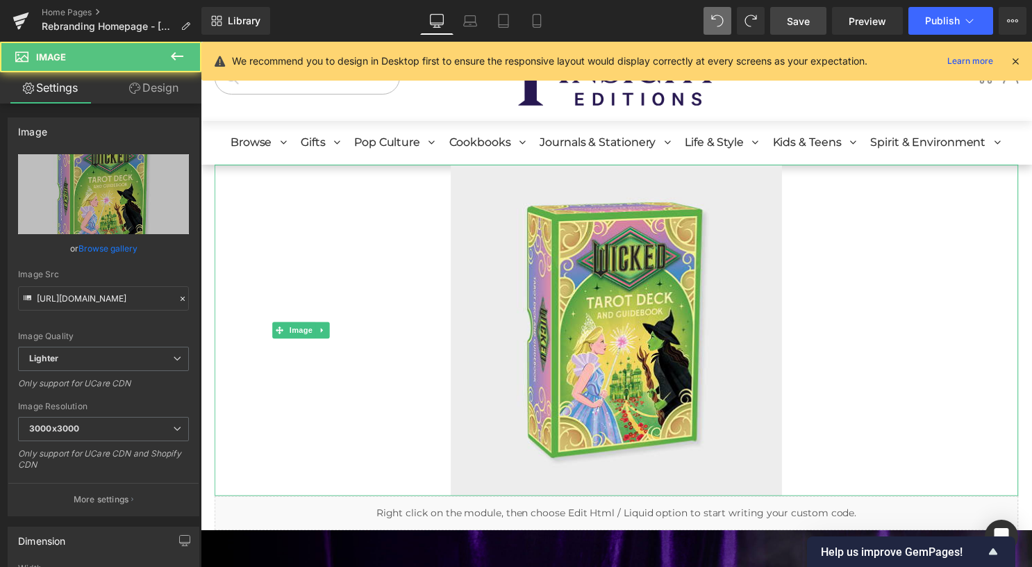
scroll to position [0, 0]
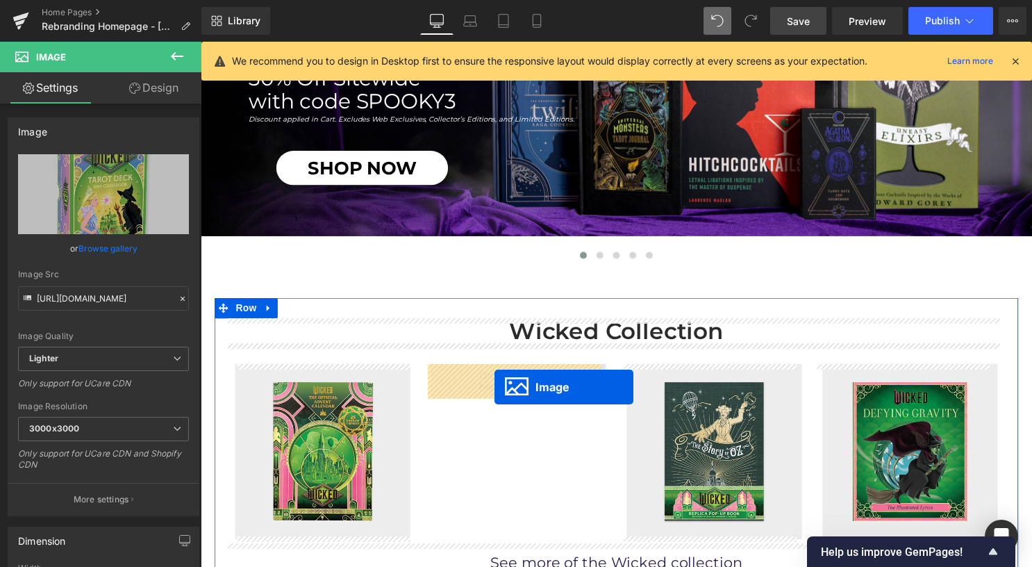
drag, startPoint x: 620, startPoint y: 203, endPoint x: 498, endPoint y: 390, distance: 223.9
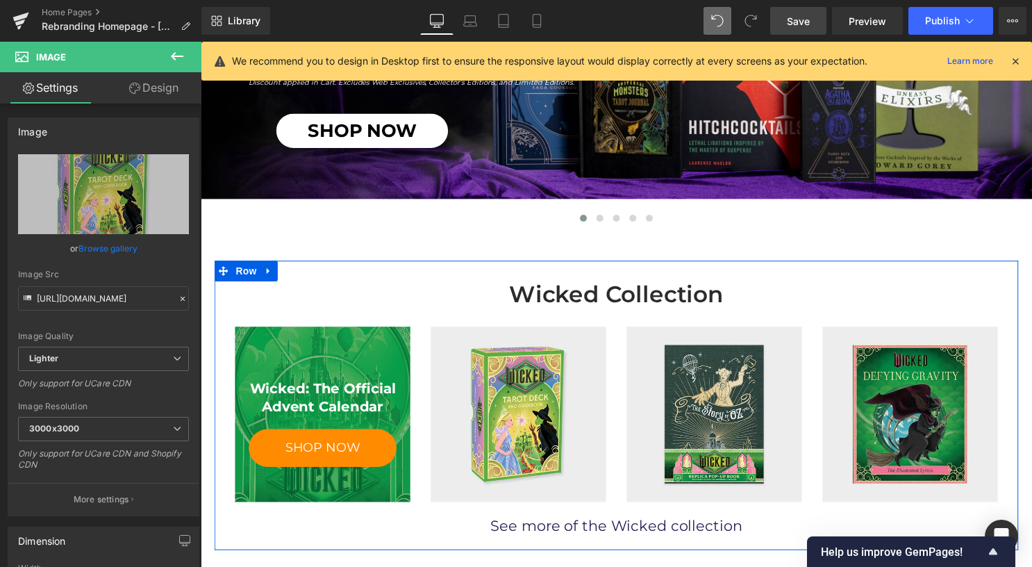
scroll to position [313, 0]
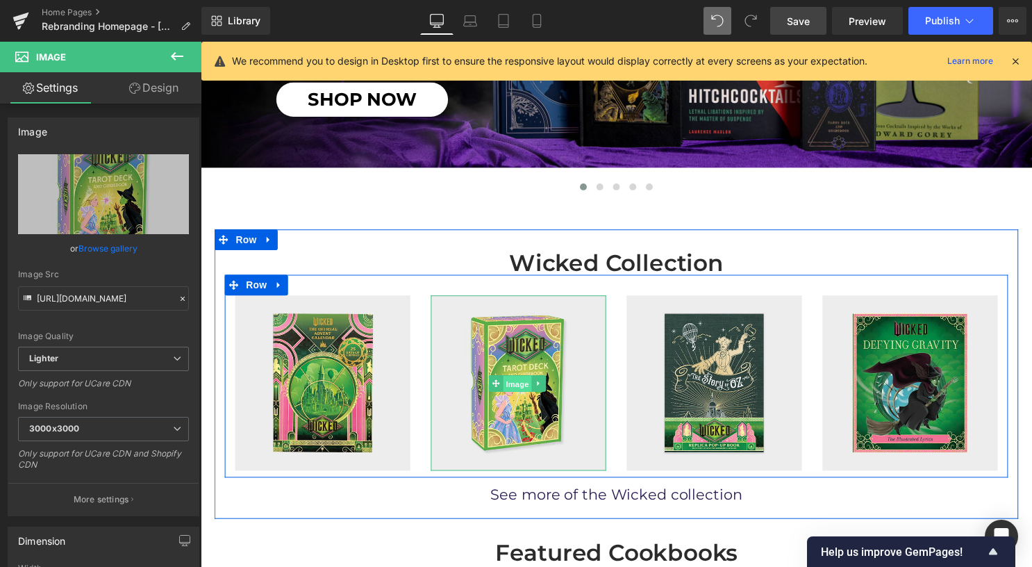
click at [511, 381] on span "Image" at bounding box center [520, 387] width 29 height 17
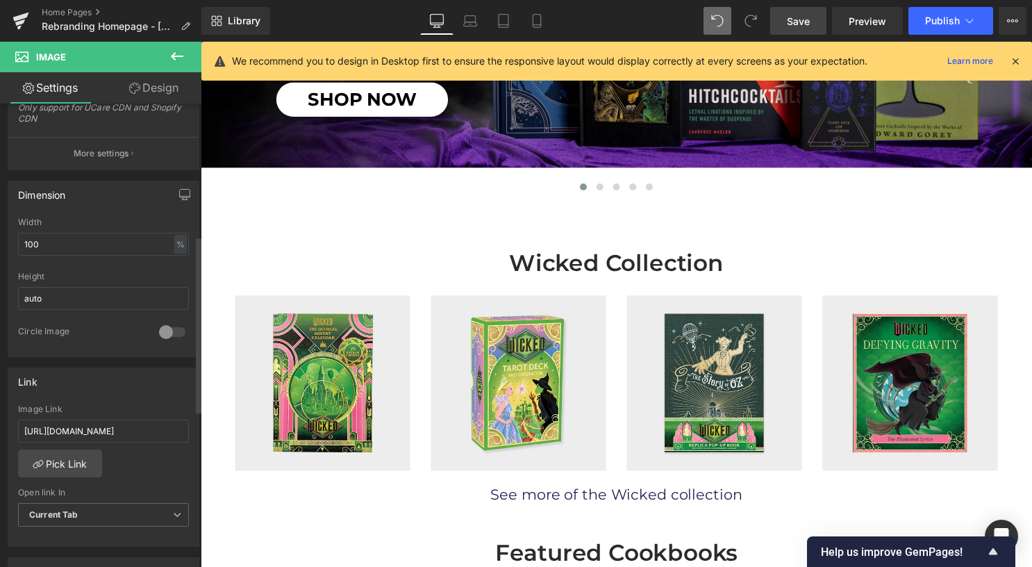
scroll to position [347, 0]
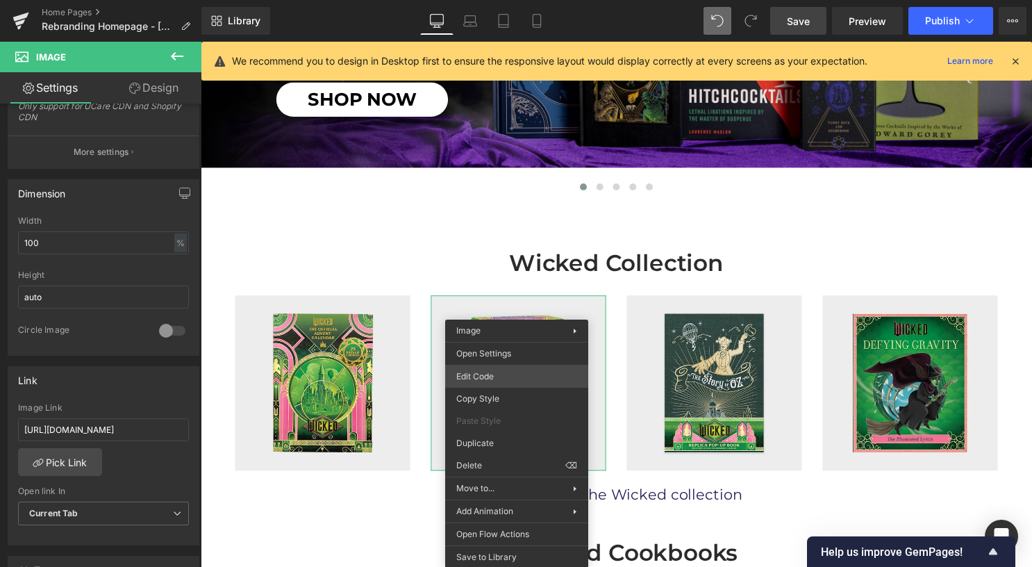
click at [517, 0] on div "Image You are previewing how the will restyle your page. You can not edit Eleme…" at bounding box center [516, 0] width 1032 height 0
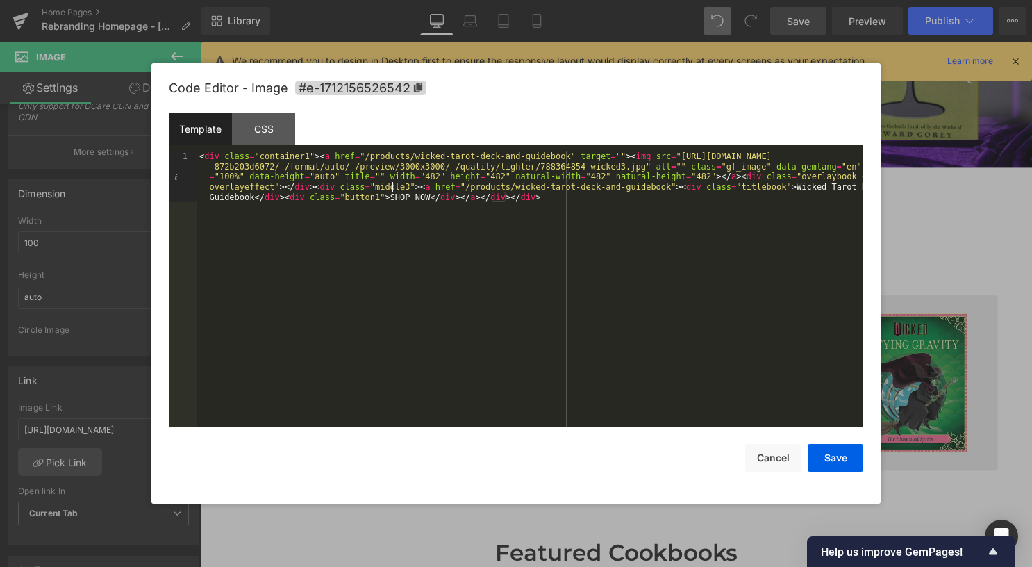
click at [392, 192] on div "< div class = "container1" > < a href = "/products/wicked-tarot-deck-and-guideb…" at bounding box center [530, 339] width 667 height 377
click at [846, 461] on button "Save" at bounding box center [836, 458] width 56 height 28
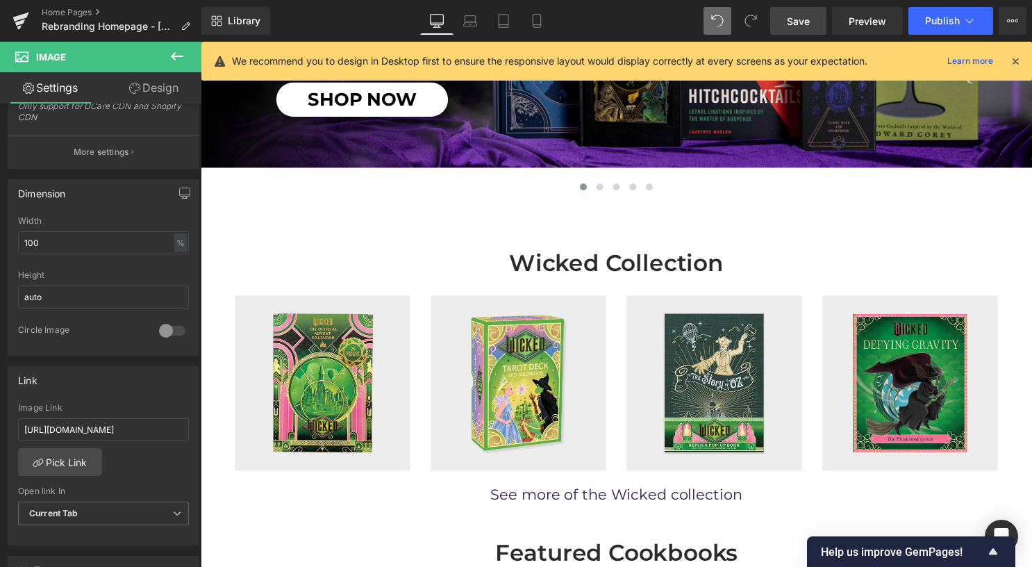
click at [785, 18] on link "Save" at bounding box center [798, 21] width 56 height 28
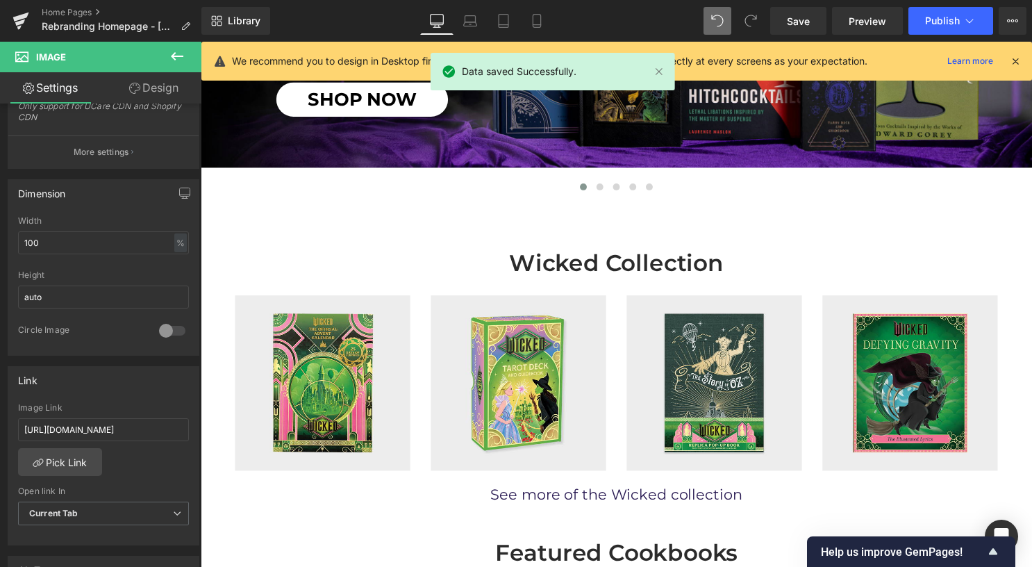
click at [1014, 60] on icon at bounding box center [1015, 61] width 13 height 13
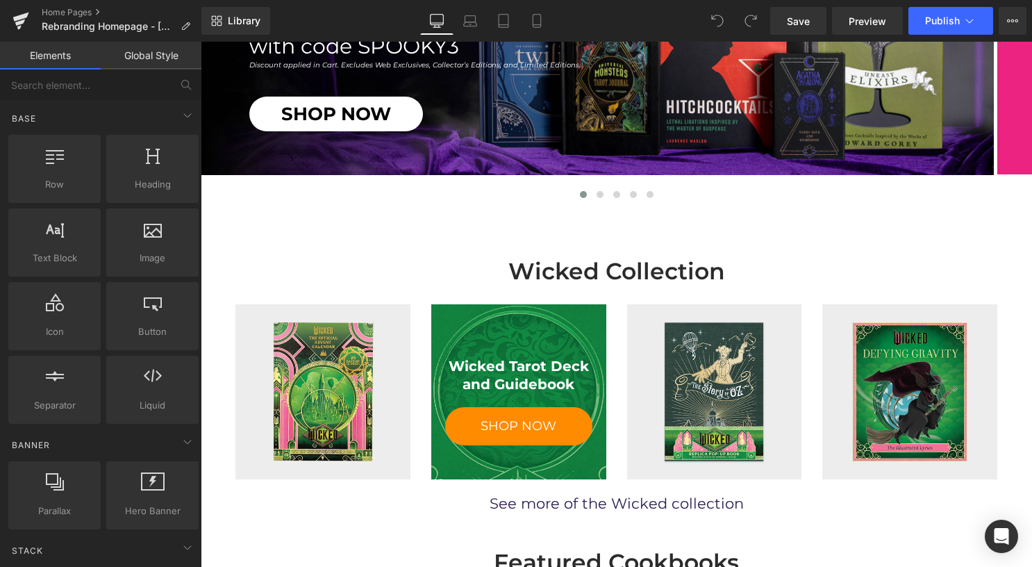
scroll to position [417, 0]
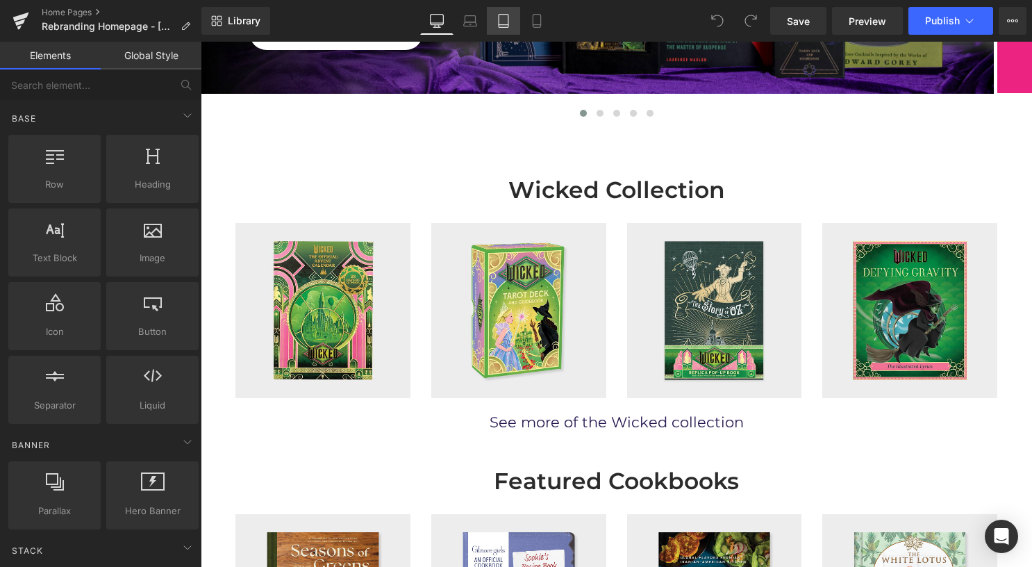
click at [514, 20] on link "Tablet" at bounding box center [503, 21] width 33 height 28
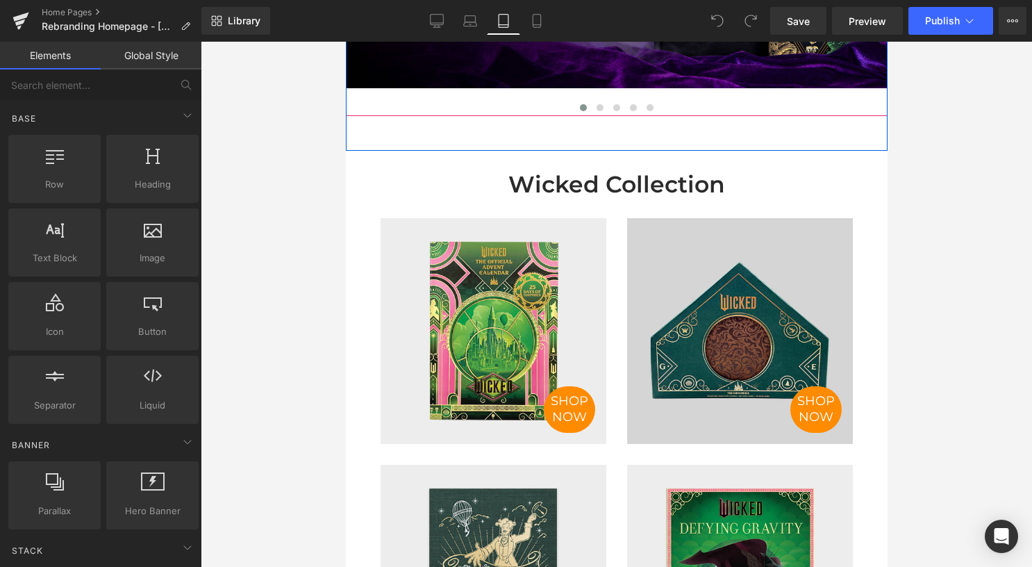
scroll to position [540, 0]
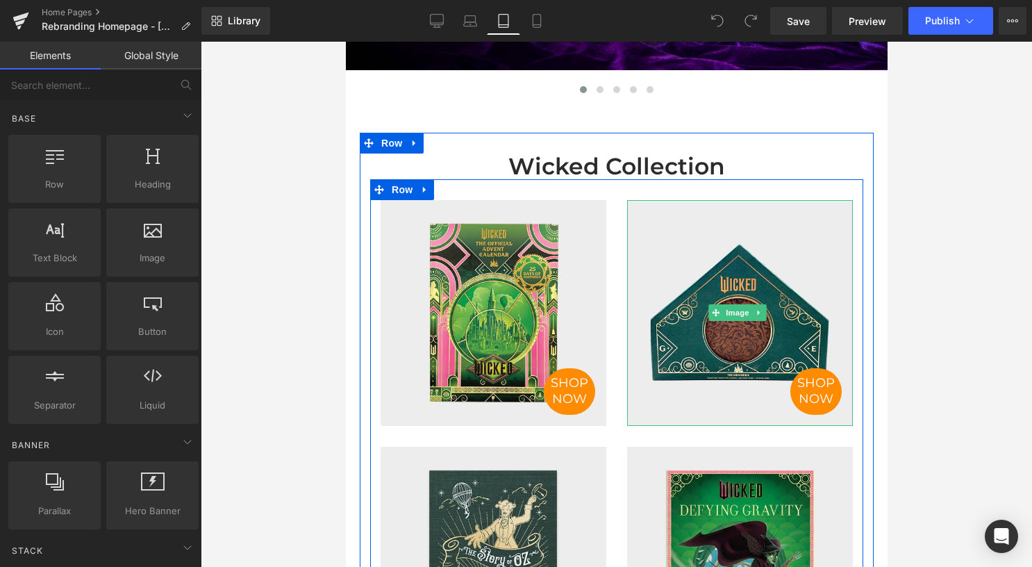
click at [756, 307] on div "SHOP NOW Image" at bounding box center [740, 313] width 226 height 226
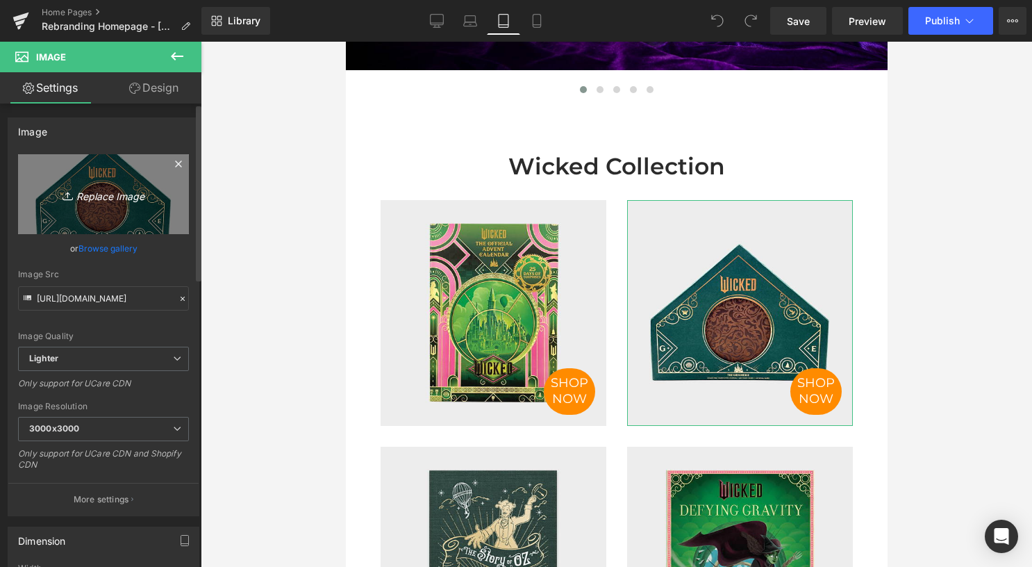
click at [100, 208] on link "Replace Image" at bounding box center [103, 194] width 171 height 80
type input "C:\fakepath\788364854-wicked3.jpg"
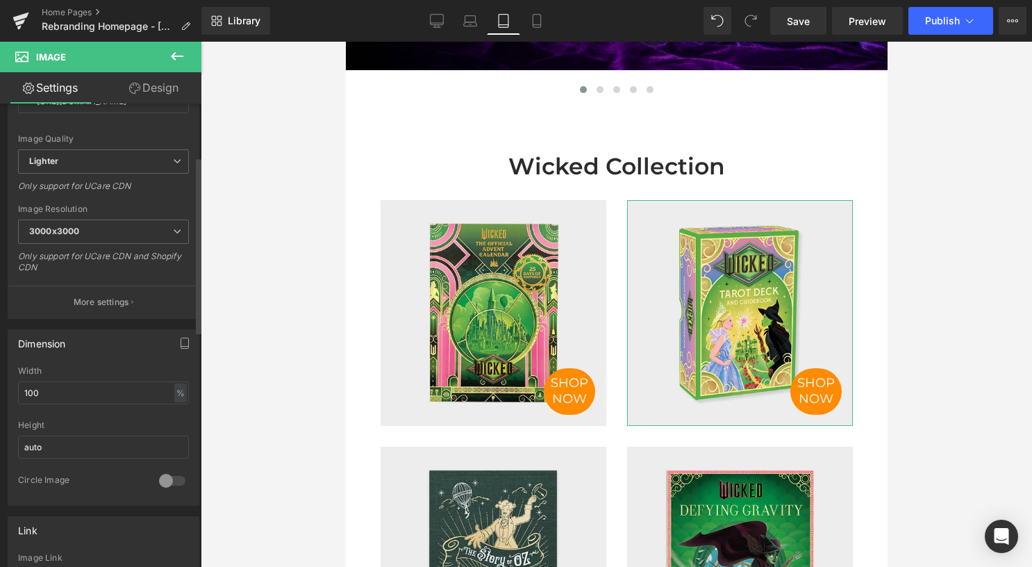
scroll to position [278, 0]
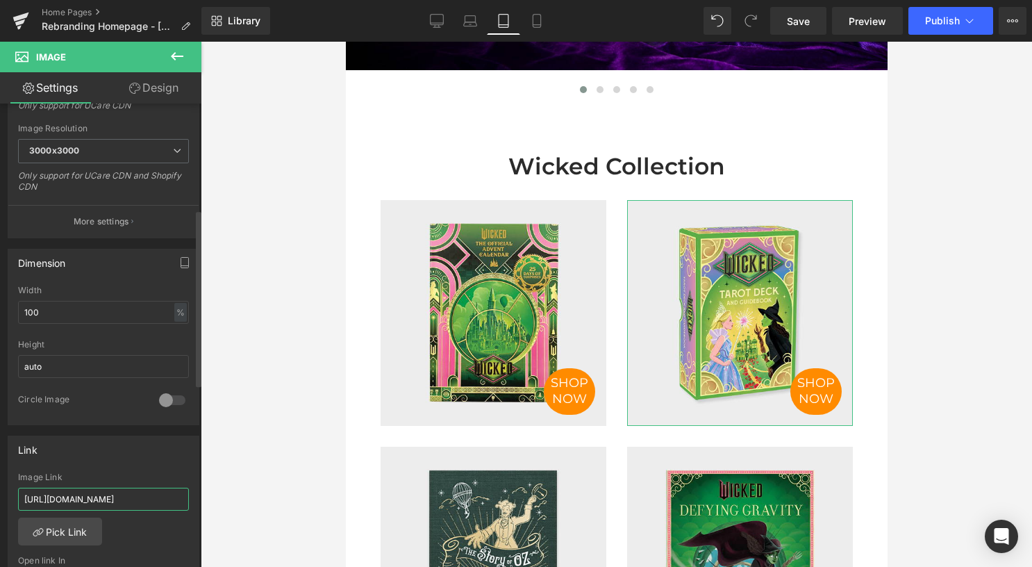
click at [147, 494] on input "https://insighteditions.com/products/wicked-grimmerie-collectible-hardcover-jou…" at bounding box center [103, 499] width 171 height 23
paste input "/products/wicked-tarot-deck-and-guidebook"
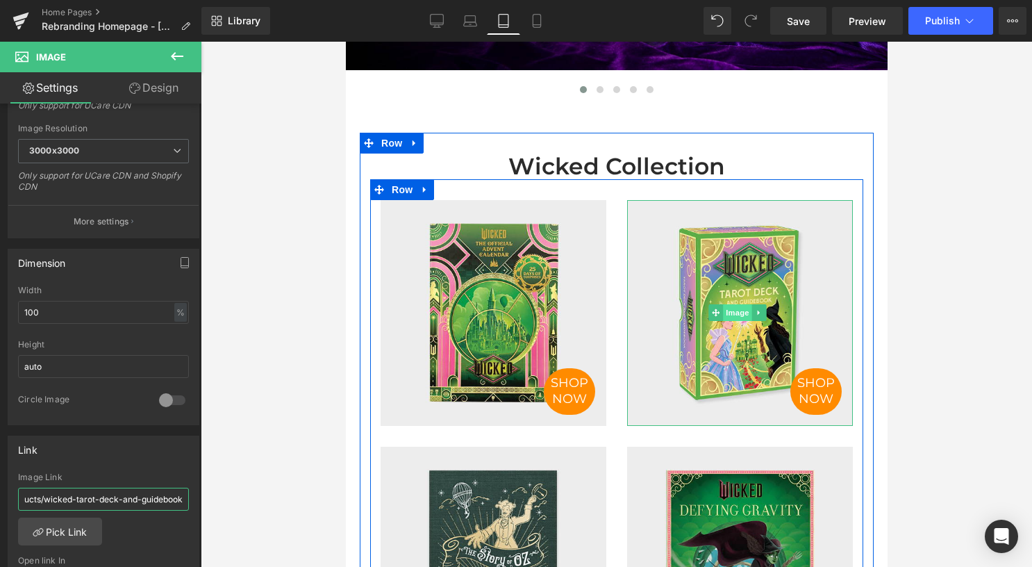
click at [736, 308] on span "Image" at bounding box center [736, 312] width 29 height 17
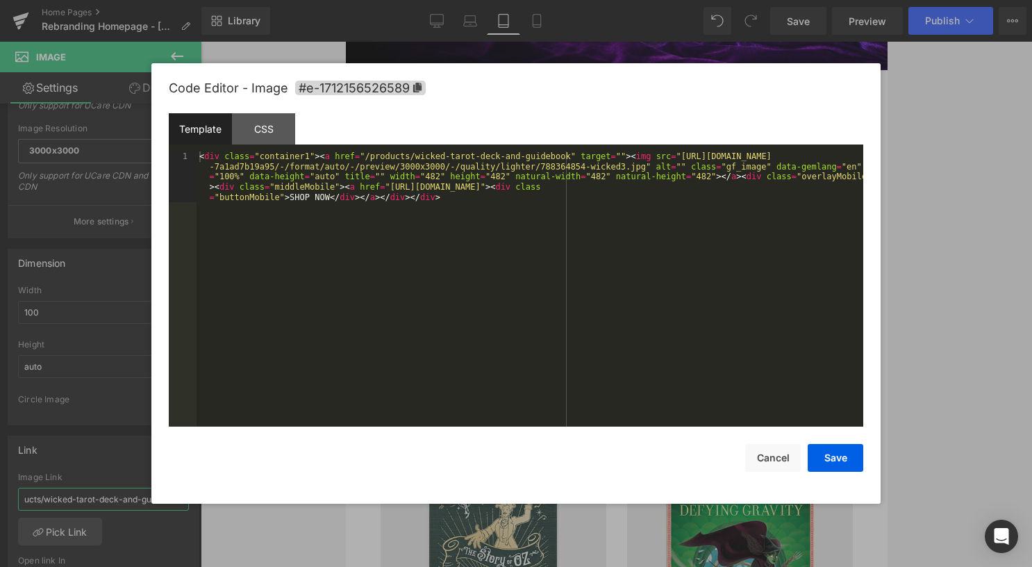
click at [715, 0] on div "Image You are previewing how the will restyle your page. You can not edit Eleme…" at bounding box center [516, 0] width 1032 height 0
type input "/products/wicked-tarot-deck-and-guidebook"
drag, startPoint x: 372, startPoint y: 188, endPoint x: 756, endPoint y: 185, distance: 383.5
click at [756, 185] on div "< div class = "container1" > < a href = "/products/wicked-tarot-deck-and-guideb…" at bounding box center [530, 339] width 667 height 377
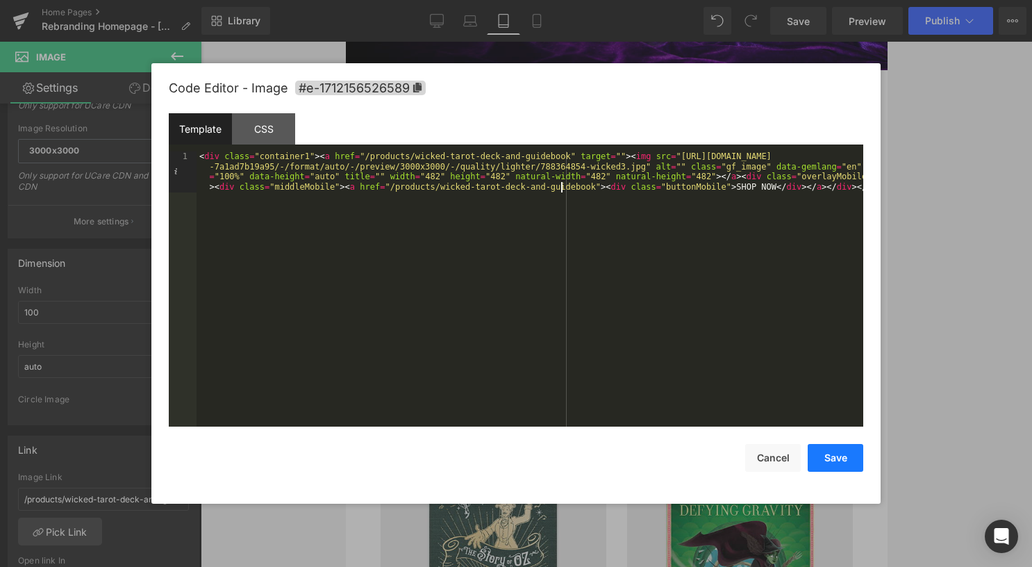
click at [842, 453] on button "Save" at bounding box center [836, 458] width 56 height 28
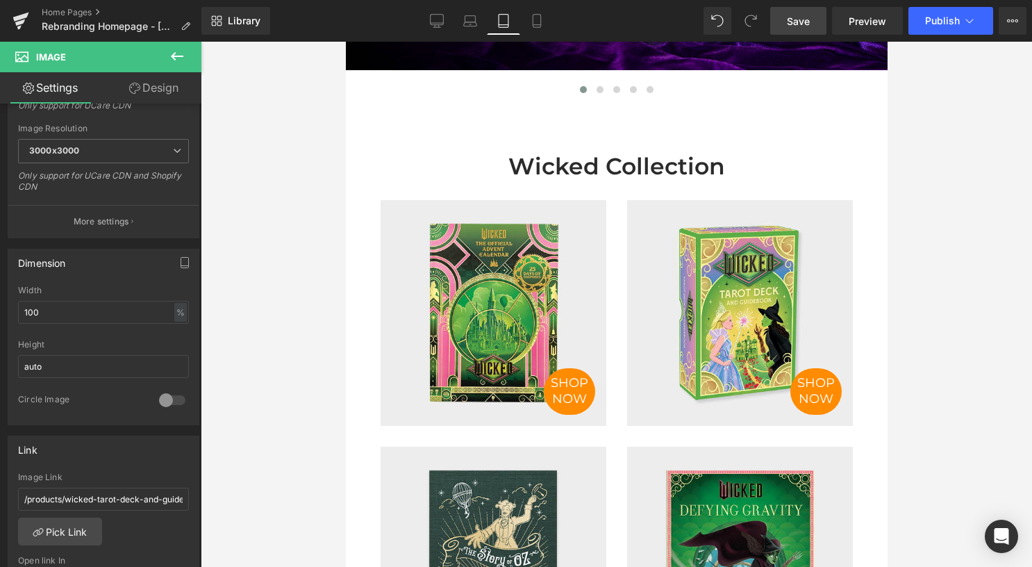
click at [795, 19] on span "Save" at bounding box center [798, 21] width 23 height 15
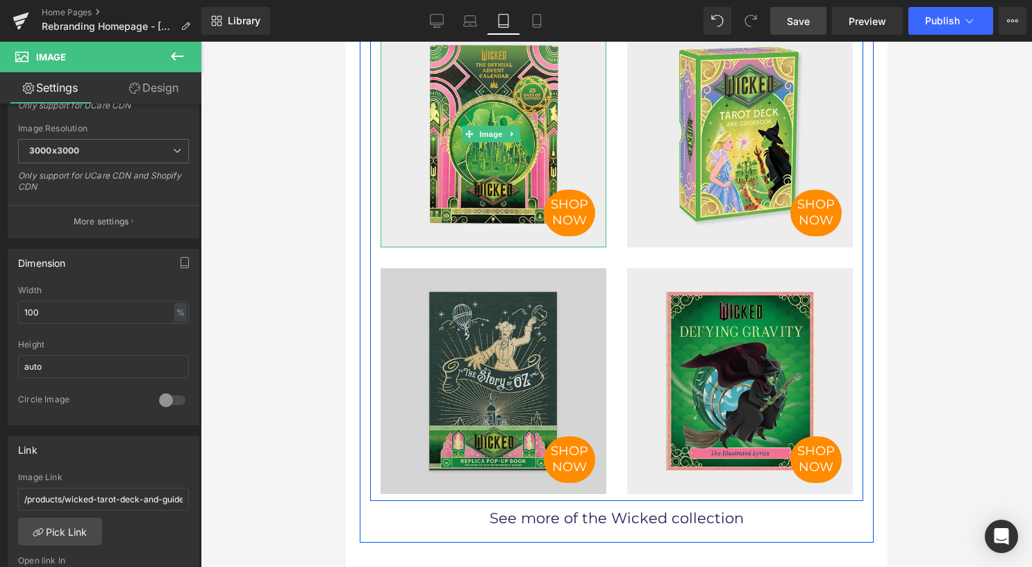
scroll to position [749, 0]
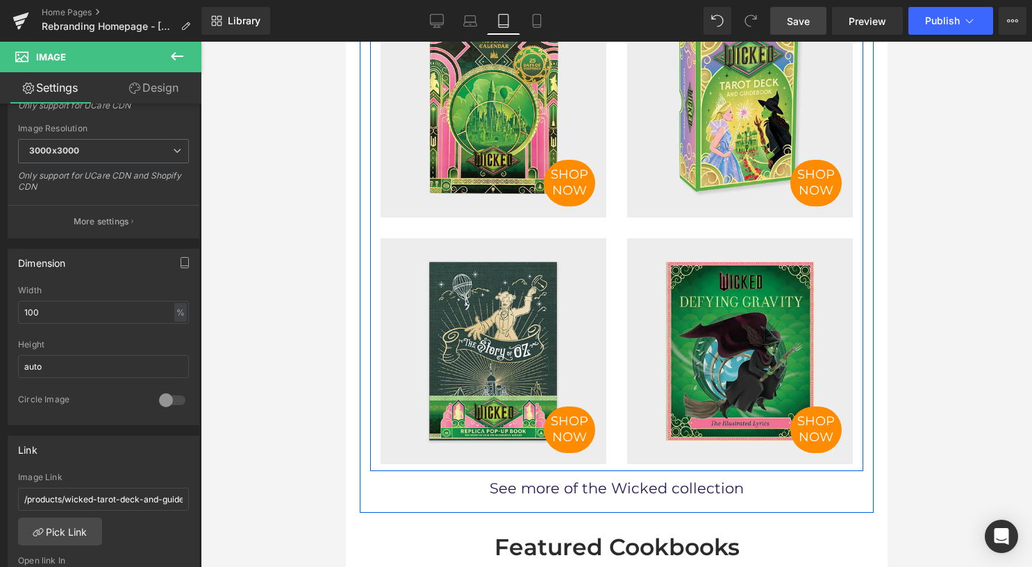
click at [492, 341] on div "SHOP NOW Image" at bounding box center [493, 351] width 226 height 226
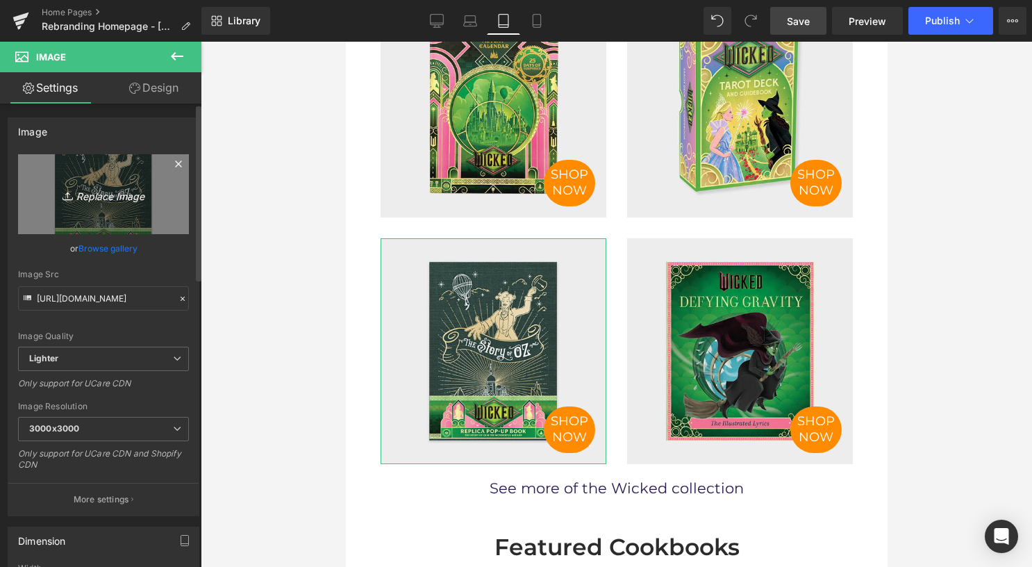
click at [111, 197] on icon "Replace Image" at bounding box center [103, 193] width 111 height 17
type input "C:\fakepath\788364862-wicked7.jpg"
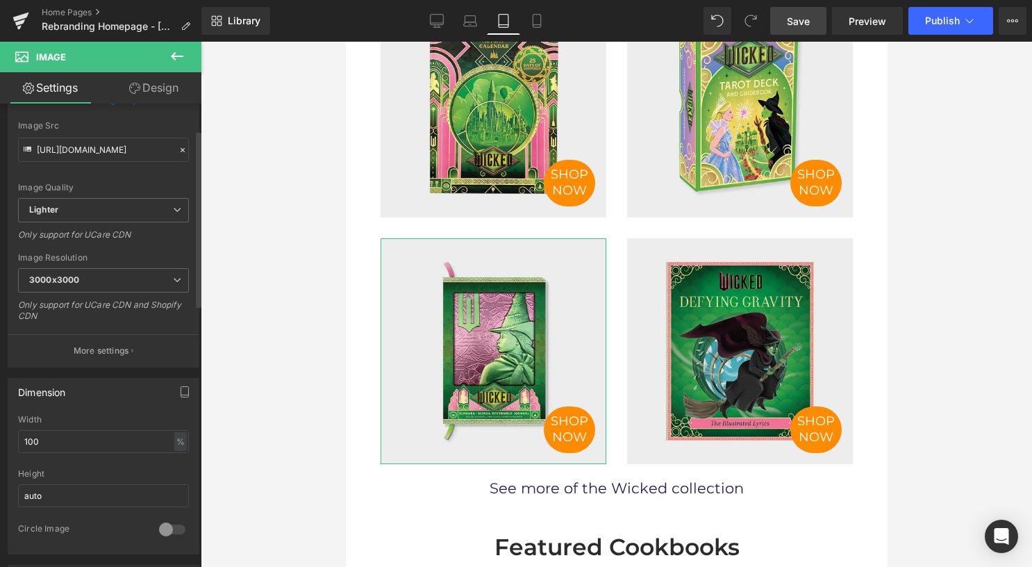
scroll to position [278, 0]
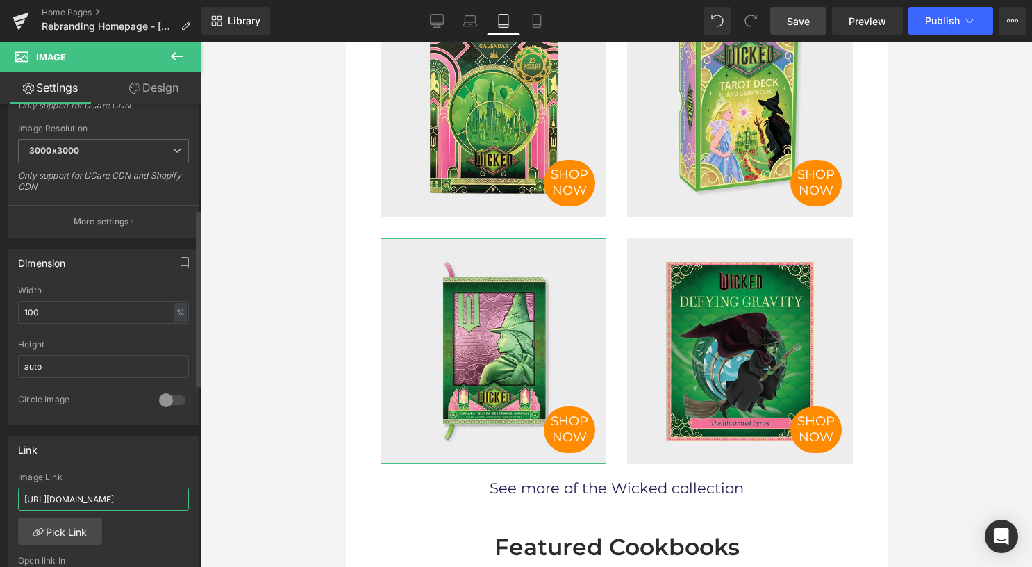
click at [99, 493] on input "https://insighteditions.com/products/wicked-replica-pop-up-book" at bounding box center [103, 499] width 171 height 23
paste input "/products/wicked-elphaba-glinda-reversible-sculpted-journal"
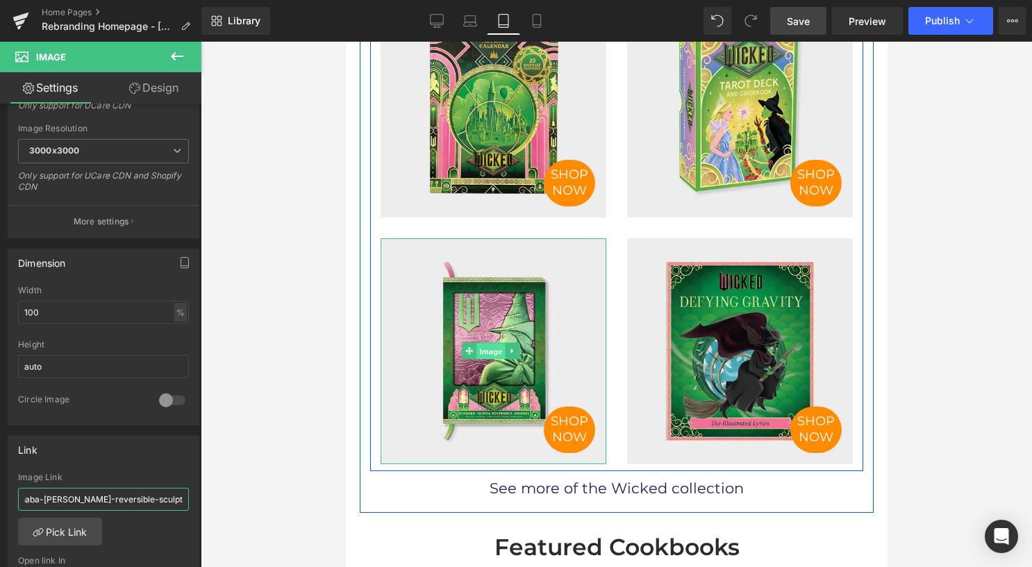
click at [488, 346] on span "Image" at bounding box center [490, 351] width 29 height 17
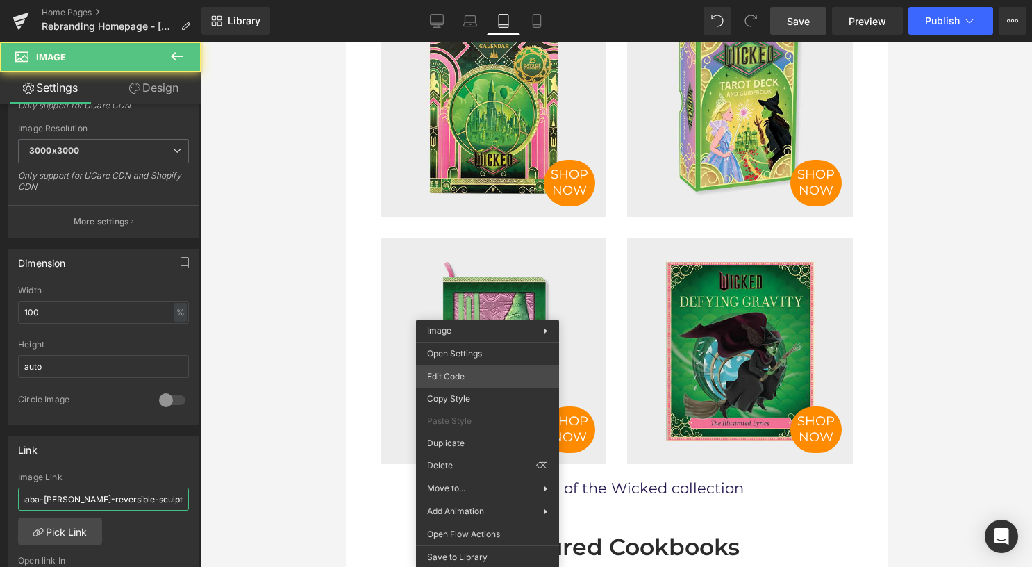
click at [484, 0] on div "Image You are previewing how the will restyle your page. You can not edit Eleme…" at bounding box center [516, 0] width 1032 height 0
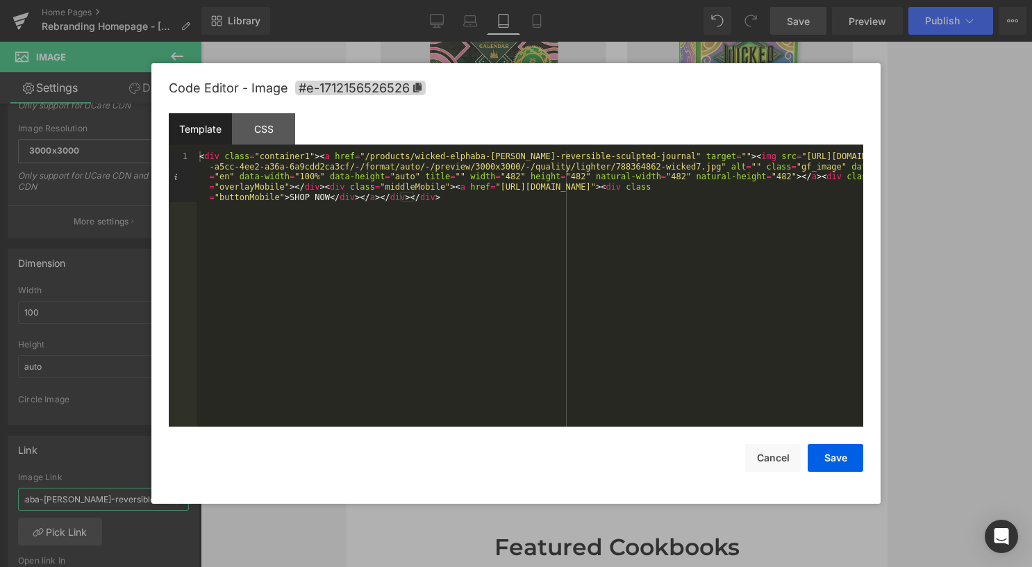
type input "/products/wicked-elphaba-glinda-reversible-sculpted-journal"
drag, startPoint x: 474, startPoint y: 188, endPoint x: 761, endPoint y: 188, distance: 286.9
click at [761, 188] on div "< div class = "container1" > < a href = "/products/wicked-elphaba-glinda-revers…" at bounding box center [530, 339] width 667 height 377
click at [838, 457] on button "Save" at bounding box center [836, 458] width 56 height 28
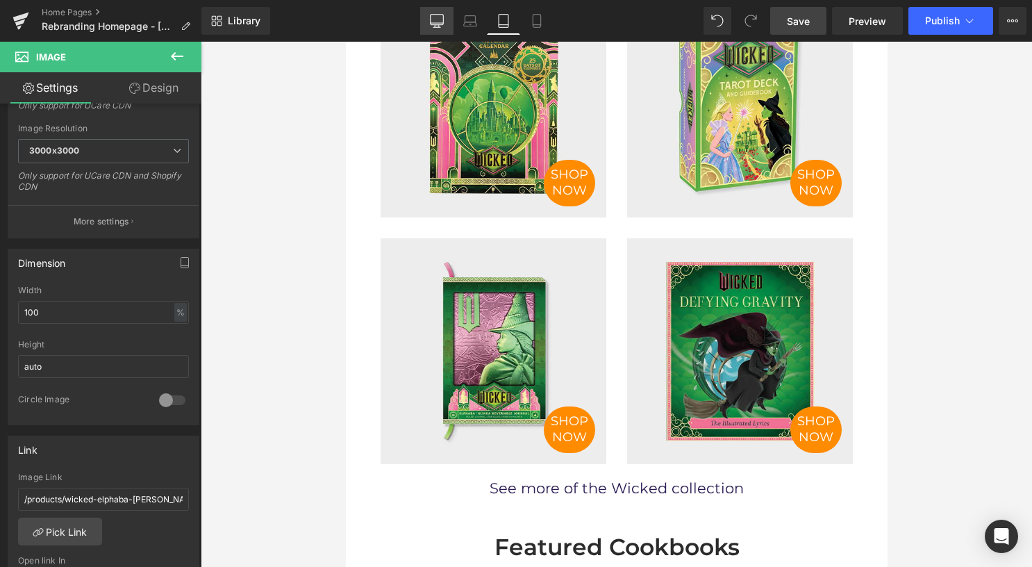
click at [435, 17] on icon at bounding box center [437, 21] width 14 height 14
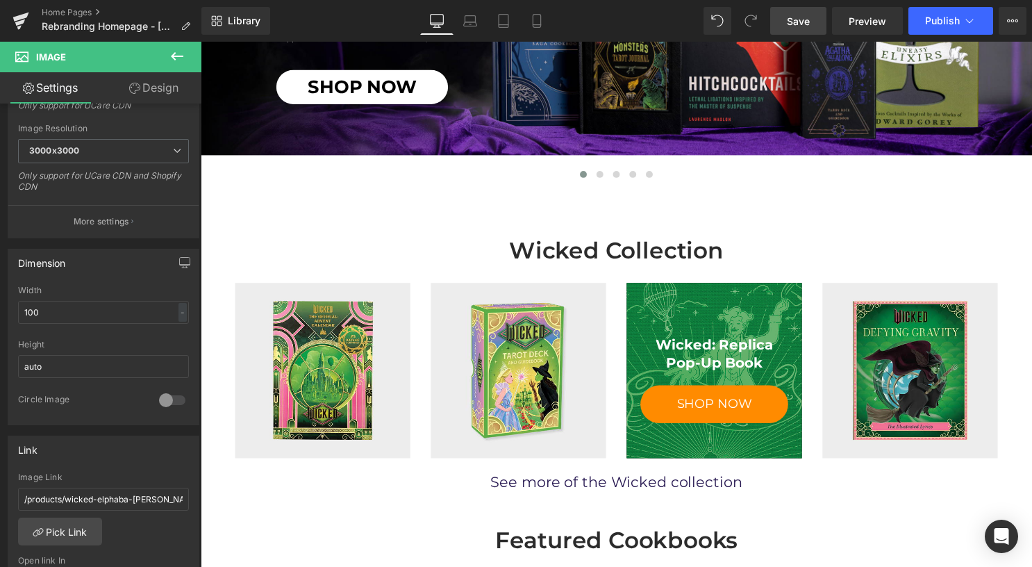
scroll to position [347, 0]
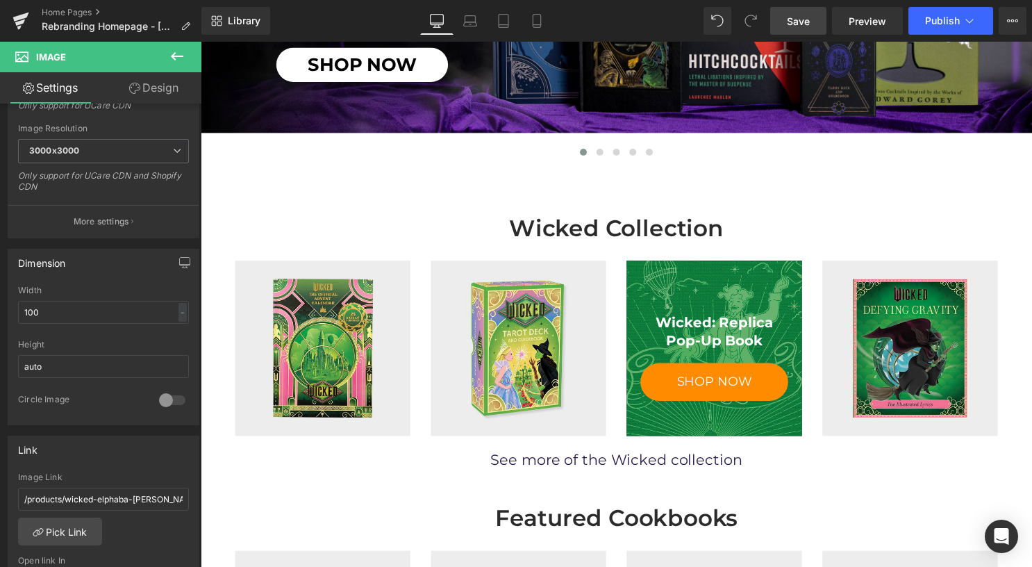
click at [721, 339] on div "Wicked: Replica Pop-Up Book" at bounding box center [719, 335] width 149 height 36
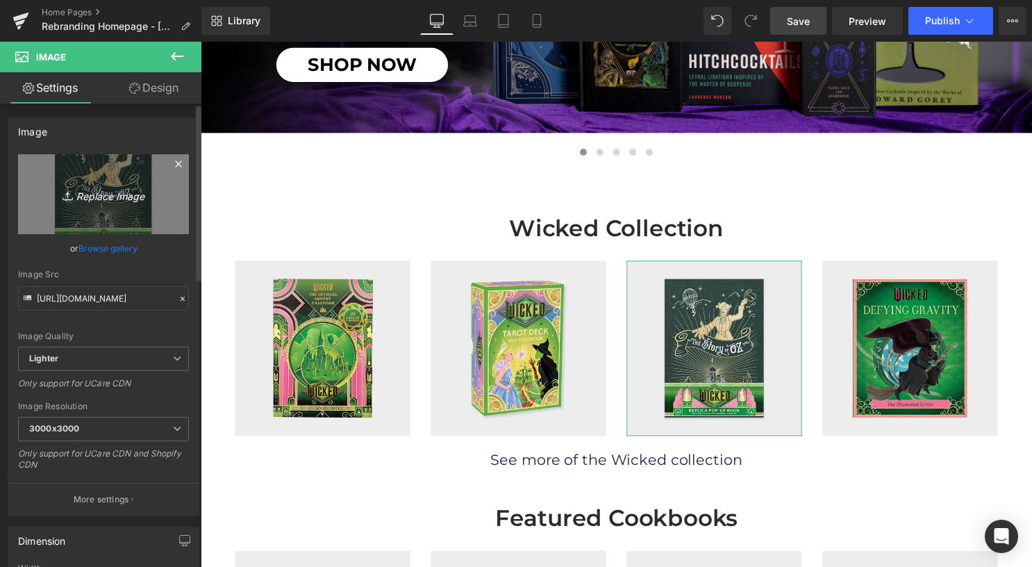
click at [114, 197] on icon "Replace Image" at bounding box center [103, 193] width 111 height 17
type input "C:\fakepath\788364862-wicked7.jpg"
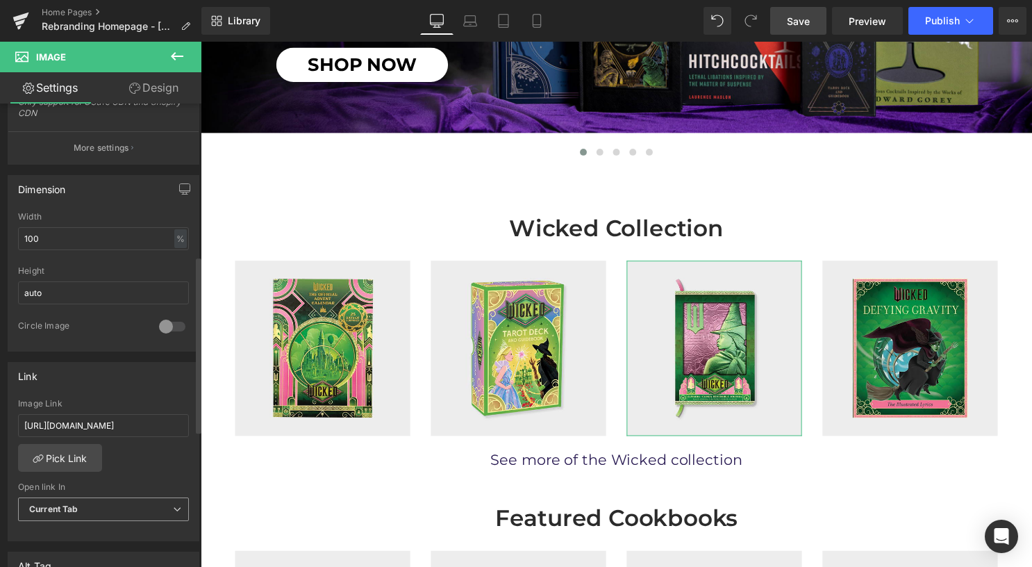
scroll to position [486, 0]
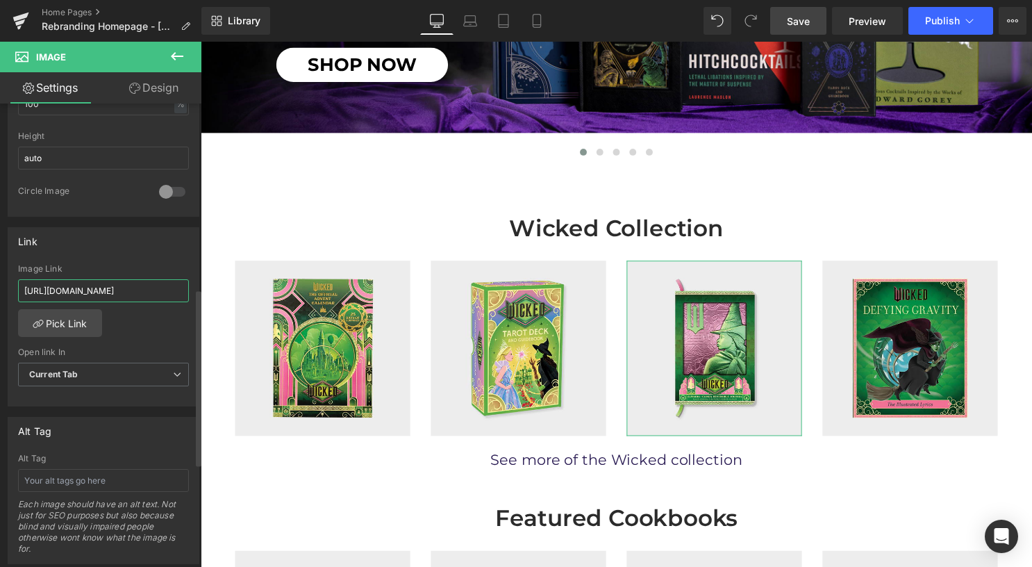
click at [135, 295] on input "https://insighteditions.com/products/wicked-replica-pop-up-book" at bounding box center [103, 290] width 171 height 23
paste input "/products/wicked-elphaba-glinda-reversible-sculpted-journal"
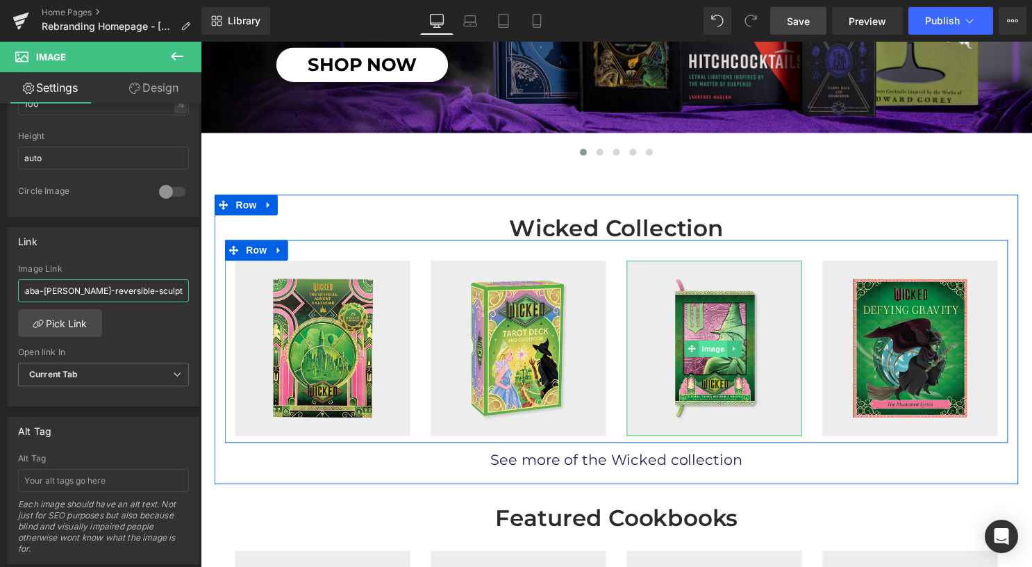
click at [704, 350] on span "Image" at bounding box center [718, 352] width 29 height 17
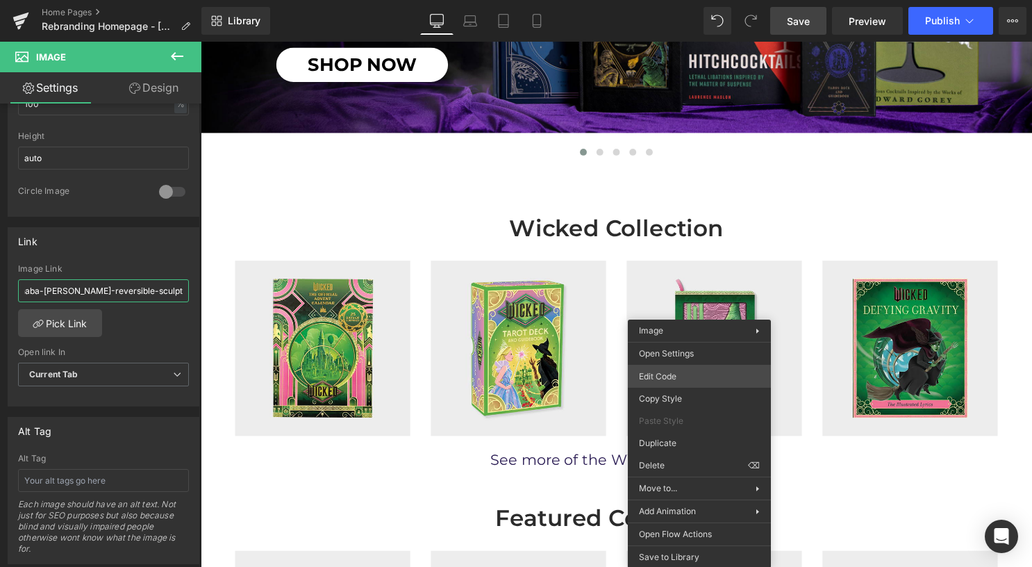
click at [686, 0] on div "Image You are previewing how the will restyle your page. You can not edit Eleme…" at bounding box center [516, 0] width 1032 height 0
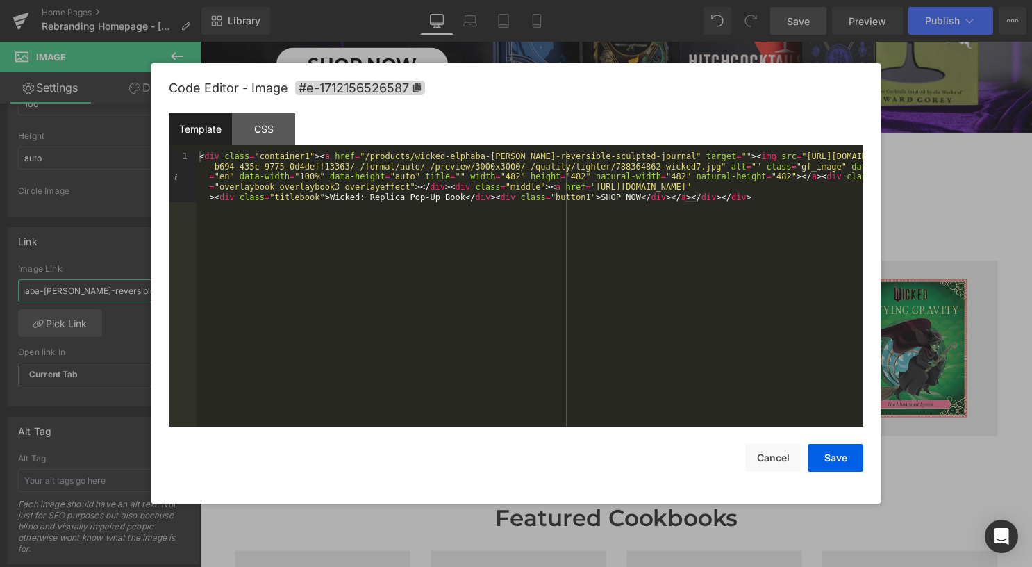
type input "/products/wicked-elphaba-glinda-reversible-sculpted-journal"
drag, startPoint x: 561, startPoint y: 188, endPoint x: 853, endPoint y: 187, distance: 291.8
click at [853, 187] on div "< div class = "container1" > < a href = "/products/wicked-elphaba-glinda-revers…" at bounding box center [530, 339] width 667 height 377
drag, startPoint x: 415, startPoint y: 197, endPoint x: 292, endPoint y: 199, distance: 123.7
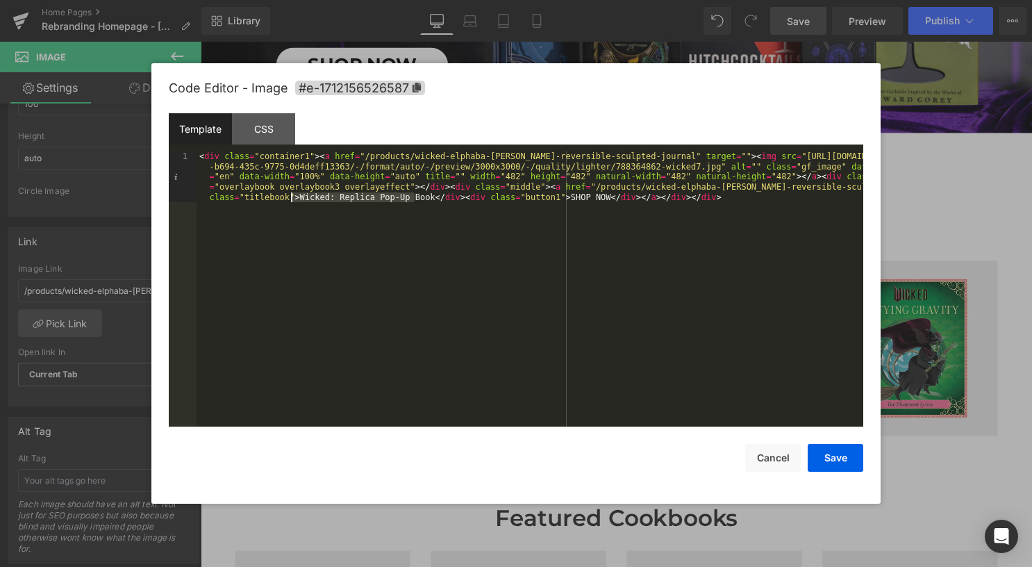
click at [292, 199] on div "< div class = "container1" > < a href = "/products/wicked-elphaba-glinda-revers…" at bounding box center [530, 339] width 667 height 377
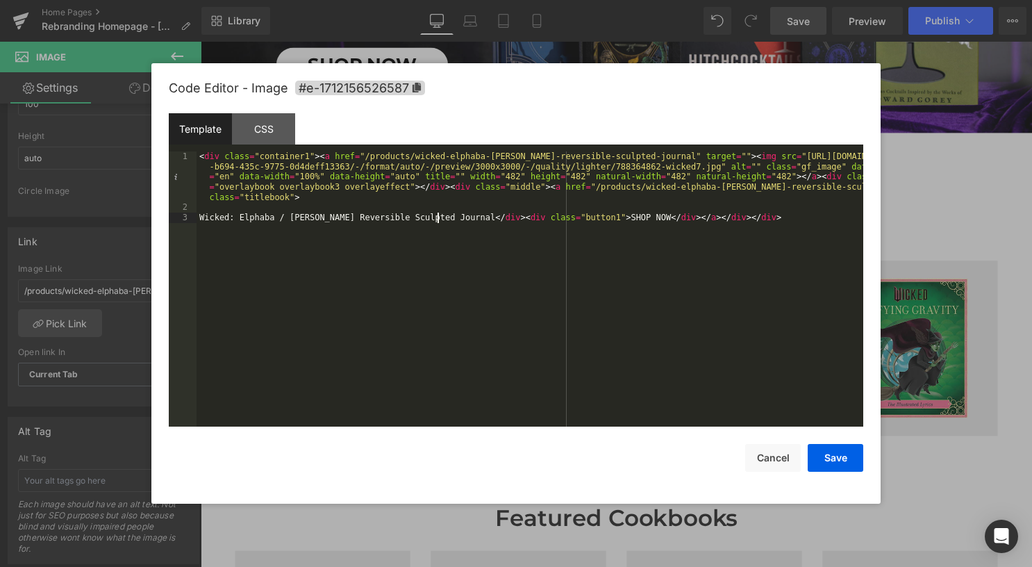
click at [395, 208] on div "< div class = "container1" > < a href = "/products/wicked-elphaba-glinda-revers…" at bounding box center [530, 319] width 667 height 336
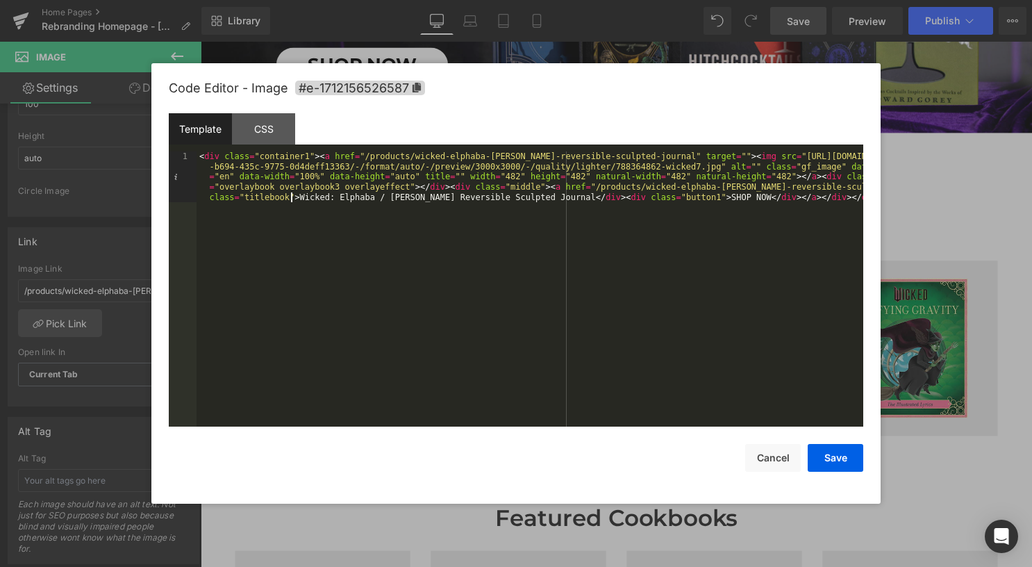
click at [509, 190] on div "< div class = "container1" > < a href = "/products/wicked-elphaba-glinda-revers…" at bounding box center [530, 339] width 667 height 377
click at [850, 453] on button "Save" at bounding box center [836, 458] width 56 height 28
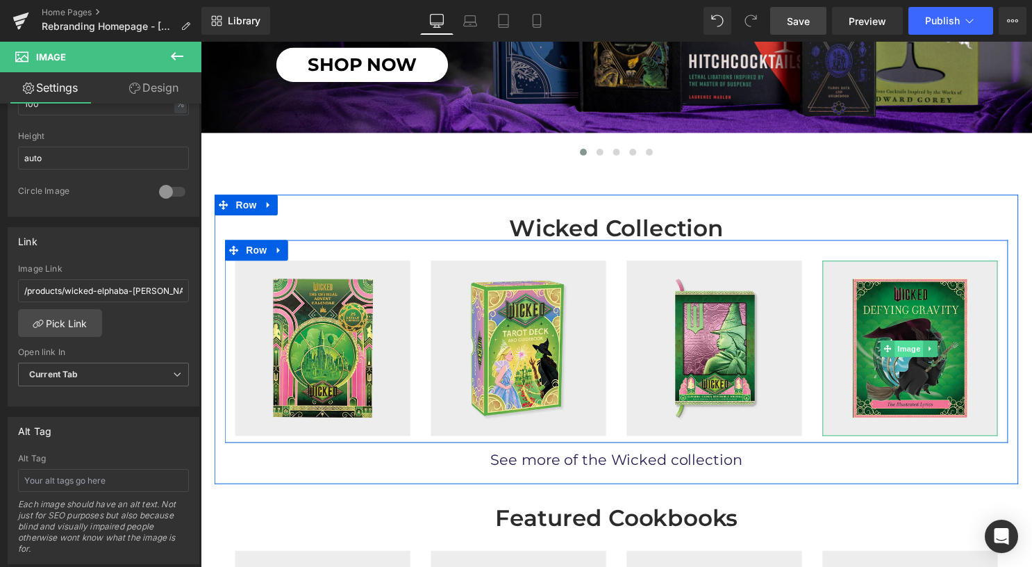
click at [912, 345] on span "Image" at bounding box center [916, 352] width 29 height 17
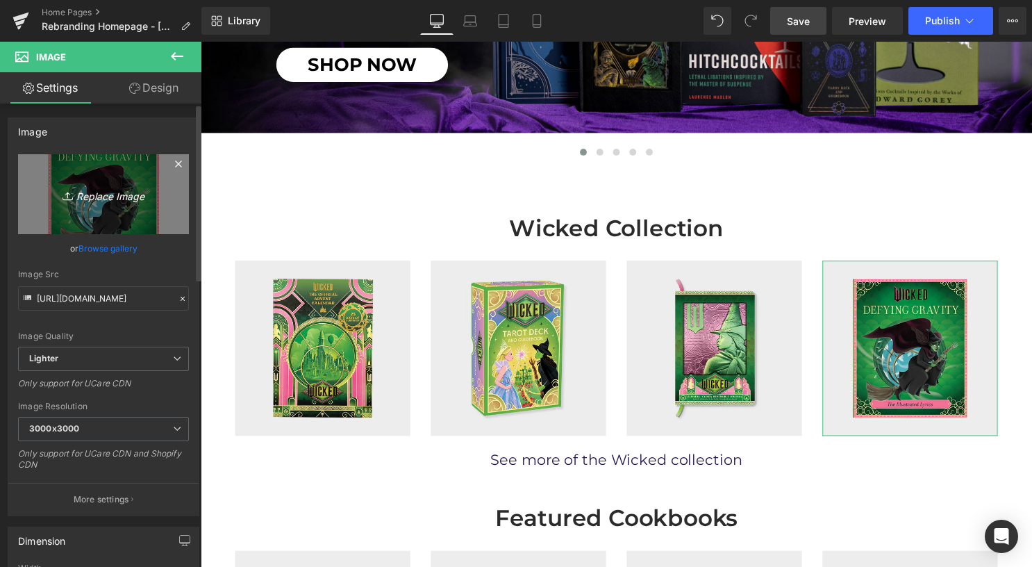
click at [83, 195] on icon "Replace Image" at bounding box center [103, 193] width 111 height 17
type input "C:\fakepath\788364857-wicked5.jpg"
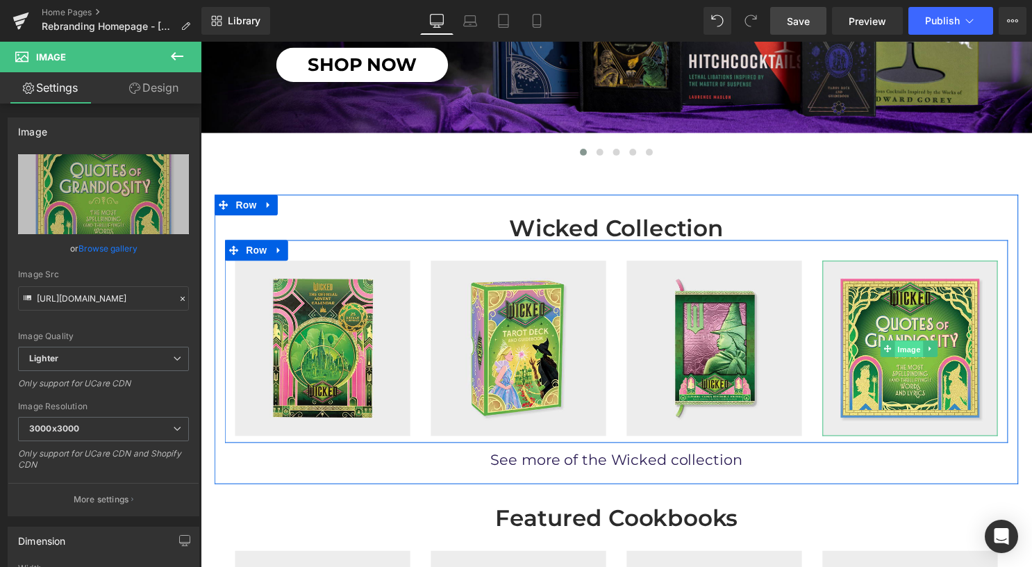
click at [904, 345] on span "Image" at bounding box center [916, 352] width 29 height 17
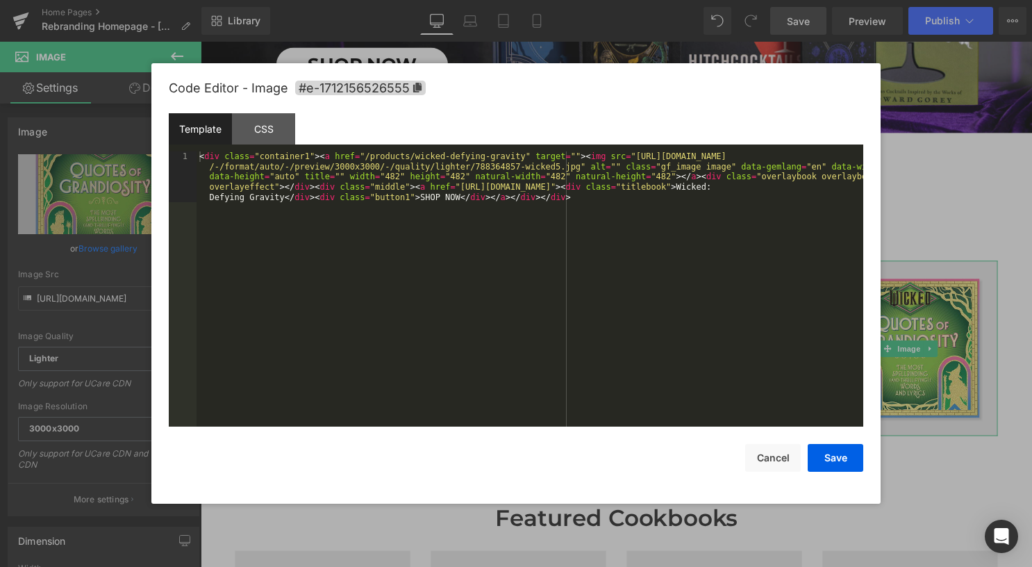
click at [879, 0] on div "Image You are previewing how the will restyle your page. You can not edit Eleme…" at bounding box center [516, 0] width 1032 height 0
drag, startPoint x: 820, startPoint y: 185, endPoint x: 276, endPoint y: 199, distance: 544.1
click at [276, 199] on div "< div class = "container1" > < a href = "/products/wicked-defying-gravity" targ…" at bounding box center [530, 339] width 667 height 377
drag, startPoint x: 710, startPoint y: 188, endPoint x: 438, endPoint y: 185, distance: 272.3
click at [438, 185] on div "< div class = "container1" > < a href = "/products/wicked-defying-gravity" targ…" at bounding box center [530, 339] width 667 height 377
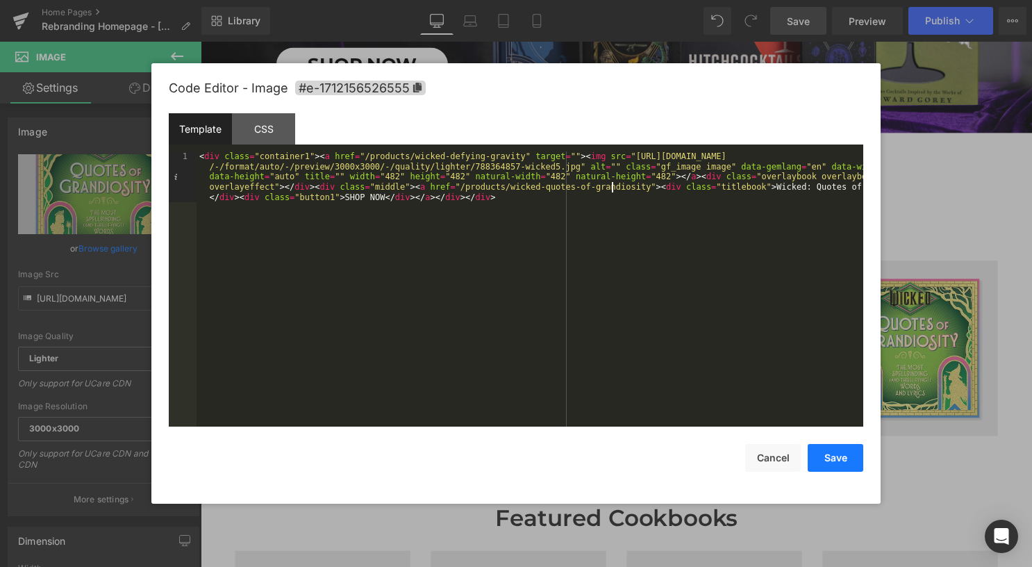
click at [846, 457] on button "Save" at bounding box center [836, 458] width 56 height 28
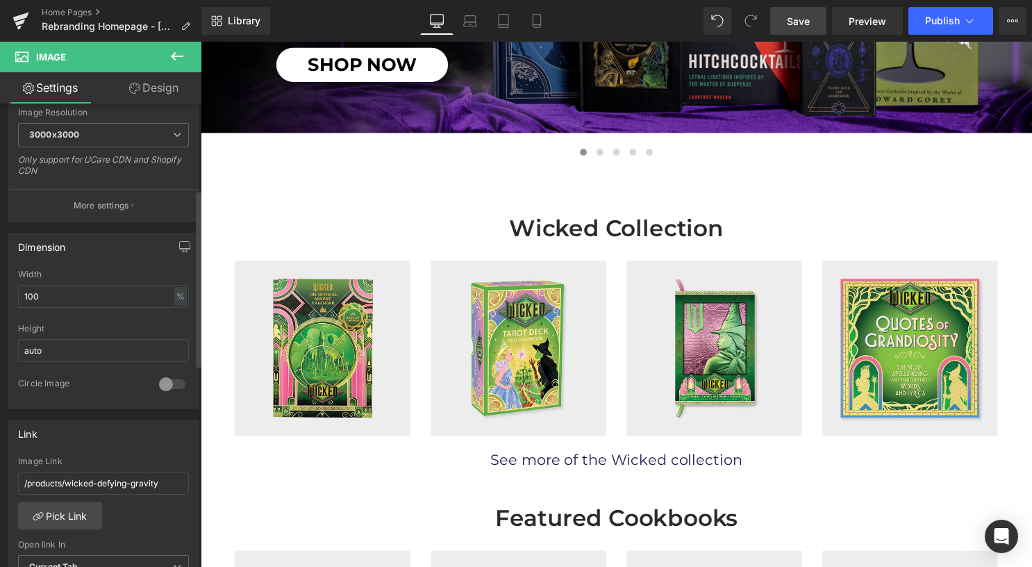
scroll to position [347, 0]
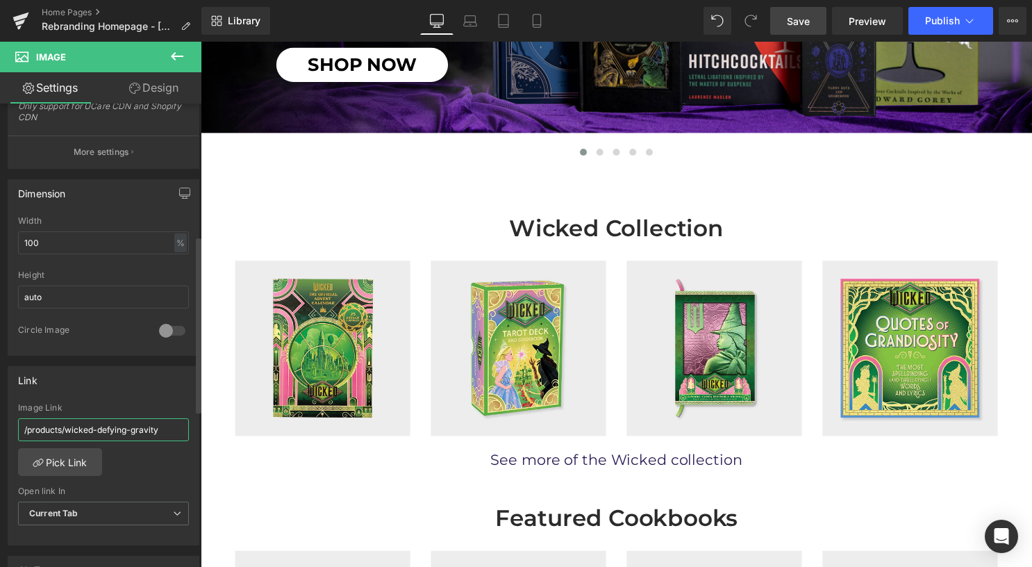
click at [117, 419] on input "/products/wicked-defying-gravity" at bounding box center [103, 429] width 171 height 23
drag, startPoint x: 85, startPoint y: 424, endPoint x: 22, endPoint y: 426, distance: 63.2
click at [22, 426] on input "/products/wicked-defying-gravity" at bounding box center [103, 429] width 171 height 23
paste input "quotes-of-grandios"
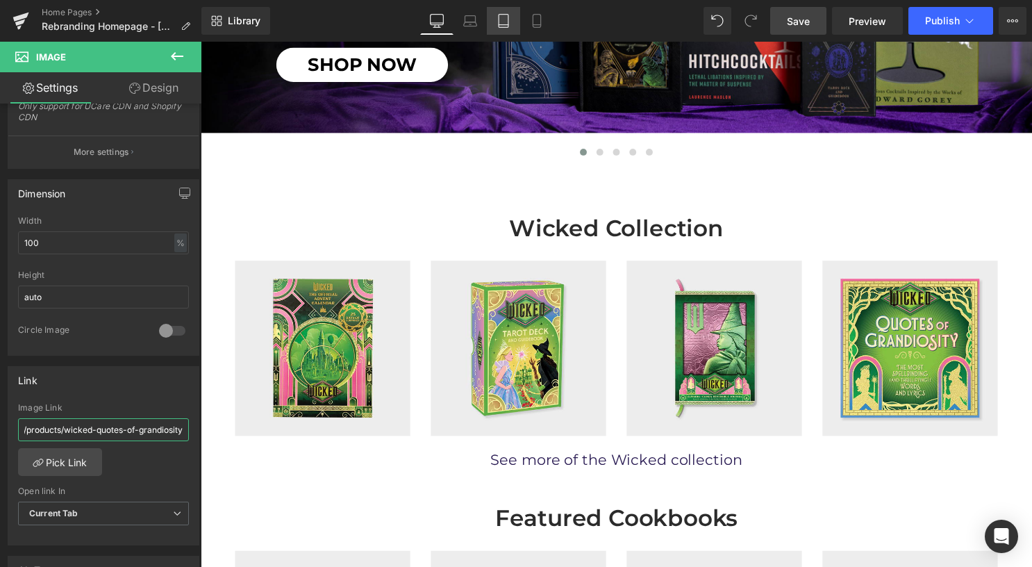
type input "/products/wicked-quotes-of-grandiosity"
click at [511, 24] on link "Tablet" at bounding box center [503, 21] width 33 height 28
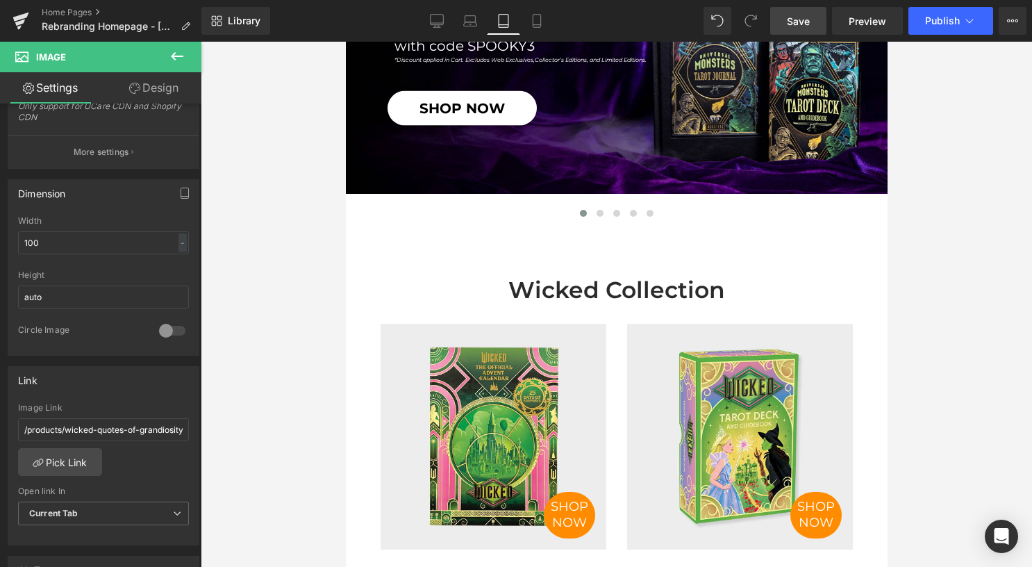
scroll to position [764, 0]
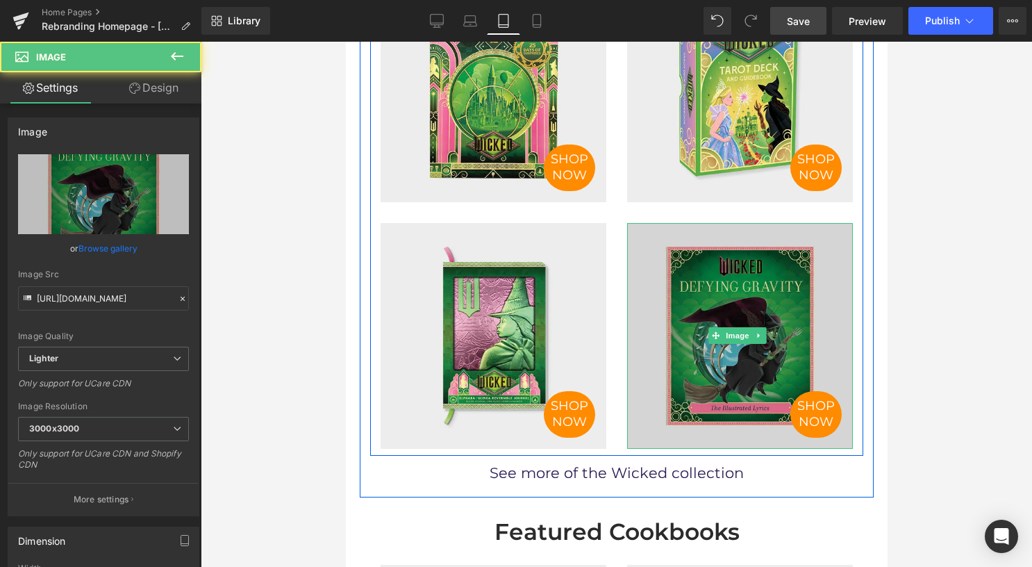
click at [705, 290] on img at bounding box center [740, 336] width 226 height 226
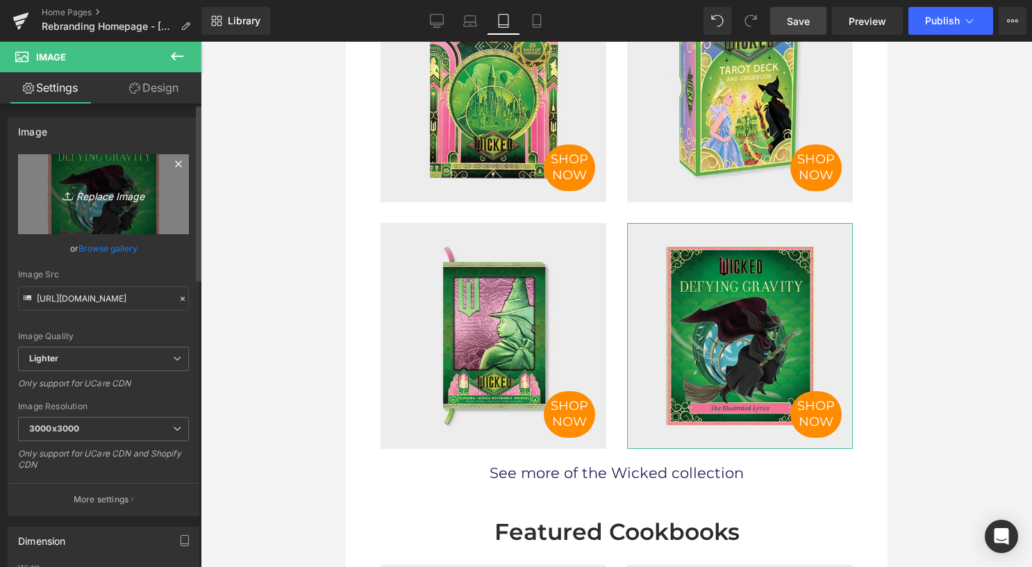
click at [81, 197] on icon "Replace Image" at bounding box center [103, 193] width 111 height 17
type input "C:\fakepath\788364857-wicked5.jpg"
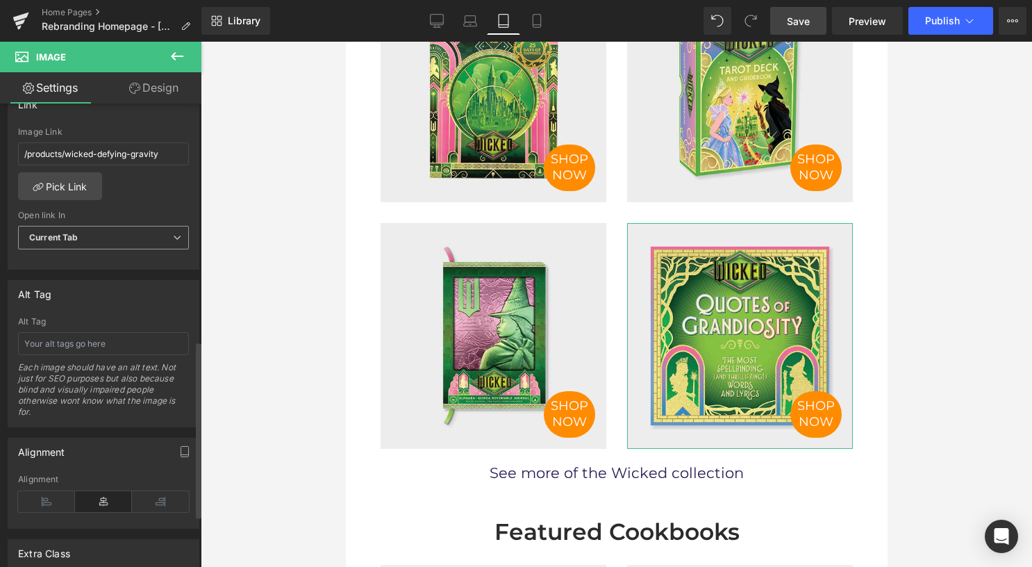
scroll to position [625, 0]
drag, startPoint x: 169, startPoint y: 150, endPoint x: 18, endPoint y: 151, distance: 151.4
click at [18, 151] on input "/products/wicked-defying-gravity" at bounding box center [103, 151] width 171 height 23
paste input "quotes-of-grandios"
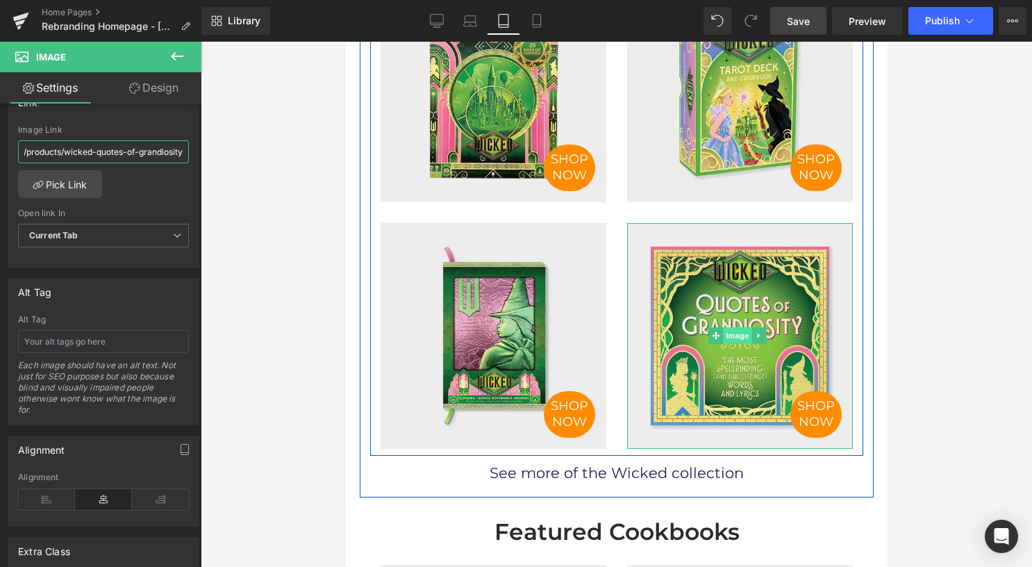
click at [735, 327] on span "Image" at bounding box center [736, 335] width 29 height 17
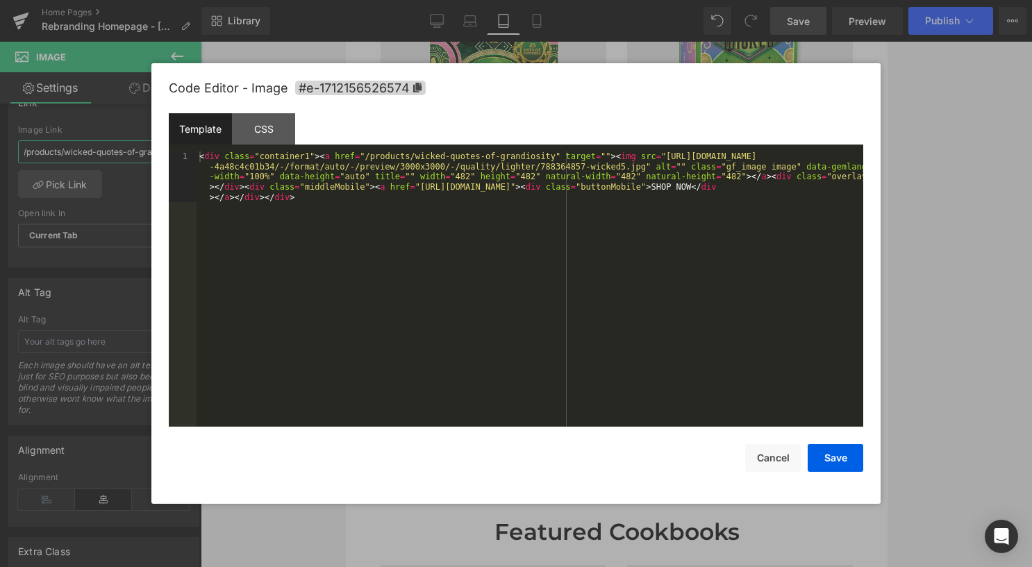
click at [715, 0] on div "Image You are previewing how the will restyle your page. You can not edit Eleme…" at bounding box center [516, 0] width 1032 height 0
type input "/products/wicked-quotes-of-grandiosity"
drag, startPoint x: 401, startPoint y: 185, endPoint x: 672, endPoint y: 189, distance: 271.0
click at [672, 189] on div "< div class = "container1" > < a href = "/products/wicked-quotes-of-grandiosity…" at bounding box center [530, 339] width 667 height 377
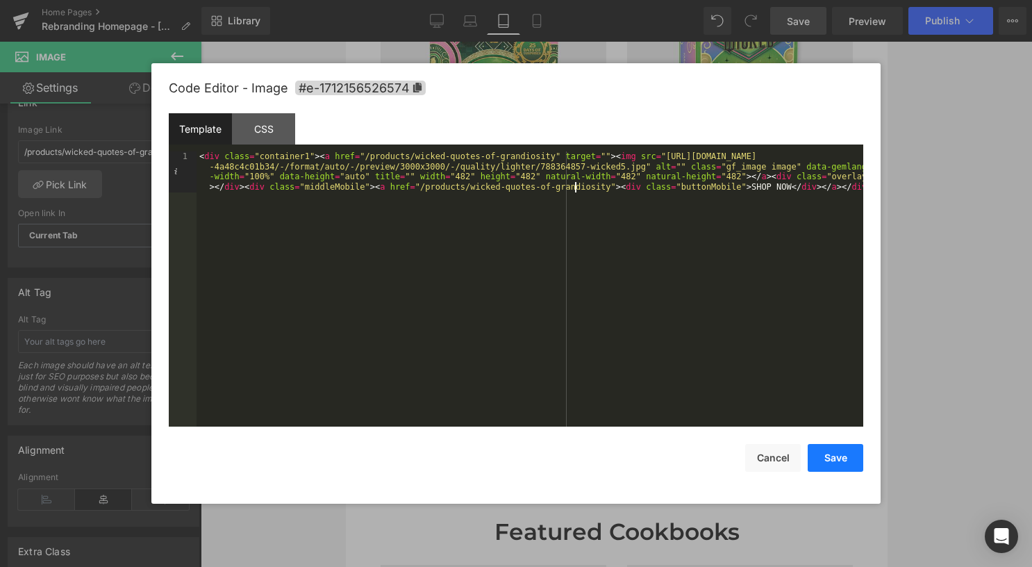
click at [828, 454] on button "Save" at bounding box center [836, 458] width 56 height 28
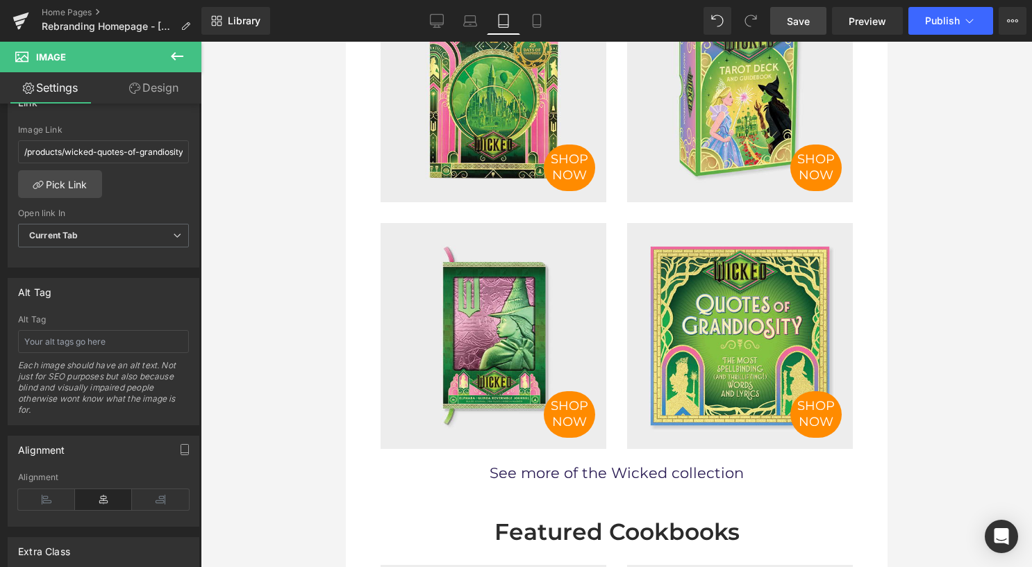
click at [814, 18] on link "Save" at bounding box center [798, 21] width 56 height 28
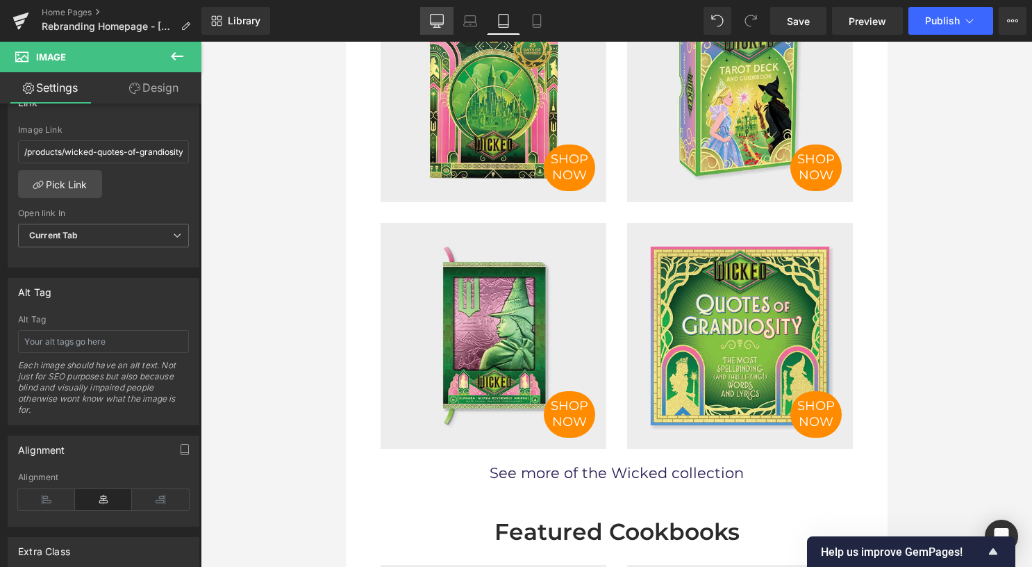
click at [437, 23] on icon at bounding box center [437, 23] width 13 height 0
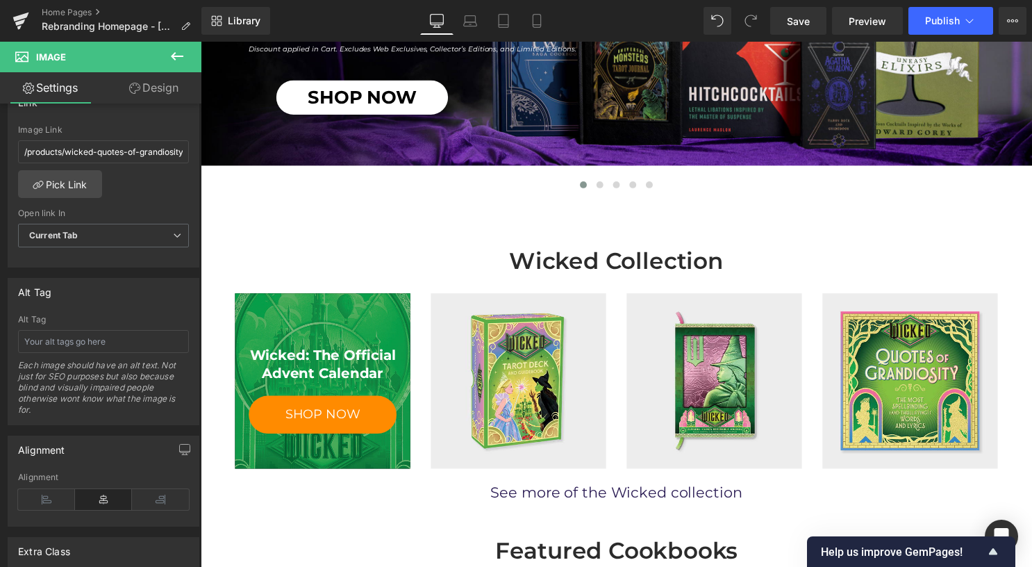
scroll to position [347, 0]
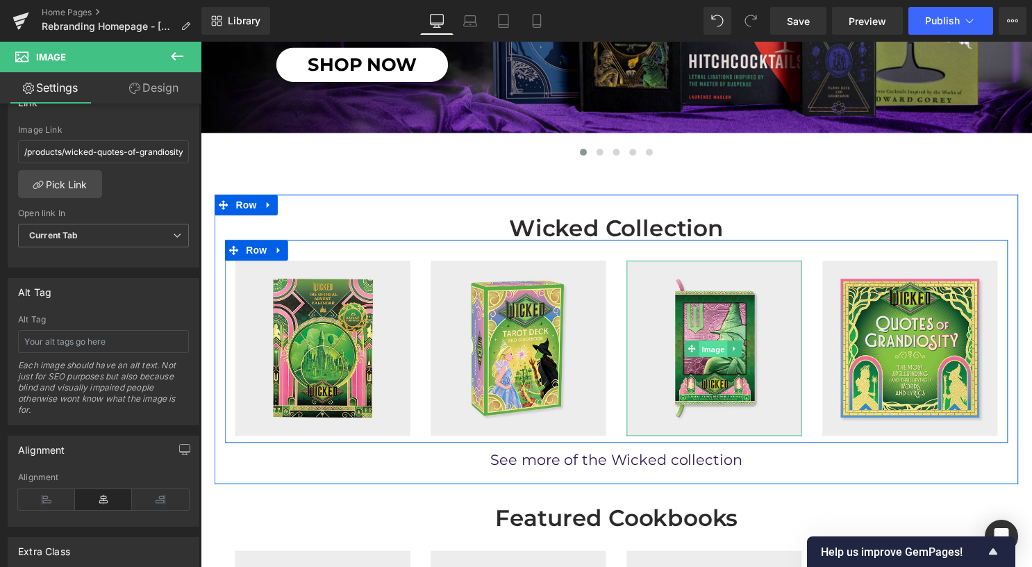
click at [714, 345] on span "Image" at bounding box center [718, 352] width 29 height 17
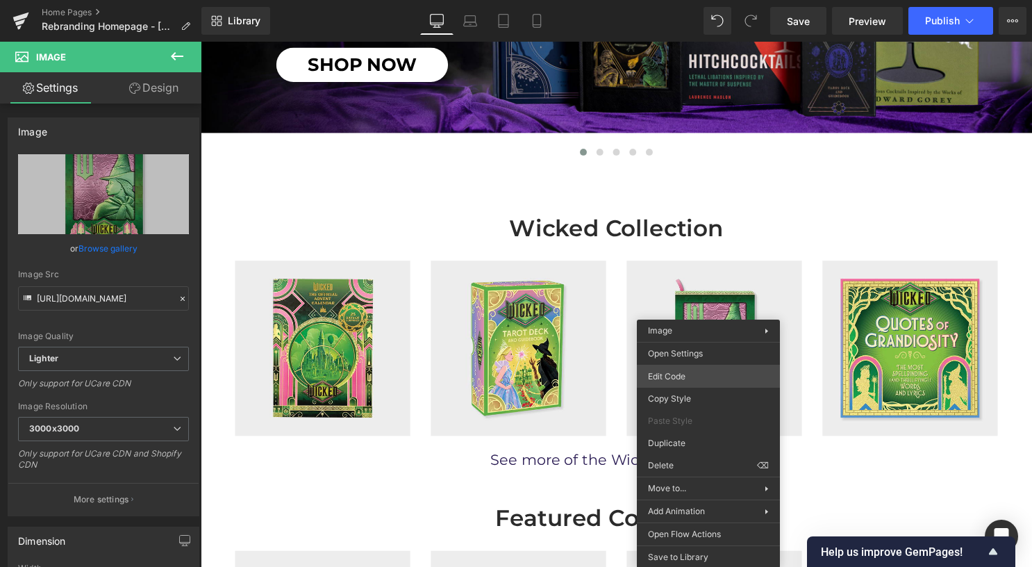
click at [705, 0] on div "Image You are previewing how the will restyle your page. You can not edit Eleme…" at bounding box center [516, 0] width 1032 height 0
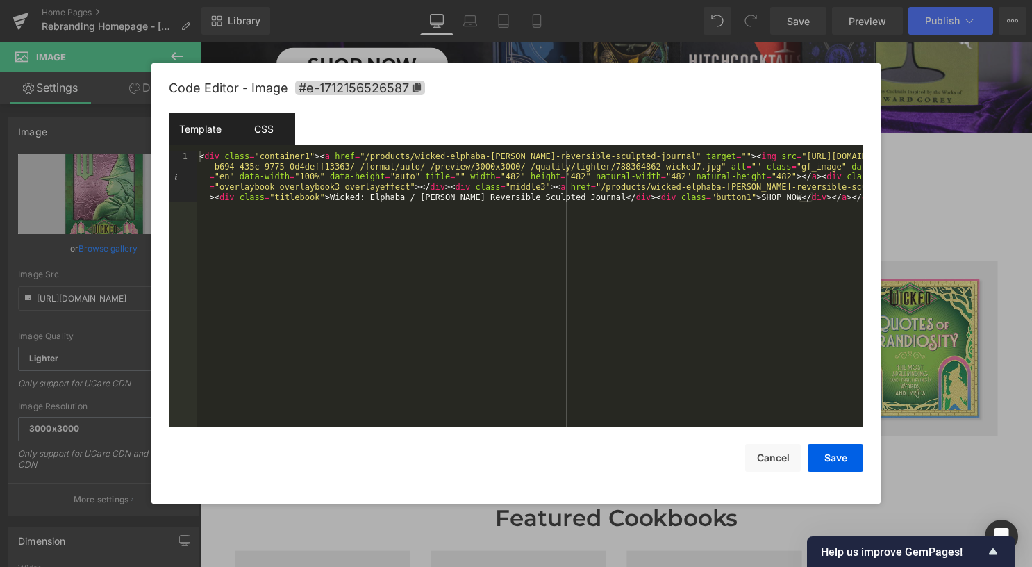
click at [266, 126] on div "CSS" at bounding box center [263, 128] width 63 height 31
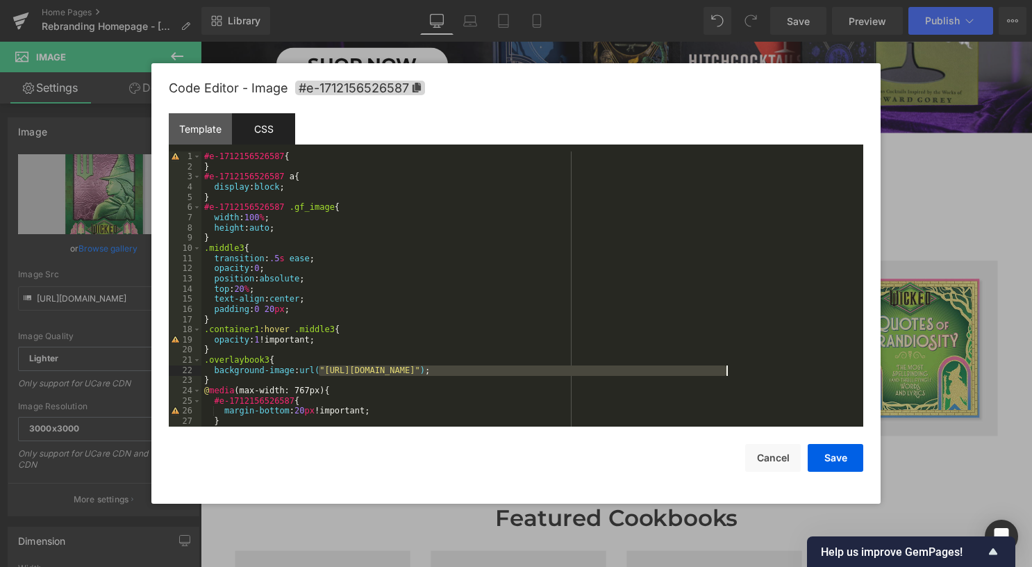
drag, startPoint x: 322, startPoint y: 368, endPoint x: 736, endPoint y: 382, distance: 413.6
click at [728, 370] on div "#e-1712156526587 { } #e-1712156526587 a { display : block ; } #e-1712156526587 …" at bounding box center [529, 298] width 656 height 295
click at [834, 450] on button "Save" at bounding box center [836, 458] width 56 height 28
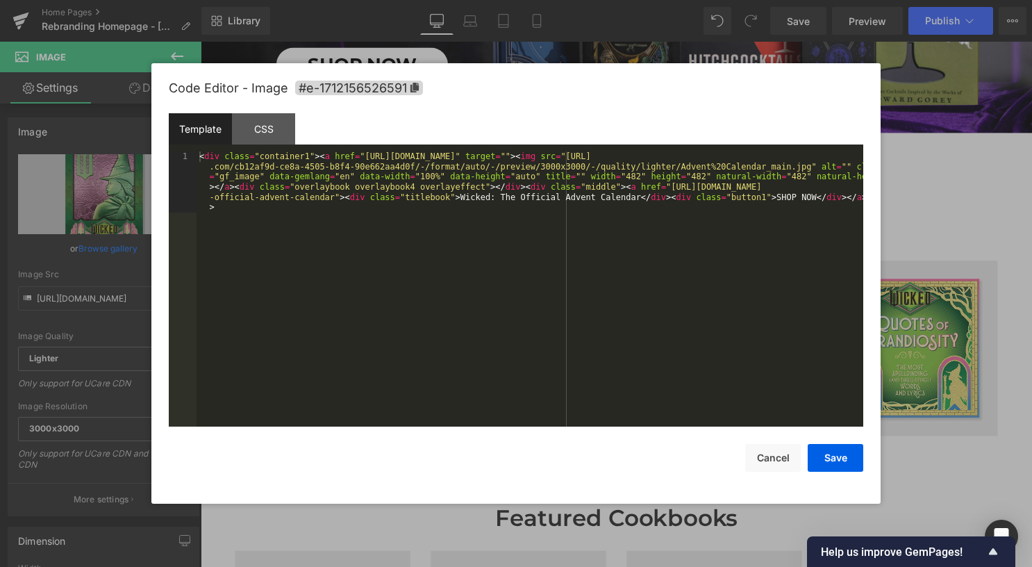
click at [327, 0] on div "Image You are previewing how the will restyle your page. You can not edit Eleme…" at bounding box center [516, 0] width 1032 height 0
click at [256, 129] on div "CSS" at bounding box center [263, 128] width 63 height 31
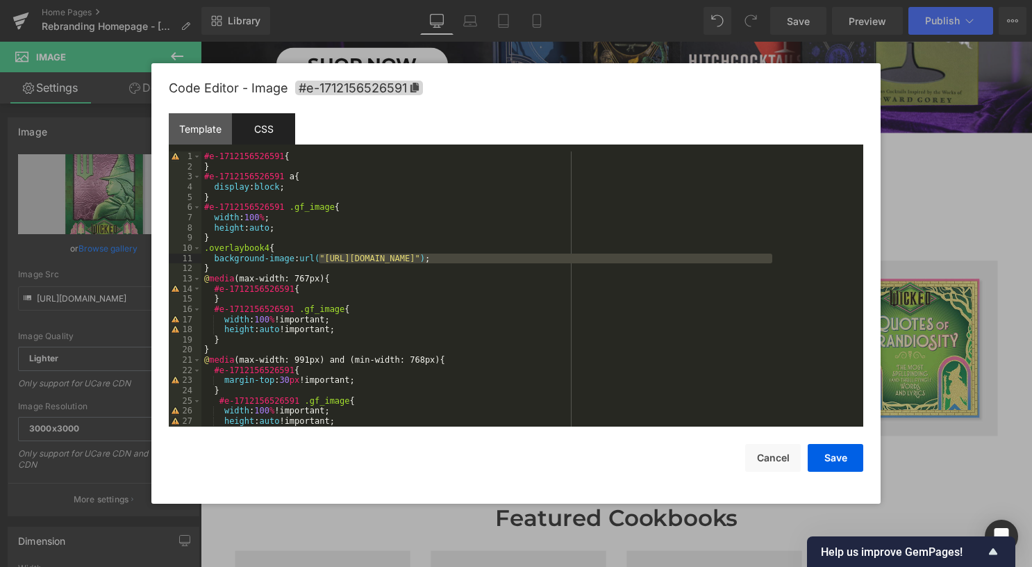
drag, startPoint x: 320, startPoint y: 257, endPoint x: 772, endPoint y: 260, distance: 452.9
click at [772, 260] on div "#e-1712156526591 { } #e-1712156526591 a { display : block ; } #e-1712156526591 …" at bounding box center [529, 298] width 656 height 295
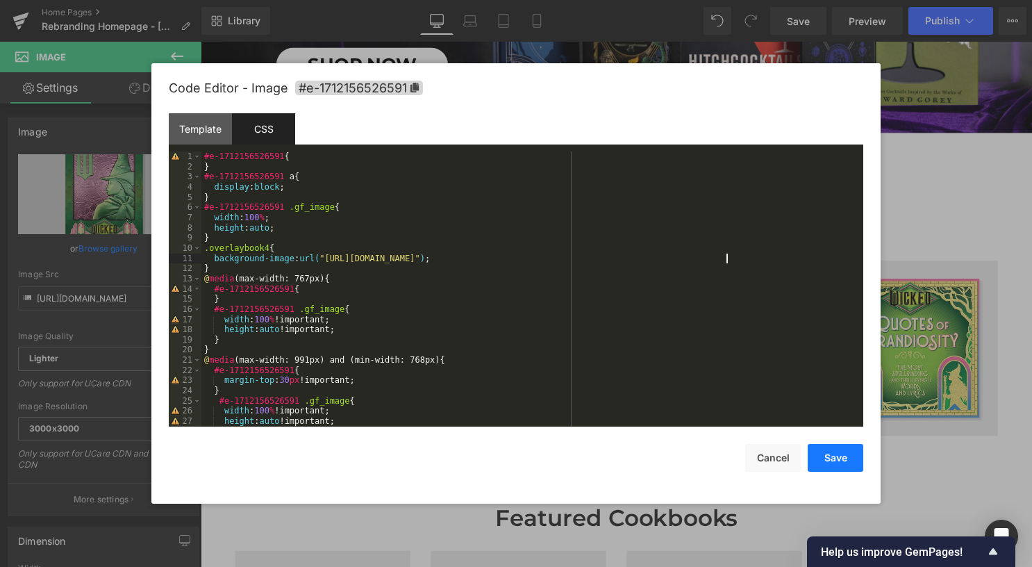
click at [840, 461] on button "Save" at bounding box center [836, 458] width 56 height 28
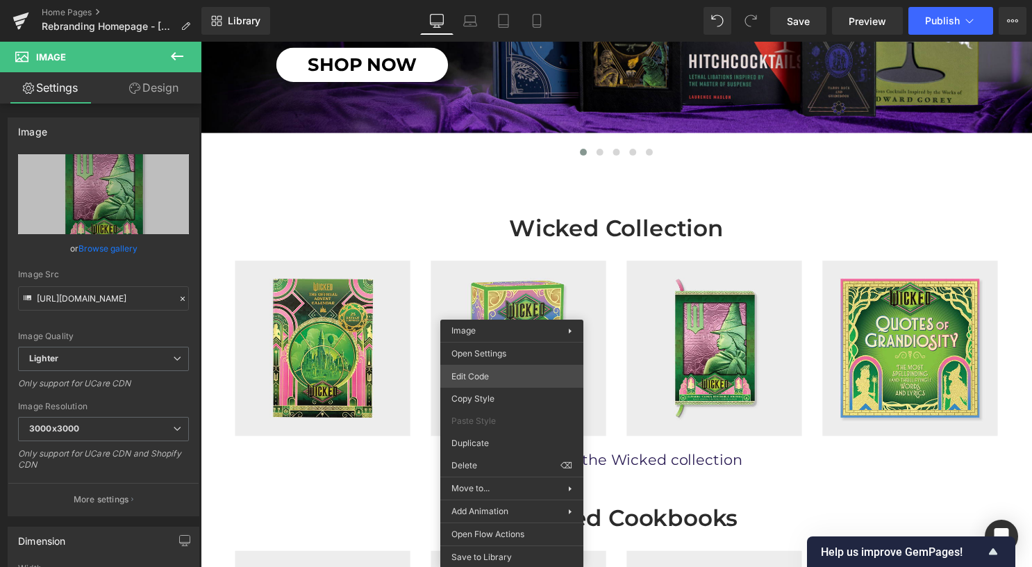
click at [508, 0] on div "Image You are previewing how the will restyle your page. You can not edit Eleme…" at bounding box center [516, 0] width 1032 height 0
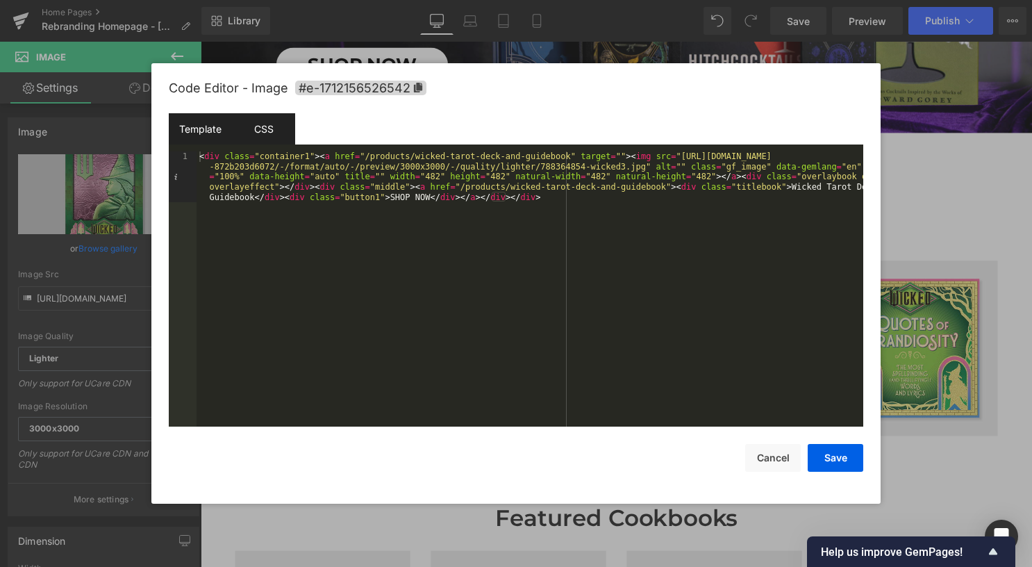
click at [272, 135] on div "CSS" at bounding box center [263, 128] width 63 height 31
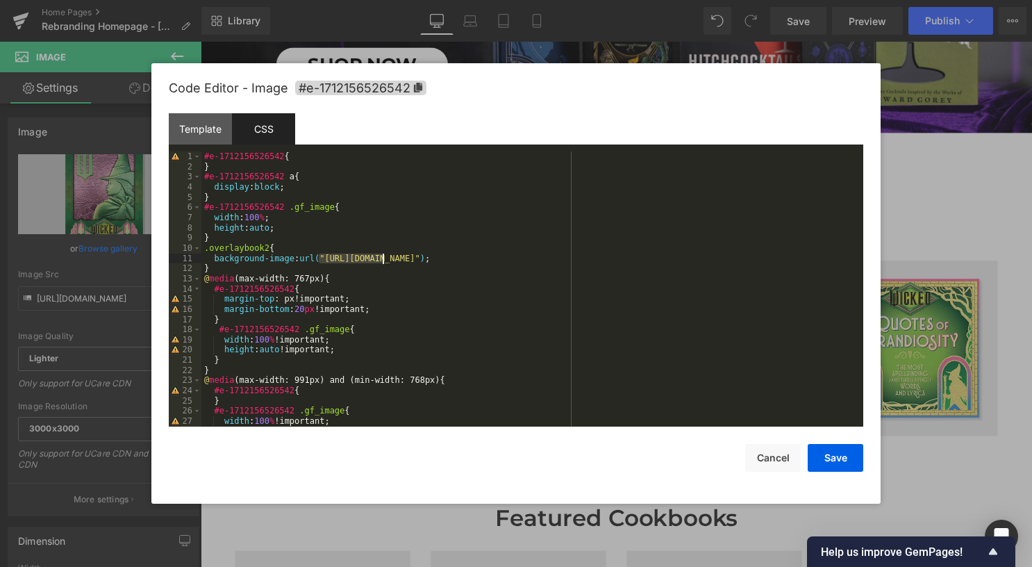
drag, startPoint x: 318, startPoint y: 257, endPoint x: 616, endPoint y: 266, distance: 298.1
click at [594, 265] on div "#e-1712156526542 { } #e-1712156526542 a { display : block ; } #e-1712156526542 …" at bounding box center [529, 298] width 656 height 295
click at [672, 275] on div "#e-1712156526542 { } #e-1712156526542 a { display : block ; } #e-1712156526542 …" at bounding box center [529, 298] width 656 height 295
drag, startPoint x: 318, startPoint y: 256, endPoint x: 737, endPoint y: 258, distance: 418.9
click at [737, 258] on div "#e-1712156526542 { } #e-1712156526542 a { display : block ; } #e-1712156526542 …" at bounding box center [529, 298] width 656 height 295
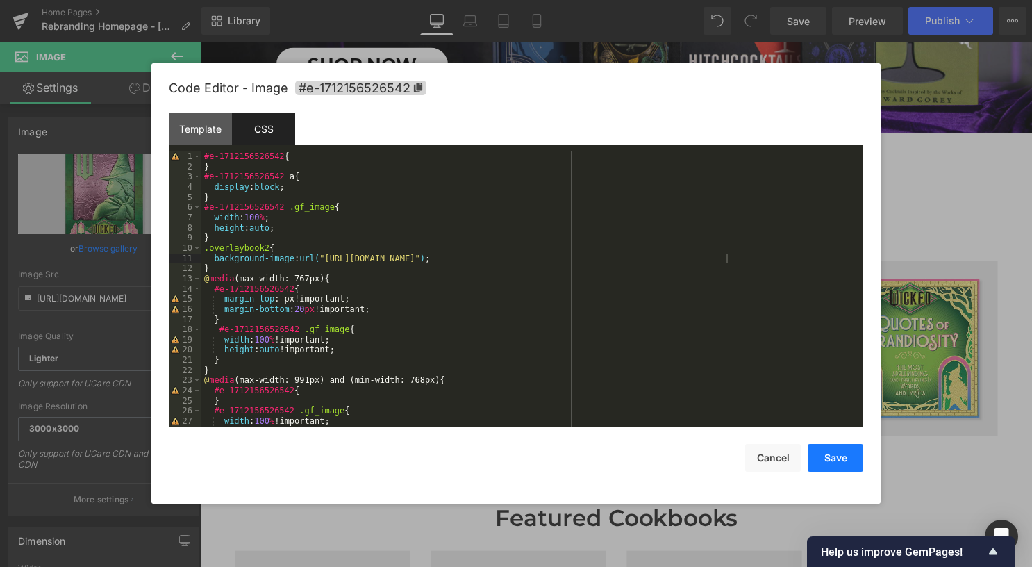
click at [843, 458] on button "Save" at bounding box center [836, 458] width 56 height 28
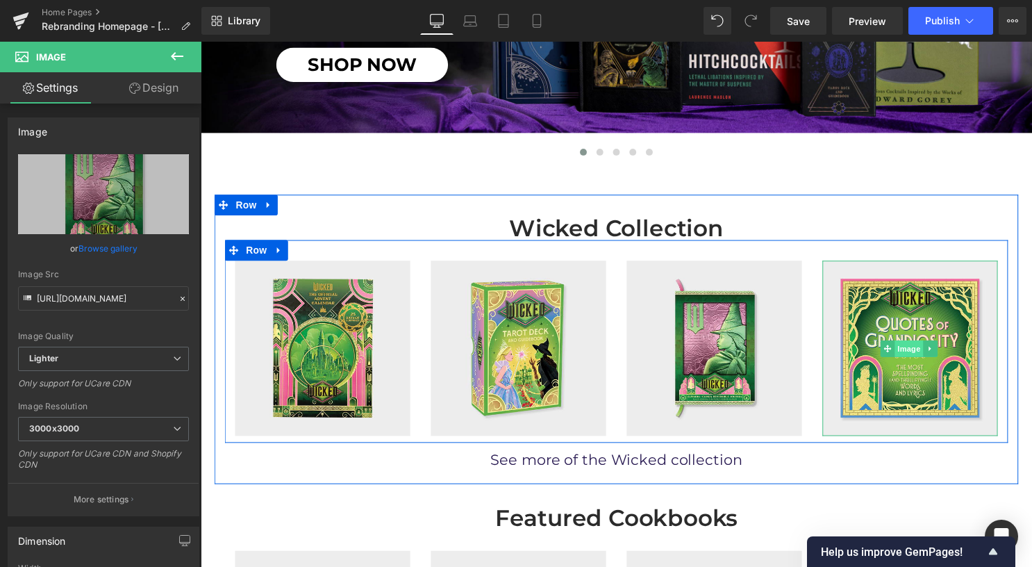
click at [913, 348] on span "Image" at bounding box center [916, 352] width 29 height 17
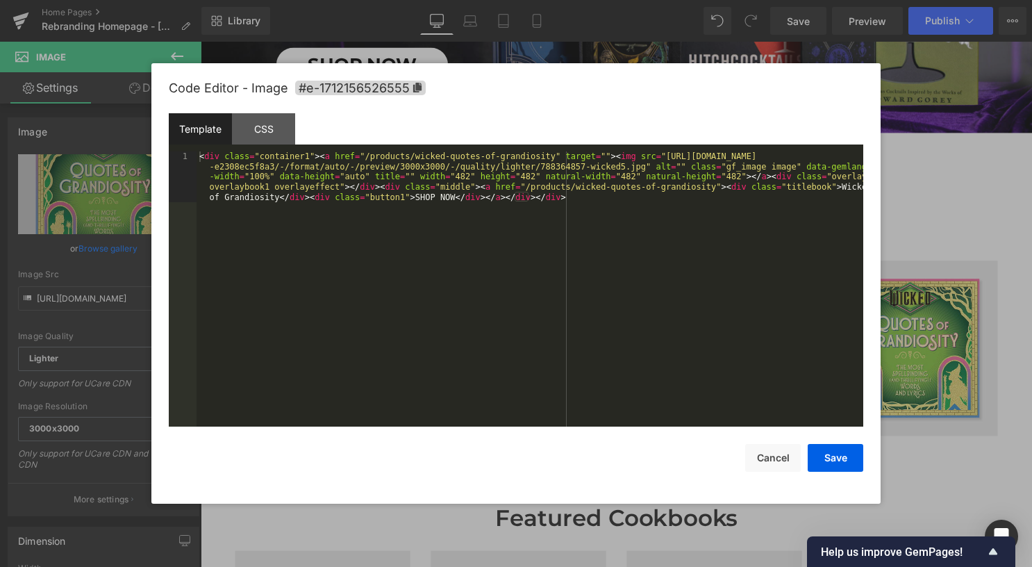
click at [911, 381] on body "Image You are previewing how the will restyle your page. You can not edit Eleme…" at bounding box center [516, 283] width 1032 height 567
click at [280, 131] on div "CSS" at bounding box center [263, 128] width 63 height 31
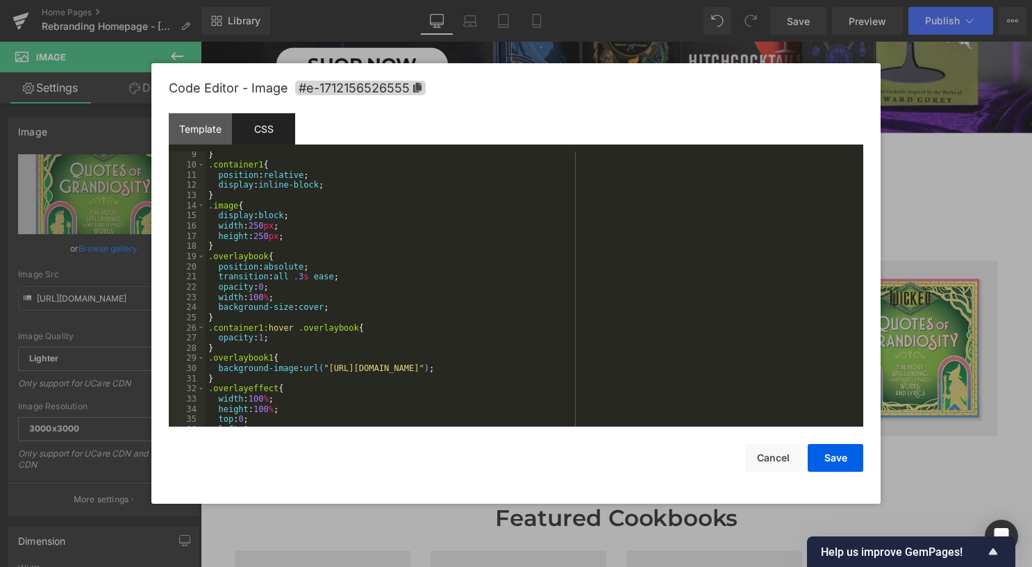
scroll to position [125, 0]
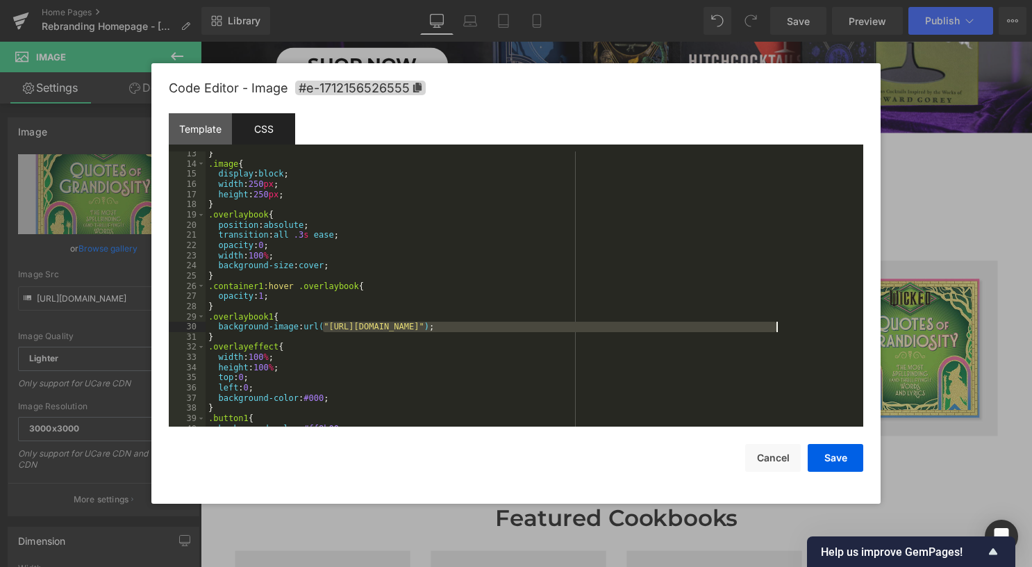
drag, startPoint x: 325, startPoint y: 329, endPoint x: 778, endPoint y: 331, distance: 452.9
click at [778, 331] on div "} .image { display : block ; width : 250 px ; height : 250 px ; } .overlaybook …" at bounding box center [532, 296] width 652 height 295
click at [839, 455] on button "Save" at bounding box center [836, 458] width 56 height 28
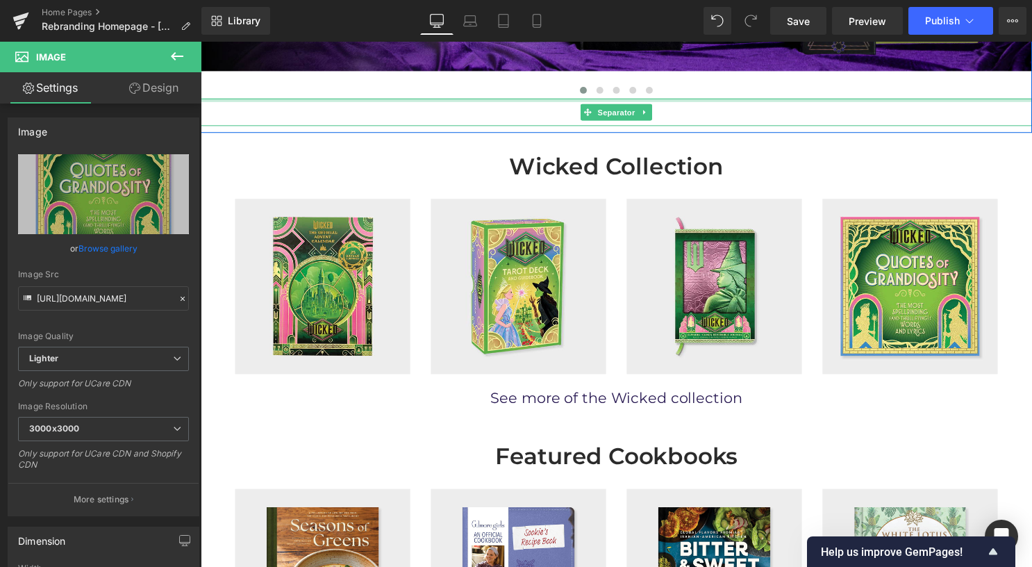
scroll to position [556, 0]
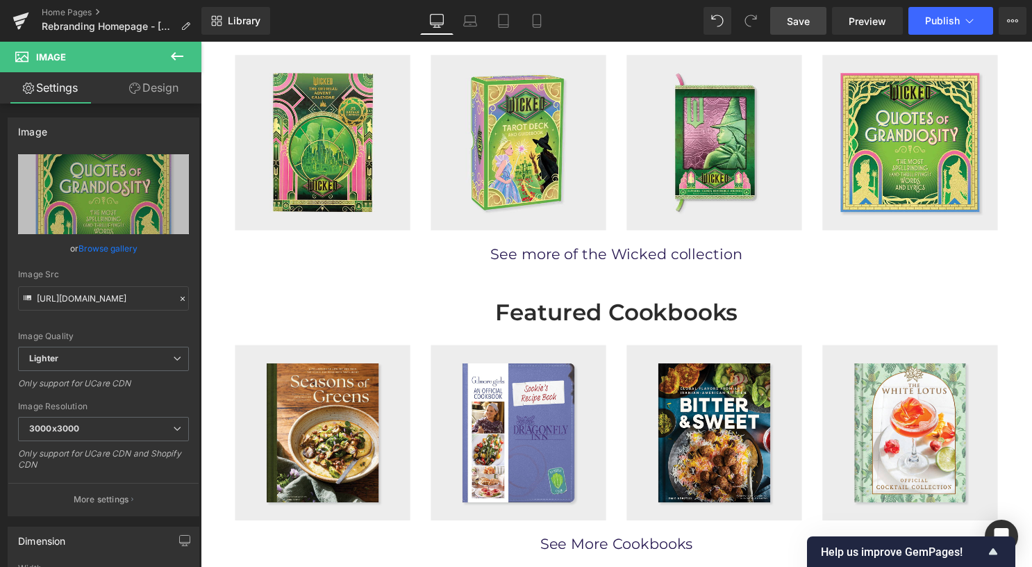
click at [803, 21] on span "Save" at bounding box center [798, 21] width 23 height 15
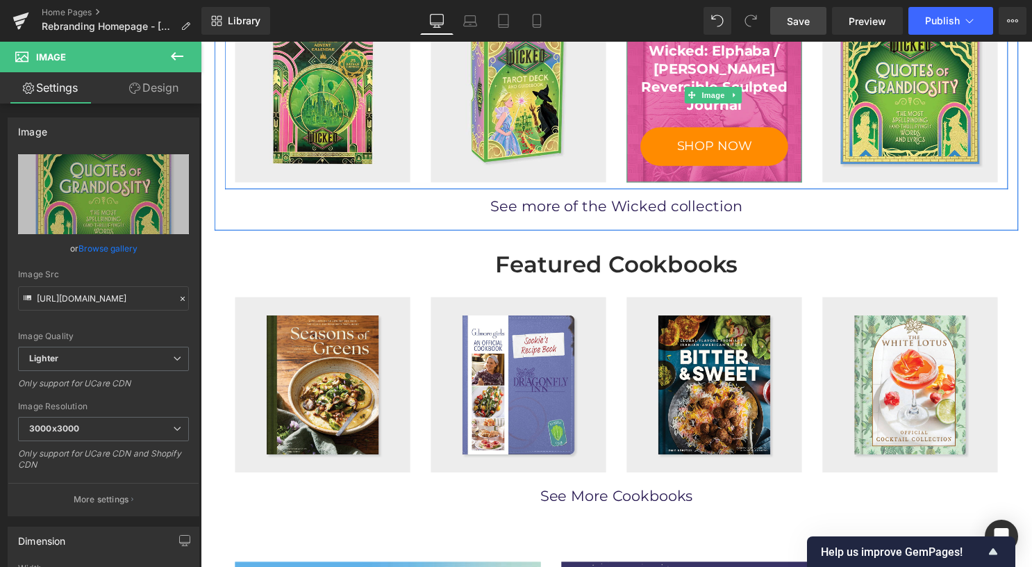
scroll to position [625, 0]
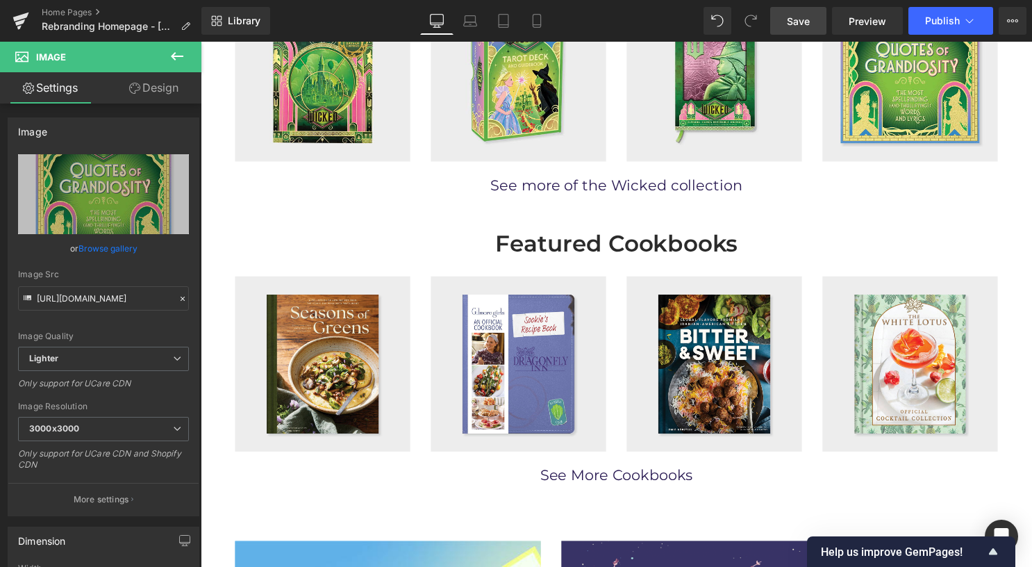
click at [786, 17] on link "Save" at bounding box center [798, 21] width 56 height 28
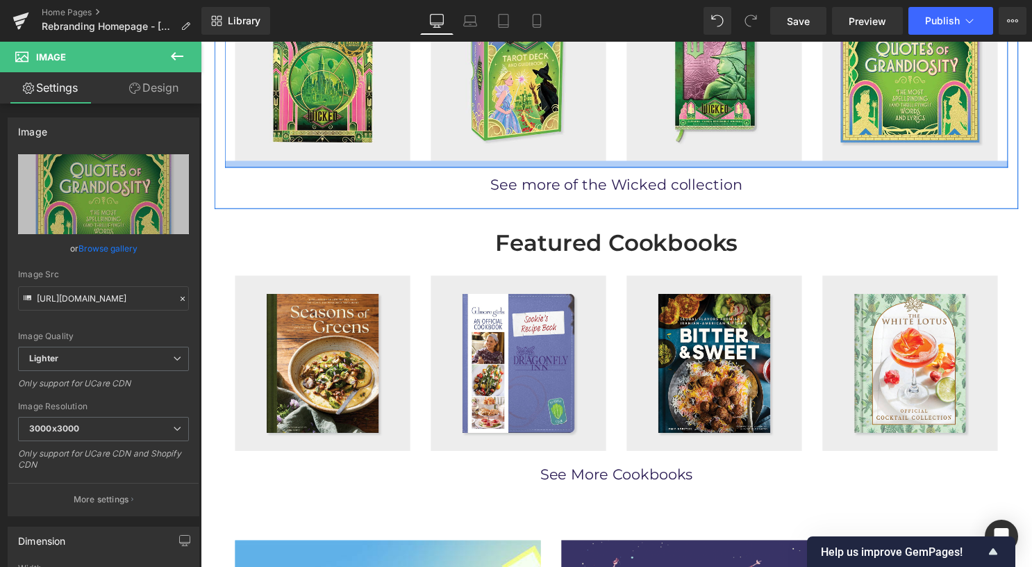
scroll to position [695, 0]
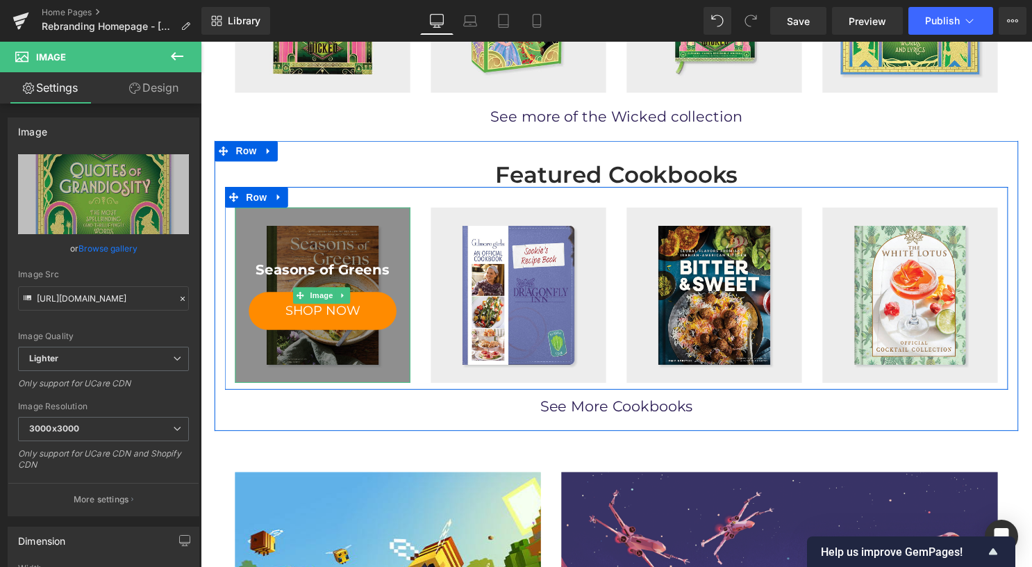
click at [347, 247] on div at bounding box center [323, 297] width 177 height 177
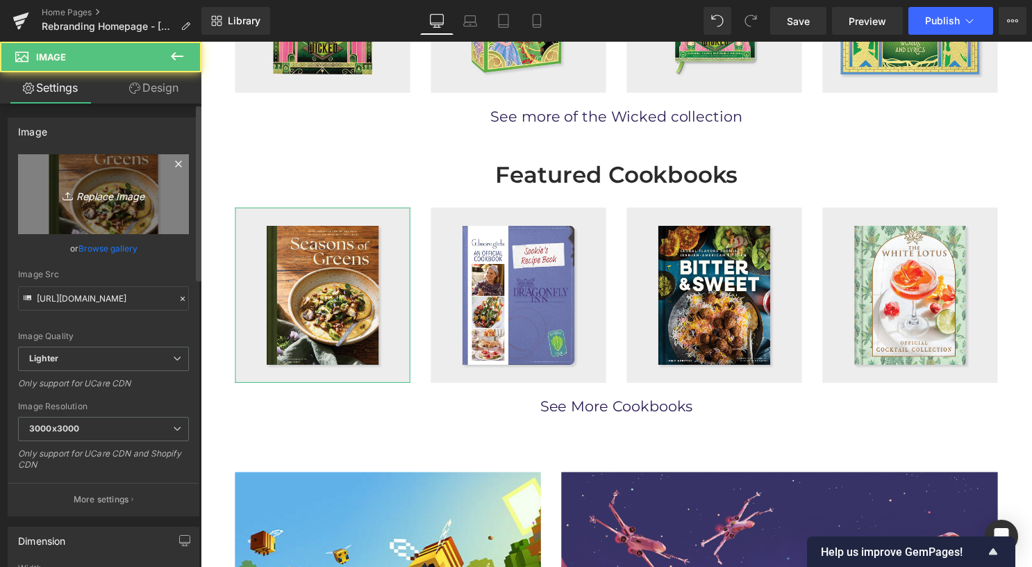
click at [108, 200] on icon "Replace Image" at bounding box center [103, 193] width 111 height 17
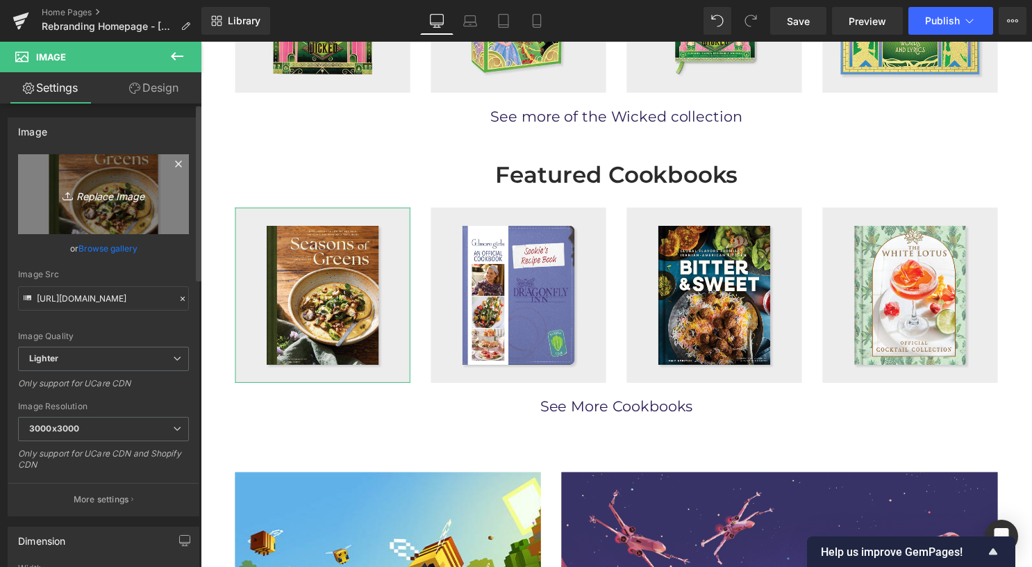
type input "C:\fakepath\788364719-cookbook.jpg"
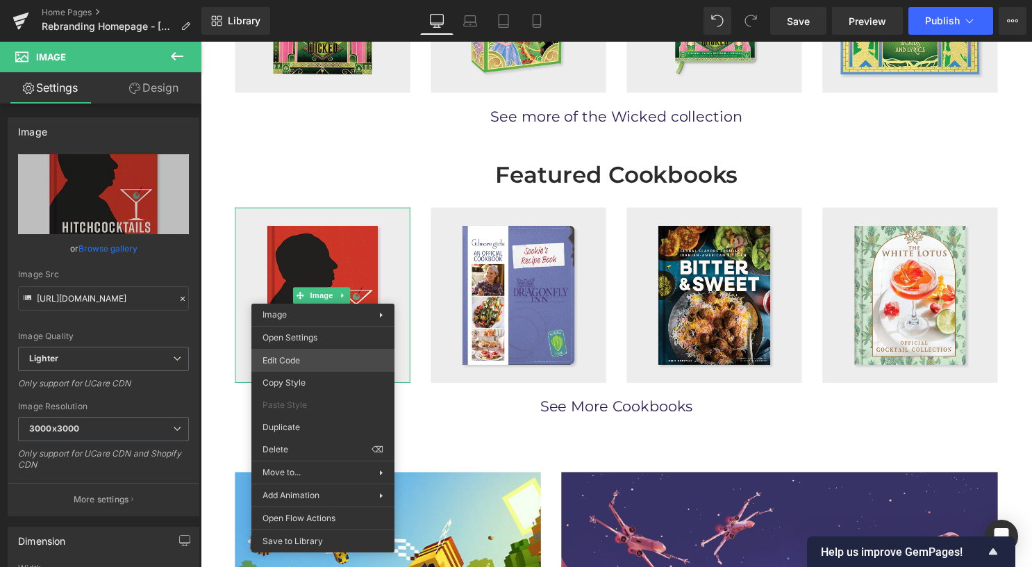
click at [331, 0] on div "Image You are previewing how the will restyle your page. You can not edit Eleme…" at bounding box center [516, 0] width 1032 height 0
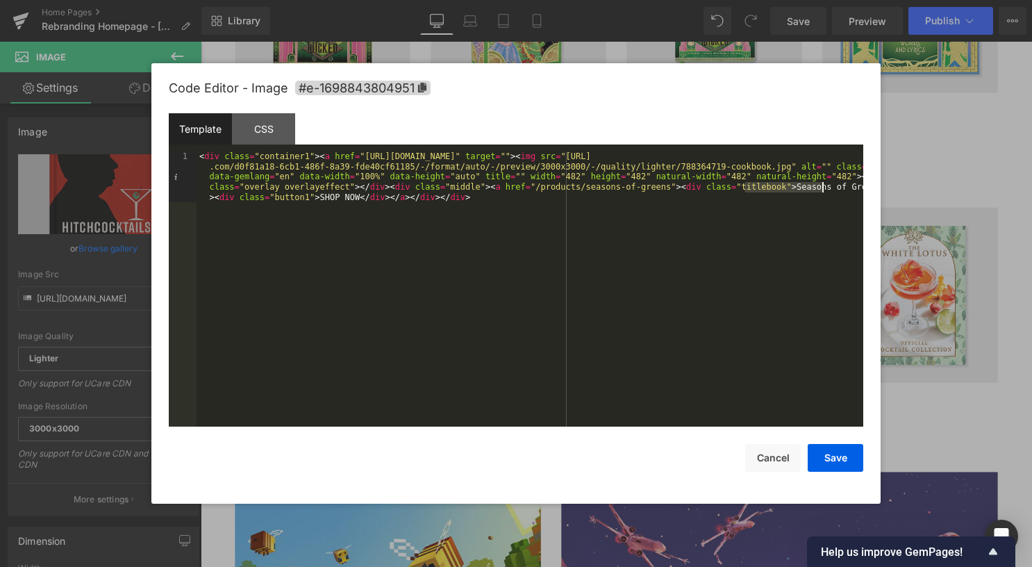
drag, startPoint x: 744, startPoint y: 188, endPoint x: 822, endPoint y: 189, distance: 78.5
click at [822, 189] on div "< div class = "container1" > < a href = "https://insighteditions.com/products/d…" at bounding box center [530, 339] width 667 height 377
drag, startPoint x: 629, startPoint y: 192, endPoint x: 507, endPoint y: 188, distance: 121.6
click at [507, 188] on div "< div class = "container1" > < a href = "https://insighteditions.com/products/d…" at bounding box center [530, 339] width 667 height 377
drag, startPoint x: 854, startPoint y: 456, endPoint x: 514, endPoint y: 407, distance: 343.9
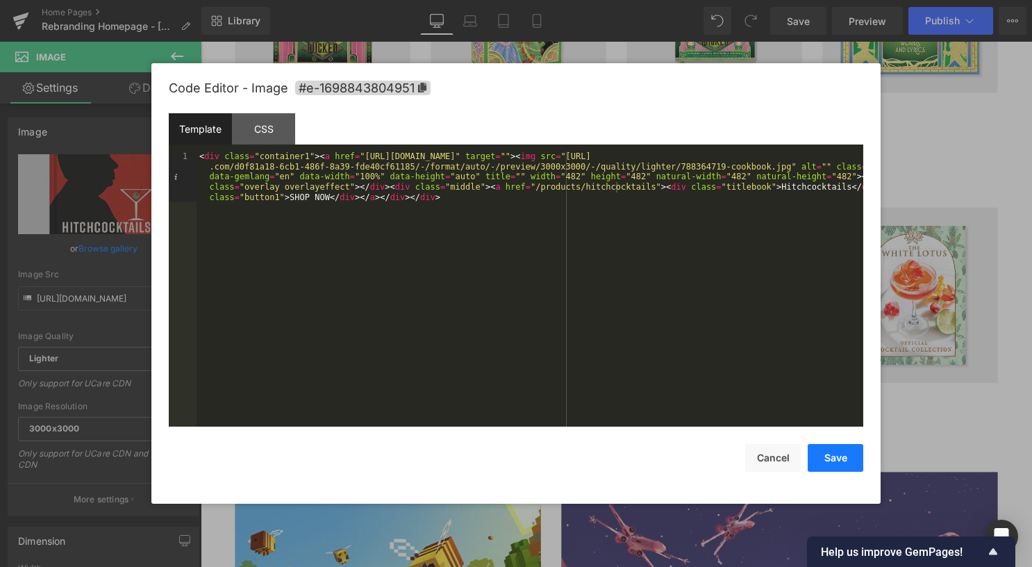
click at [854, 456] on button "Save" at bounding box center [836, 458] width 56 height 28
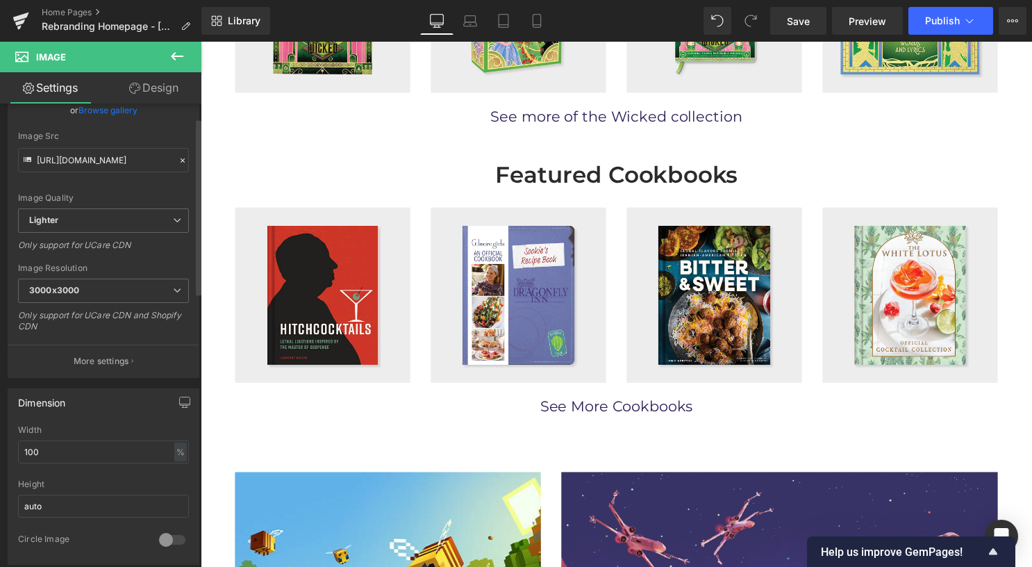
scroll to position [417, 0]
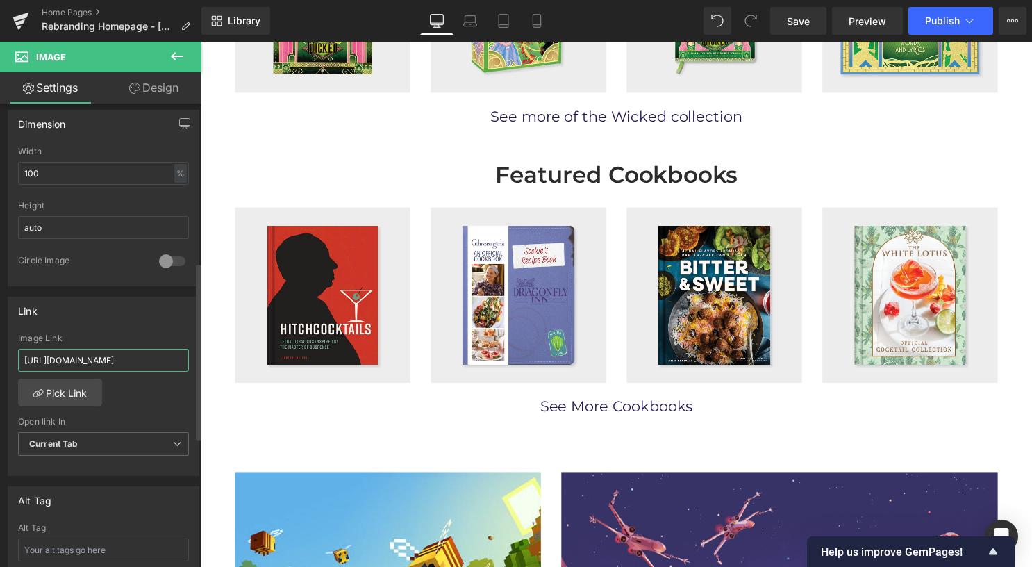
click at [113, 358] on input "https://insighteditions.com/products/disney-frozen-the-official-cookbook" at bounding box center [103, 360] width 171 height 23
paste input "/products/hitchcocktails"
type input "/products/hitchcocktails"
click at [816, 22] on link "Save" at bounding box center [798, 21] width 56 height 28
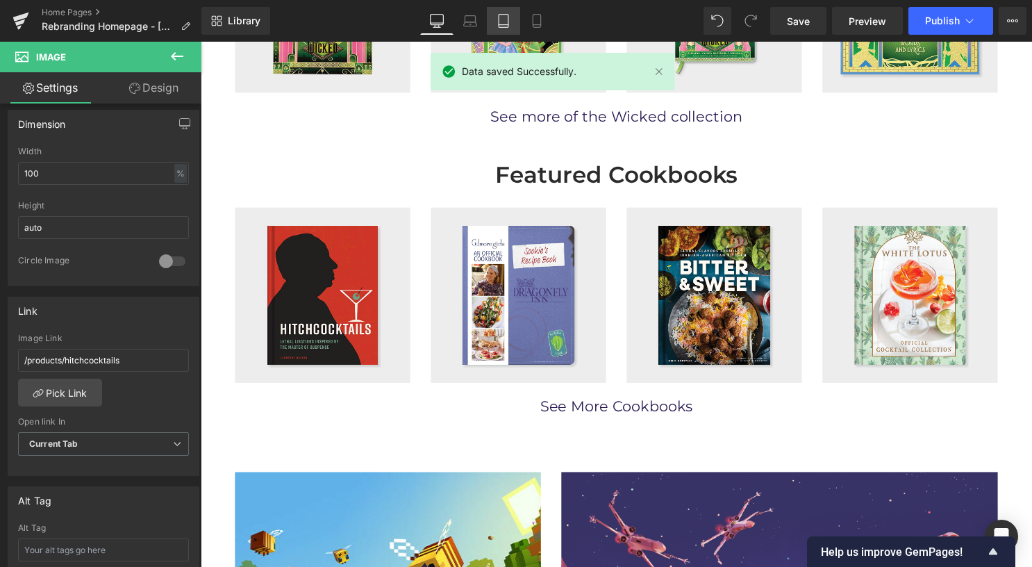
click at [508, 28] on link "Tablet" at bounding box center [503, 21] width 33 height 28
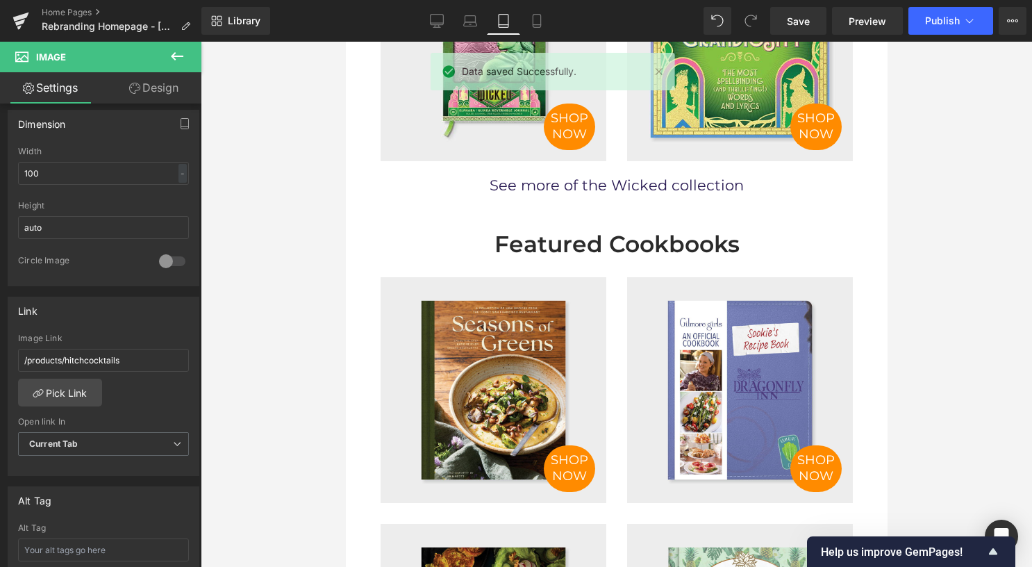
scroll to position [1181, 0]
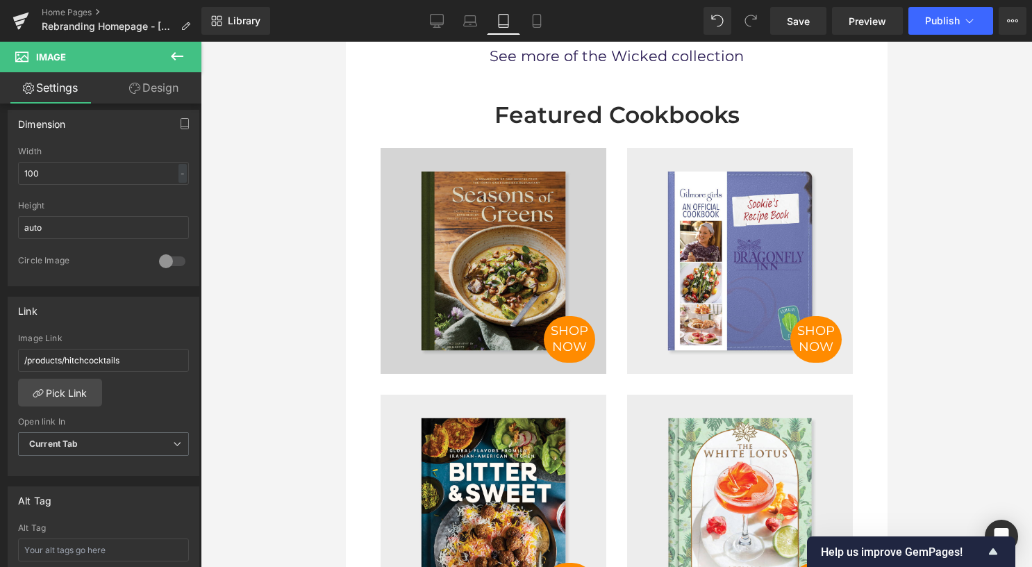
click at [476, 235] on img at bounding box center [493, 261] width 226 height 226
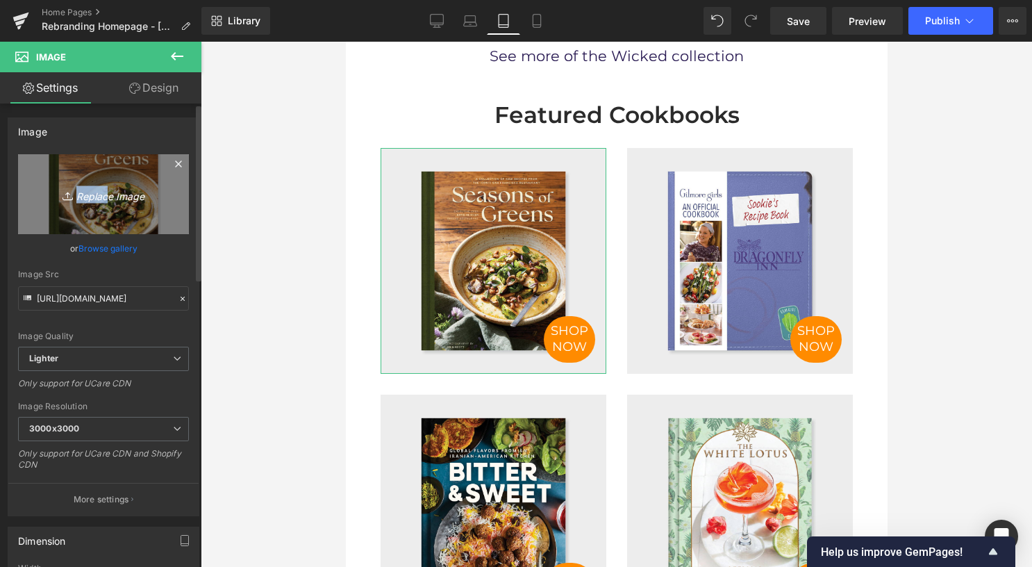
click at [101, 201] on link "Replace Image" at bounding box center [103, 194] width 171 height 80
type input "C:\fakepath\788364719-cookbook.jpg"
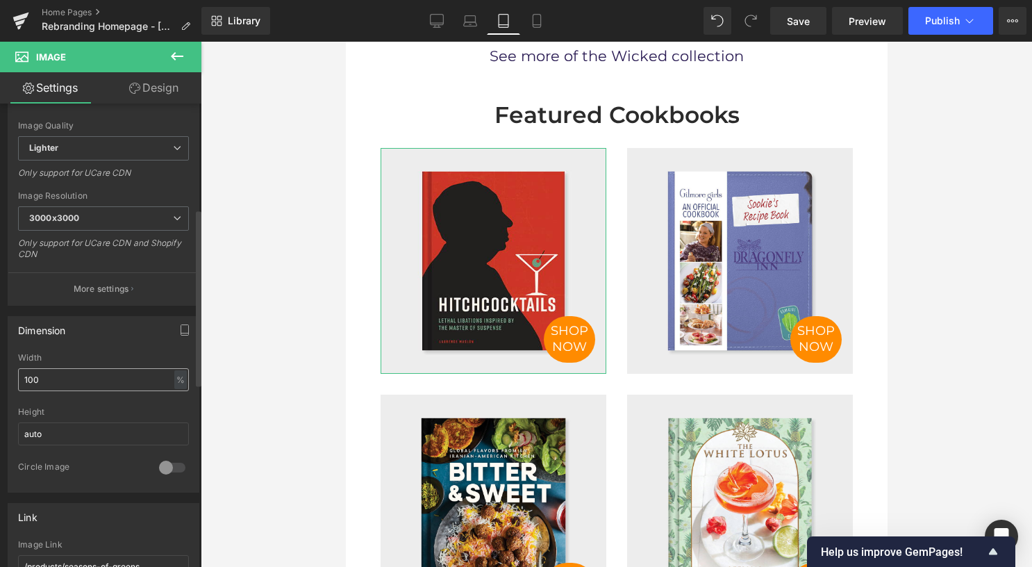
scroll to position [278, 0]
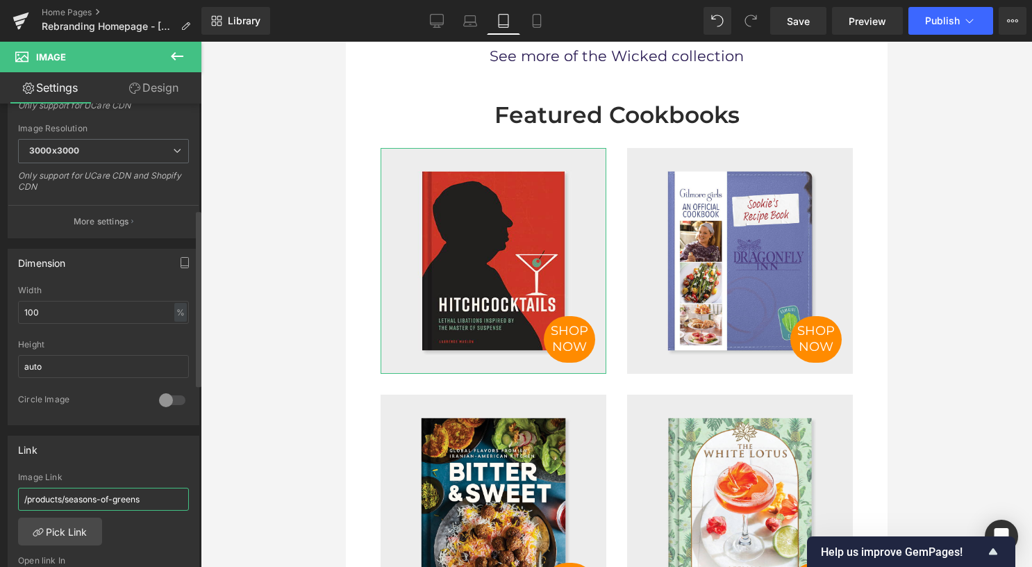
drag, startPoint x: 156, startPoint y: 495, endPoint x: 15, endPoint y: 495, distance: 140.3
click at [15, 495] on div "/products/seasons-of-greens Image Link /products/seasons-of-greens Pick Link Cu…" at bounding box center [103, 543] width 190 height 142
paste input "hitchcocktail"
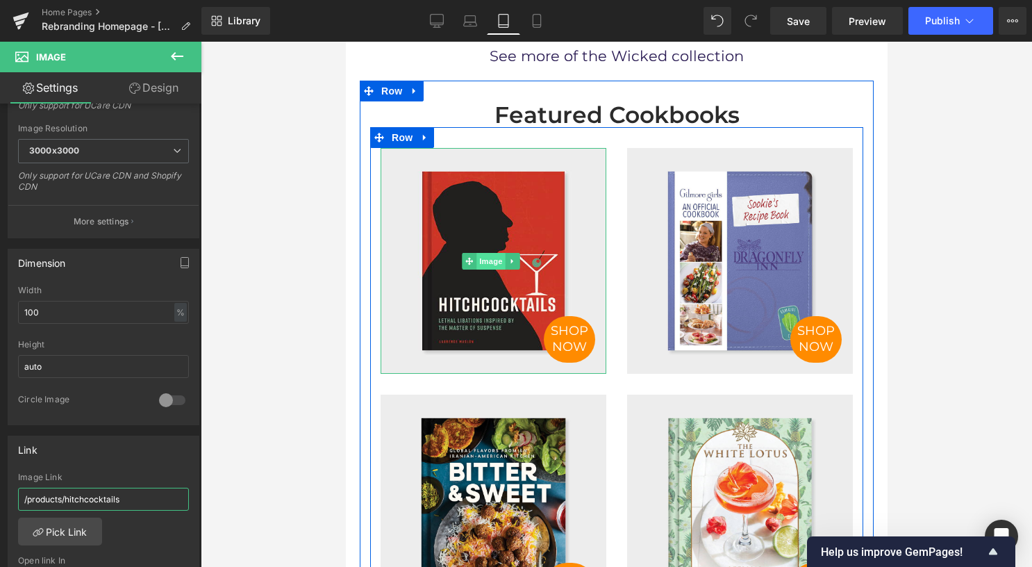
click at [494, 253] on span "Image" at bounding box center [490, 261] width 29 height 17
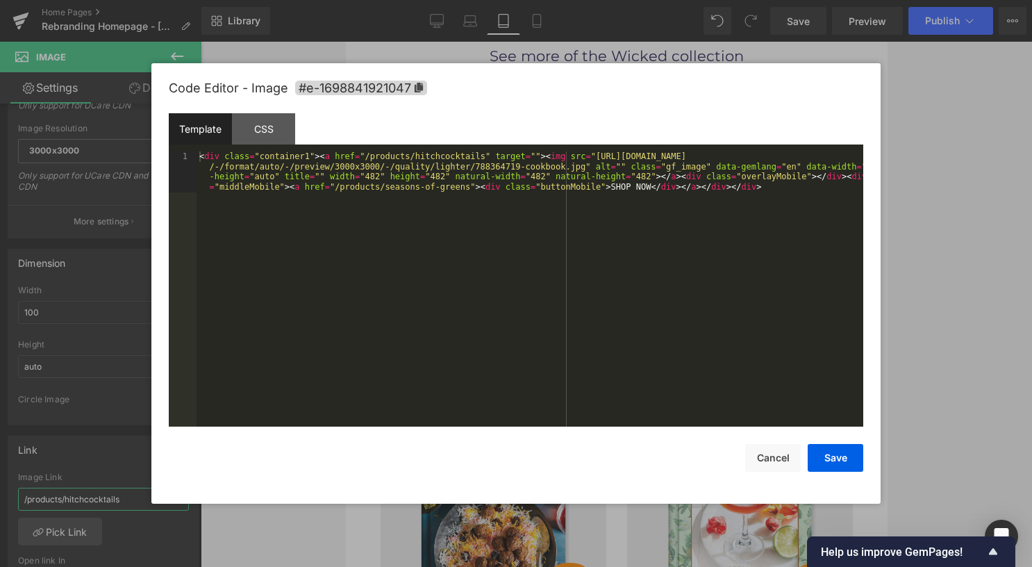
click at [501, 0] on div "Image You are previewing how the will restyle your page. You can not edit Eleme…" at bounding box center [516, 0] width 1032 height 0
type input "/products/hitchcocktails"
drag, startPoint x: 447, startPoint y: 189, endPoint x: 322, endPoint y: 188, distance: 125.7
click at [322, 188] on div "< div class = "container1" > < a href = "/products/hitchcocktails" target = "" …" at bounding box center [530, 329] width 667 height 356
click at [824, 458] on button "Save" at bounding box center [836, 458] width 56 height 28
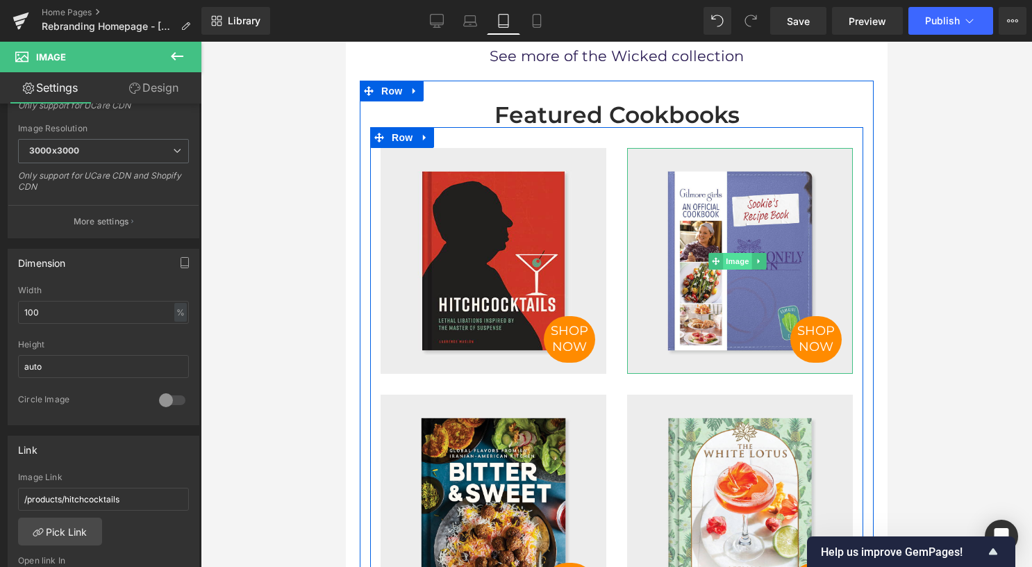
click at [729, 253] on span "Image" at bounding box center [736, 261] width 29 height 17
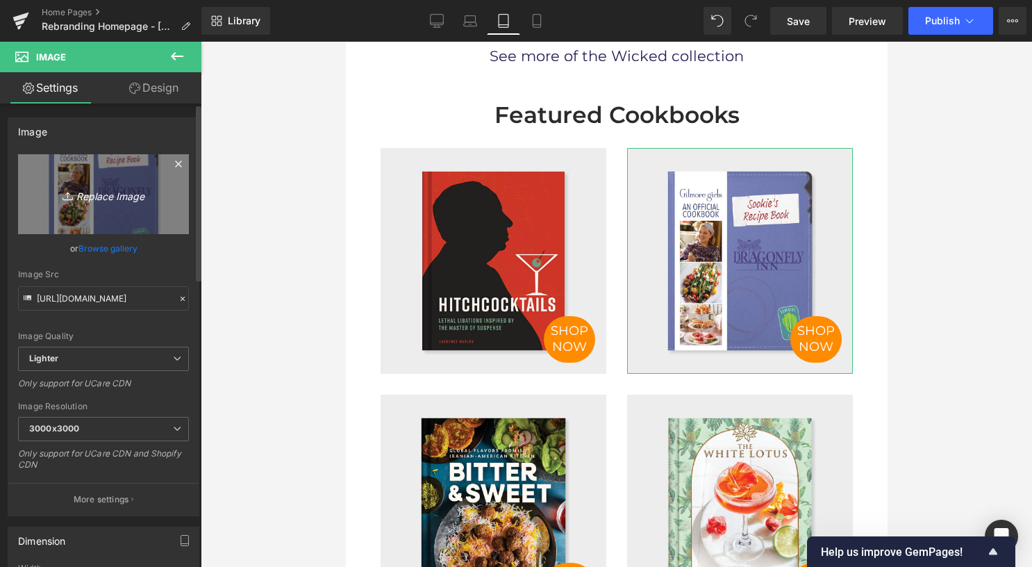
click at [129, 197] on icon "Replace Image" at bounding box center [103, 193] width 111 height 17
type input "C:\fakepath\788364730-cookbook4.jpg"
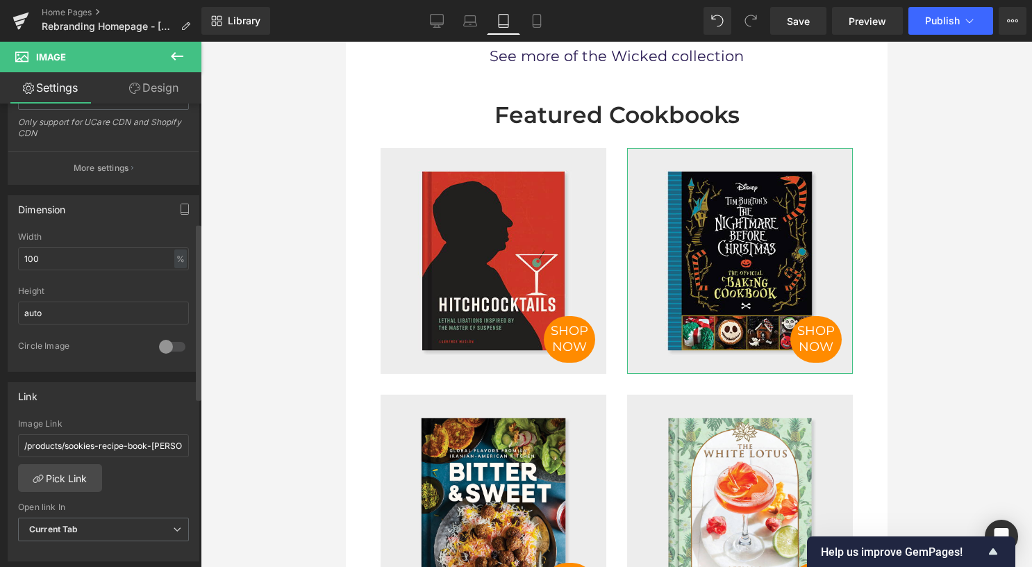
scroll to position [347, 0]
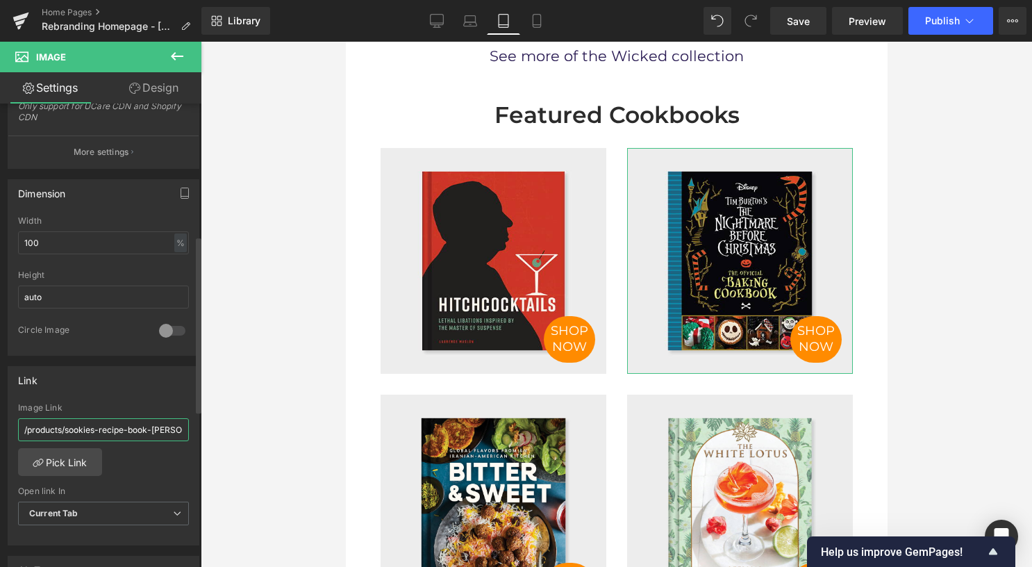
click at [135, 427] on input "/products/sookies-recipe-book-gilmore-girls-an-official-cookbook?variant=466084…" at bounding box center [103, 429] width 171 height 23
paste input "the-nightmare-before-christmas-the-official-baking-cookbook"
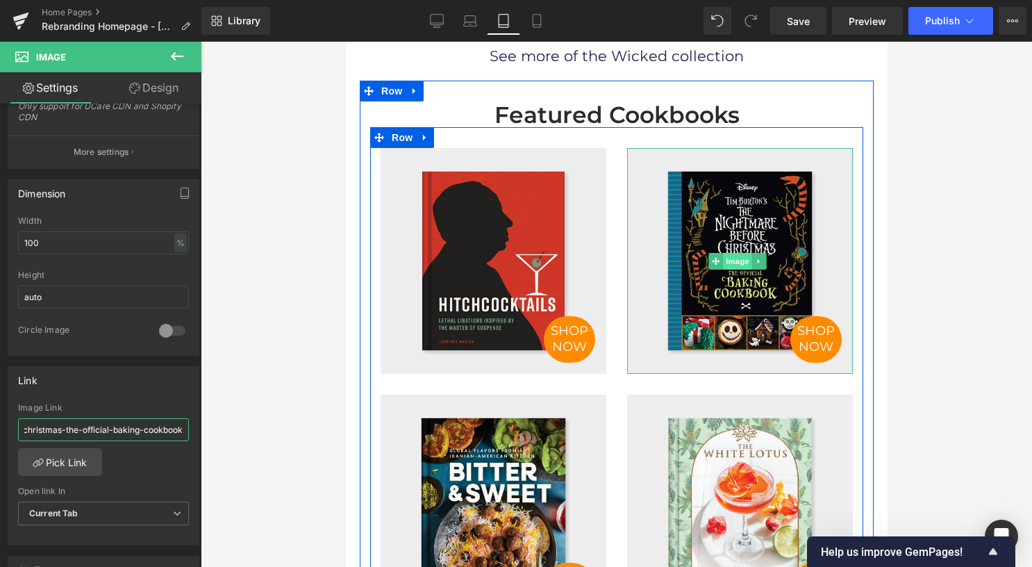
click at [736, 253] on span "Image" at bounding box center [736, 261] width 29 height 17
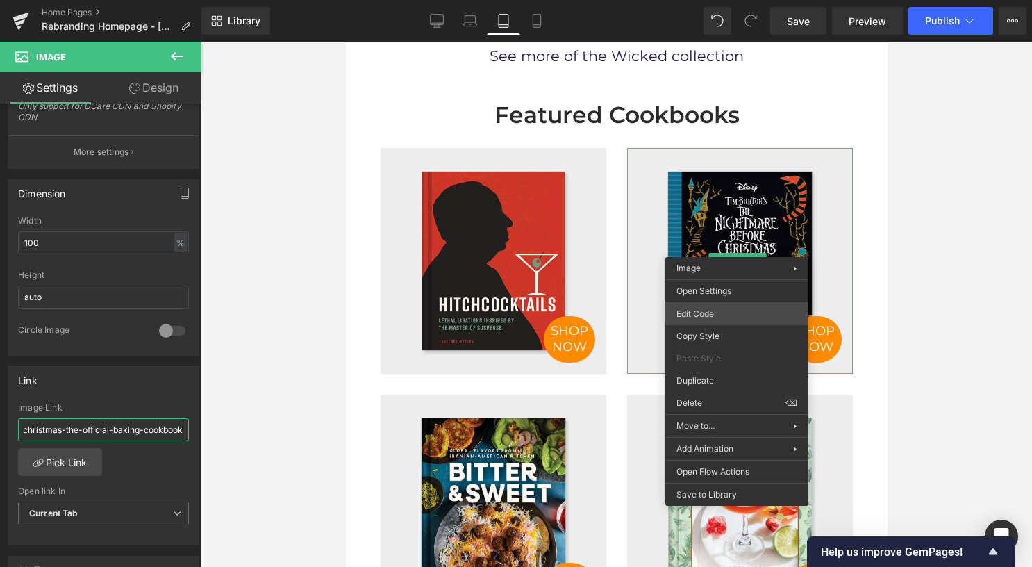
click at [729, 0] on div "Image You are previewing how the will restyle your page. You can not edit Eleme…" at bounding box center [516, 0] width 1032 height 0
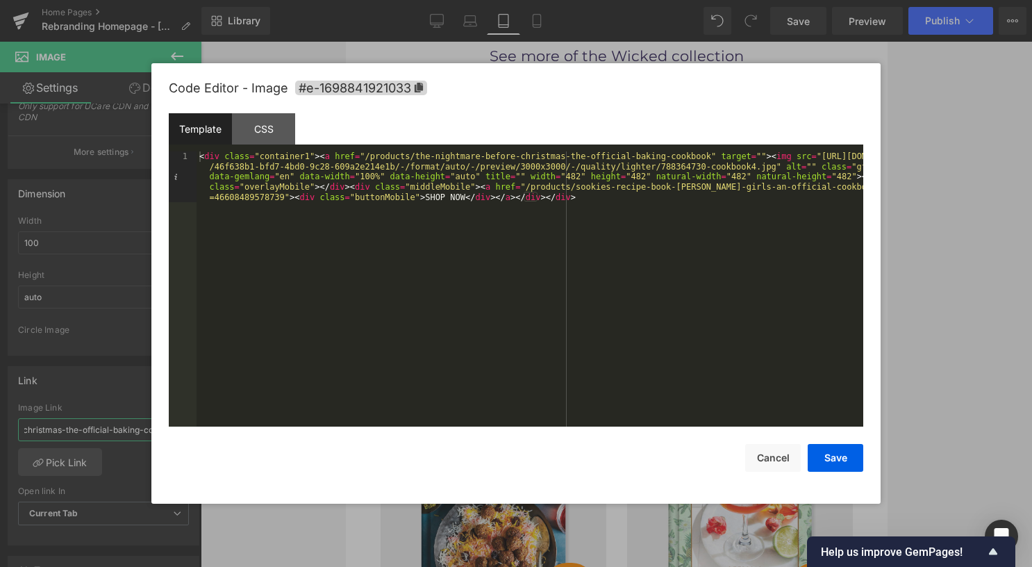
type input "/products/the-nightmare-before-christmas-the-official-baking-cookbook"
drag, startPoint x: 498, startPoint y: 188, endPoint x: 277, endPoint y: 196, distance: 221.1
click at [277, 196] on div "< div class = "container1" > < a href = "/products/the-nightmare-before-christm…" at bounding box center [530, 339] width 667 height 377
click at [842, 461] on button "Save" at bounding box center [836, 458] width 56 height 28
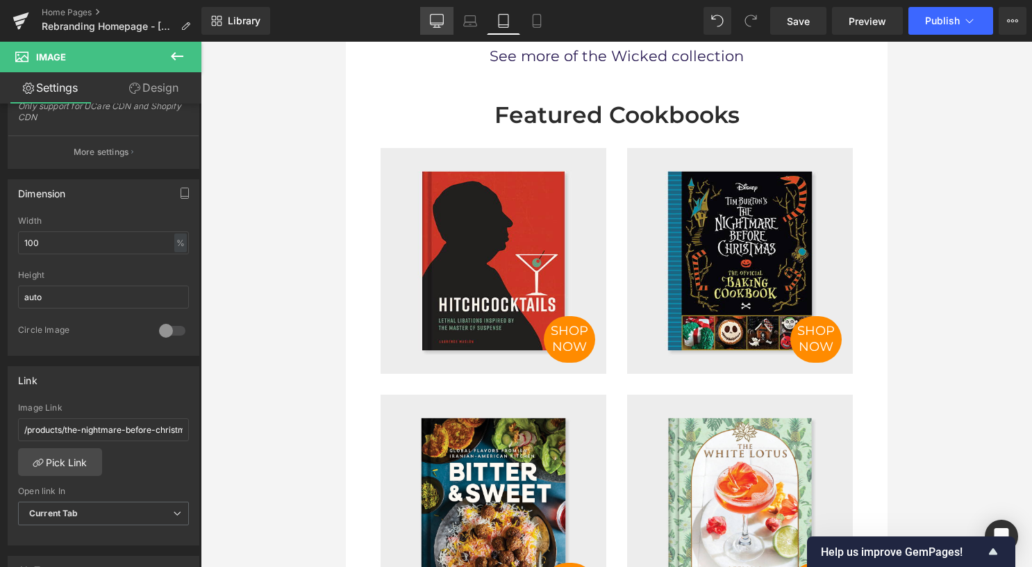
click at [436, 22] on icon at bounding box center [437, 21] width 14 height 14
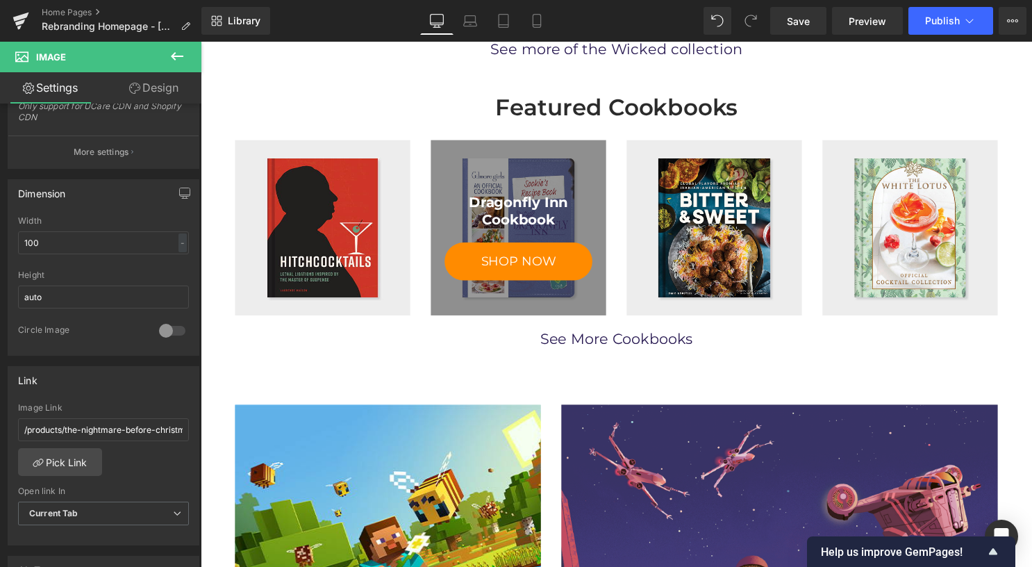
scroll to position [764, 0]
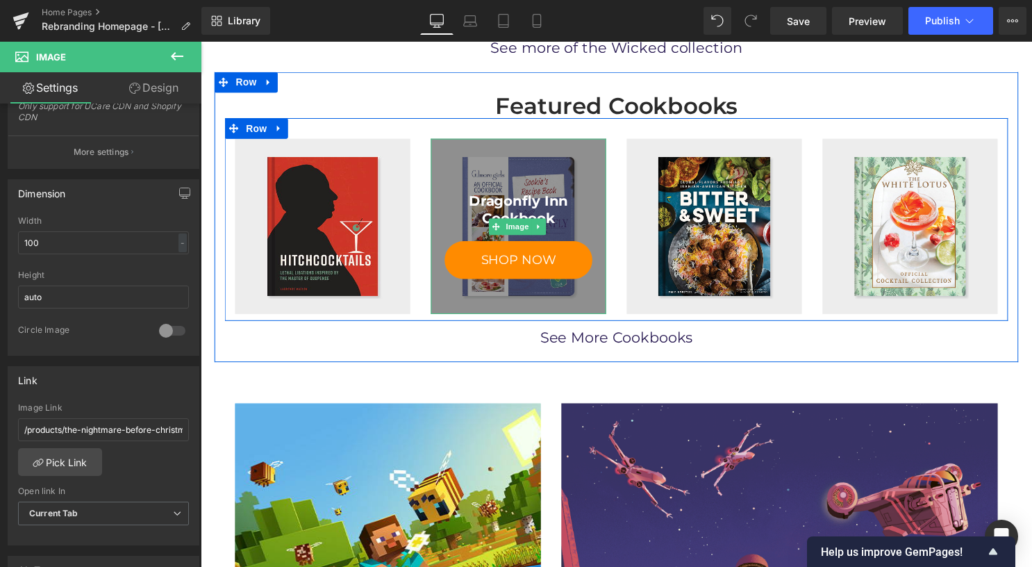
click at [510, 169] on div at bounding box center [521, 228] width 177 height 177
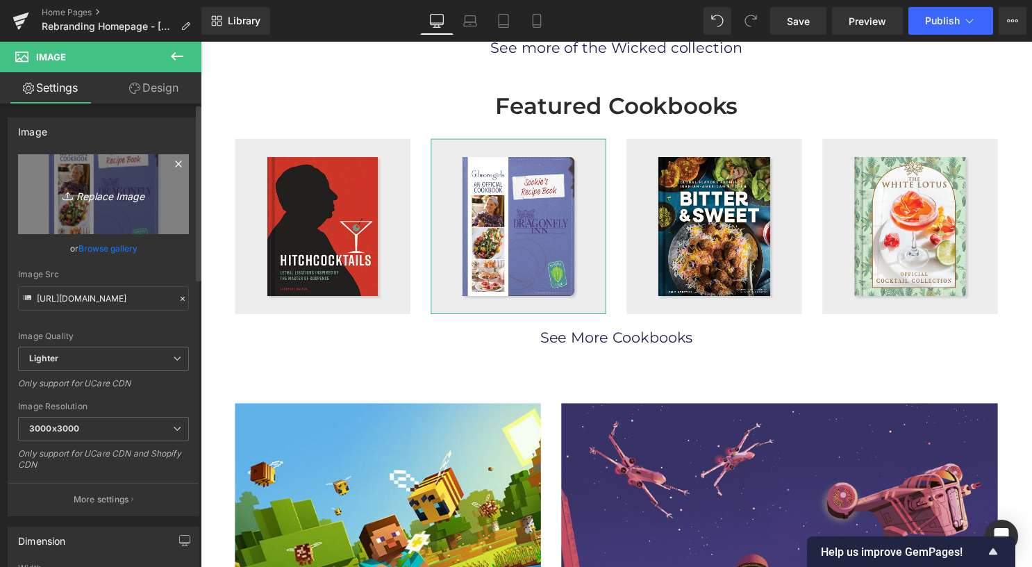
click at [103, 195] on icon "Replace Image" at bounding box center [103, 193] width 111 height 17
type input "C:\fakepath\788364730-cookbook4.jpg"
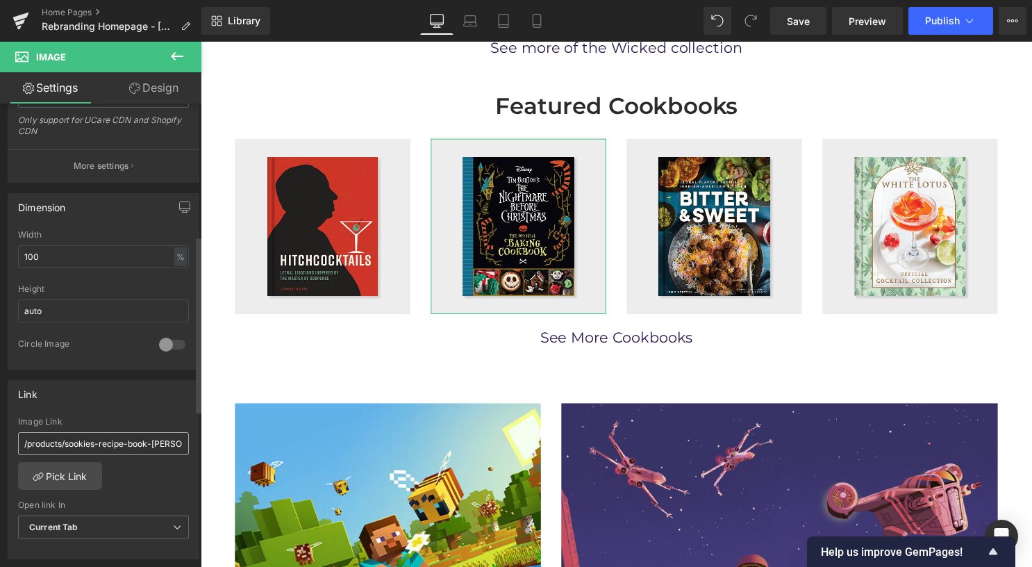
scroll to position [347, 0]
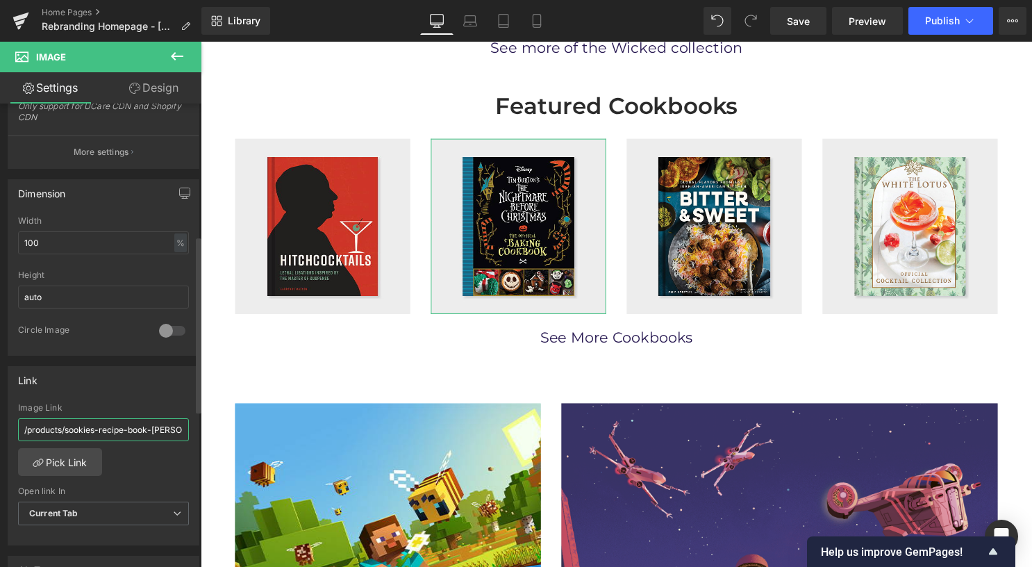
click at [131, 422] on input "/products/sookies-recipe-book-gilmore-girls-an-official-cookbook?variant=466084…" at bounding box center [103, 429] width 171 height 23
paste input "the-nightmare-before-christmas-the-official-baking-cookbook"
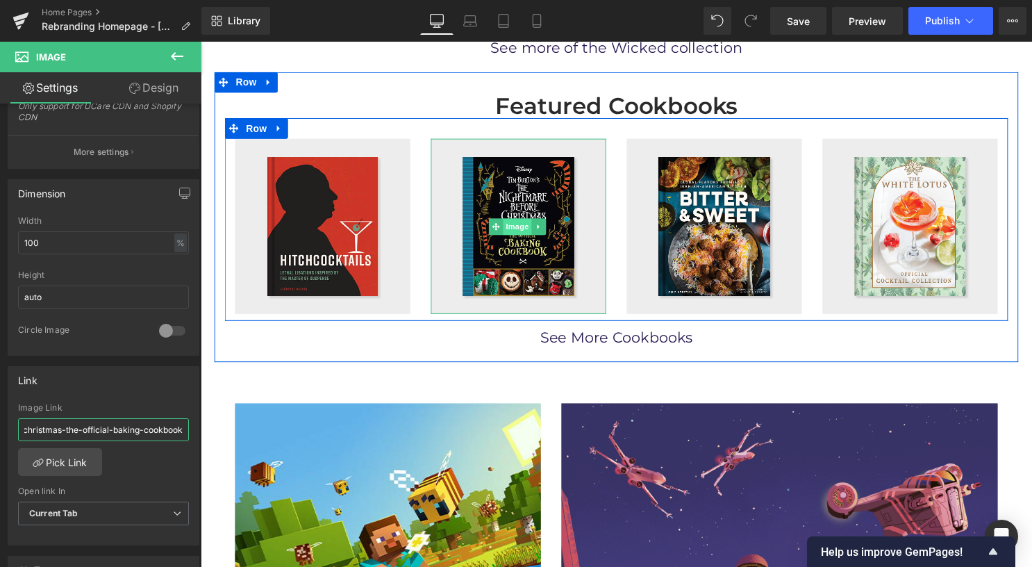
click at [522, 224] on span "Image" at bounding box center [520, 228] width 29 height 17
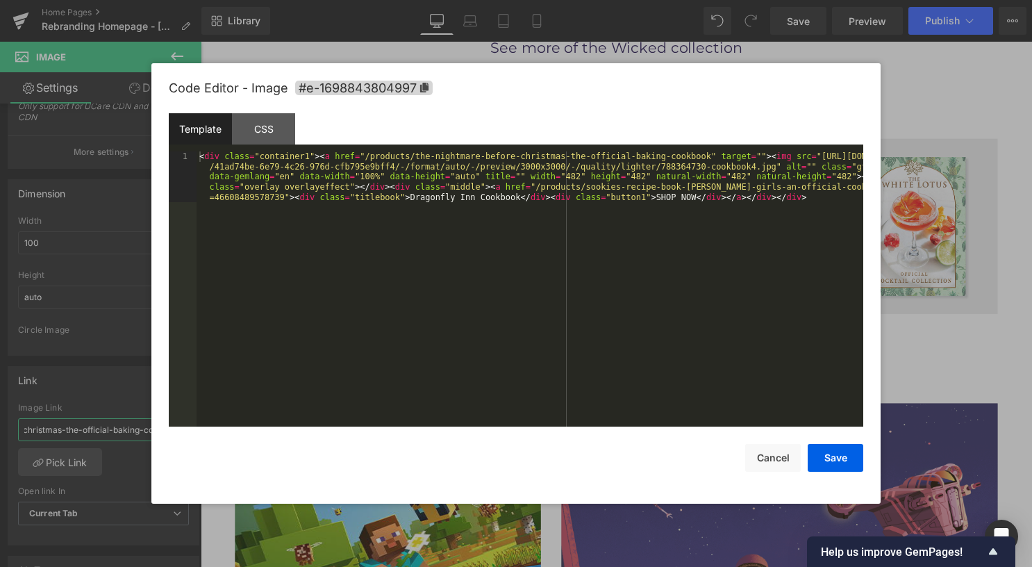
click at [527, 0] on div "Image You are previewing how the will restyle your page. You can not edit Eleme…" at bounding box center [516, 0] width 1032 height 0
type input "/products/the-nightmare-before-christmas-the-official-baking-cookbook"
drag, startPoint x: 506, startPoint y: 185, endPoint x: 275, endPoint y: 199, distance: 231.0
click at [275, 199] on div "< div class = "container1" > < a href = "/products/the-nightmare-before-christm…" at bounding box center [530, 339] width 667 height 377
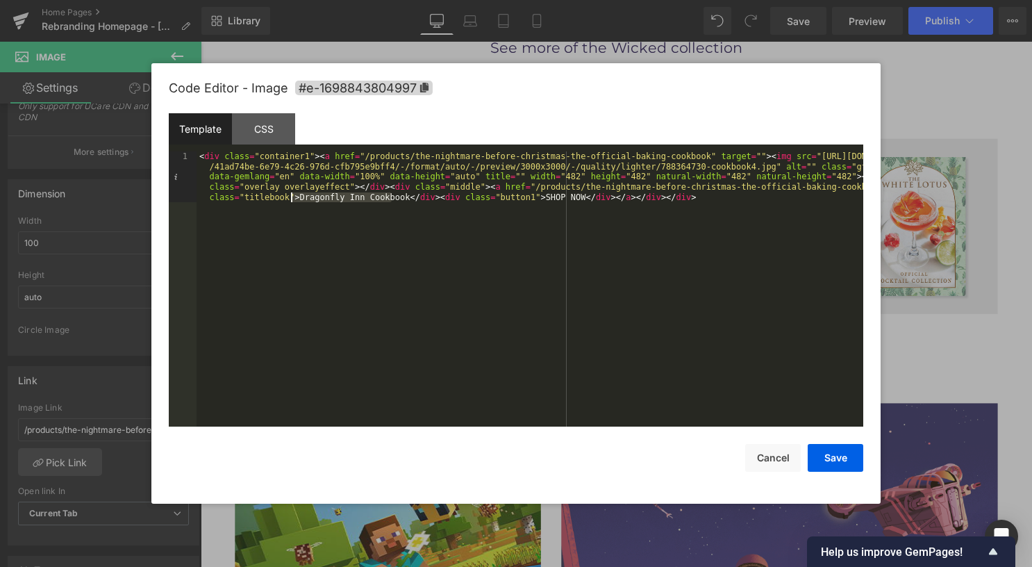
drag, startPoint x: 391, startPoint y: 199, endPoint x: 290, endPoint y: 201, distance: 101.4
click at [290, 201] on div "< div class = "container1" > < a href = "/products/the-nightmare-before-christm…" at bounding box center [530, 339] width 667 height 377
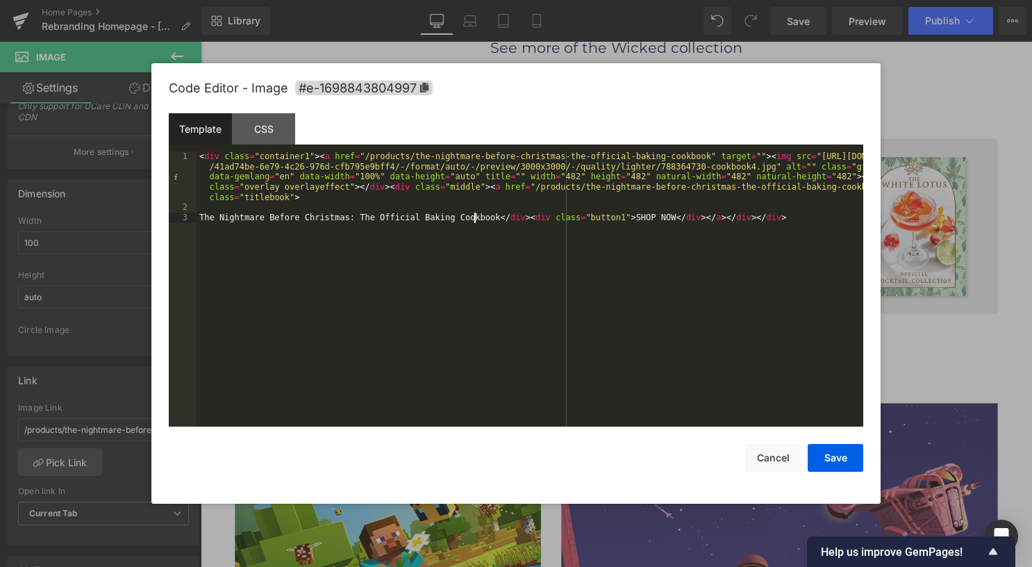
click at [438, 205] on div "< div class = "container1" > < a href = "/products/the-nightmare-before-christm…" at bounding box center [530, 319] width 667 height 336
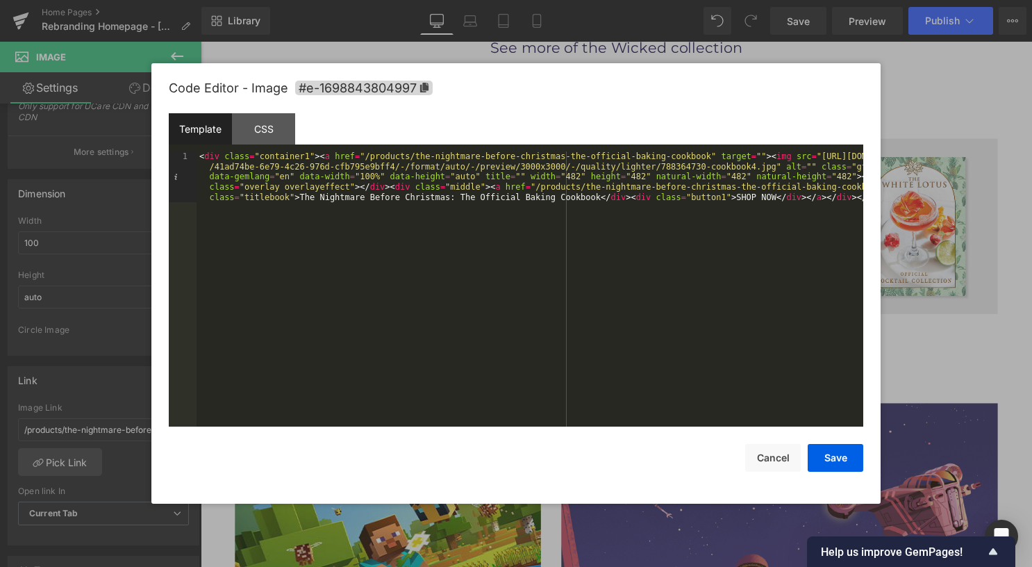
click at [457, 188] on div "< div class = "container1" > < a href = "/products/the-nightmare-before-christm…" at bounding box center [530, 339] width 667 height 377
click at [828, 464] on button "Save" at bounding box center [836, 458] width 56 height 28
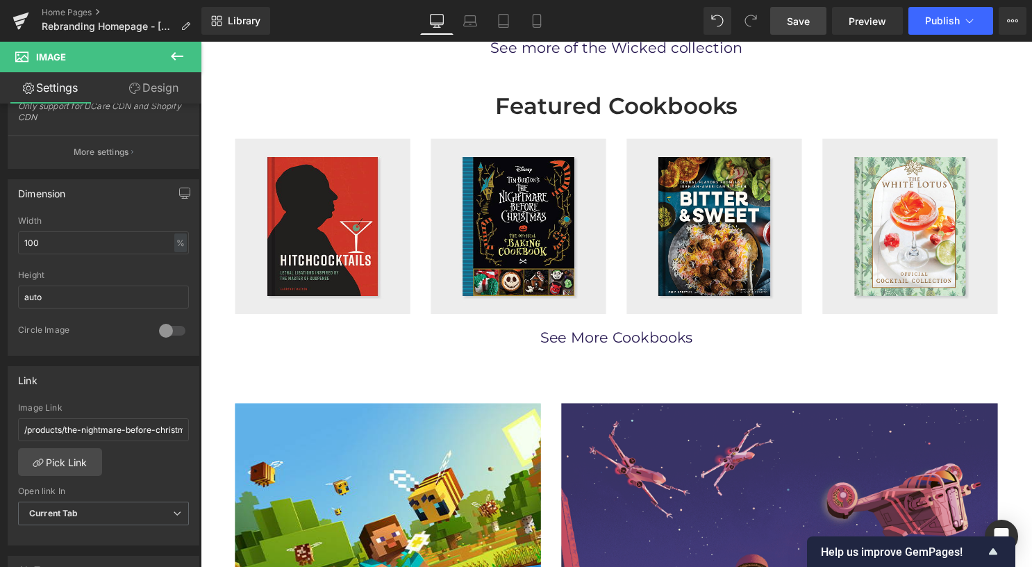
click at [795, 24] on span "Save" at bounding box center [798, 21] width 23 height 15
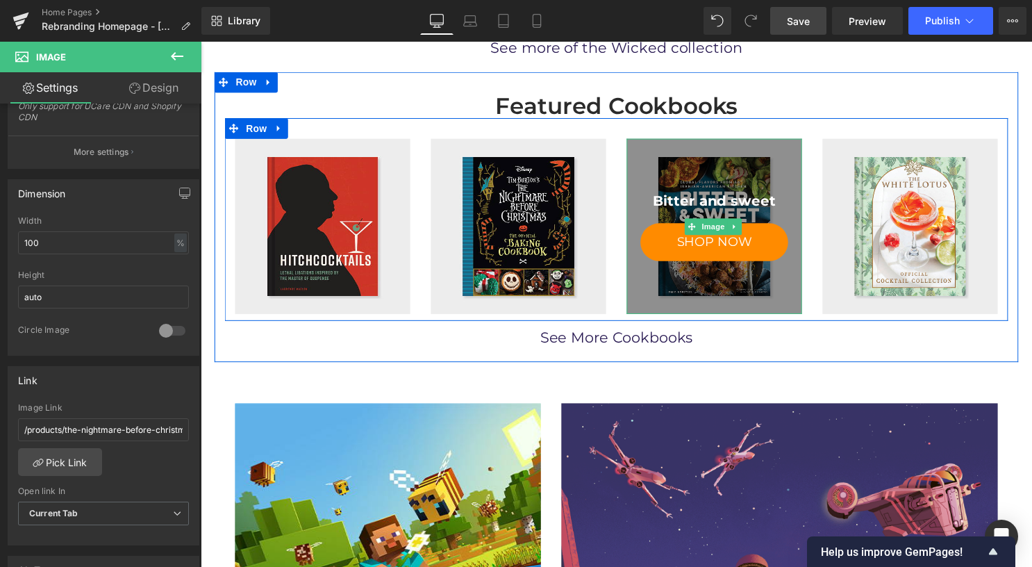
click at [690, 207] on link "Bitter and sweet SHOP NOW" at bounding box center [719, 228] width 149 height 70
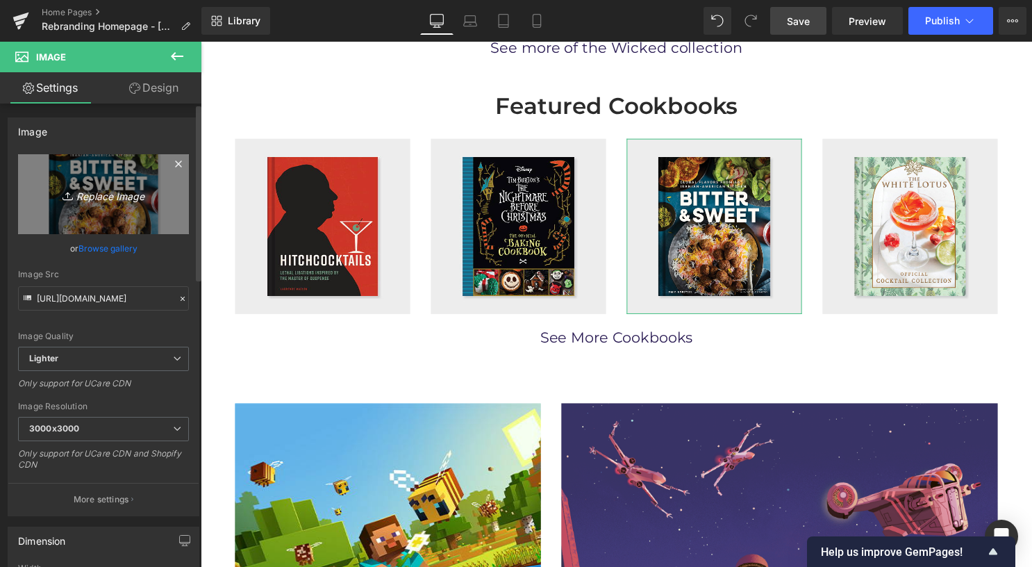
click at [126, 185] on icon "Replace Image" at bounding box center [103, 193] width 111 height 17
type input "C:\fakepath\788364728-cookbook3.jpg"
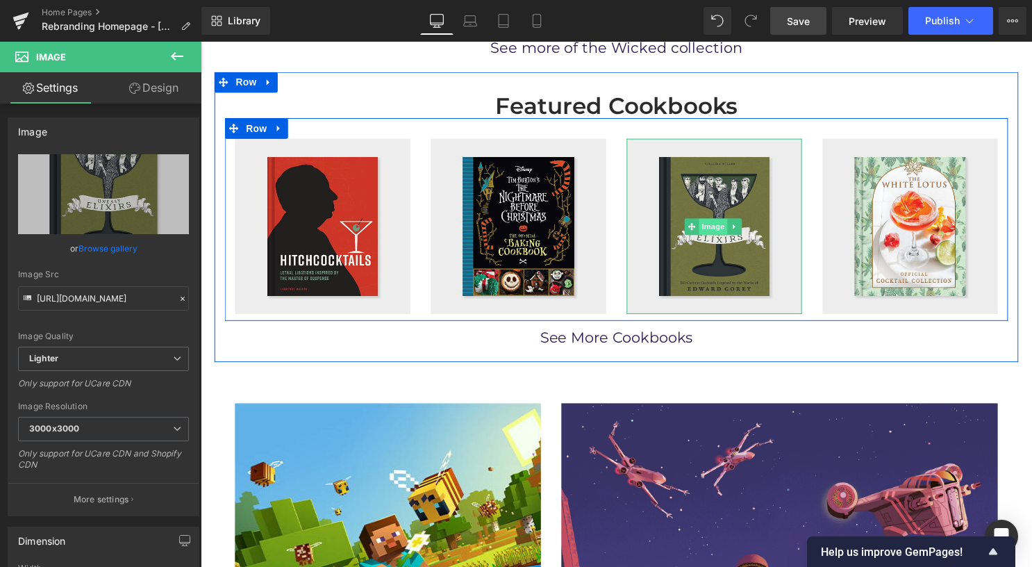
click at [711, 220] on span "Image" at bounding box center [718, 228] width 29 height 17
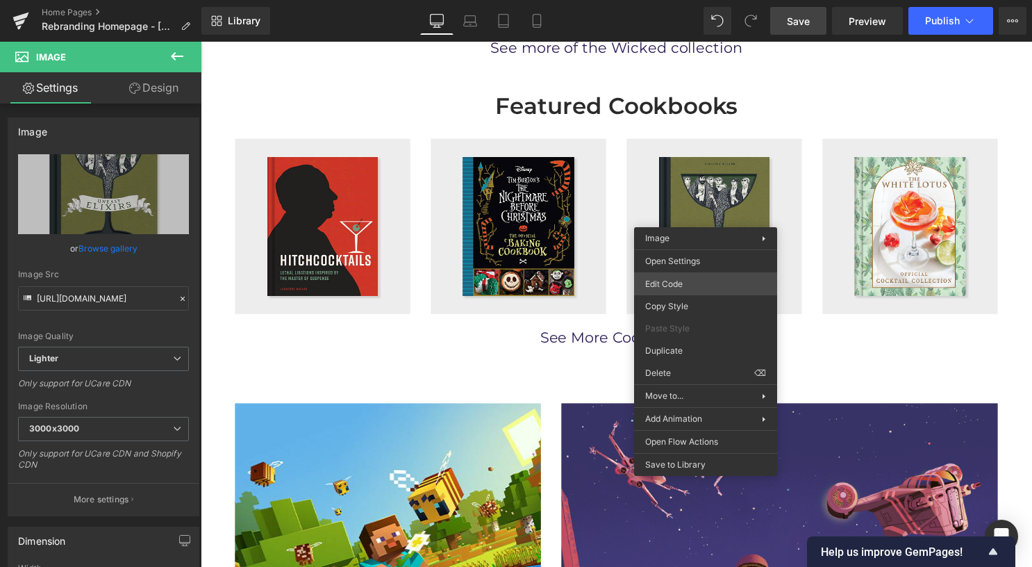
click at [691, 0] on div "Image You are previewing how the will restyle your page. You can not edit Eleme…" at bounding box center [516, 0] width 1032 height 0
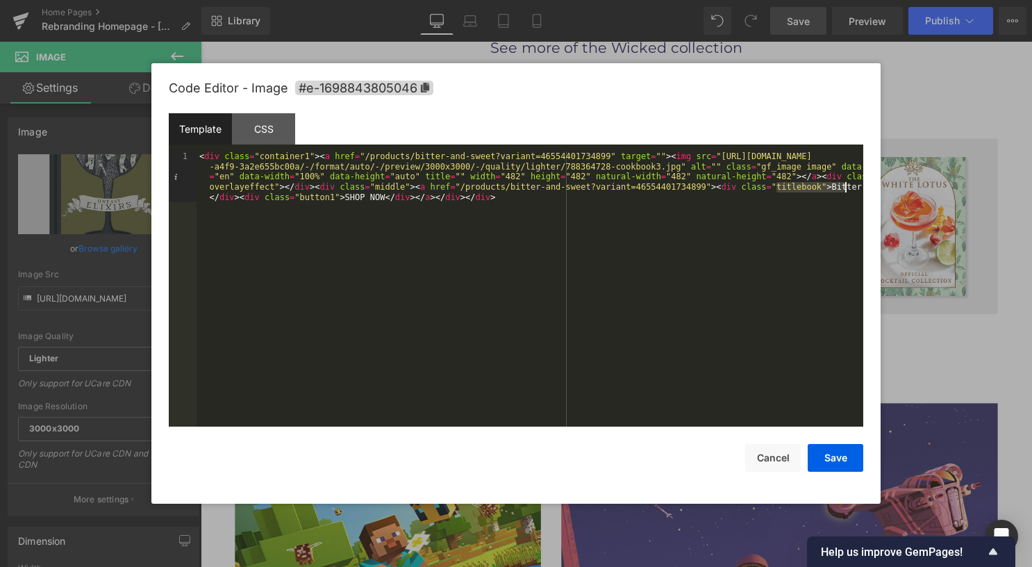
drag, startPoint x: 777, startPoint y: 186, endPoint x: 849, endPoint y: 189, distance: 72.3
click at [849, 189] on div "< div class = "container1" > < a href = "/products/bitter-and-sweet?variant=465…" at bounding box center [530, 339] width 667 height 377
drag, startPoint x: 438, startPoint y: 188, endPoint x: 663, endPoint y: 189, distance: 224.4
click at [663, 189] on div "< div class = "container1" > < a href = "/products/bitter-and-sweet?variant=465…" at bounding box center [530, 339] width 667 height 377
click at [831, 454] on button "Save" at bounding box center [836, 458] width 56 height 28
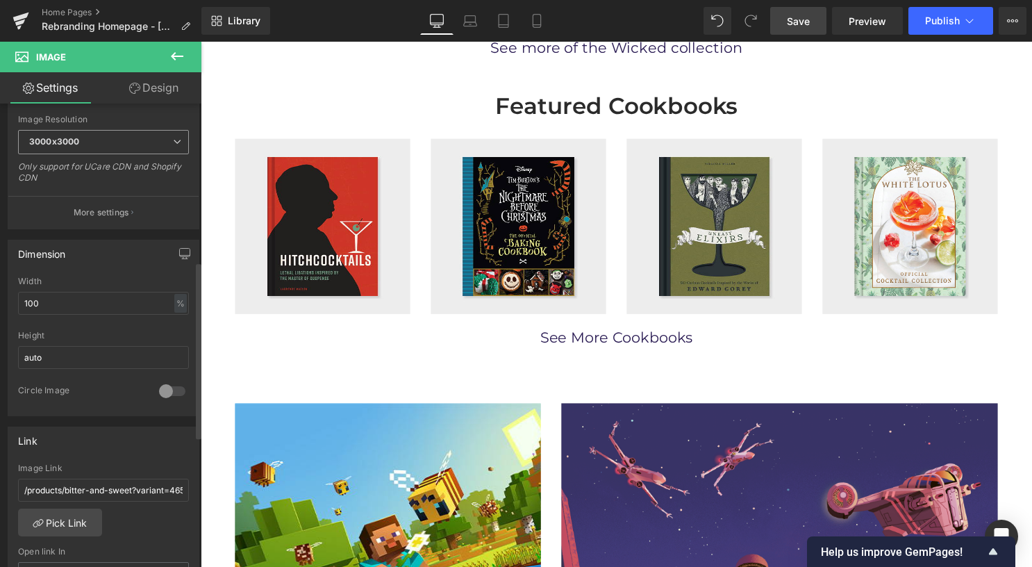
scroll to position [417, 0]
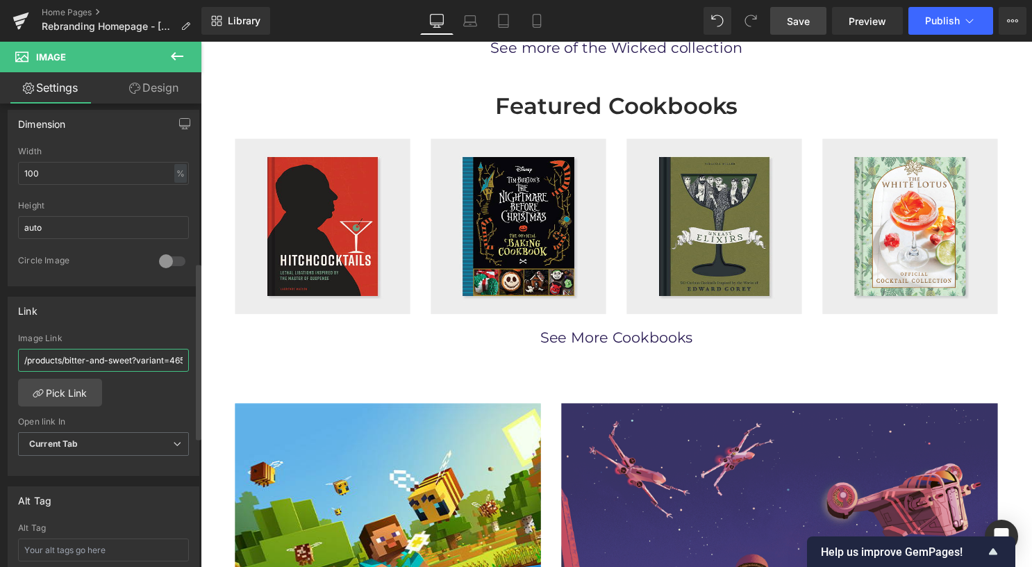
click at [125, 351] on input "/products/bitter-and-sweet?variant=46554401734899" at bounding box center [103, 360] width 171 height 23
paste input "uneasy-elixirs"
type input "/products/uneasy-elixirs"
click at [504, 18] on icon at bounding box center [504, 21] width 14 height 14
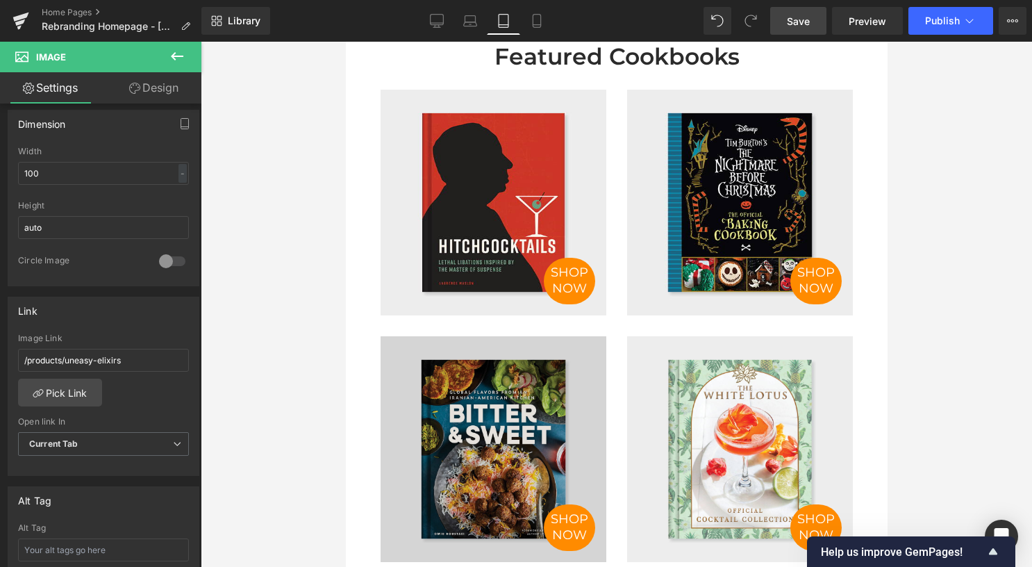
scroll to position [1389, 0]
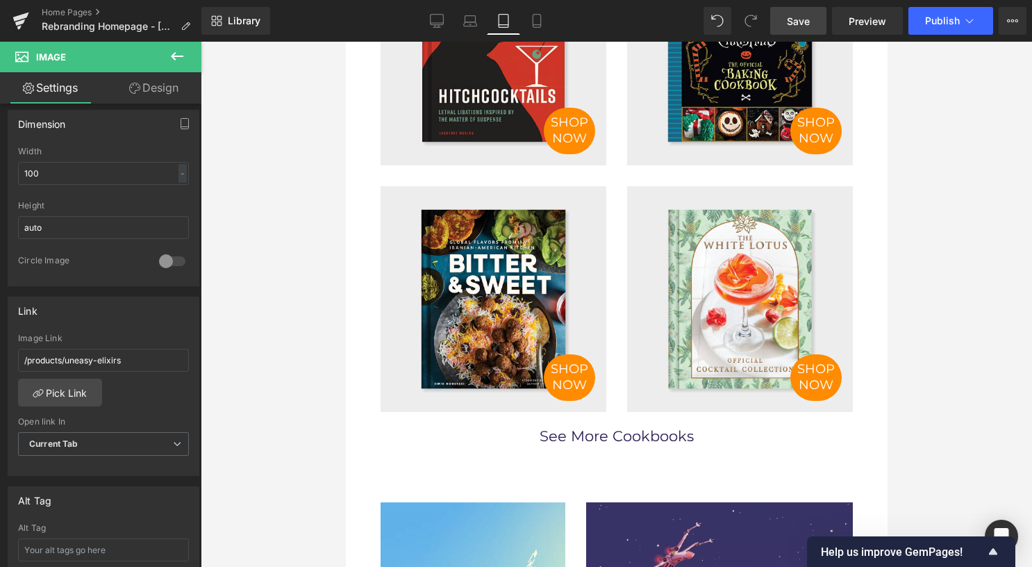
click at [499, 272] on div "SHOP NOW Image" at bounding box center [493, 299] width 226 height 226
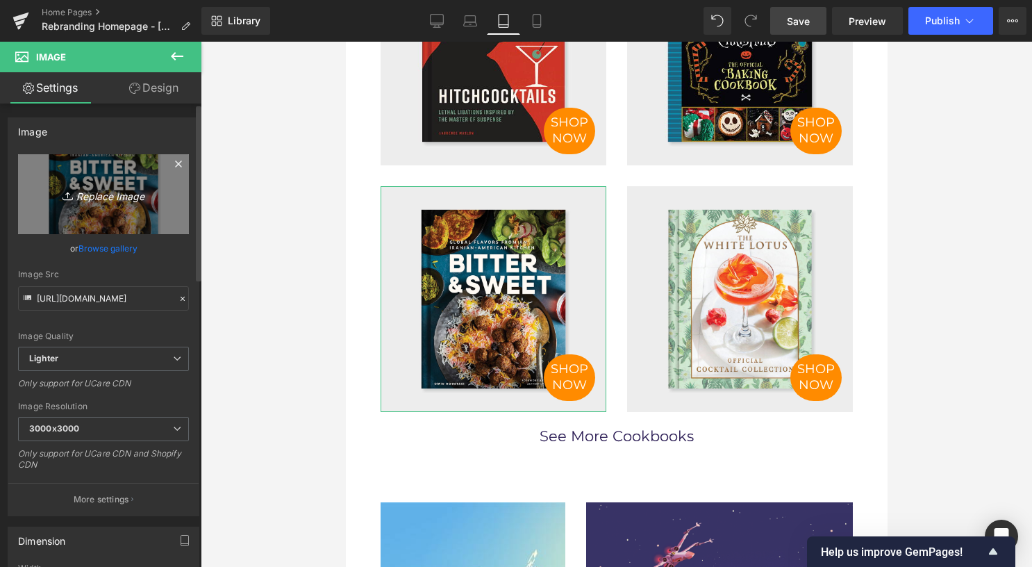
click at [102, 195] on icon "Replace Image" at bounding box center [103, 193] width 111 height 17
type input "C:\fakepath\788364728-cookbook3.jpg"
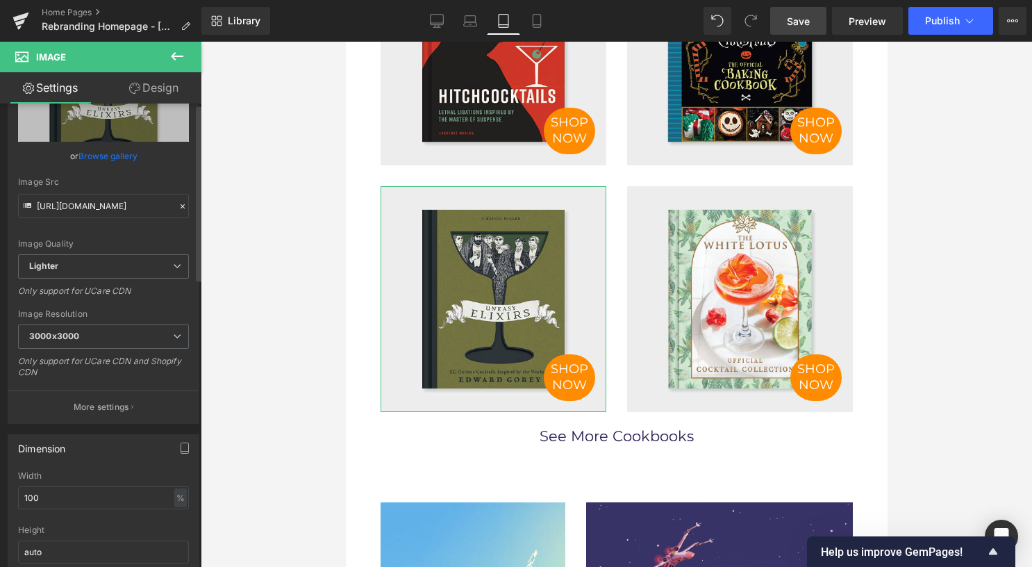
scroll to position [278, 0]
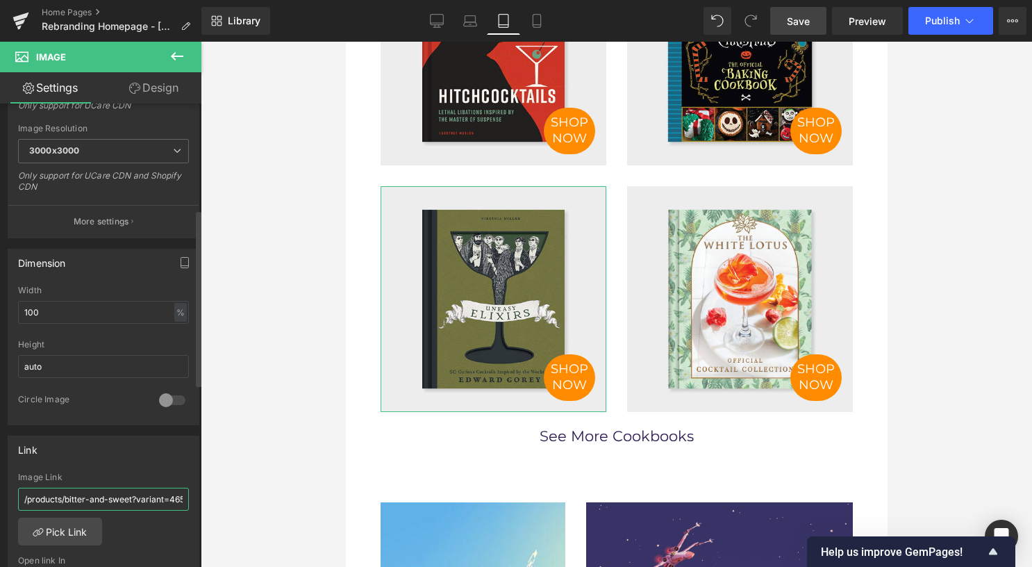
click at [167, 488] on input "/products/bitter-and-sweet?variant=46554401734899" at bounding box center [103, 499] width 171 height 23
paste input "uneasy-elixirs"
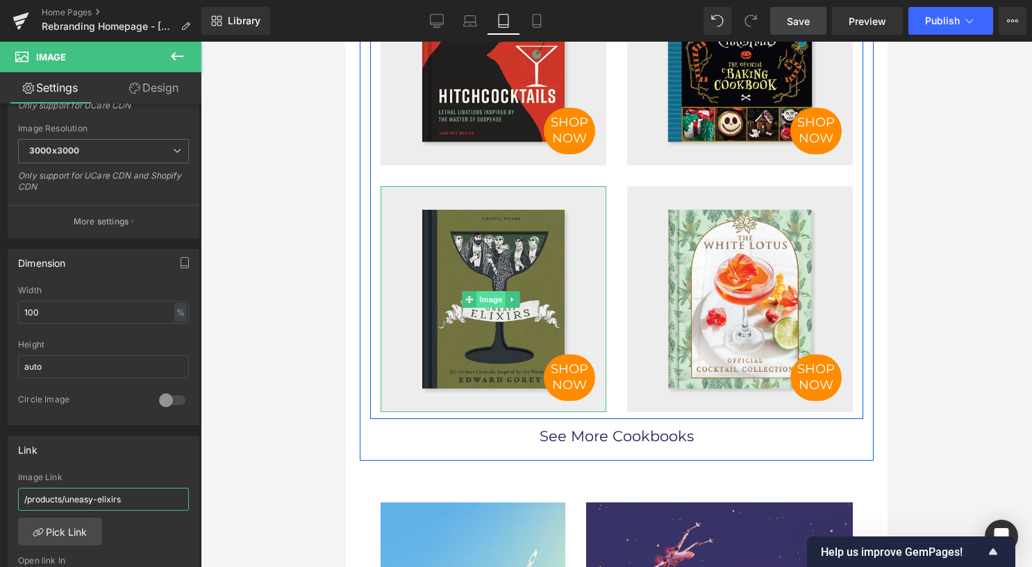
click at [492, 291] on span "Image" at bounding box center [490, 299] width 29 height 17
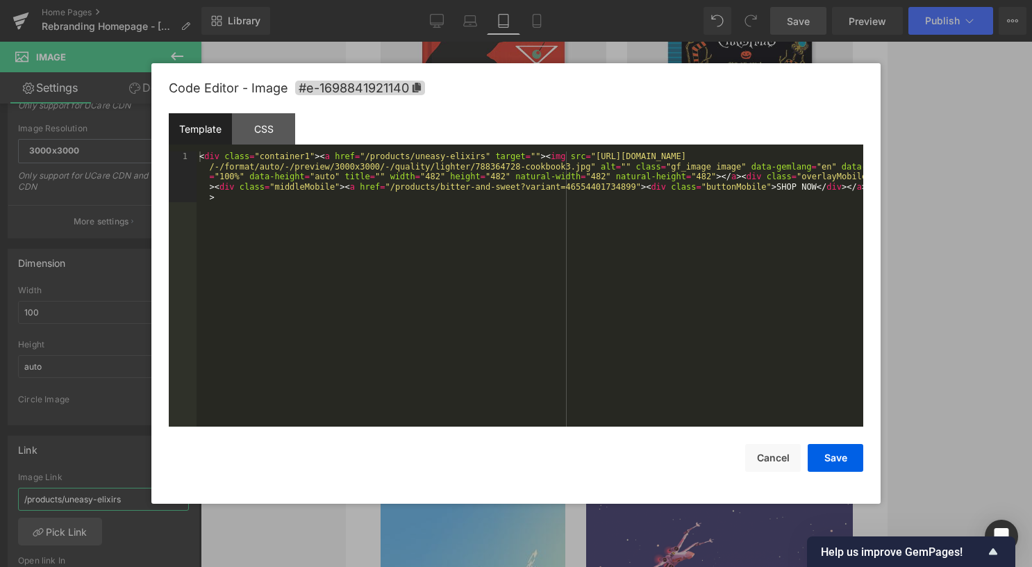
click at [489, 0] on div "Image You are previewing how the will restyle your page. You can not edit Eleme…" at bounding box center [516, 0] width 1032 height 0
type input "/products/uneasy-elixirs"
drag, startPoint x: 379, startPoint y: 190, endPoint x: 598, endPoint y: 188, distance: 219.5
click at [598, 188] on div "< div class = "container1" > < a href = "/products/uneasy-elixirs" target = "" …" at bounding box center [530, 339] width 667 height 377
click at [847, 455] on button "Save" at bounding box center [836, 458] width 56 height 28
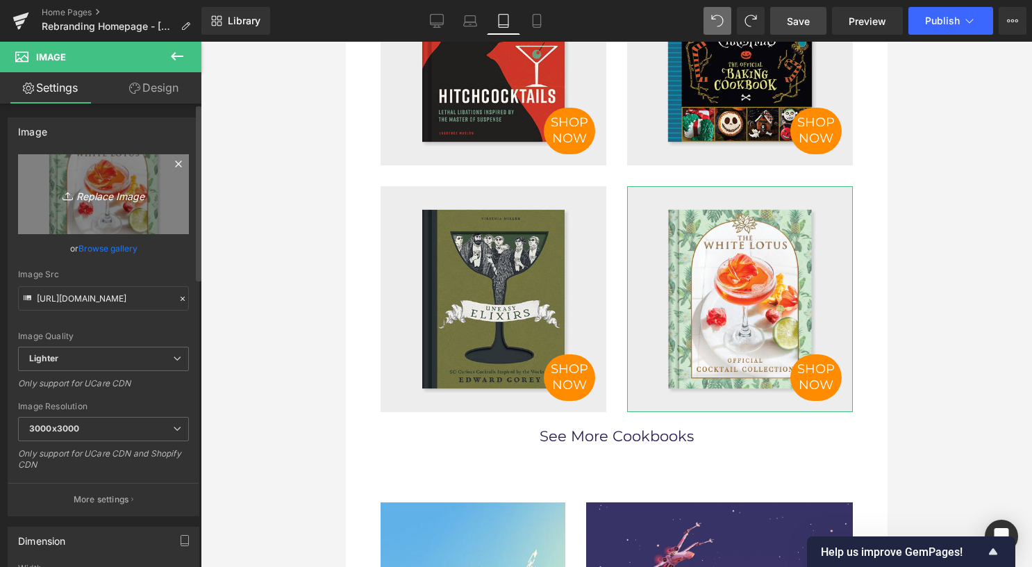
click at [95, 195] on icon "Replace Image" at bounding box center [103, 193] width 111 height 17
type input "C:\fakepath\788364722-cookbook2.jpg"
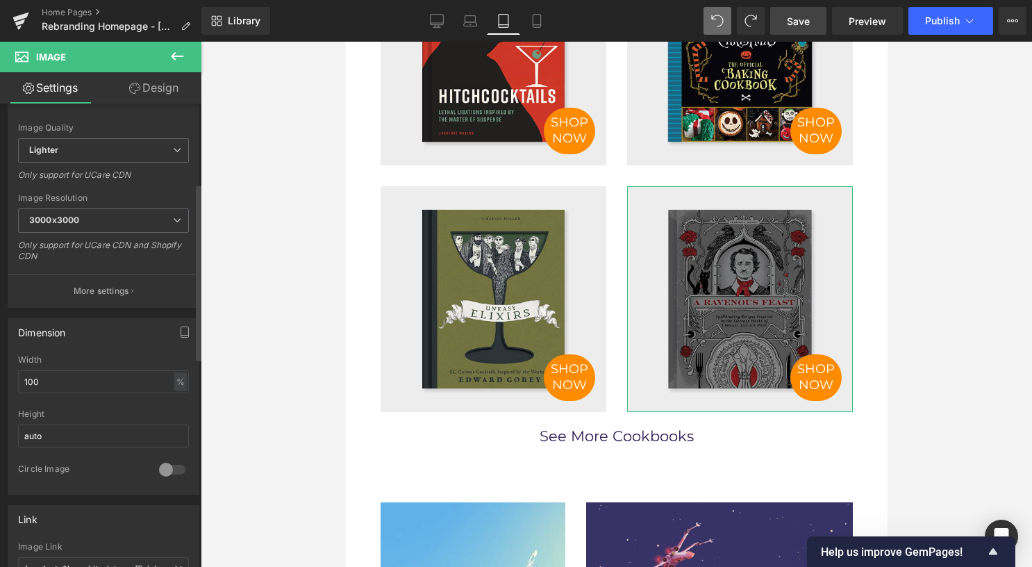
scroll to position [417, 0]
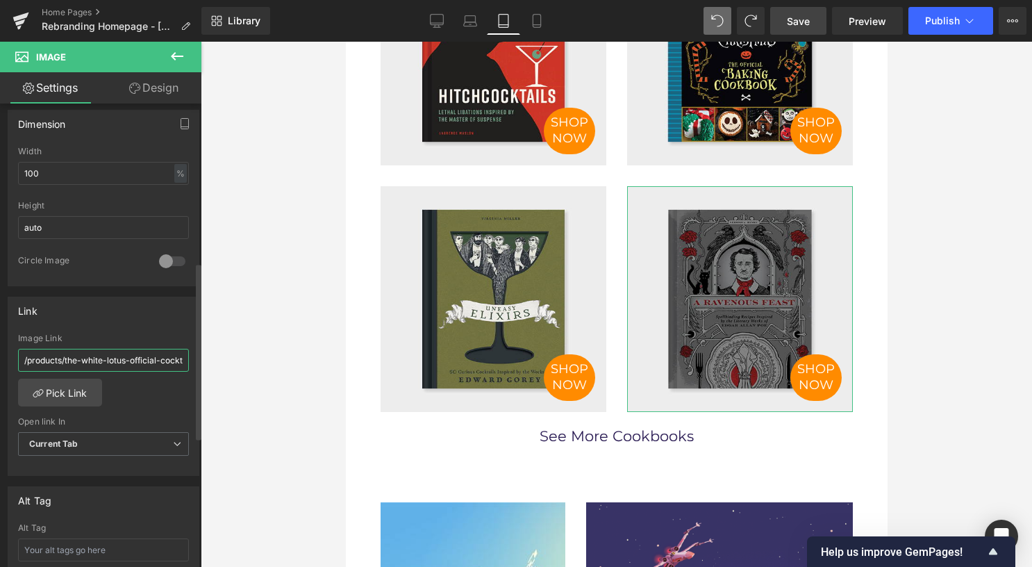
click at [101, 349] on input "/products/the-white-lotus-official-cocktail-collection?variant=46608467067123" at bounding box center [103, 360] width 171 height 23
paste input "a-ravenous-feast"
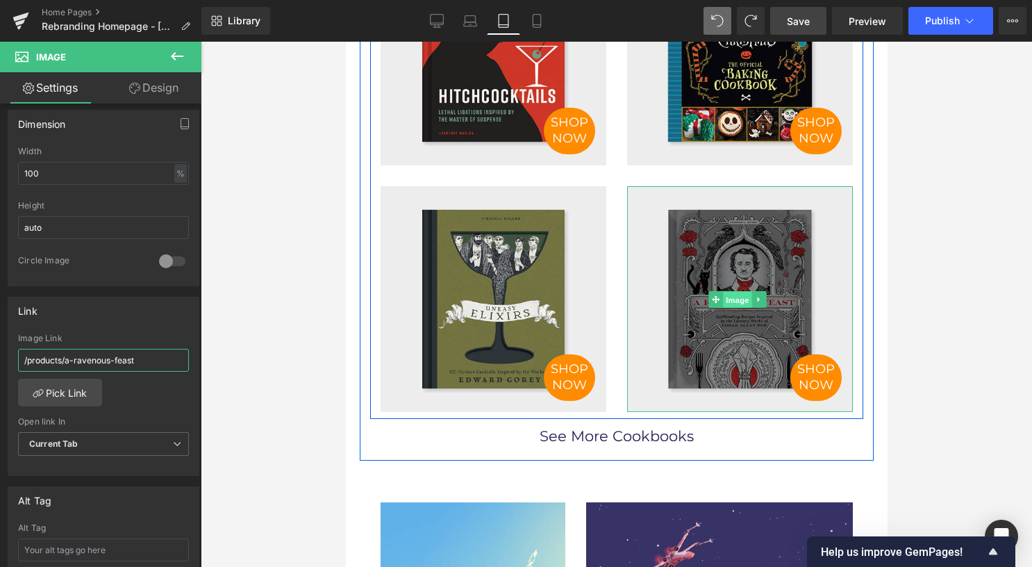
click at [722, 291] on span "Image" at bounding box center [736, 299] width 29 height 17
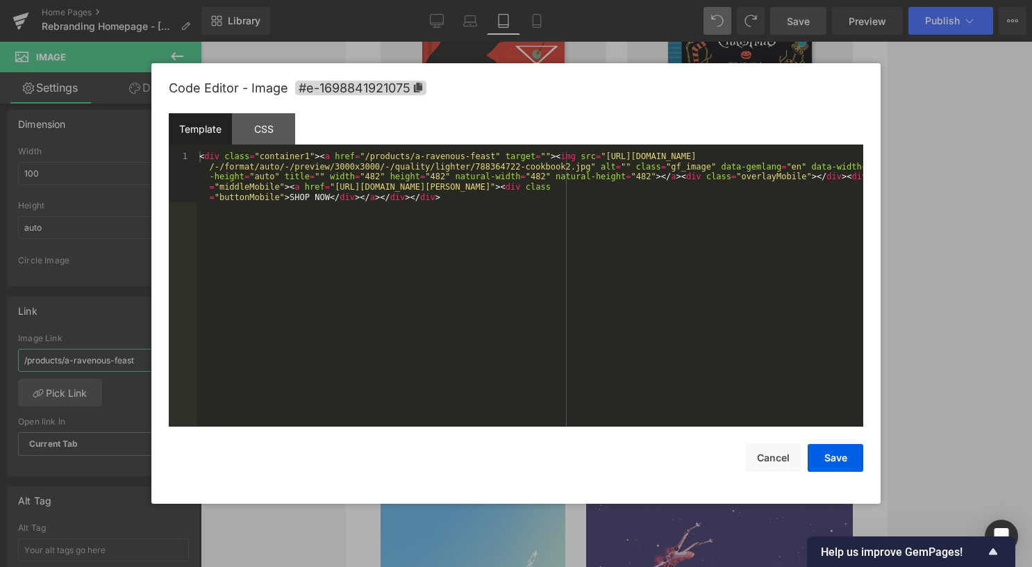
click at [717, 0] on div "Image You are previewing how the will restyle your page. You can not edit Eleme…" at bounding box center [516, 0] width 1032 height 0
type input "/products/a-ravenous-feast"
drag, startPoint x: 323, startPoint y: 192, endPoint x: 801, endPoint y: 191, distance: 477.9
click at [801, 191] on div "< div class = "container1" > < a href = "/products/a-ravenous-feast" target = "…" at bounding box center [530, 339] width 667 height 377
click at [841, 458] on button "Save" at bounding box center [836, 458] width 56 height 28
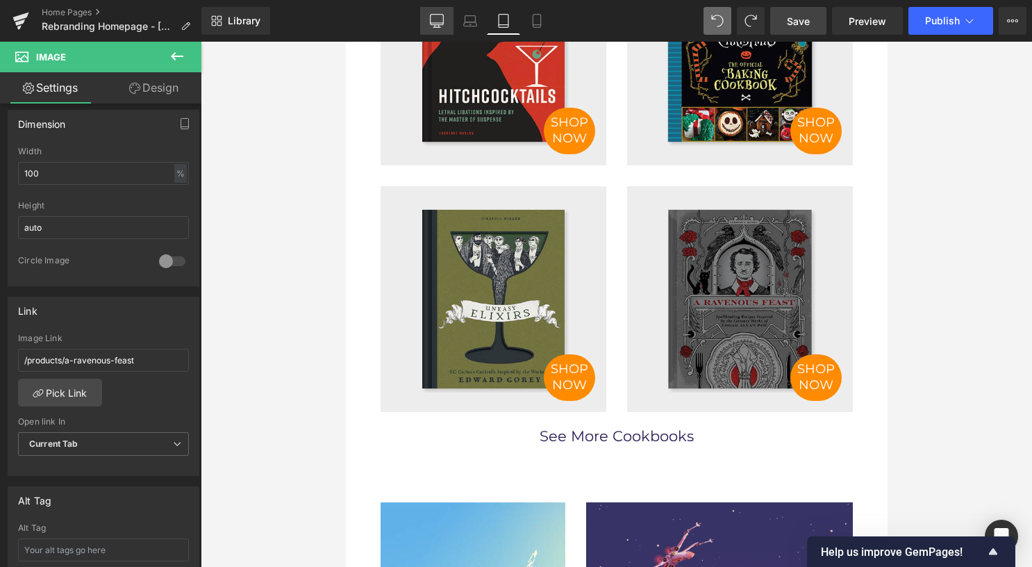
click at [443, 18] on icon at bounding box center [437, 21] width 14 height 14
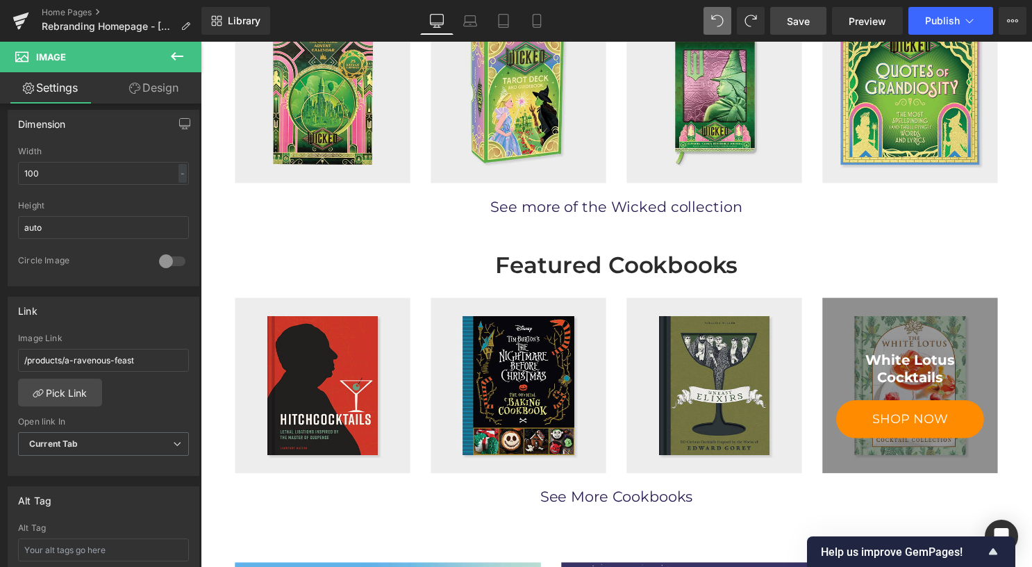
scroll to position [625, 0]
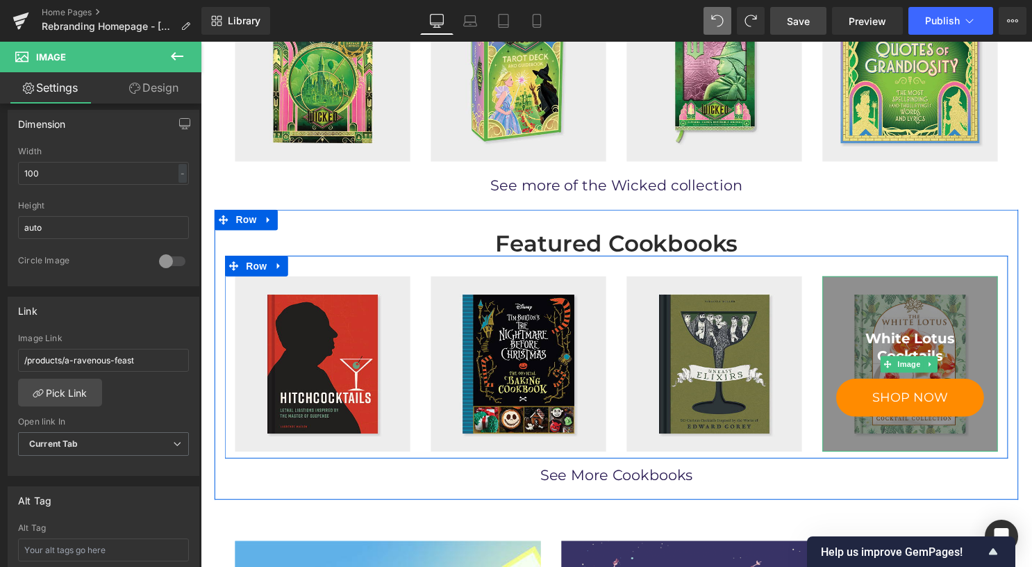
click at [916, 315] on div at bounding box center [917, 367] width 177 height 177
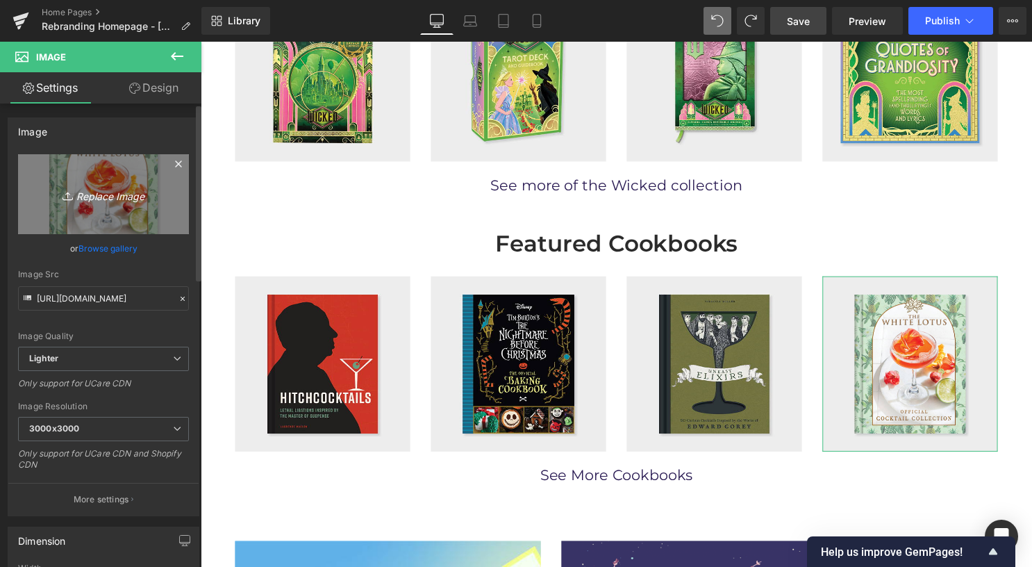
click at [120, 201] on icon "Replace Image" at bounding box center [103, 193] width 111 height 17
type input "C:\fakepath\788364722-cookbook2.jpg"
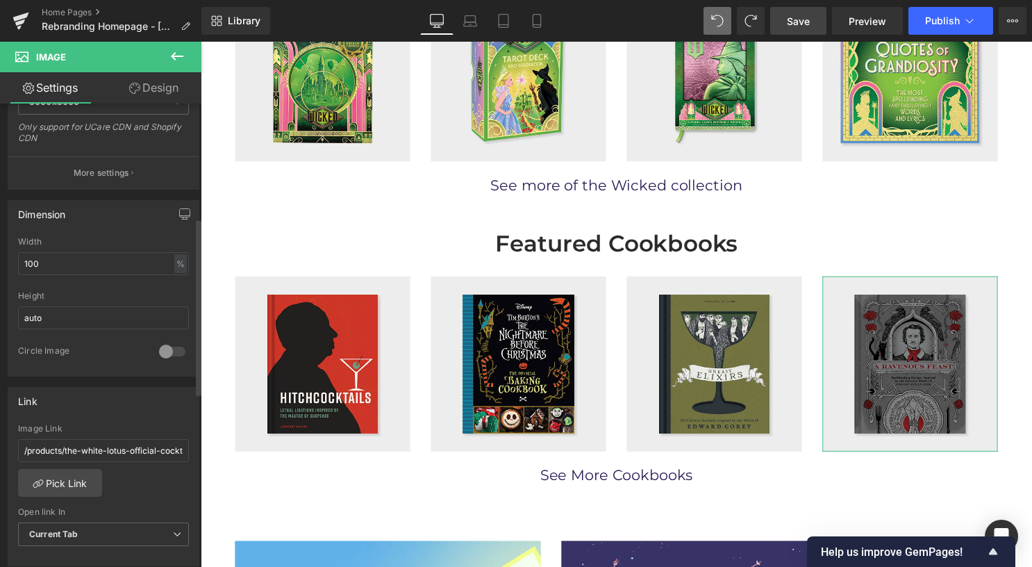
scroll to position [347, 0]
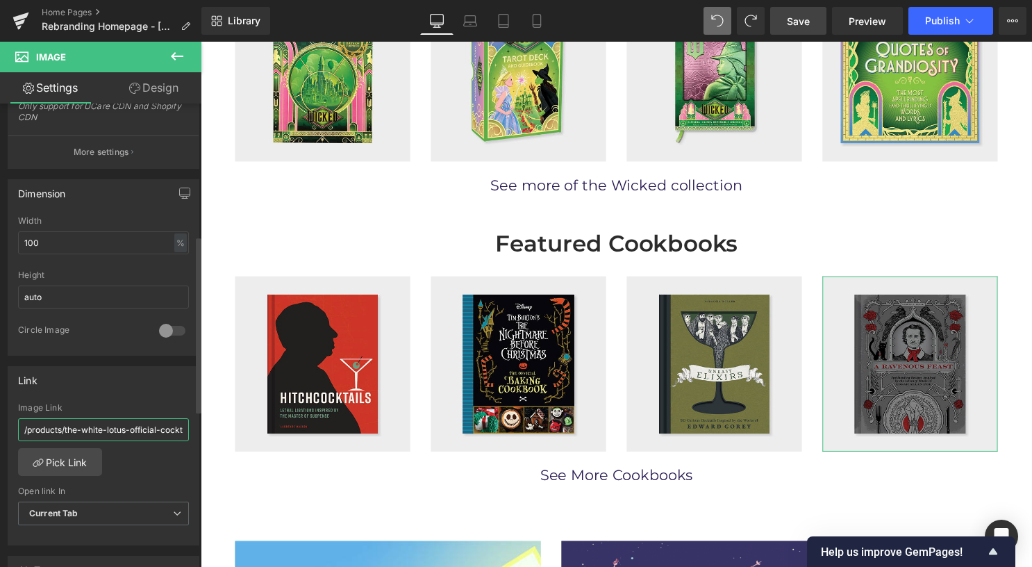
click at [107, 418] on input "/products/the-white-lotus-official-cocktail-collection?variant=46608467067123" at bounding box center [103, 429] width 171 height 23
paste input "a-ravenous-feast"
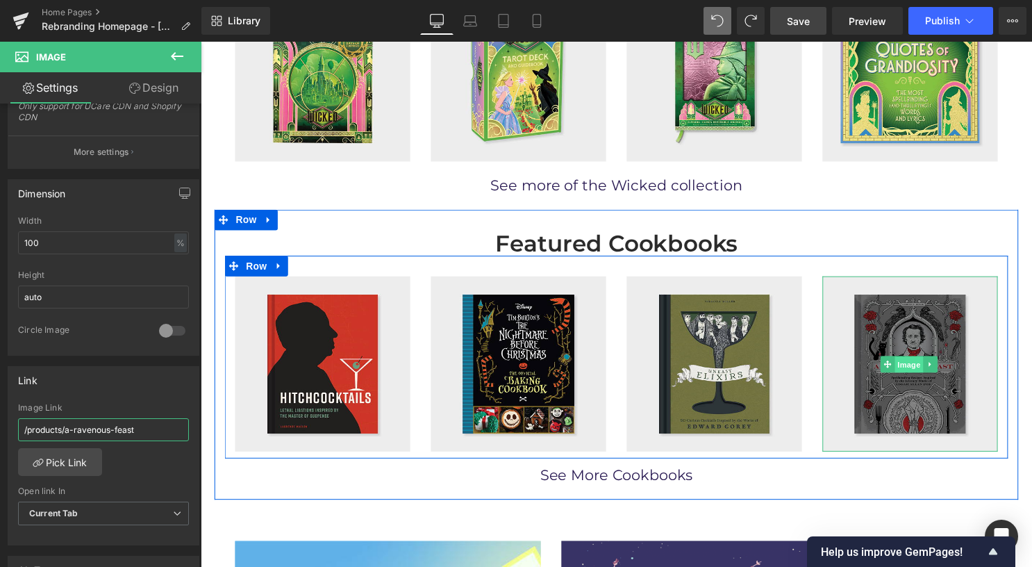
click at [912, 365] on span "Image" at bounding box center [916, 368] width 29 height 17
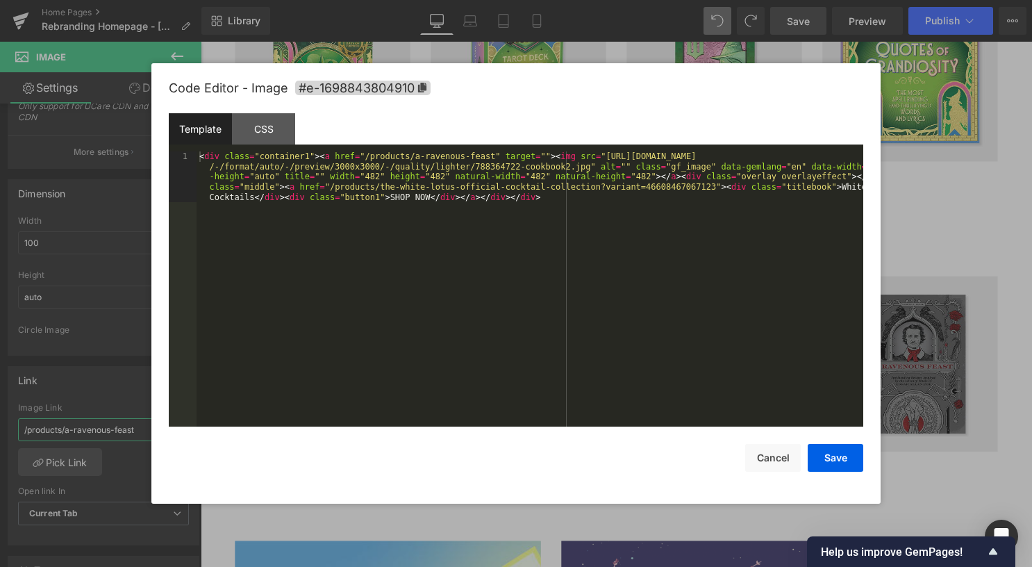
click at [902, 373] on body "Image You are previewing how the will restyle your page. You can not edit Eleme…" at bounding box center [516, 283] width 1032 height 567
type input "/products/a-ravenous-feast"
drag, startPoint x: 319, startPoint y: 186, endPoint x: 670, endPoint y: 189, distance: 351.5
click at [670, 189] on div "< div class = "container1" > < a href = "/products/a-ravenous-feast" target = "…" at bounding box center [530, 339] width 667 height 377
drag, startPoint x: 553, startPoint y: 188, endPoint x: 647, endPoint y: 189, distance: 93.8
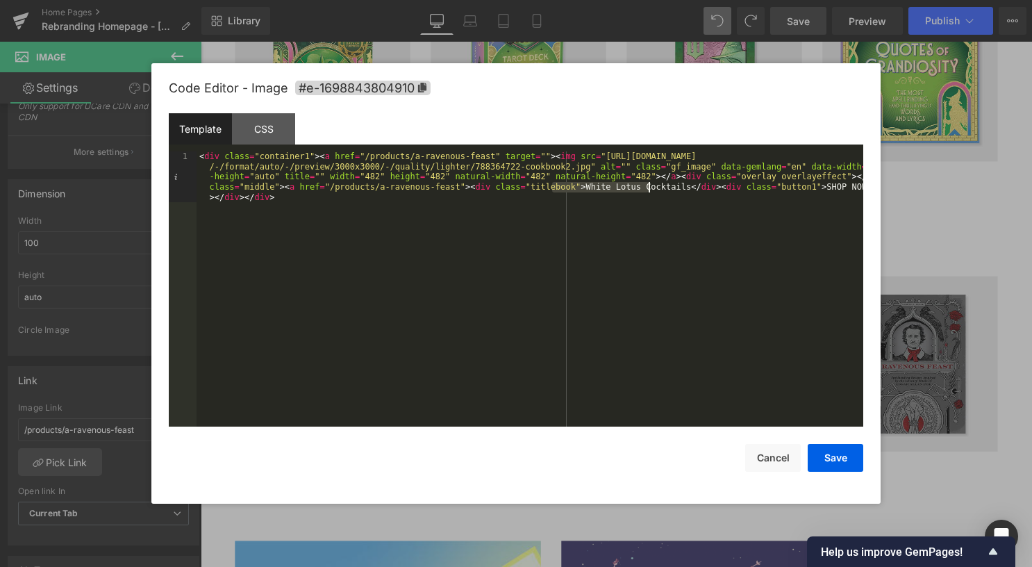
click at [647, 189] on div "< div class = "container1" > < a href = "/products/a-ravenous-feast" target = "…" at bounding box center [530, 339] width 667 height 377
drag, startPoint x: 825, startPoint y: 465, endPoint x: 631, endPoint y: 428, distance: 197.4
click at [825, 465] on button "Save" at bounding box center [836, 458] width 56 height 28
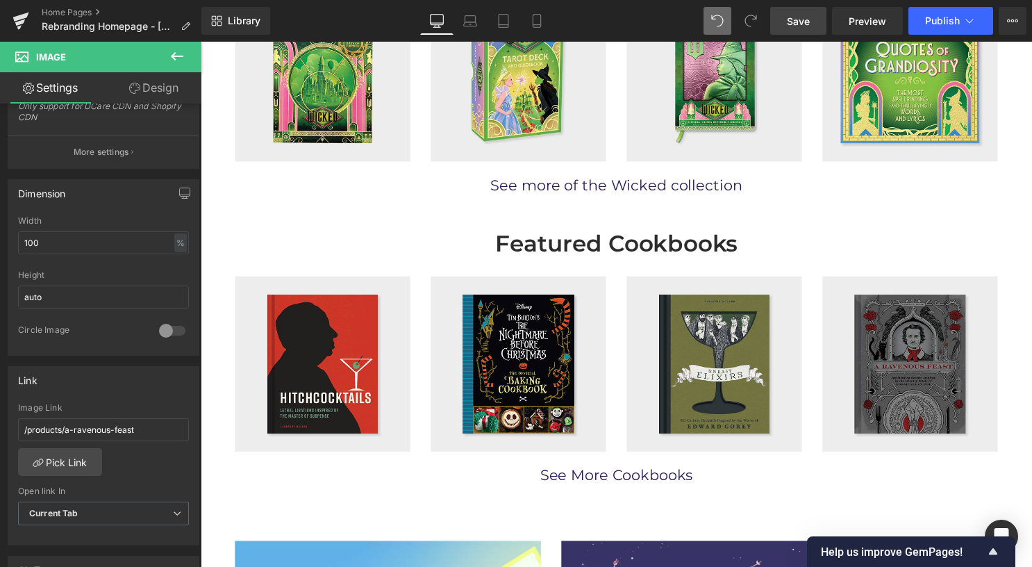
click at [801, 14] on span "Save" at bounding box center [798, 21] width 23 height 15
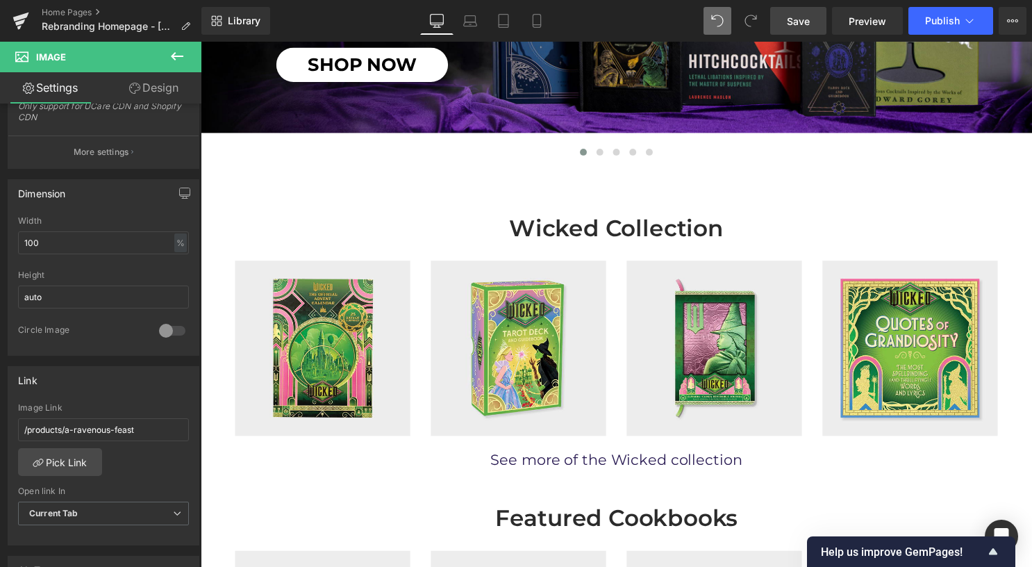
scroll to position [208, 0]
